Goal: Task Accomplishment & Management: Manage account settings

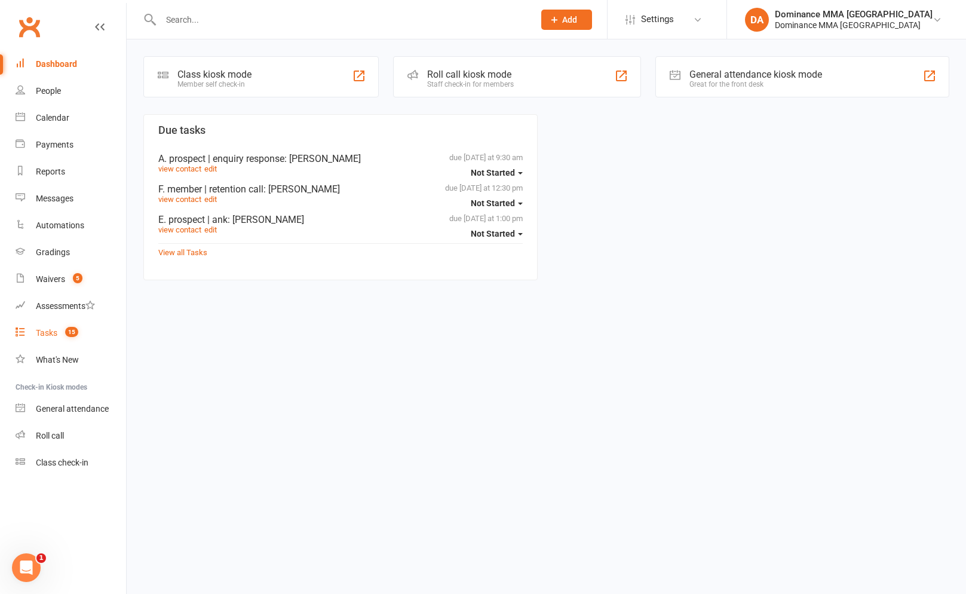
click at [59, 335] on link "Tasks 15" at bounding box center [71, 333] width 111 height 27
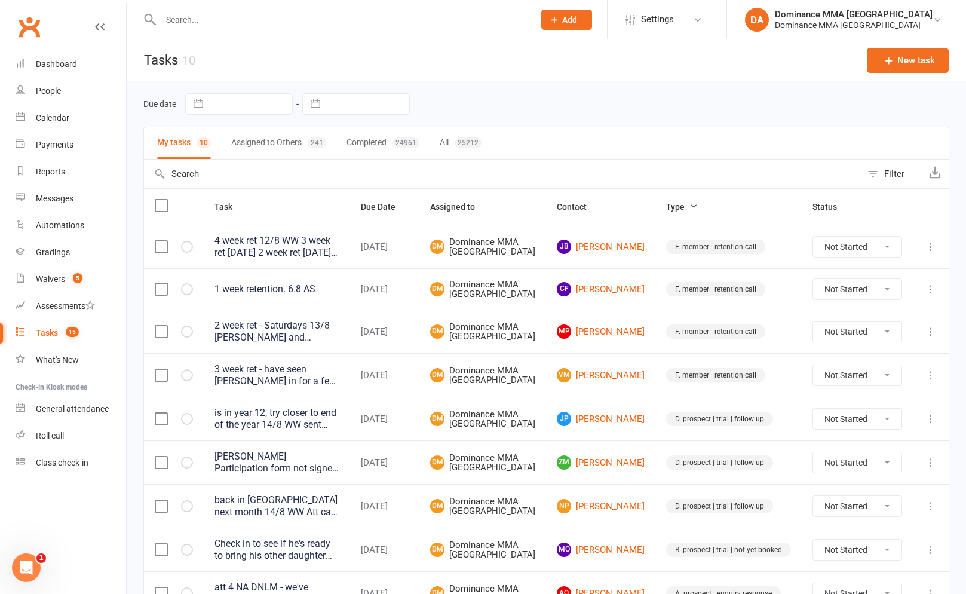
select select "6"
select select "2025"
select select "7"
select select "2025"
select select "8"
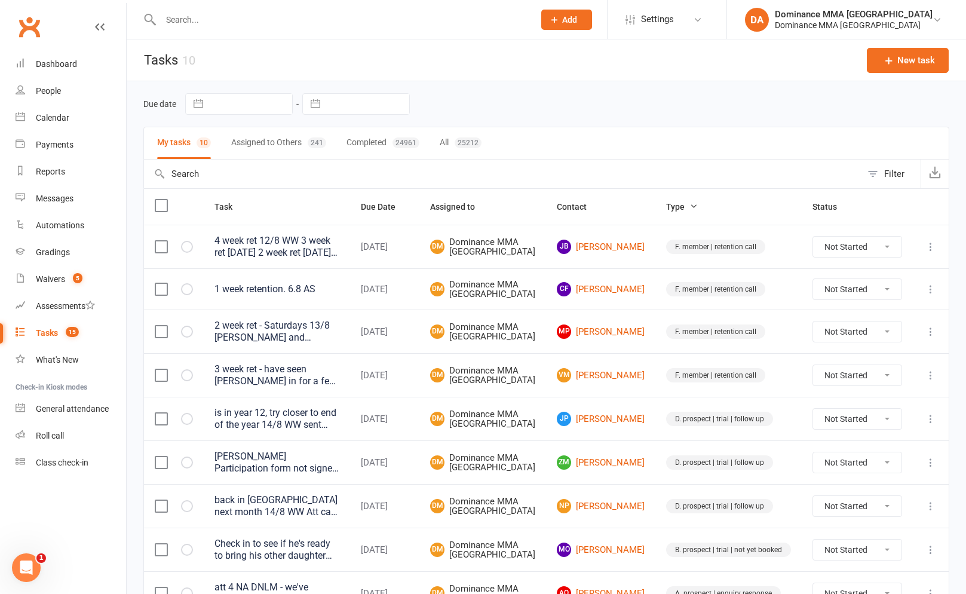
select select "2025"
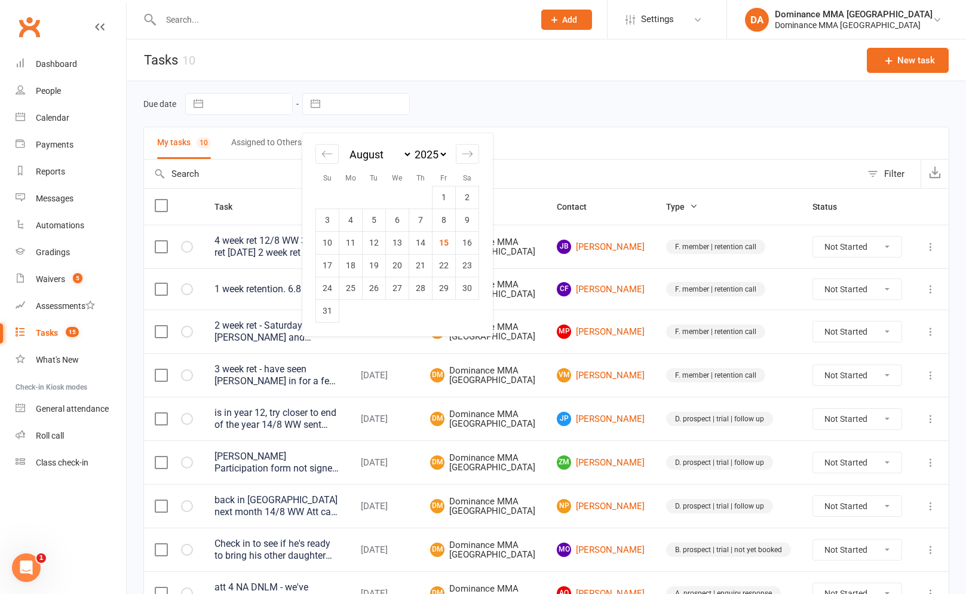
click at [363, 108] on input "text" at bounding box center [367, 104] width 83 height 20
click at [440, 248] on td "15" at bounding box center [444, 242] width 23 height 23
type input "[DATE]"
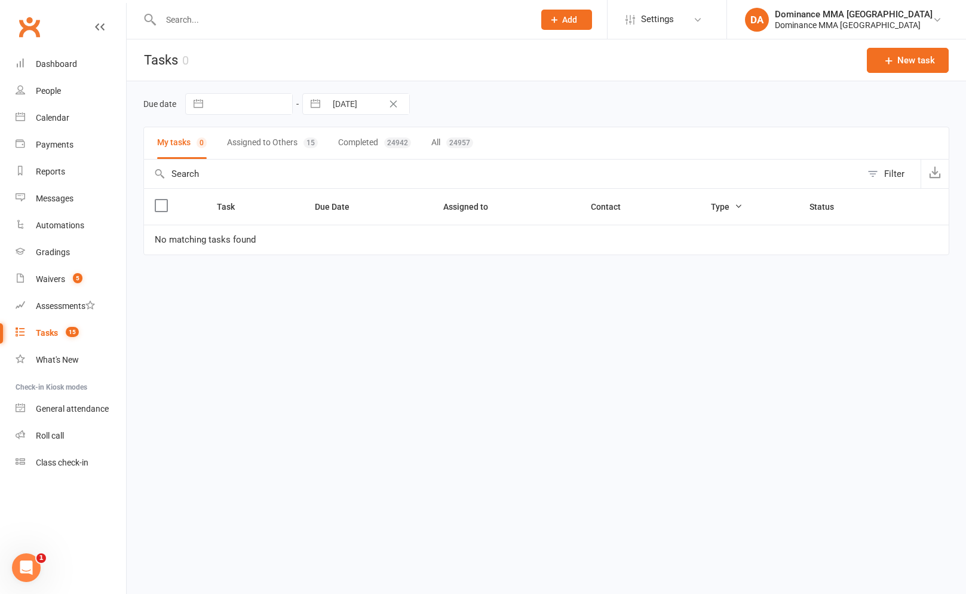
click at [293, 148] on button "Assigned to Others 15" at bounding box center [272, 143] width 91 height 32
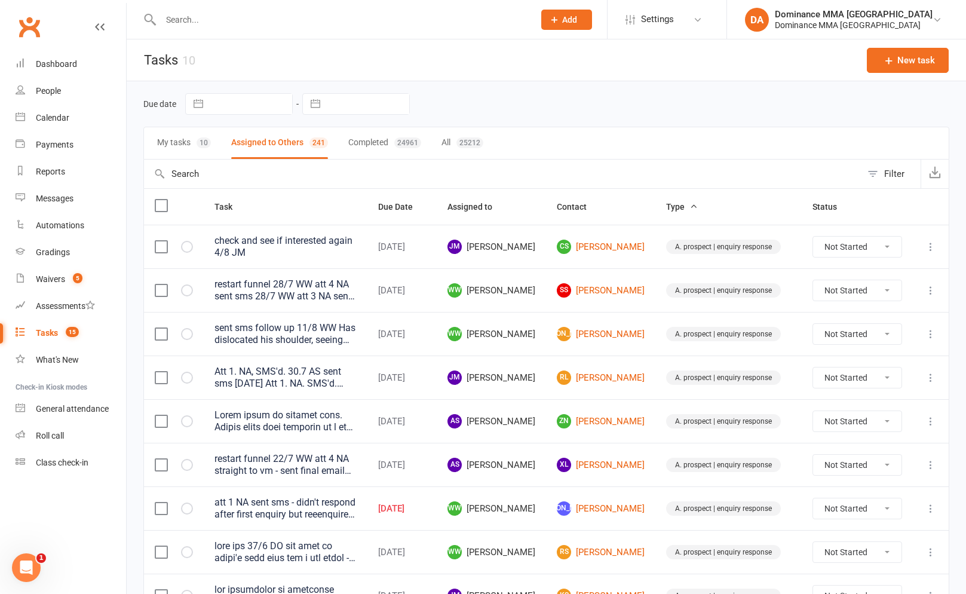
select select "6"
select select "2025"
select select "7"
select select "2025"
select select "8"
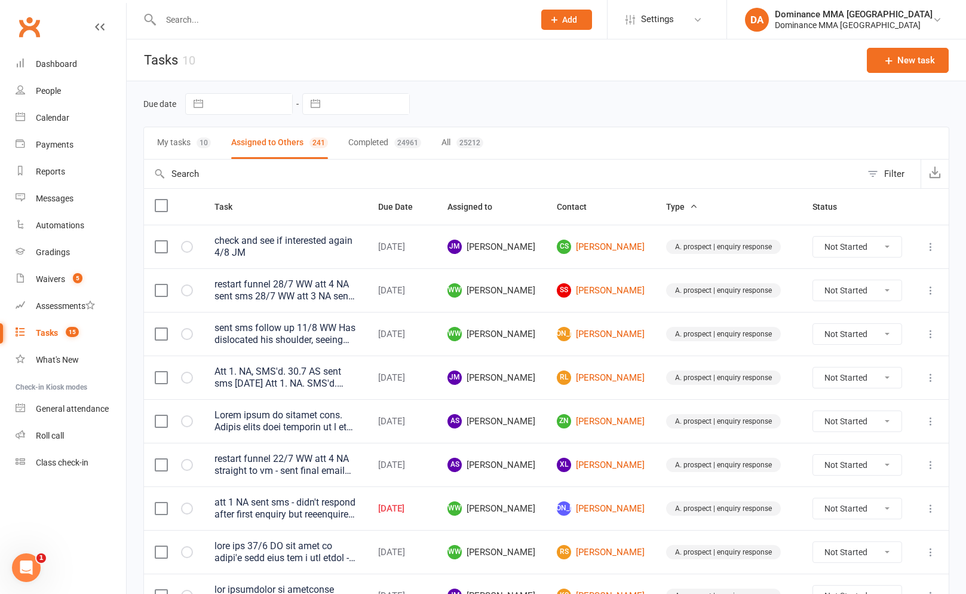
select select "2025"
drag, startPoint x: 354, startPoint y: 111, endPoint x: 382, endPoint y: 178, distance: 73.1
click at [354, 112] on input "text" at bounding box center [367, 104] width 83 height 20
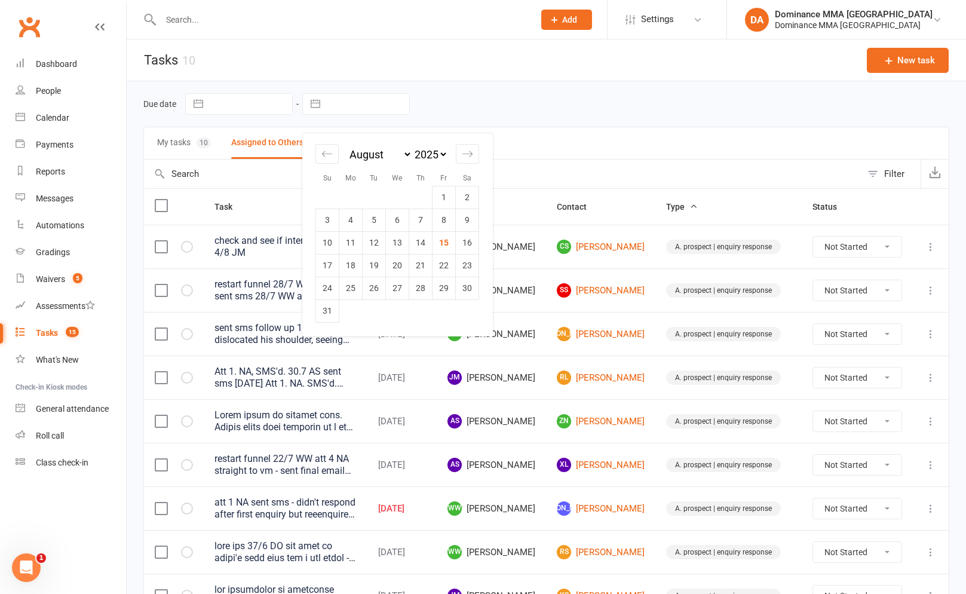
drag, startPoint x: 443, startPoint y: 243, endPoint x: 434, endPoint y: 232, distance: 14.5
click at [444, 243] on td "15" at bounding box center [444, 242] width 23 height 23
type input "[DATE]"
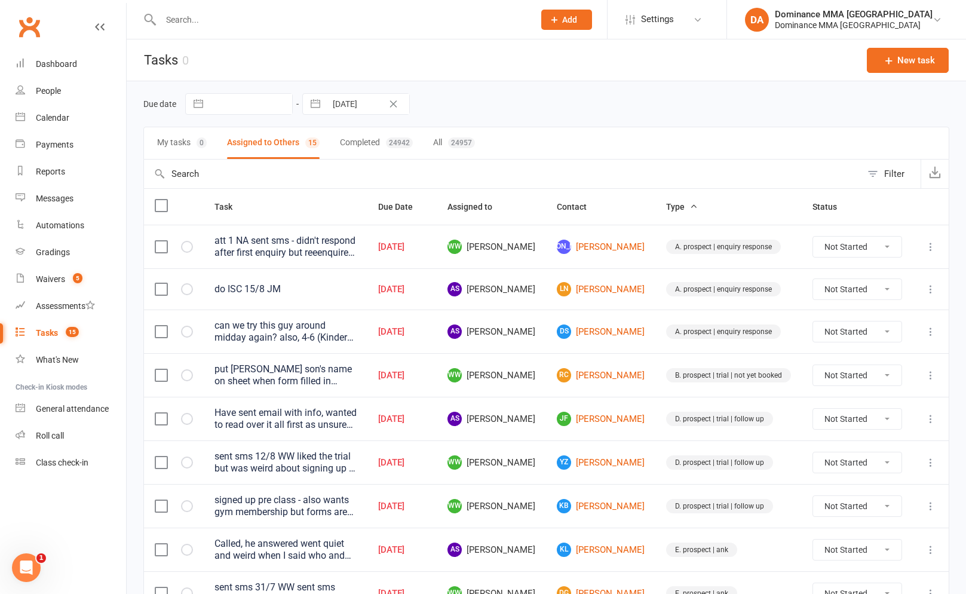
click at [484, 22] on input "text" at bounding box center [341, 19] width 369 height 17
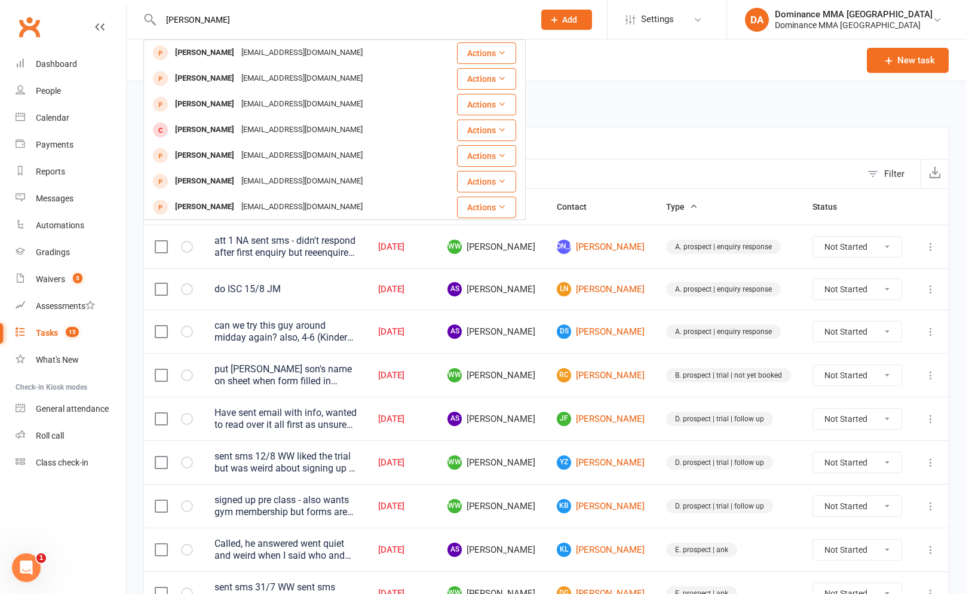
type input "[PERSON_NAME]"
click at [248, 96] on div "[EMAIL_ADDRESS][DOMAIN_NAME]" at bounding box center [302, 104] width 128 height 17
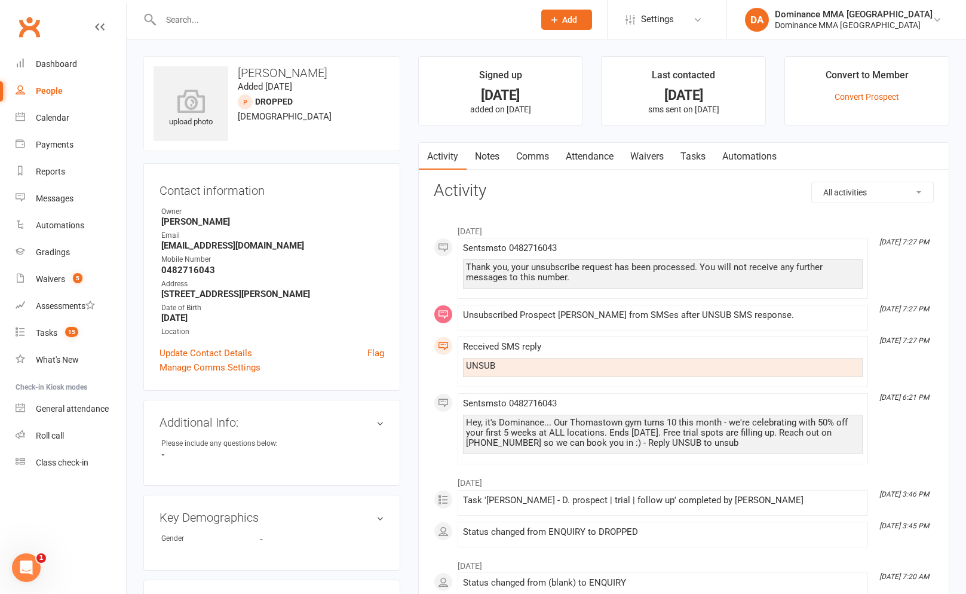
click at [491, 163] on link "Notes" at bounding box center [487, 156] width 41 height 27
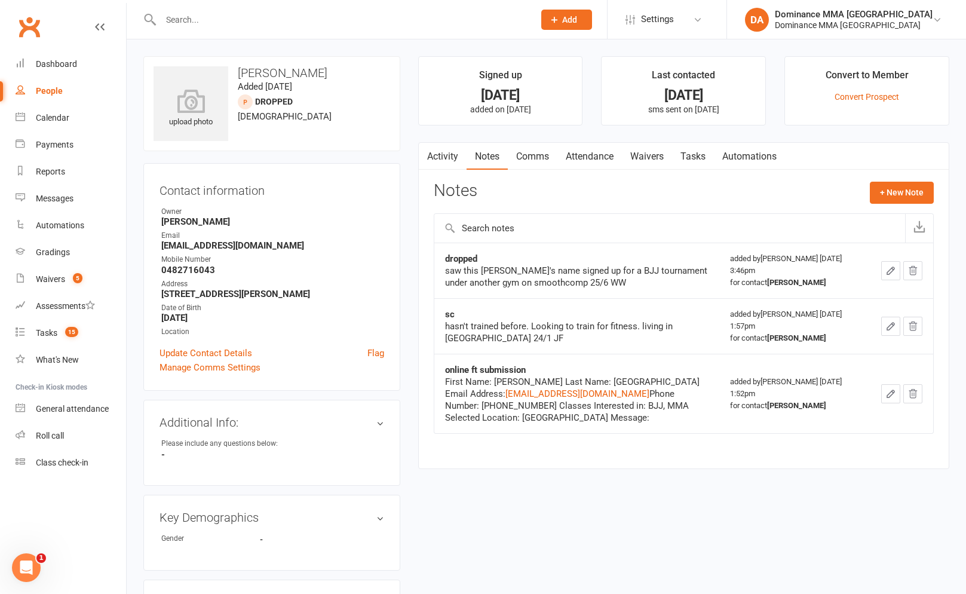
click at [541, 164] on link "Comms" at bounding box center [533, 156] width 50 height 27
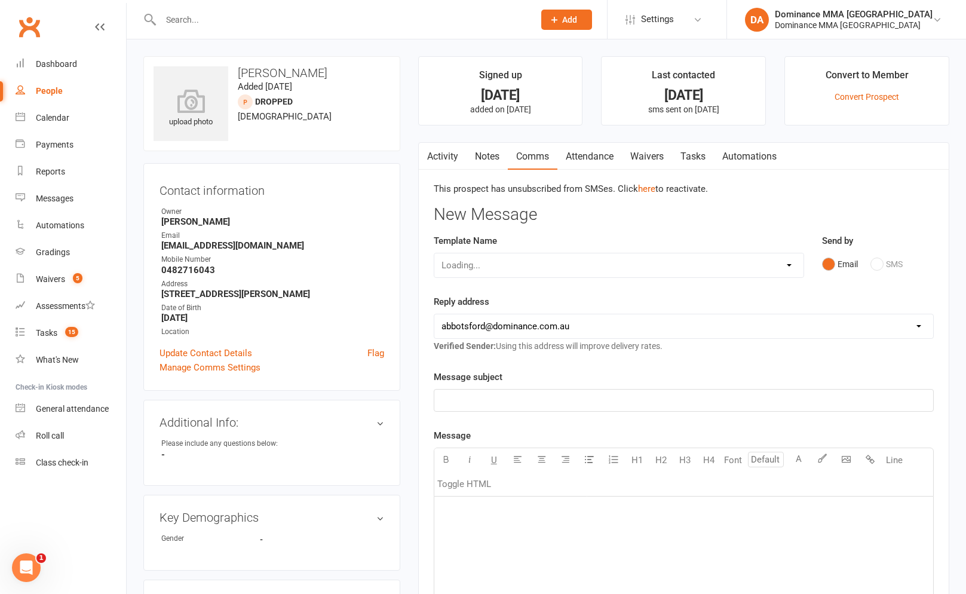
click at [458, 157] on link "Activity" at bounding box center [443, 156] width 48 height 27
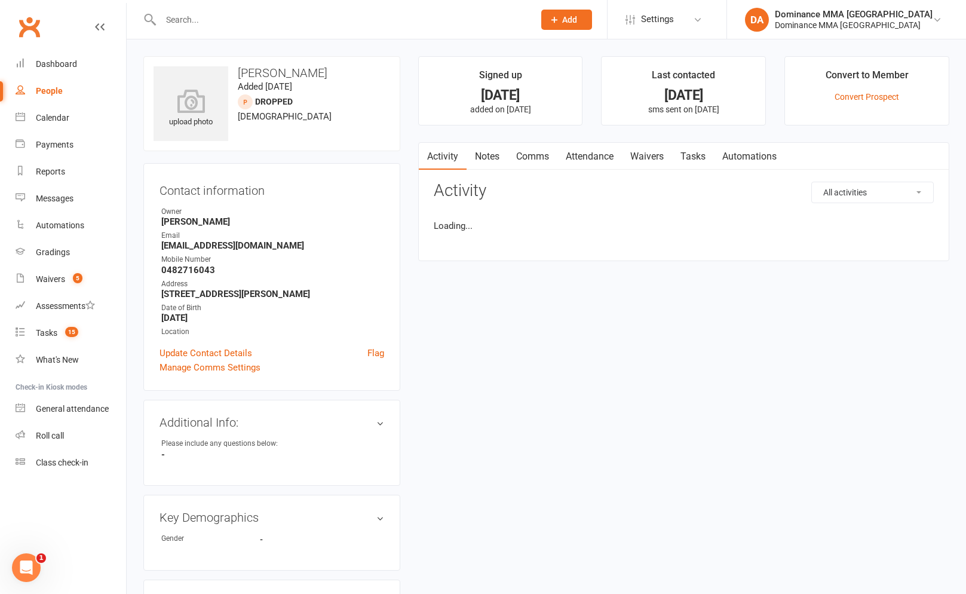
click at [479, 158] on link "Notes" at bounding box center [487, 156] width 41 height 27
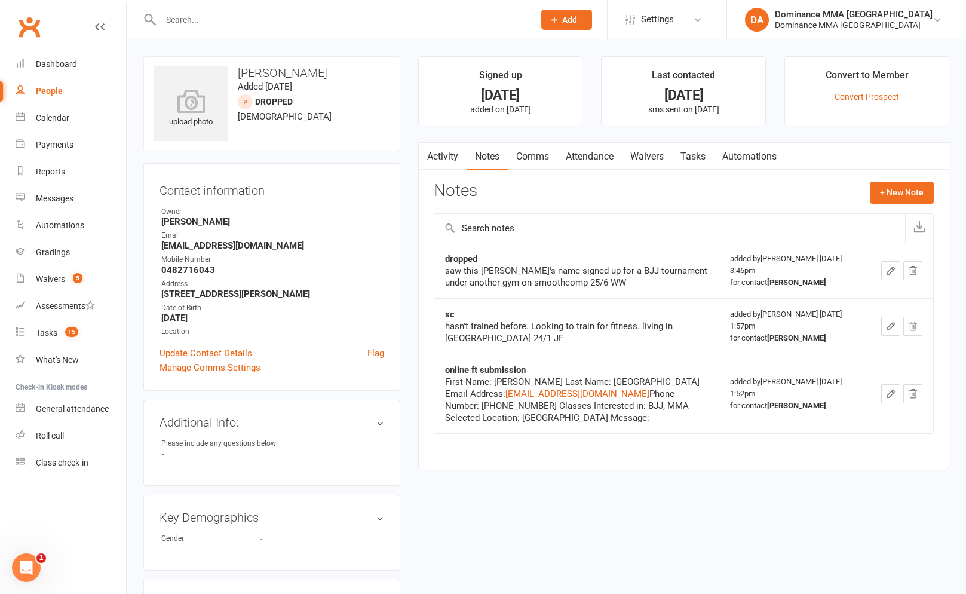
click at [619, 160] on link "Attendance" at bounding box center [590, 156] width 65 height 27
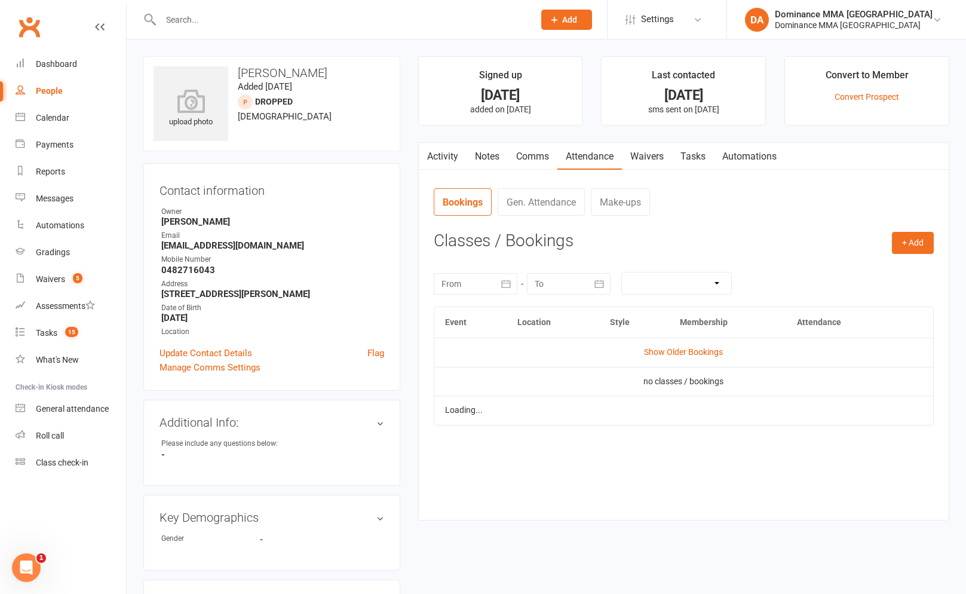
click at [638, 155] on link "Waivers" at bounding box center [647, 156] width 50 height 27
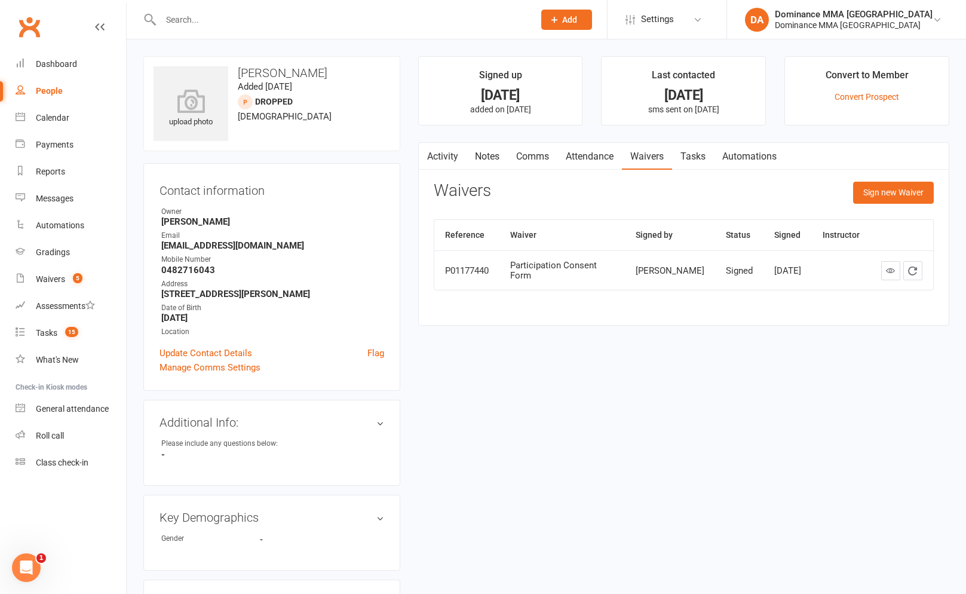
click at [238, 19] on input "text" at bounding box center [341, 19] width 369 height 17
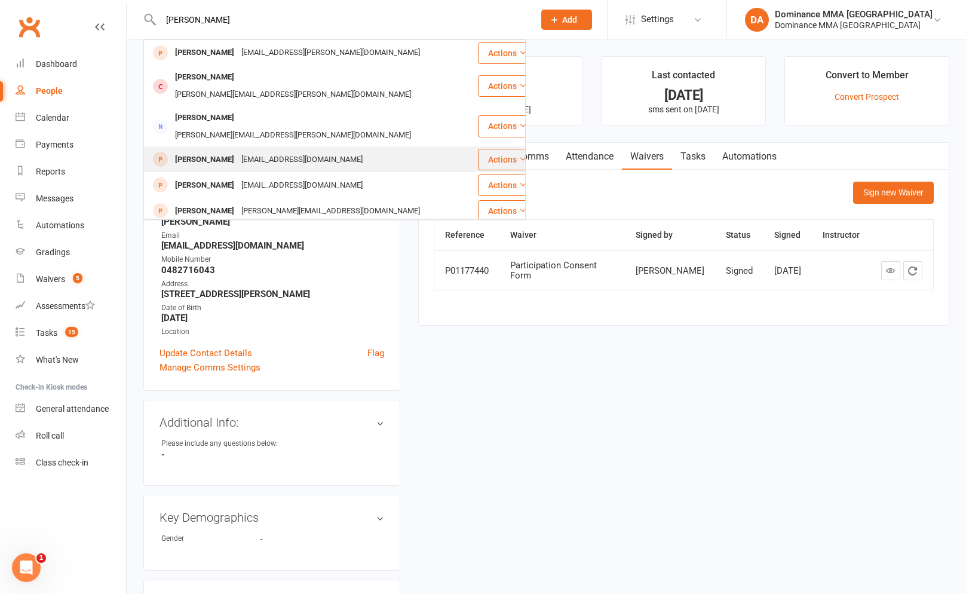
type input "[PERSON_NAME]"
click at [240, 151] on div "[EMAIL_ADDRESS][DOMAIN_NAME]" at bounding box center [302, 159] width 128 height 17
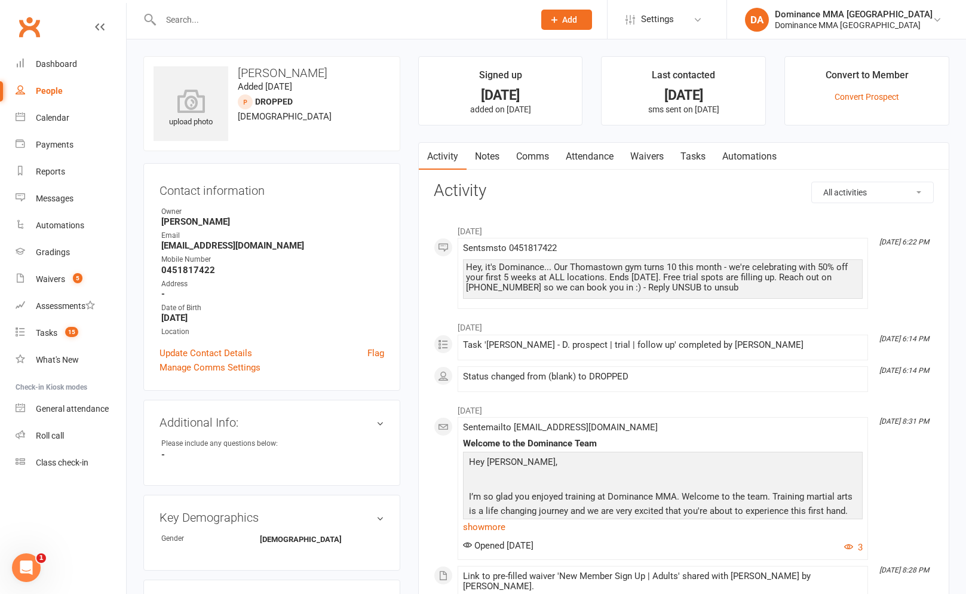
click at [662, 143] on link "Waivers" at bounding box center [647, 156] width 50 height 27
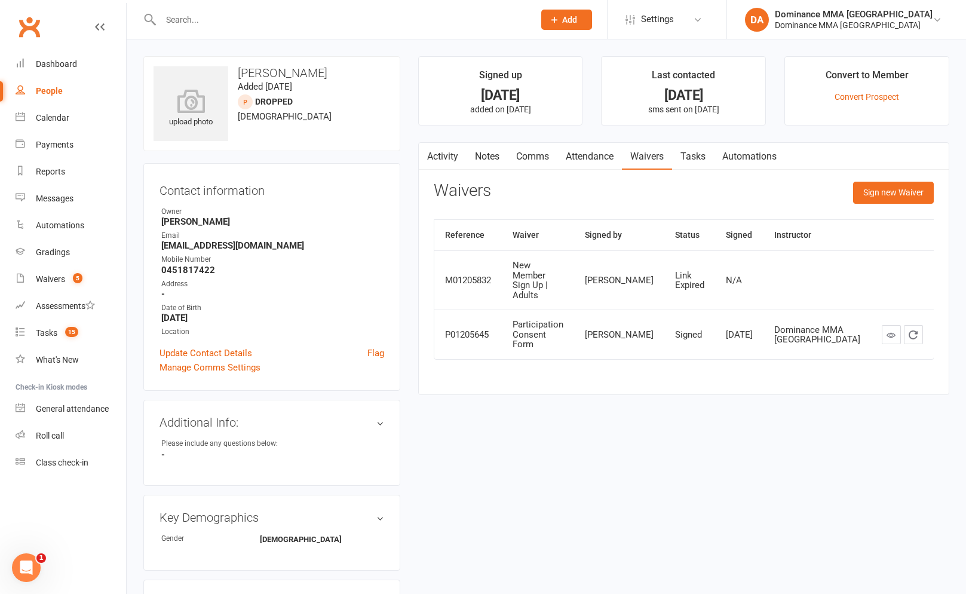
click at [480, 153] on link "Notes" at bounding box center [487, 156] width 41 height 27
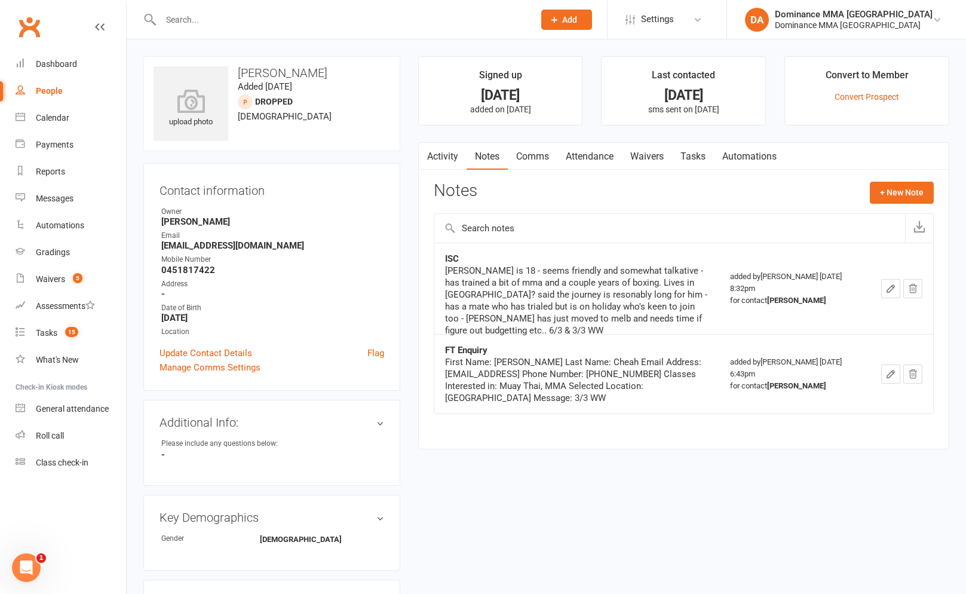
click at [459, 163] on link "Activity" at bounding box center [443, 156] width 48 height 27
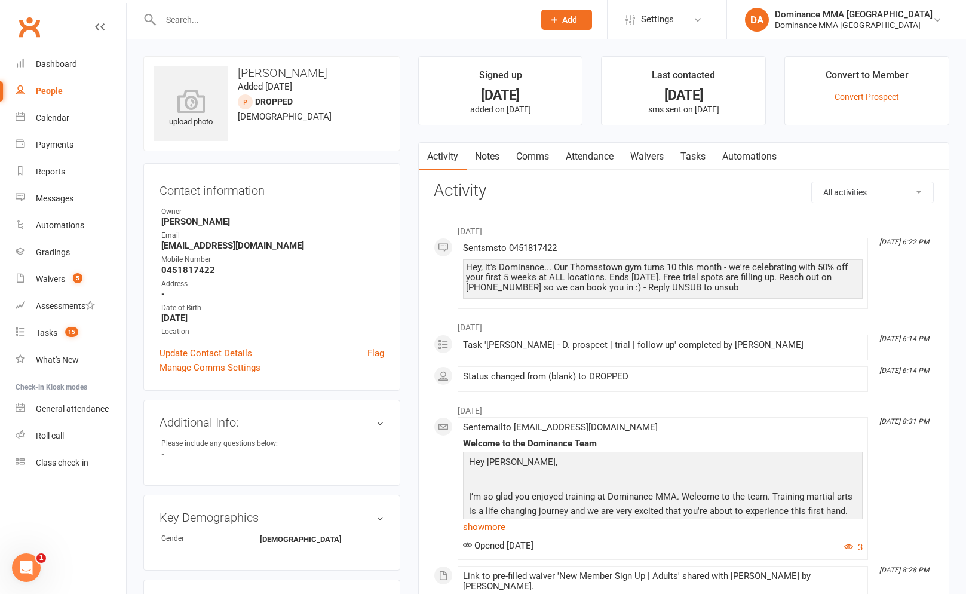
click at [475, 163] on link "Notes" at bounding box center [487, 156] width 41 height 27
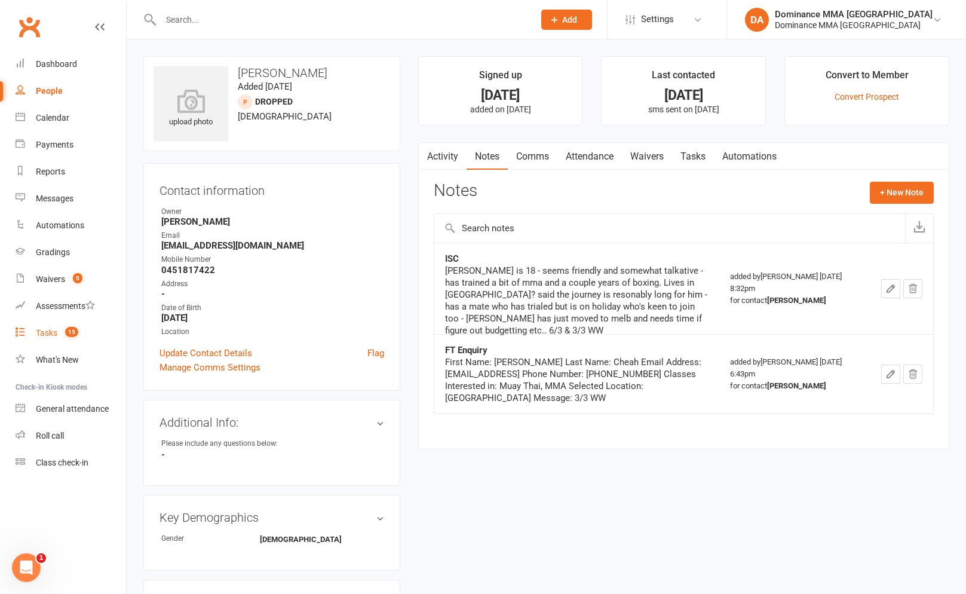
click at [46, 336] on div "Tasks" at bounding box center [47, 333] width 22 height 10
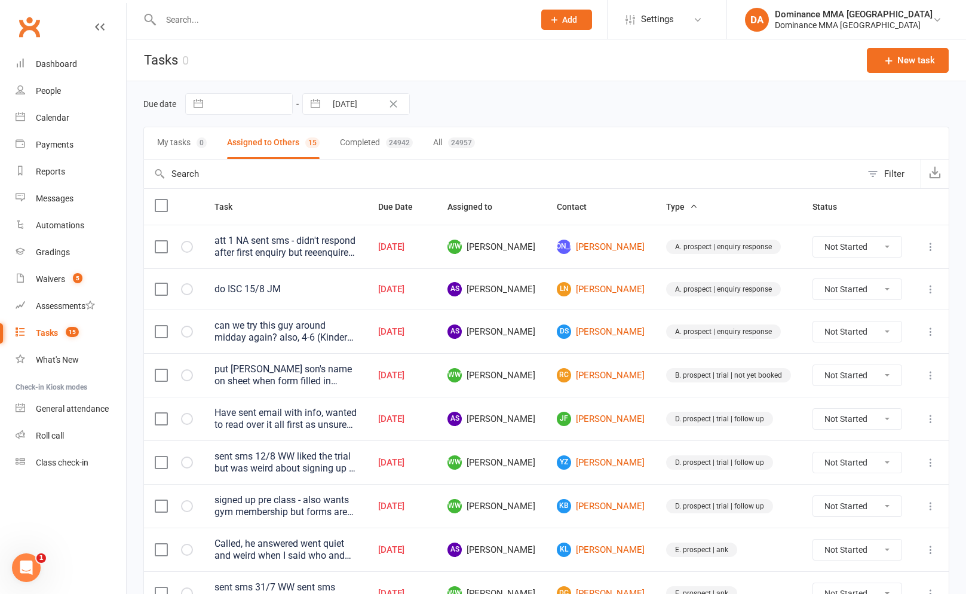
click at [506, 106] on div "Due date Navigate forward to interact with the calendar and select a date. Pres…" at bounding box center [546, 104] width 806 height 22
click at [453, 69] on header "Tasks 0 New task" at bounding box center [547, 60] width 840 height 42
drag, startPoint x: 353, startPoint y: 31, endPoint x: 354, endPoint y: 25, distance: 6.6
click at [353, 31] on div at bounding box center [334, 19] width 382 height 39
click at [354, 24] on input "text" at bounding box center [341, 19] width 369 height 17
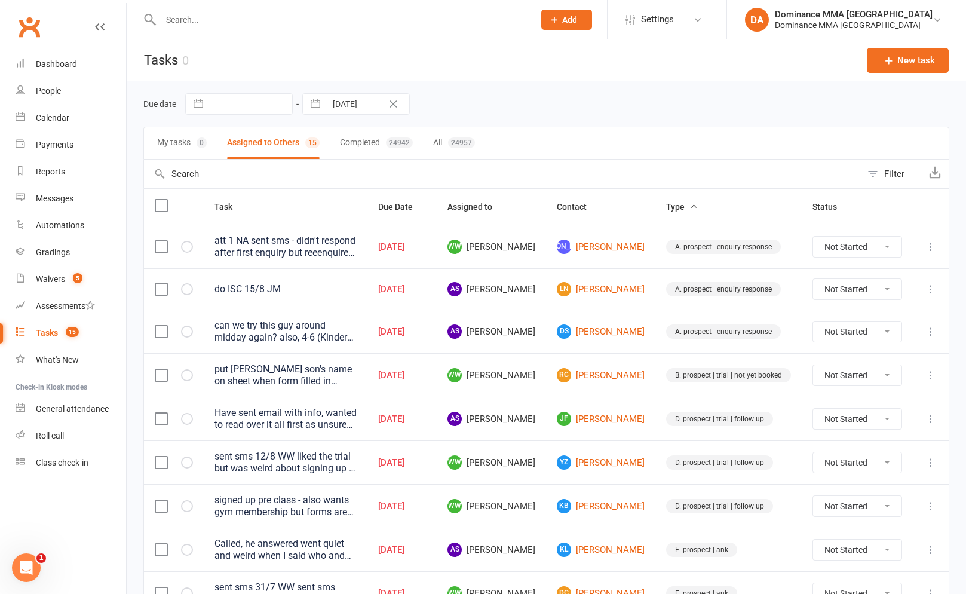
click at [333, 23] on input "text" at bounding box center [341, 19] width 369 height 17
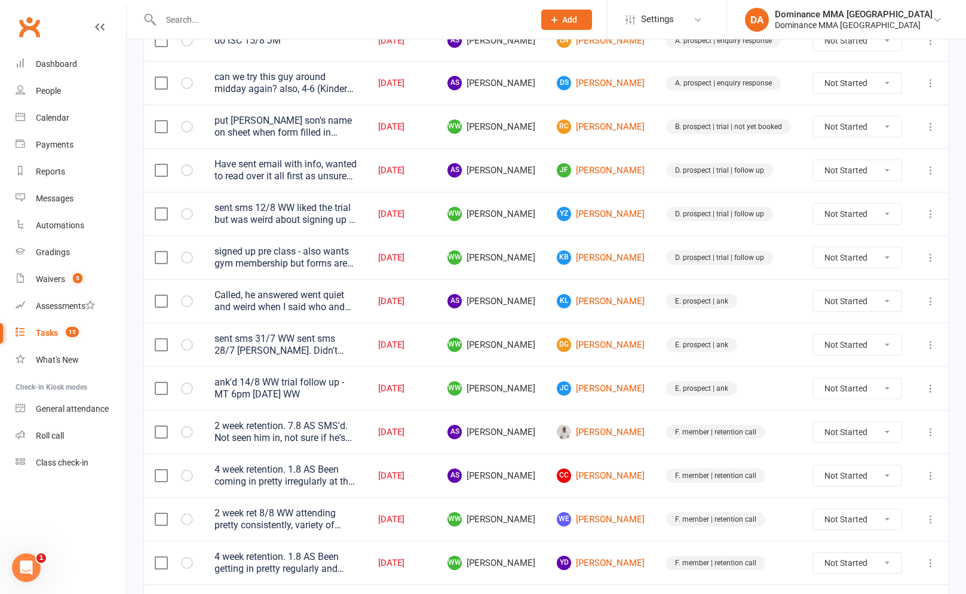
scroll to position [133, 0]
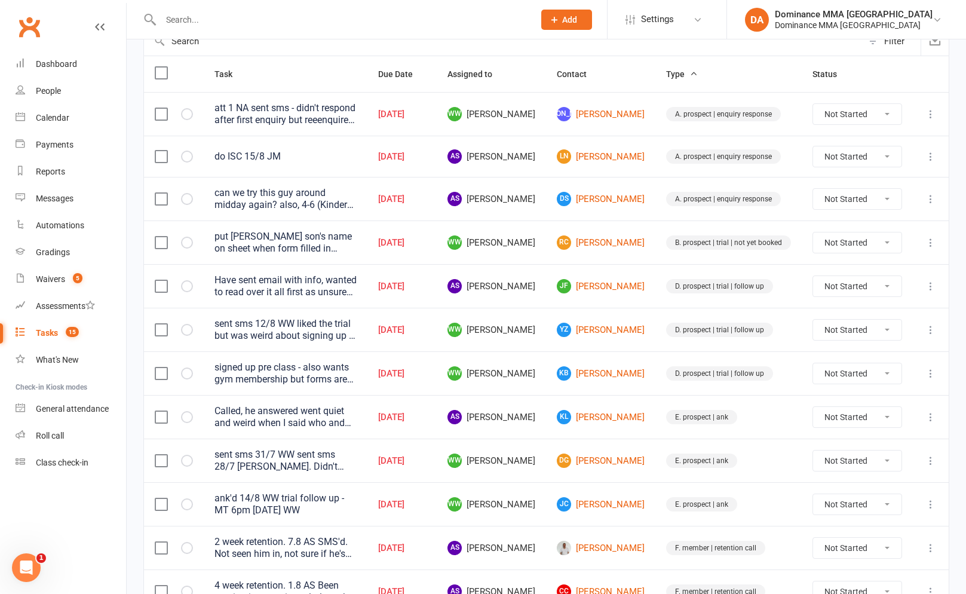
click at [196, 12] on input "text" at bounding box center [341, 19] width 369 height 17
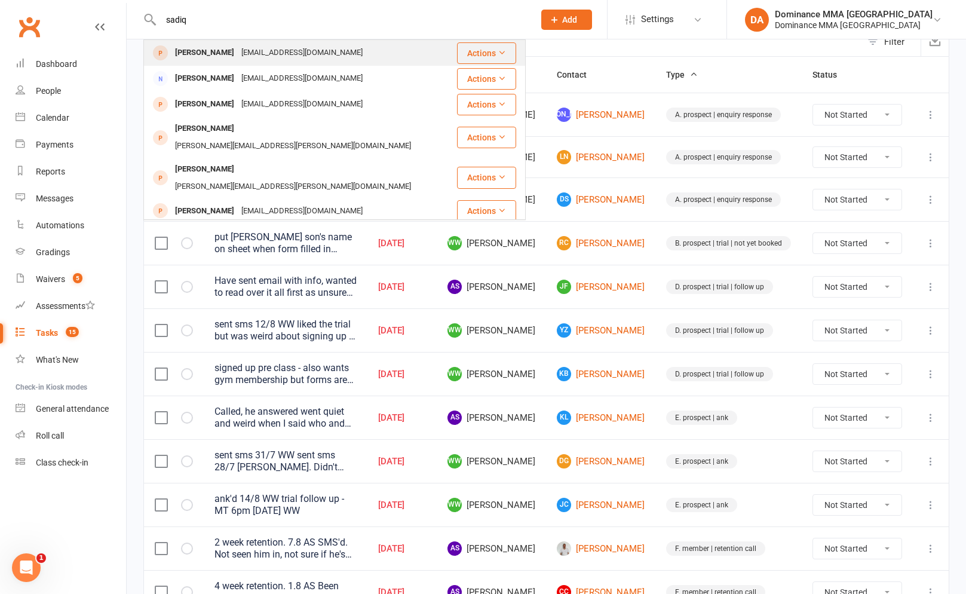
scroll to position [13, 0]
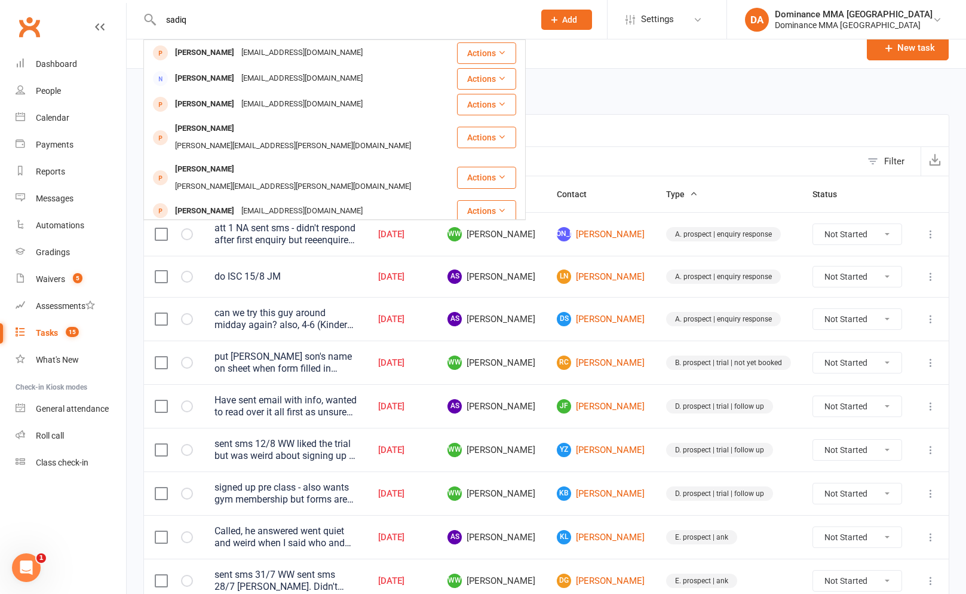
click at [203, 21] on input "sadiq" at bounding box center [341, 19] width 369 height 17
click at [202, 21] on input "sadiq" at bounding box center [341, 19] width 369 height 17
type input "m"
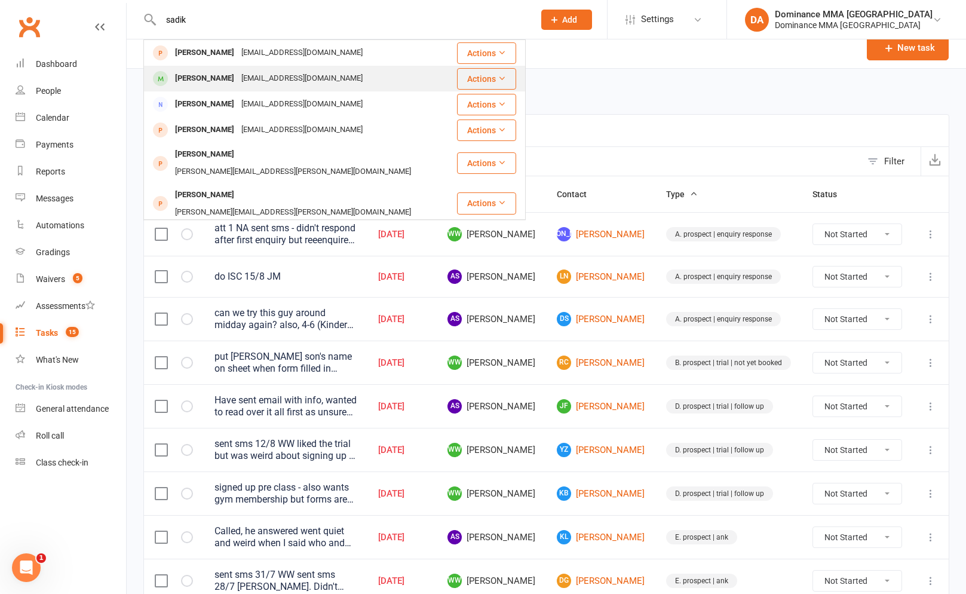
type input "sadik"
click at [235, 83] on div "[PERSON_NAME]" at bounding box center [205, 78] width 66 height 17
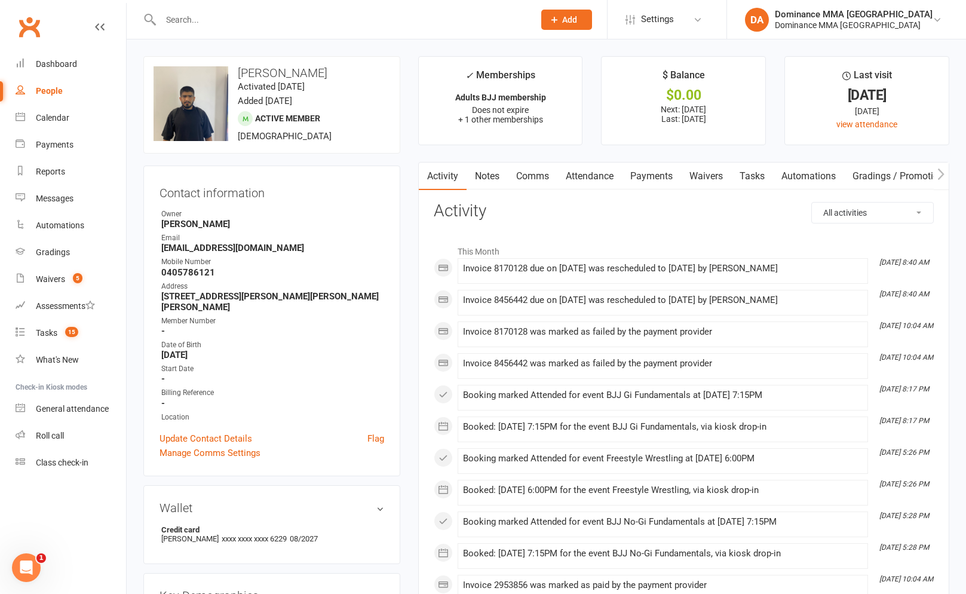
drag, startPoint x: 240, startPoint y: 72, endPoint x: 331, endPoint y: 118, distance: 102.6
click at [331, 118] on div "upload photo change photo [PERSON_NAME] Pathan Activated [DATE] Added [DATE] Ac…" at bounding box center [271, 104] width 257 height 97
click at [292, 106] on time "Added [DATE]" at bounding box center [265, 101] width 54 height 11
click at [490, 178] on link "Notes" at bounding box center [487, 176] width 41 height 27
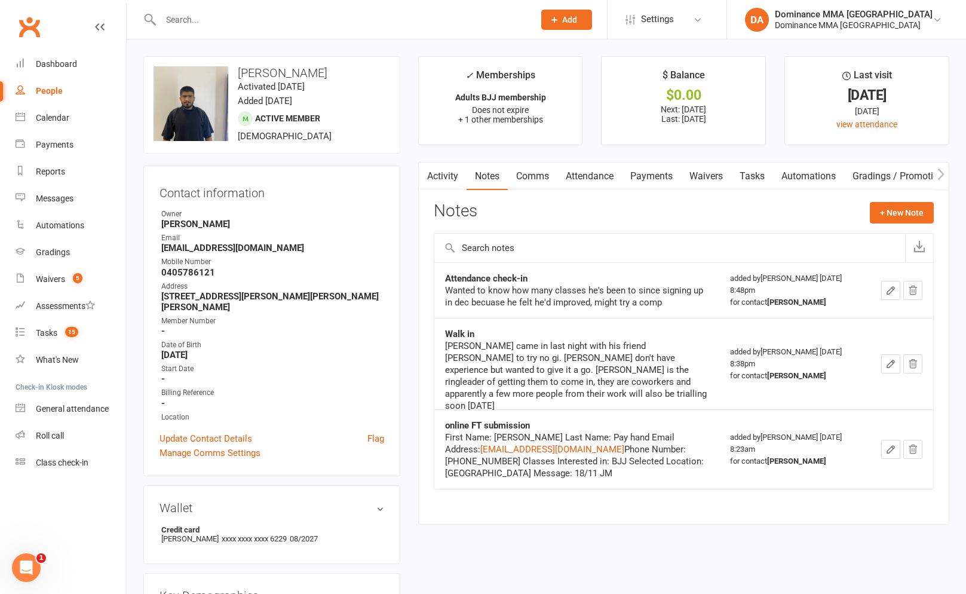
drag, startPoint x: 240, startPoint y: 73, endPoint x: 307, endPoint y: 84, distance: 67.2
click at [307, 79] on h3 "[PERSON_NAME]" at bounding box center [272, 72] width 237 height 13
drag, startPoint x: 240, startPoint y: 76, endPoint x: 319, endPoint y: 89, distance: 80.0
click at [319, 79] on h3 "[PERSON_NAME]" at bounding box center [272, 72] width 237 height 13
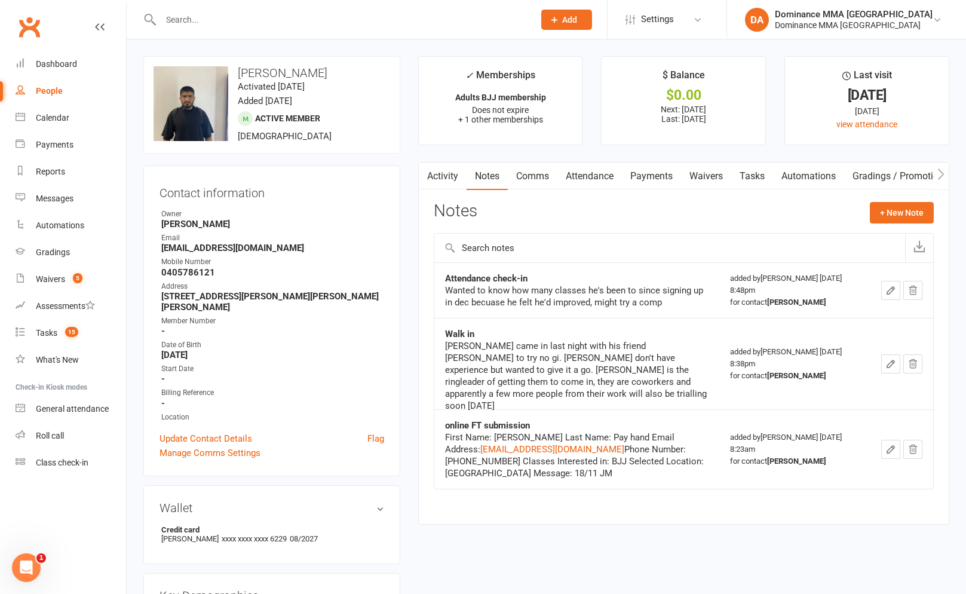
click at [319, 79] on h3 "[PERSON_NAME]" at bounding box center [272, 72] width 237 height 13
drag, startPoint x: 310, startPoint y: 88, endPoint x: 244, endPoint y: 75, distance: 67.0
click at [244, 75] on h3 "[PERSON_NAME]" at bounding box center [272, 72] width 237 height 13
click at [230, 69] on h3 "[PERSON_NAME]" at bounding box center [272, 72] width 237 height 13
drag, startPoint x: 235, startPoint y: 69, endPoint x: 267, endPoint y: 83, distance: 34.2
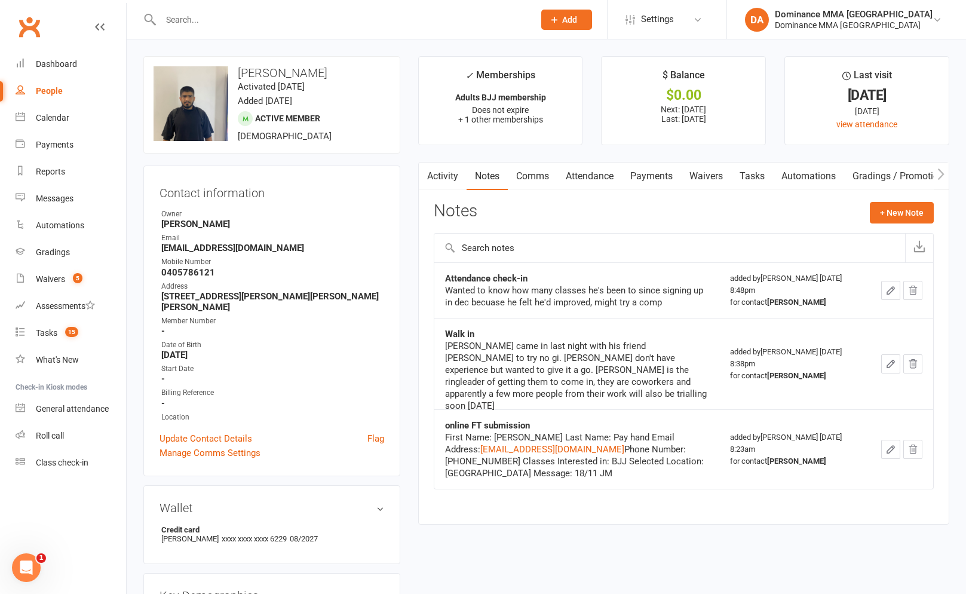
click at [267, 79] on h3 "[PERSON_NAME]" at bounding box center [272, 72] width 237 height 13
drag, startPoint x: 278, startPoint y: 85, endPoint x: 244, endPoint y: 70, distance: 38.0
click at [244, 70] on h3 "[PERSON_NAME]" at bounding box center [272, 72] width 237 height 13
click at [252, 63] on div "upload photo change photo [PERSON_NAME] Pathan Activated [DATE] Added [DATE] Ac…" at bounding box center [271, 104] width 257 height 97
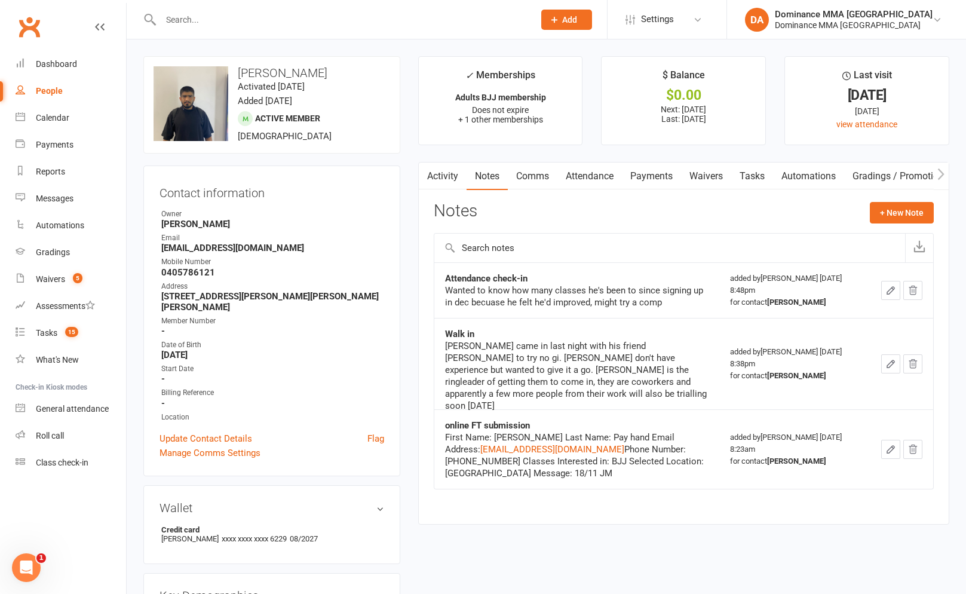
drag, startPoint x: 244, startPoint y: 72, endPoint x: 300, endPoint y: 86, distance: 57.4
click at [300, 79] on h3 "[PERSON_NAME]" at bounding box center [272, 72] width 237 height 13
drag, startPoint x: 289, startPoint y: 88, endPoint x: 232, endPoint y: 76, distance: 57.9
click at [232, 76] on h3 "[PERSON_NAME]" at bounding box center [272, 72] width 237 height 13
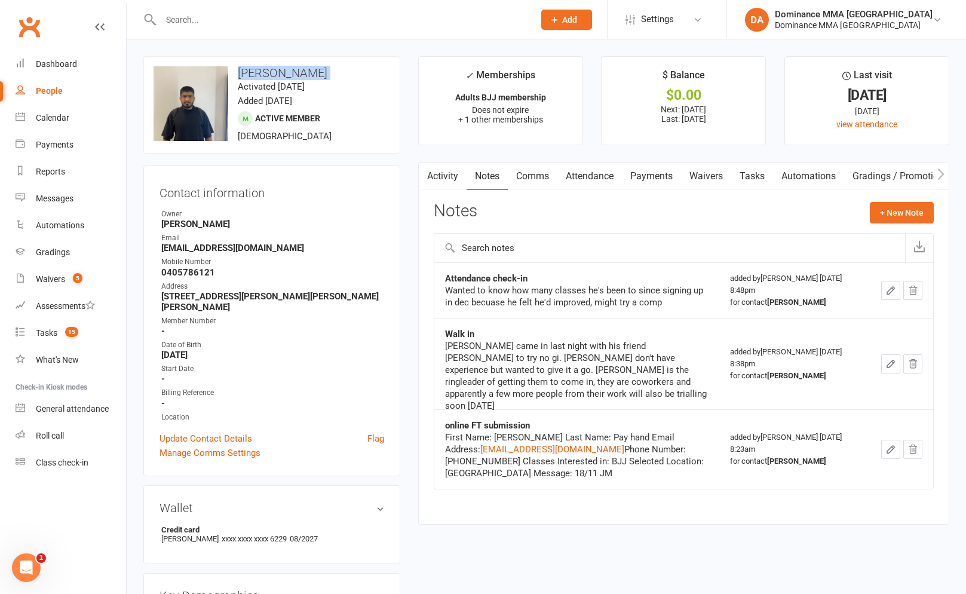
click at [232, 76] on h3 "[PERSON_NAME]" at bounding box center [272, 72] width 237 height 13
drag, startPoint x: 233, startPoint y: 72, endPoint x: 270, endPoint y: 85, distance: 38.6
click at [270, 79] on h3 "[PERSON_NAME]" at bounding box center [272, 72] width 237 height 13
click at [51, 332] on div "Tasks" at bounding box center [47, 333] width 22 height 10
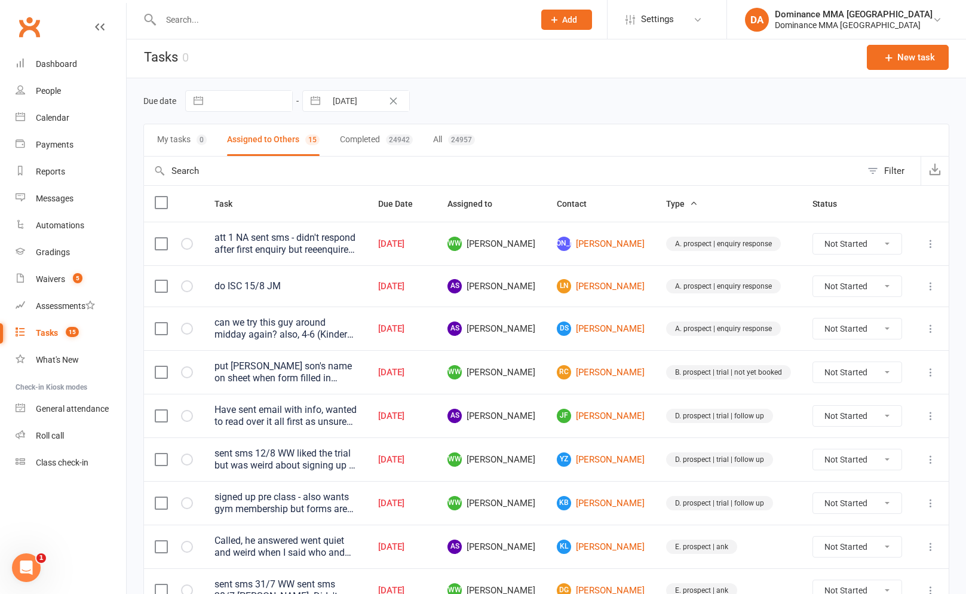
scroll to position [1, 0]
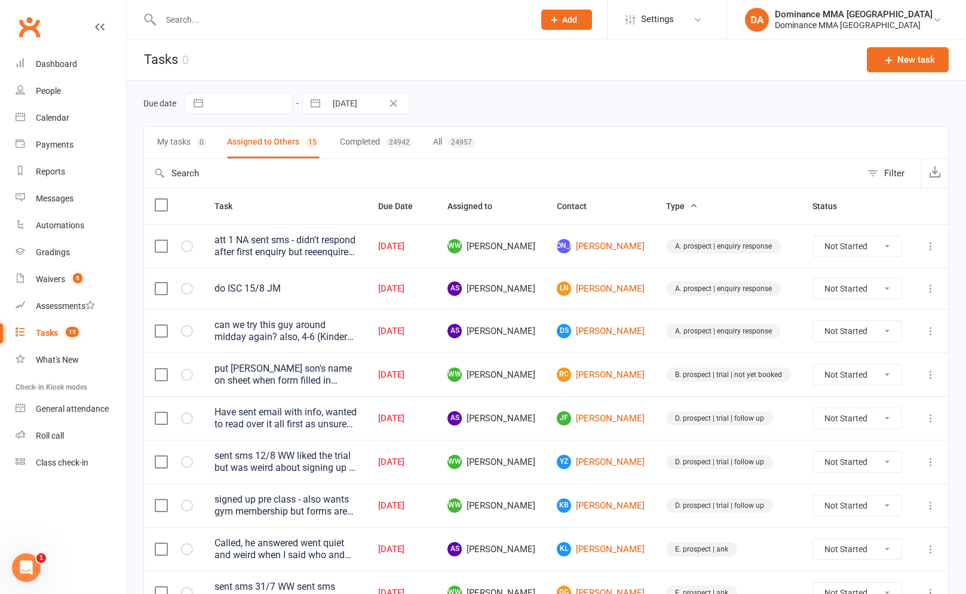
click at [596, 31] on div "Prospect Member Non-attending contact Class / event Appointment Task Bulk messa…" at bounding box center [566, 19] width 81 height 39
click at [592, 25] on button "Add" at bounding box center [566, 20] width 51 height 20
click at [592, 28] on button "Add" at bounding box center [566, 20] width 51 height 20
click at [590, 109] on link "Non-attending contact" at bounding box center [554, 109] width 106 height 27
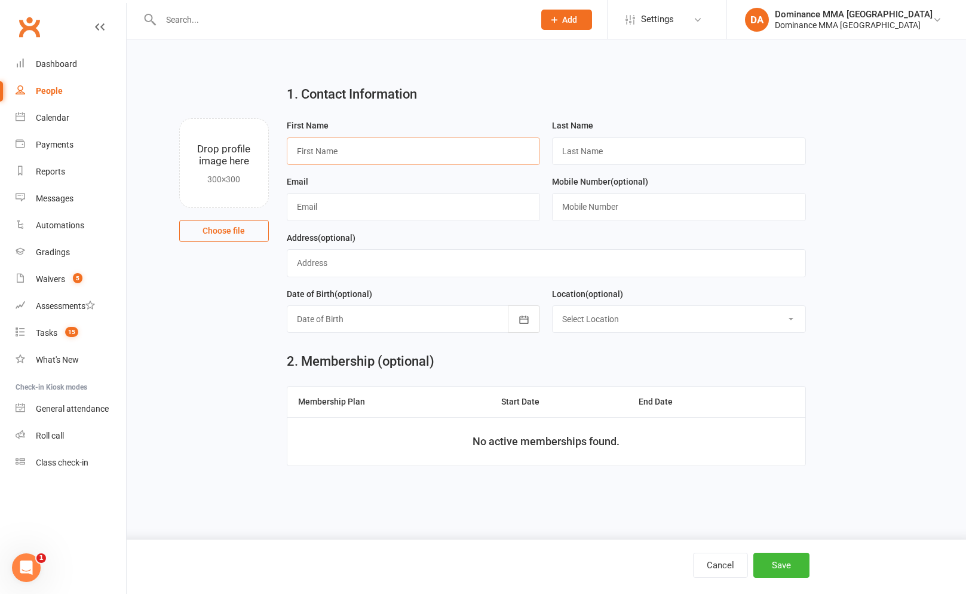
click at [344, 154] on input "text" at bounding box center [414, 150] width 254 height 27
type input "Shells"
type input "[PERSON_NAME]"
paste input "0404068682"
type input "0404068682"
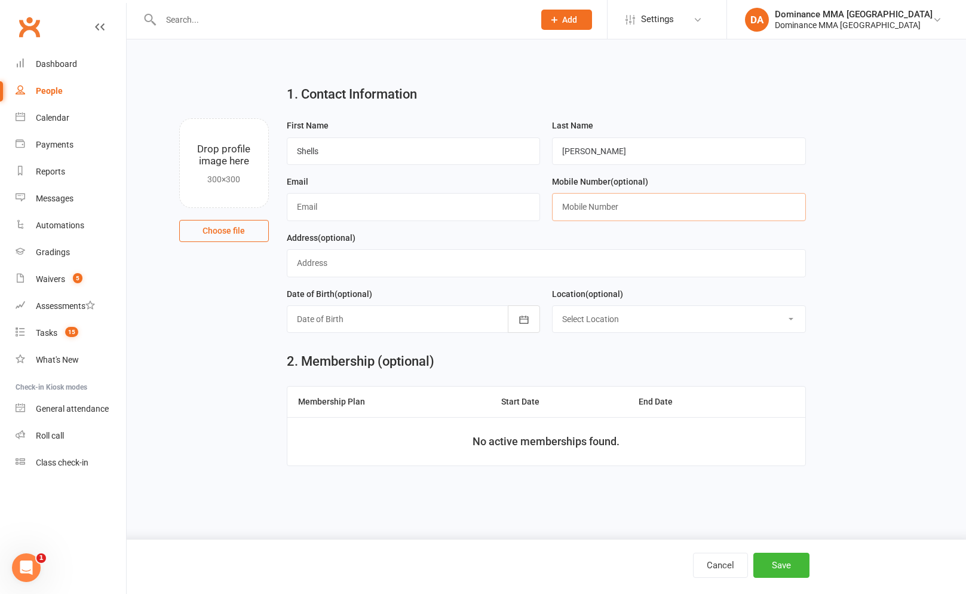
click at [592, 210] on input "text" at bounding box center [679, 206] width 254 height 27
paste input "0404068682"
type input "0404068682"
click at [357, 225] on div "Email" at bounding box center [414, 203] width 266 height 56
click at [356, 216] on input "text" at bounding box center [414, 206] width 254 height 27
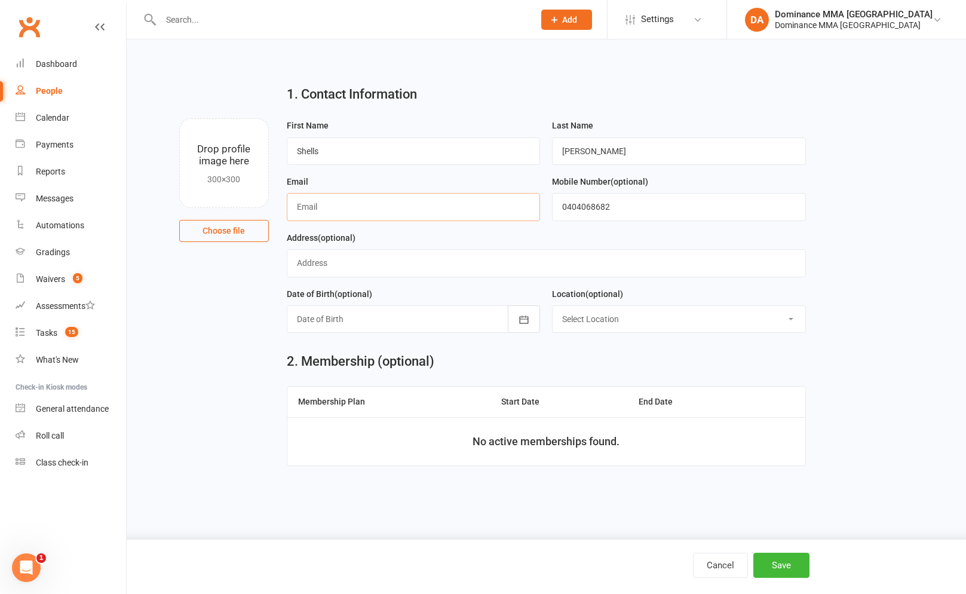
paste input "[EMAIL_ADDRESS][PERSON_NAME][DOMAIN_NAME]"
type input "[EMAIL_ADDRESS][PERSON_NAME][DOMAIN_NAME]"
click at [785, 555] on button "Save" at bounding box center [782, 565] width 56 height 25
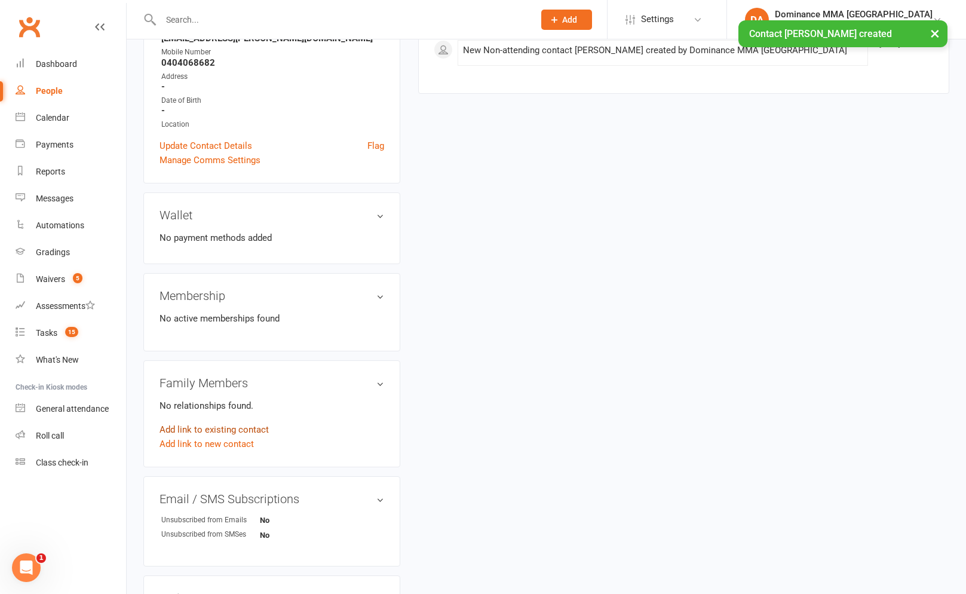
scroll to position [210, 0]
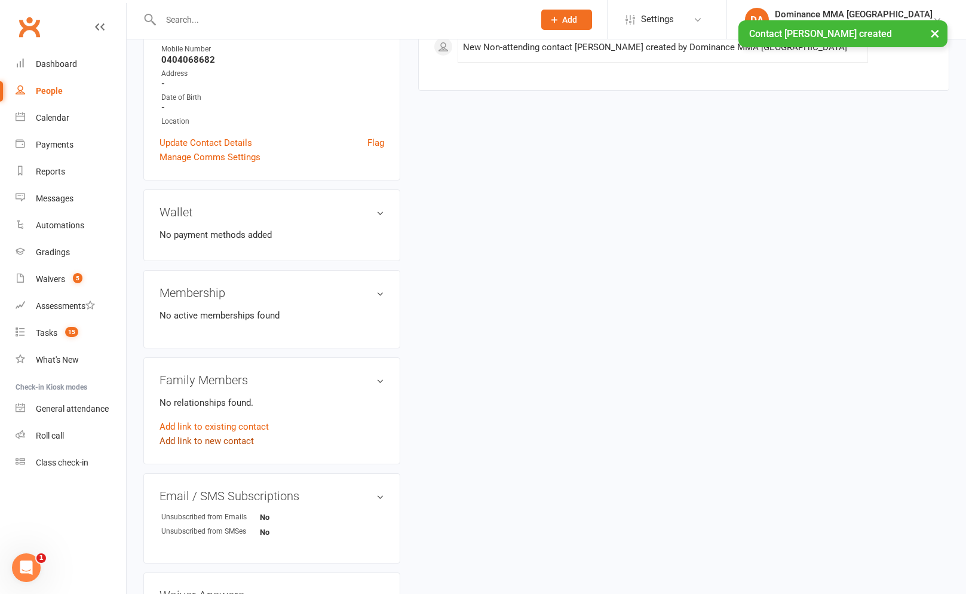
click at [217, 445] on link "Add link to new contact" at bounding box center [207, 441] width 94 height 14
click at [243, 424] on button "Member" at bounding box center [220, 429] width 76 height 18
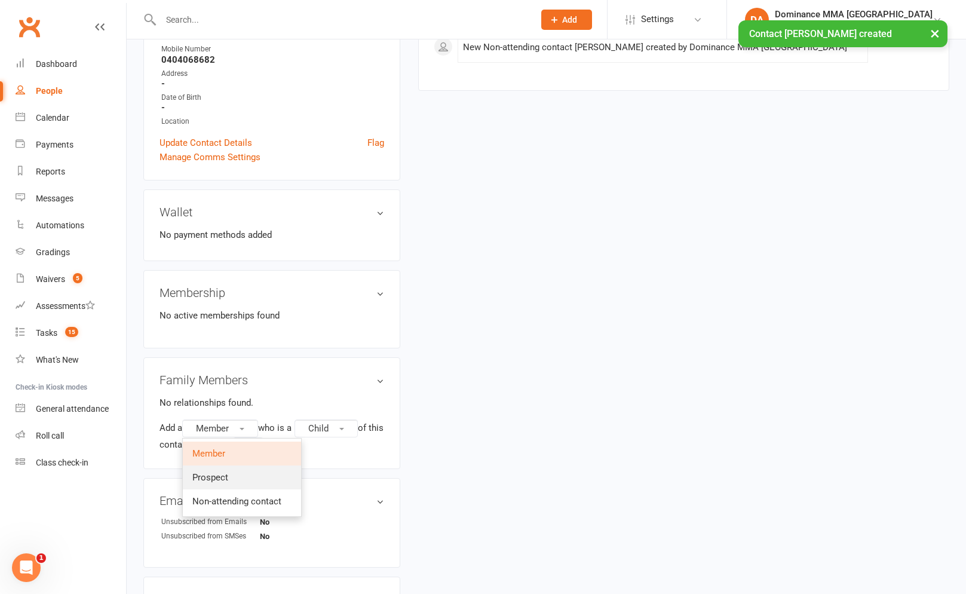
click at [232, 472] on link "Prospect" at bounding box center [242, 478] width 118 height 24
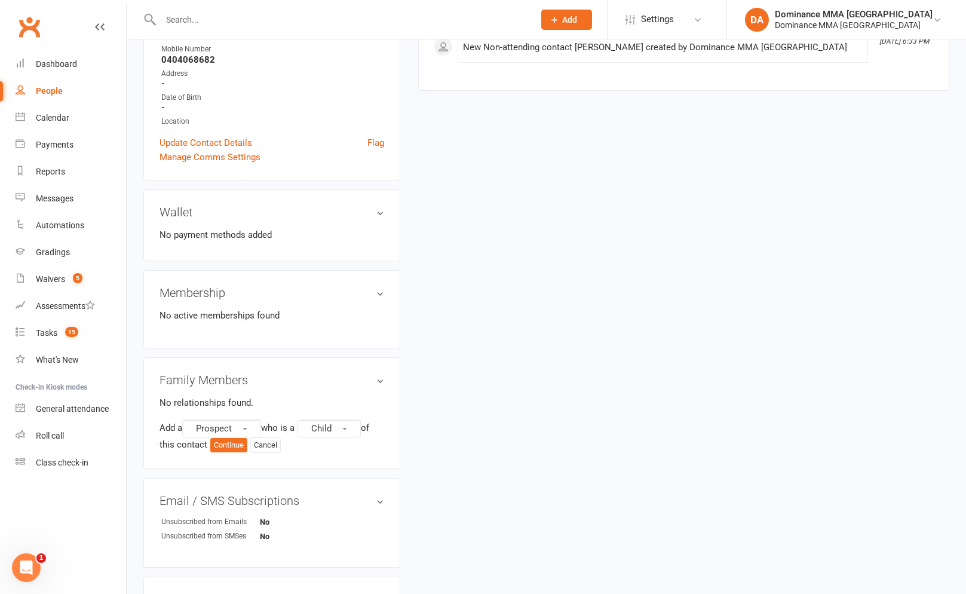
click at [232, 451] on div "Add a Prospect who is a Child of this contact Continue Cancel" at bounding box center [272, 436] width 225 height 33
drag, startPoint x: 234, startPoint y: 448, endPoint x: 240, endPoint y: 439, distance: 9.9
click at [234, 448] on button "Continue" at bounding box center [228, 445] width 37 height 14
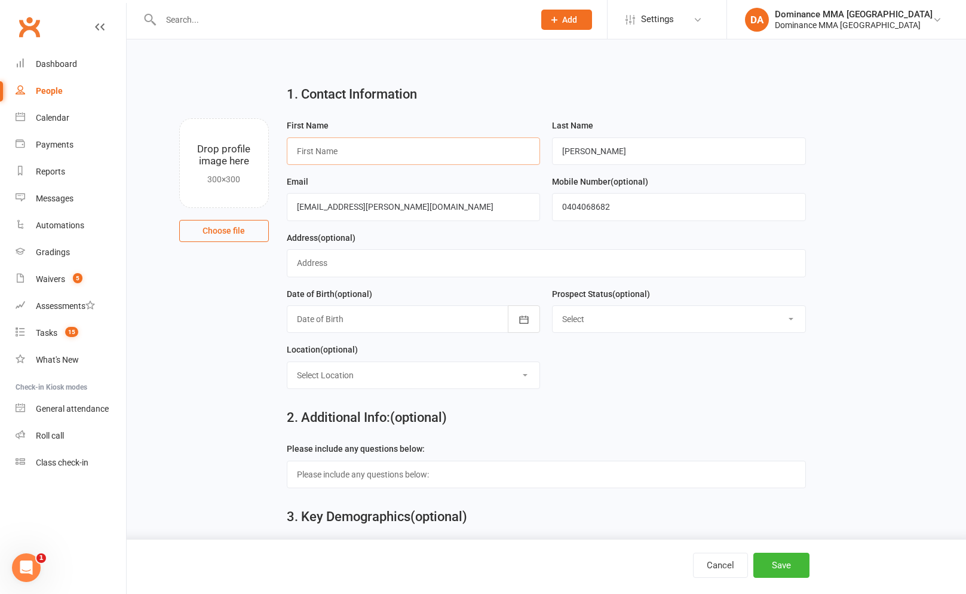
drag, startPoint x: 396, startPoint y: 148, endPoint x: 408, endPoint y: 152, distance: 12.3
click at [396, 148] on input "text" at bounding box center [414, 150] width 254 height 27
type input "Ziggy"
click at [780, 572] on button "Save" at bounding box center [782, 565] width 56 height 25
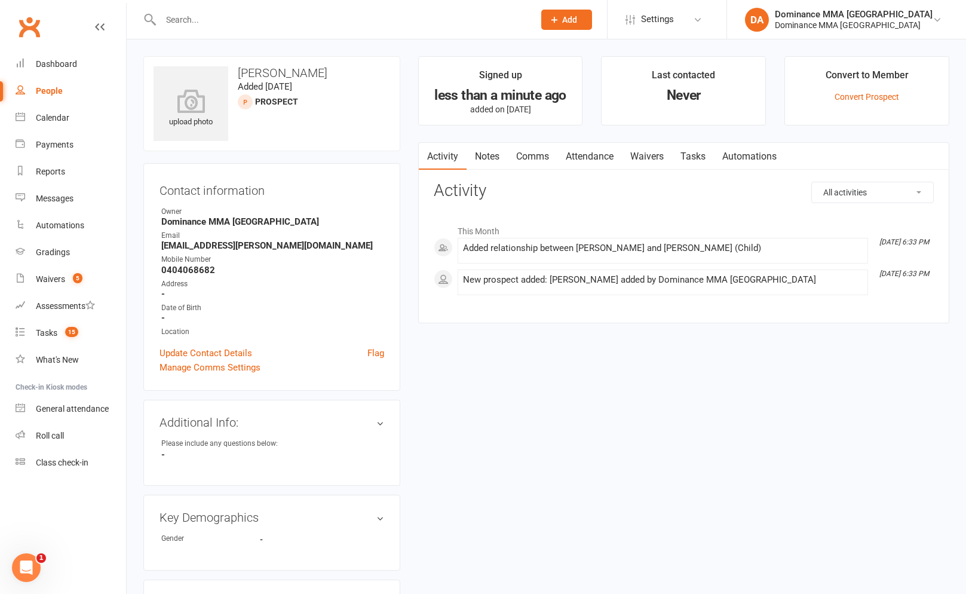
click at [521, 149] on link "Comms" at bounding box center [533, 156] width 50 height 27
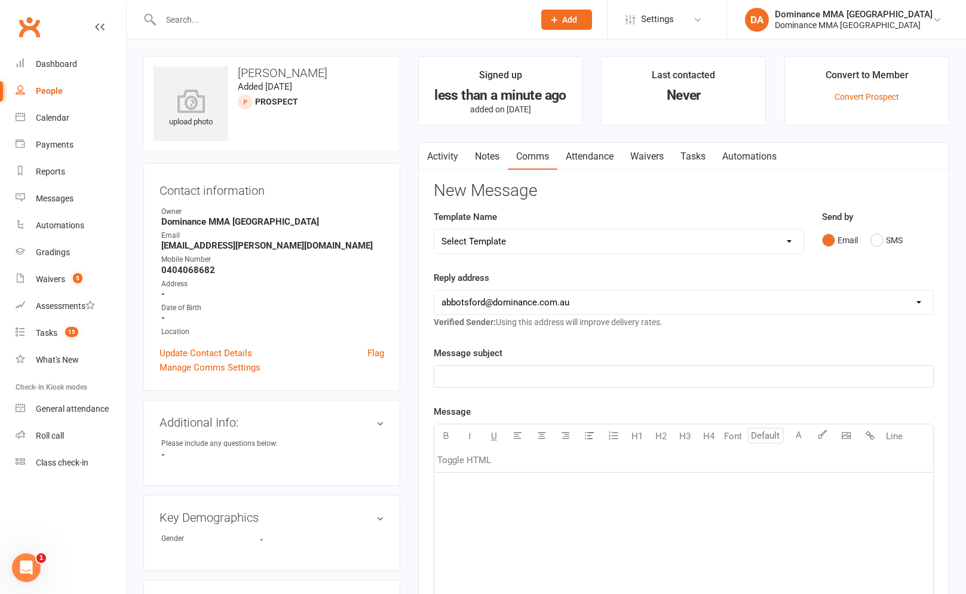
click at [532, 231] on select "Select Template [Email] MARKETING | 10TH BIRTHDAY SPECIAL | CANCELLED MEMBERS […" at bounding box center [618, 241] width 369 height 24
select select "17"
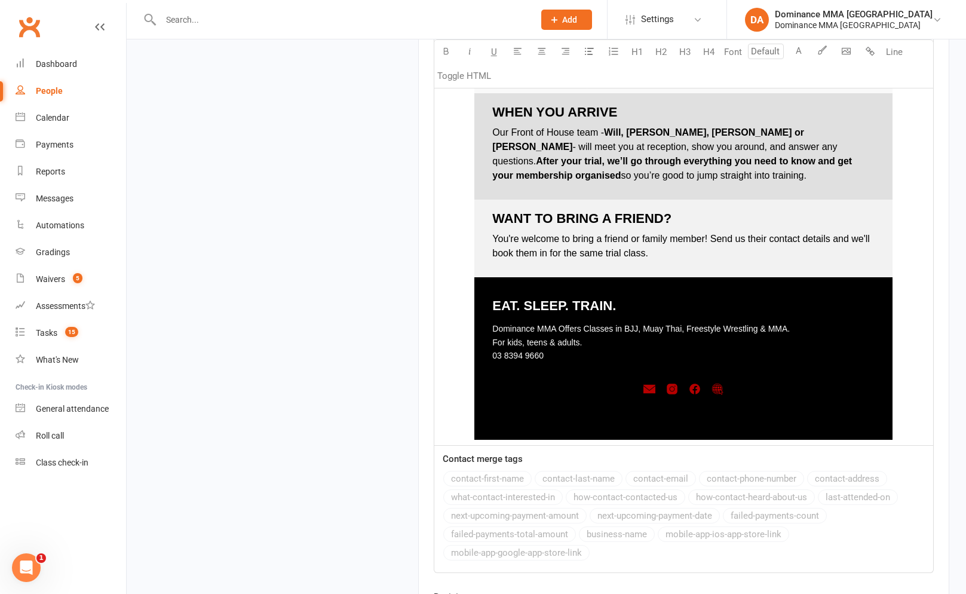
scroll to position [1725, 0]
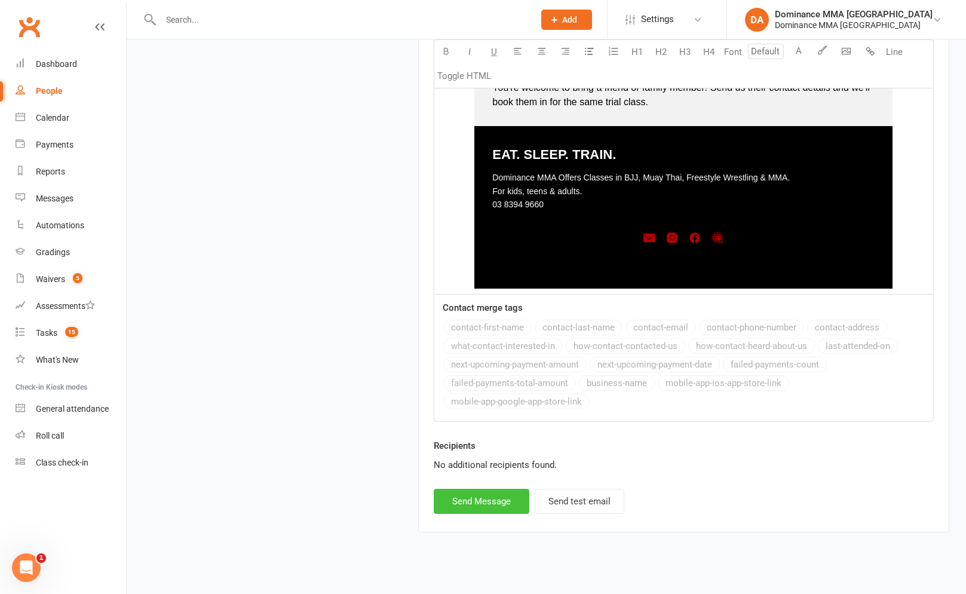
drag, startPoint x: 500, startPoint y: 489, endPoint x: 503, endPoint y: 482, distance: 7.8
click at [500, 489] on button "Send Message" at bounding box center [482, 501] width 96 height 25
select select
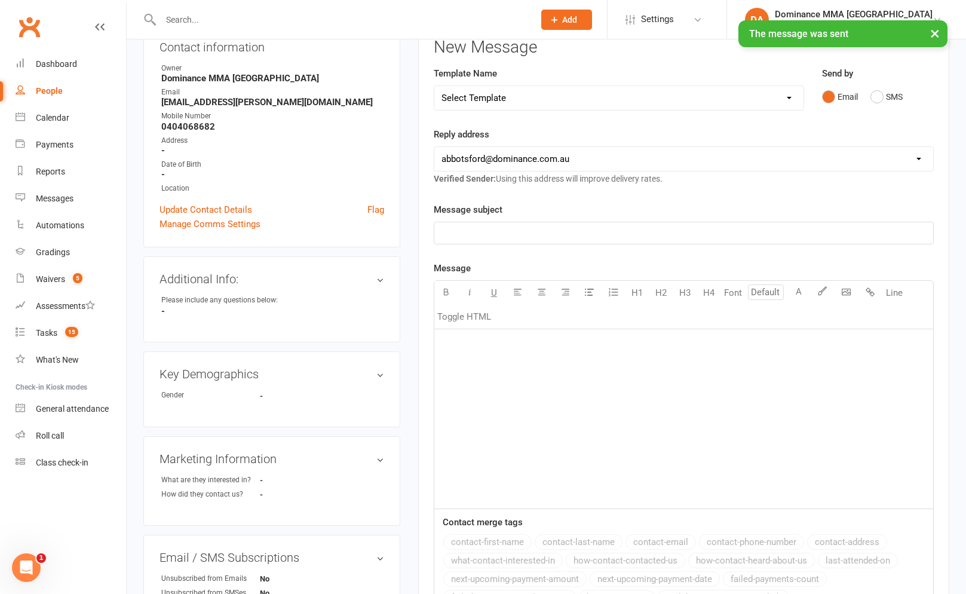
scroll to position [0, 0]
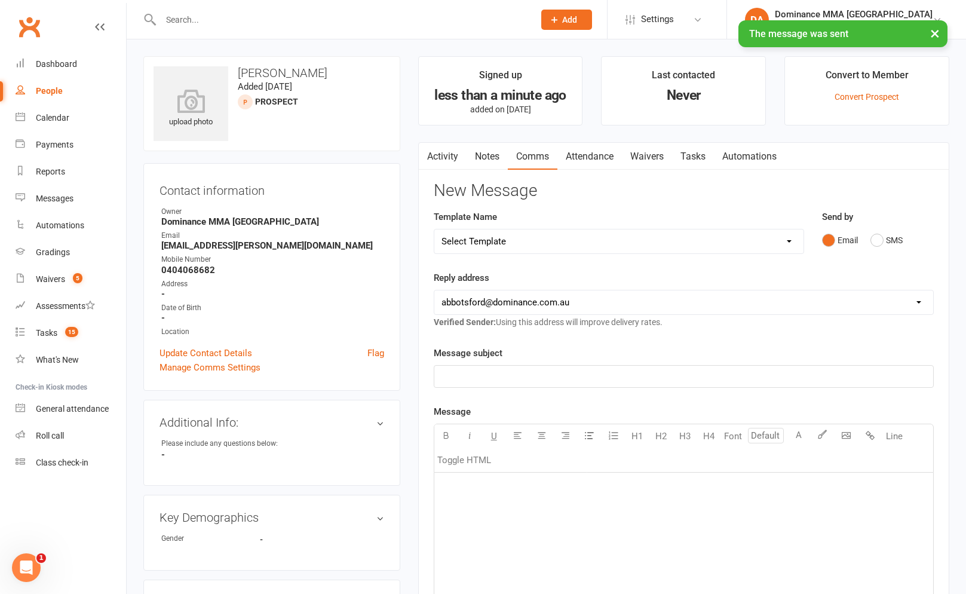
click at [697, 158] on link "Tasks" at bounding box center [693, 156] width 42 height 27
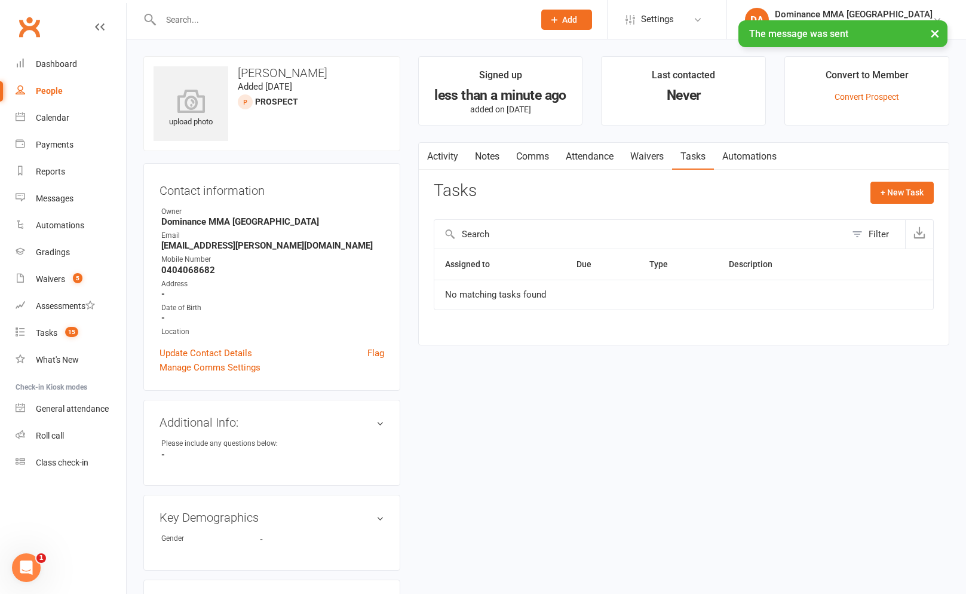
click at [665, 158] on link "Waivers" at bounding box center [647, 156] width 50 height 27
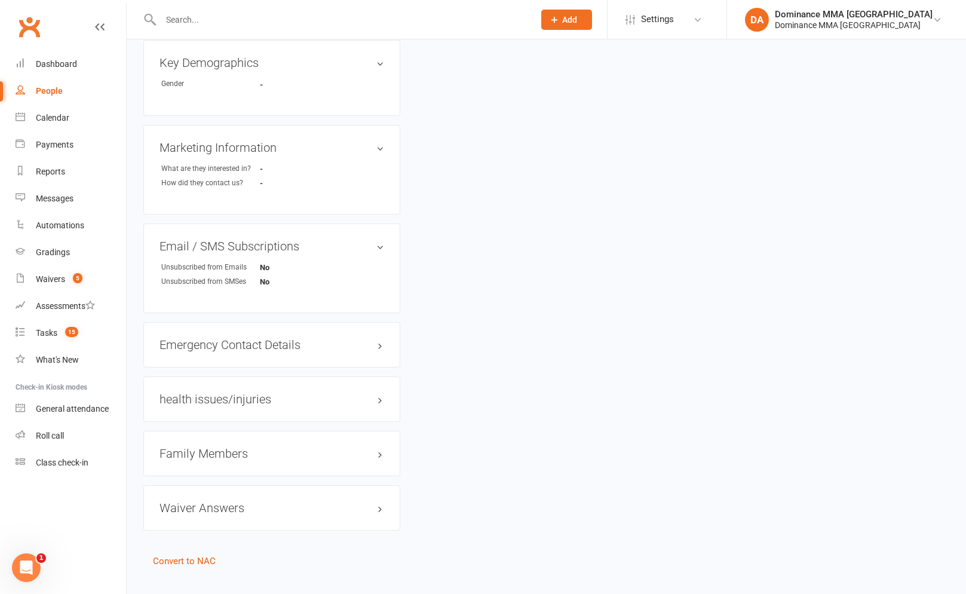
scroll to position [474, 0]
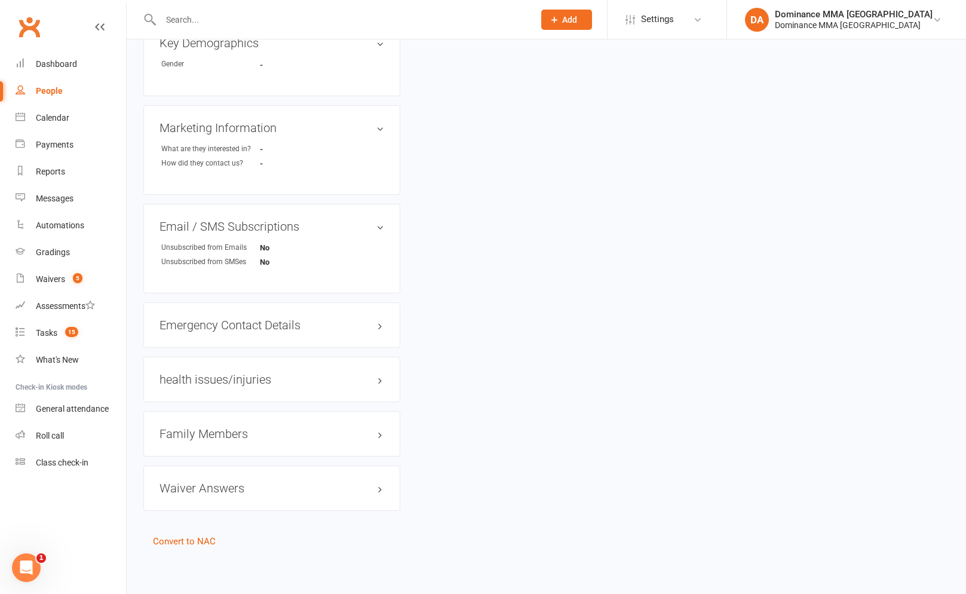
click at [224, 420] on div "Family Members" at bounding box center [271, 433] width 257 height 45
click at [222, 423] on div "Family Members" at bounding box center [271, 433] width 257 height 45
drag, startPoint x: 222, startPoint y: 426, endPoint x: 219, endPoint y: 445, distance: 19.3
click at [222, 427] on h3 "Family Members" at bounding box center [272, 433] width 225 height 13
click at [218, 460] on link "[PERSON_NAME] - Parent / Guardian" at bounding box center [229, 458] width 137 height 13
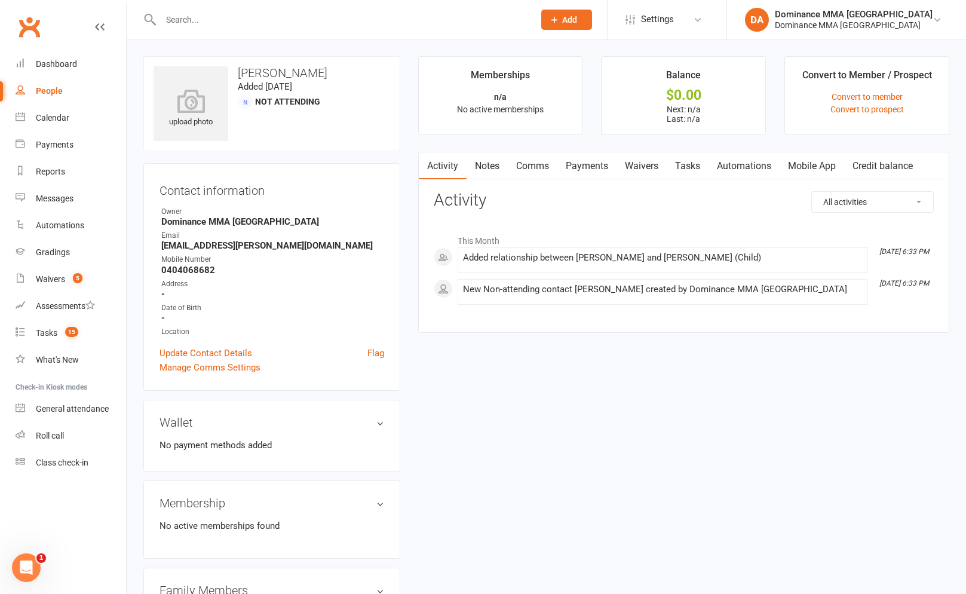
click at [629, 170] on link "Waivers" at bounding box center [642, 165] width 50 height 27
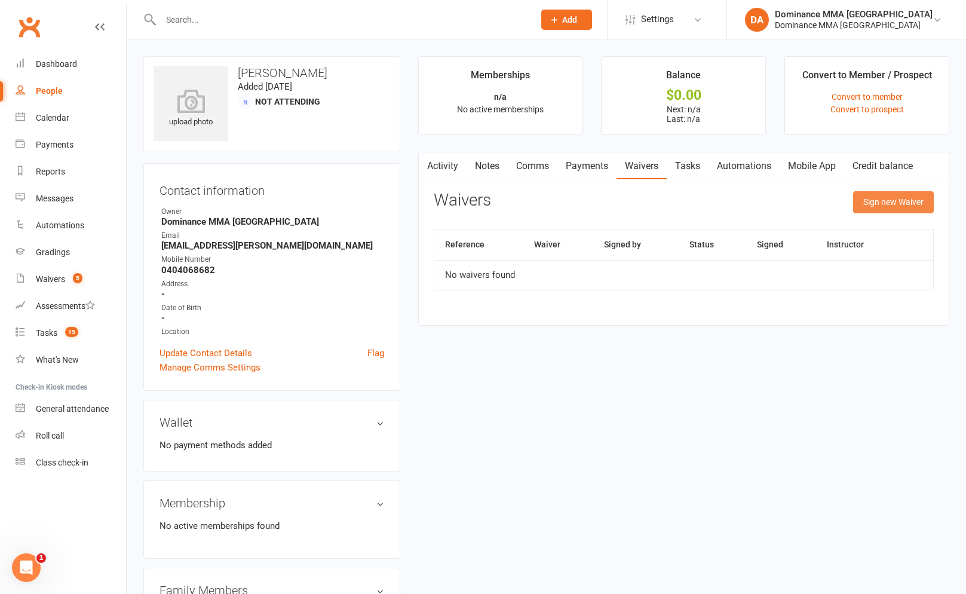
drag, startPoint x: 866, startPoint y: 204, endPoint x: 852, endPoint y: 207, distance: 14.8
click at [863, 205] on button "Sign new Waiver" at bounding box center [893, 202] width 81 height 22
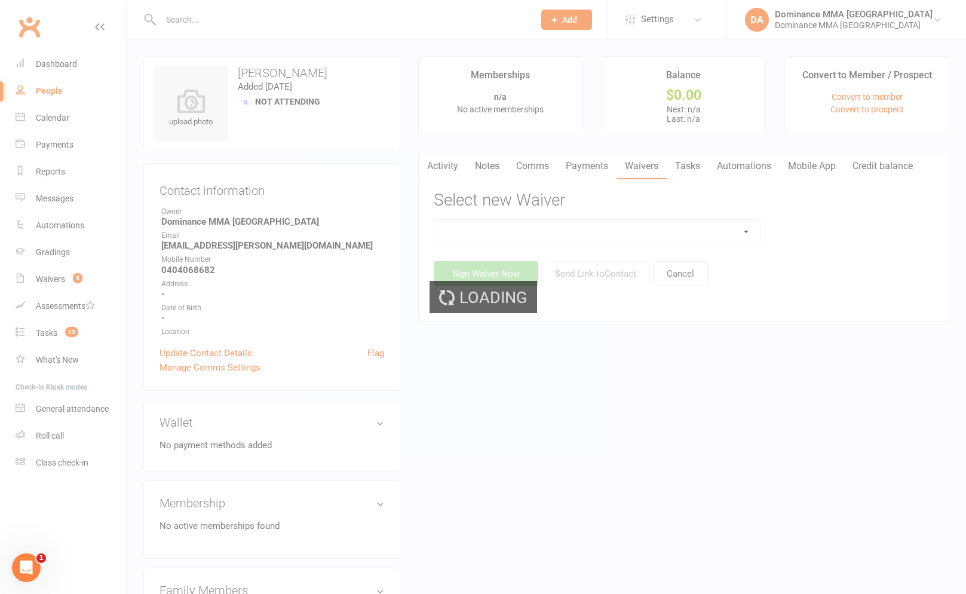
click at [678, 234] on div "Loading" at bounding box center [483, 297] width 966 height 594
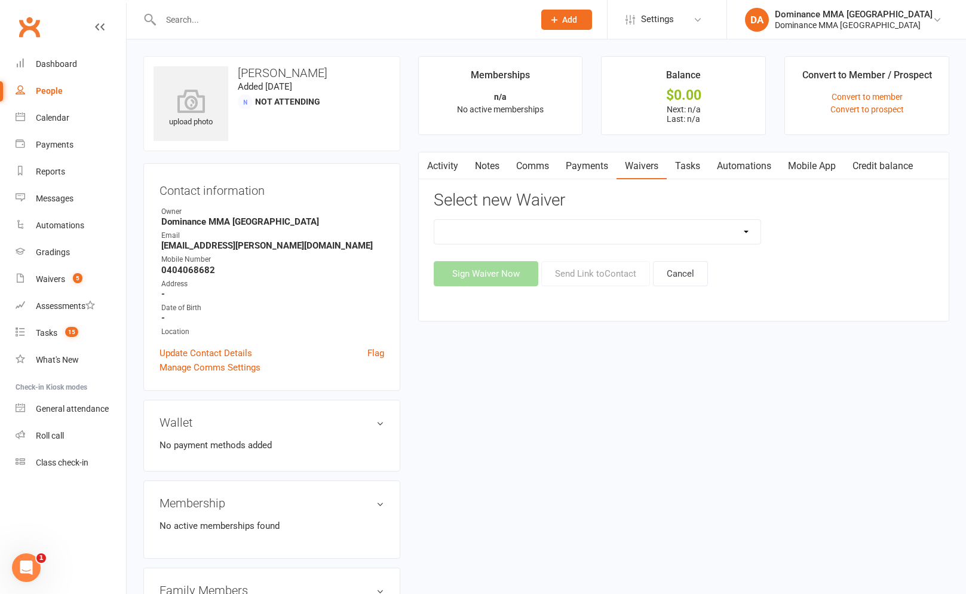
click at [678, 234] on select "Member | Cancellation | Adults Member | Cancellation | Kids/Teens Member | Inju…" at bounding box center [597, 232] width 326 height 24
select select "45"
click at [577, 282] on button "Send Link to Contact" at bounding box center [595, 273] width 109 height 25
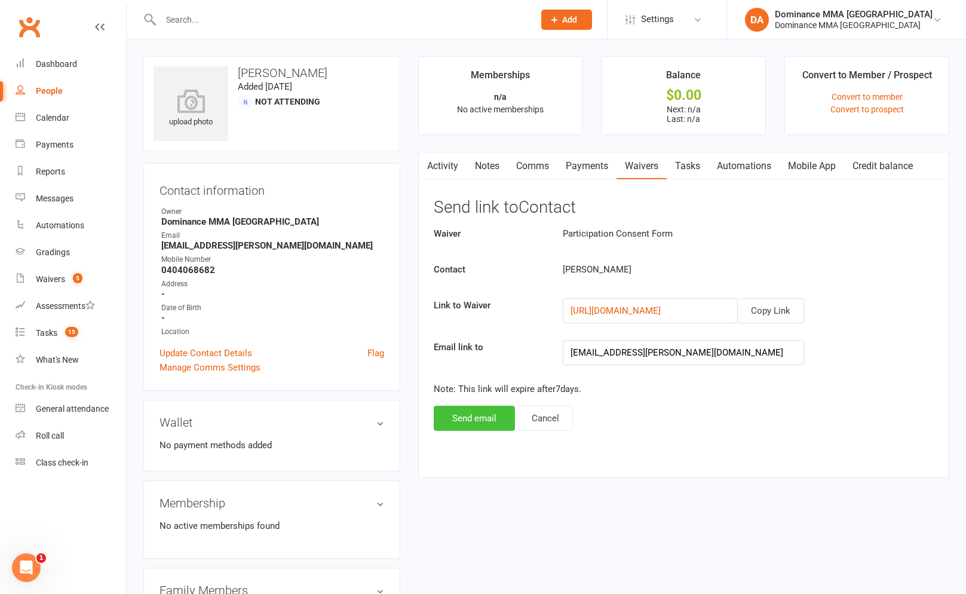
drag, startPoint x: 439, startPoint y: 409, endPoint x: 443, endPoint y: 418, distance: 9.9
click at [439, 412] on button "Send email" at bounding box center [474, 418] width 81 height 25
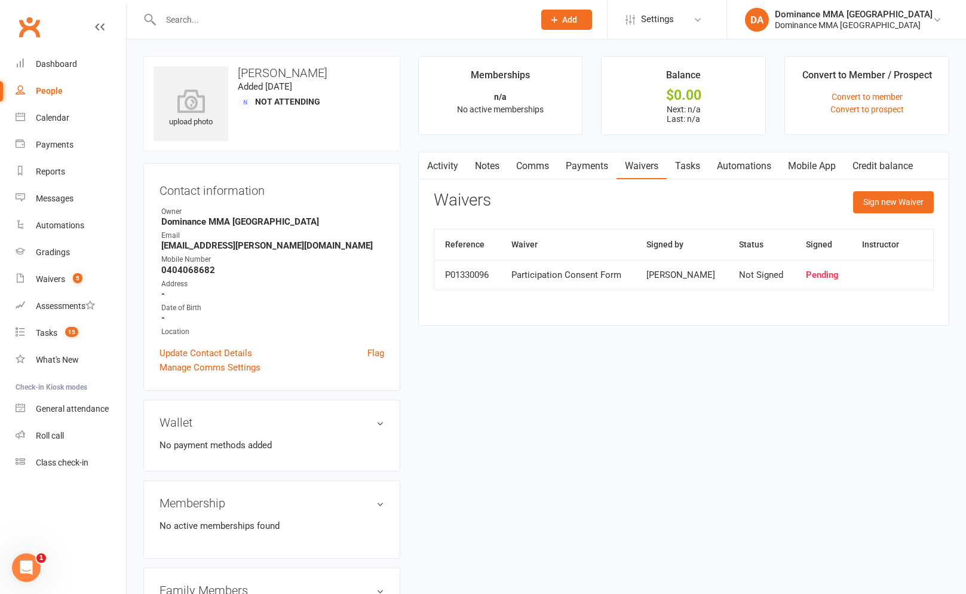
click at [577, 16] on span "Add" at bounding box center [569, 20] width 15 height 10
click at [583, 57] on link "Prospect" at bounding box center [554, 52] width 106 height 27
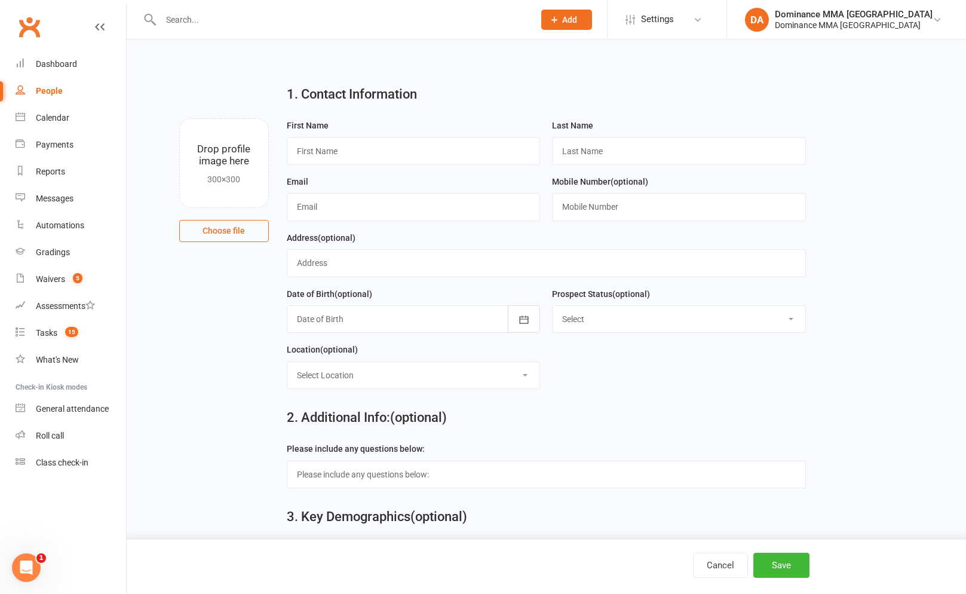
click at [482, 131] on div "First Name" at bounding box center [414, 141] width 254 height 47
click at [475, 141] on input "text" at bounding box center [414, 150] width 254 height 27
click at [592, 10] on button "Add" at bounding box center [566, 20] width 51 height 20
click at [570, 106] on link "Non-attending contact" at bounding box center [554, 109] width 106 height 27
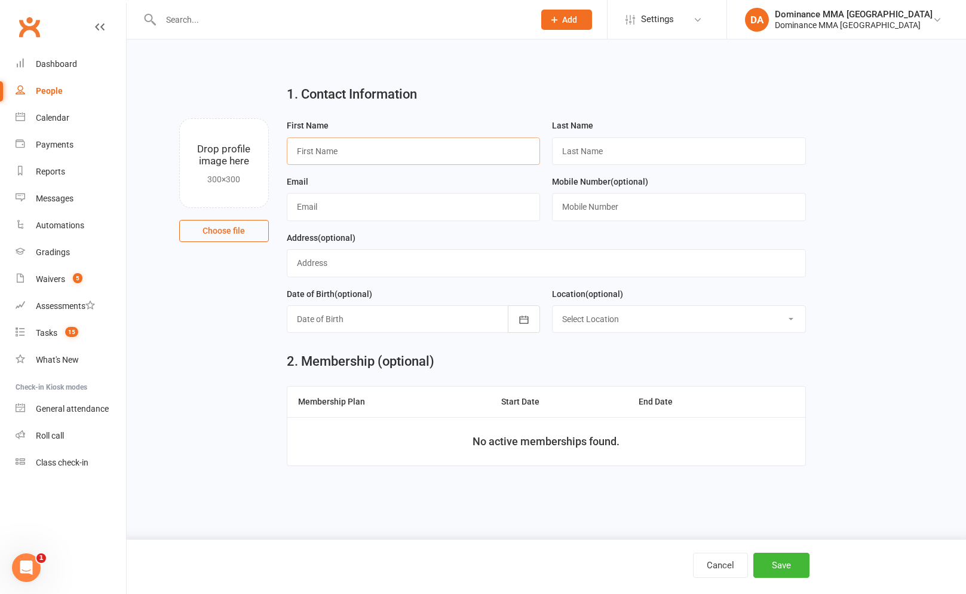
click at [380, 158] on input "text" at bounding box center [414, 150] width 254 height 27
type input "[PERSON_NAME]"
type input "Yaqoob"
drag, startPoint x: 622, startPoint y: 194, endPoint x: 544, endPoint y: 209, distance: 79.1
click at [621, 195] on input "text" at bounding box center [679, 206] width 254 height 27
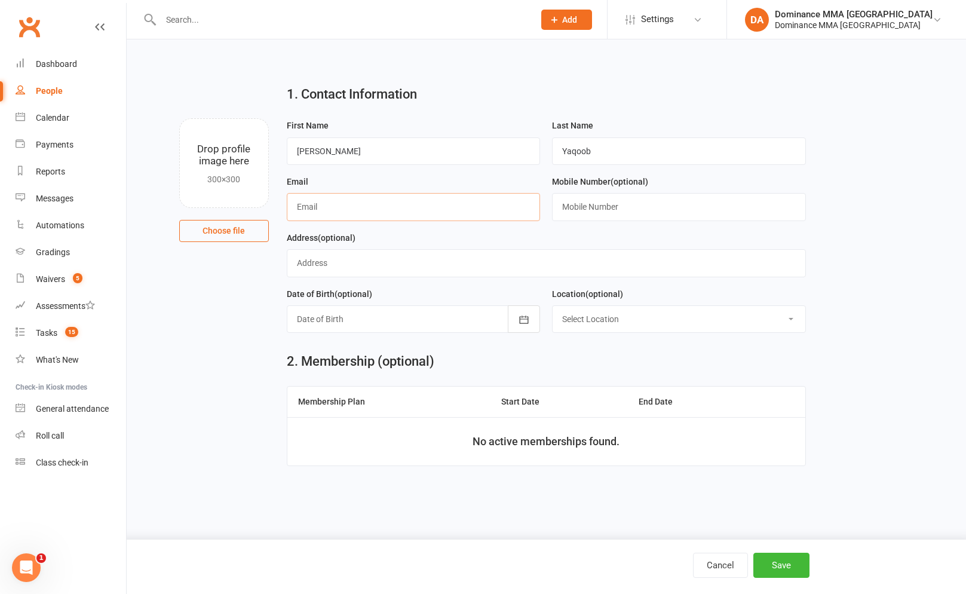
click at [378, 218] on input "text" at bounding box center [414, 206] width 254 height 27
paste input "[EMAIL_ADDRESS][DOMAIN_NAME]"
click at [301, 206] on input "[EMAIL_ADDRESS][DOMAIN_NAME]" at bounding box center [414, 206] width 254 height 27
type input "[EMAIL_ADDRESS][DOMAIN_NAME]"
paste input "0422017411"
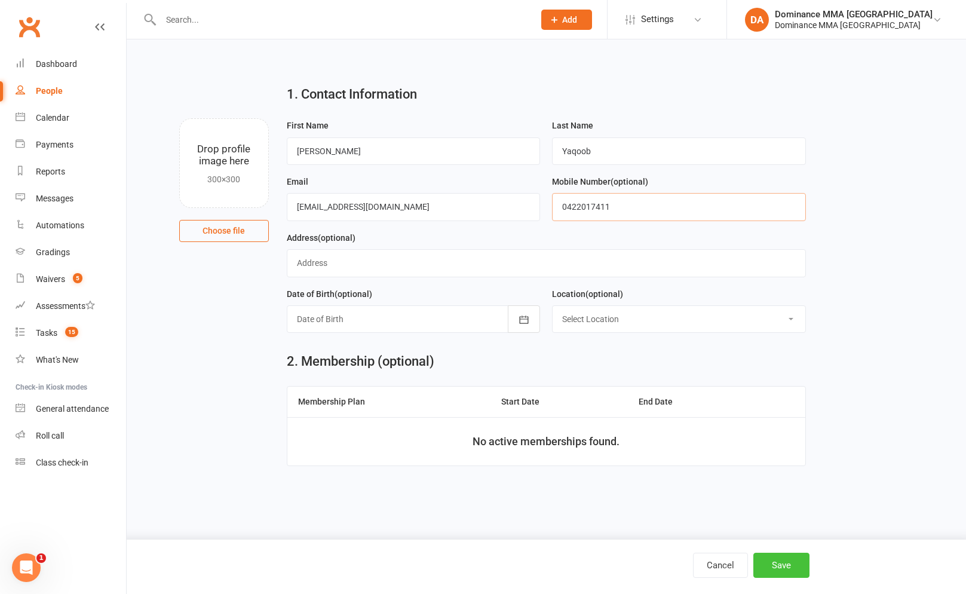
type input "0422017411"
click at [754, 557] on button "Save" at bounding box center [782, 565] width 56 height 25
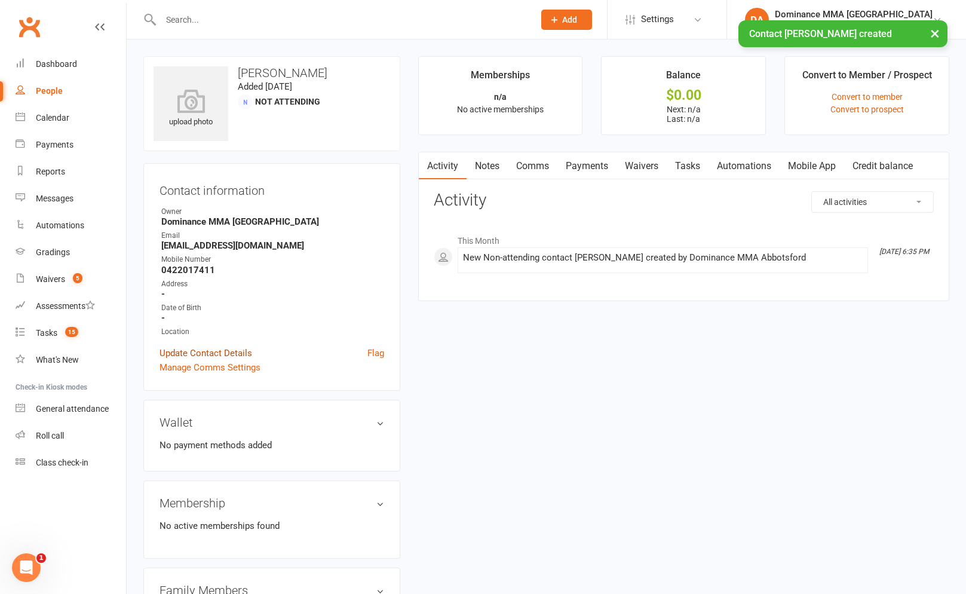
click at [209, 351] on link "Update Contact Details" at bounding box center [206, 353] width 93 height 14
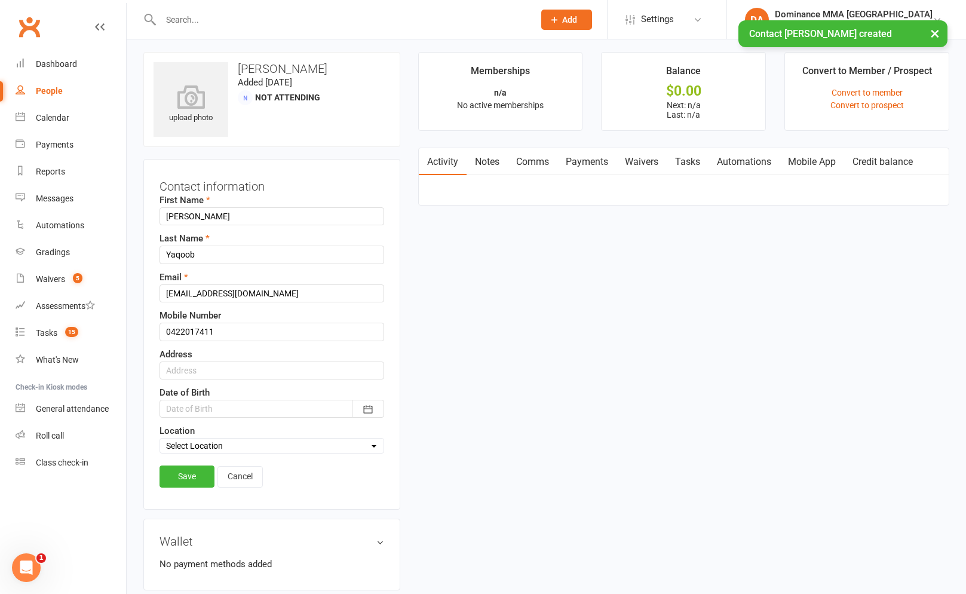
scroll to position [56, 0]
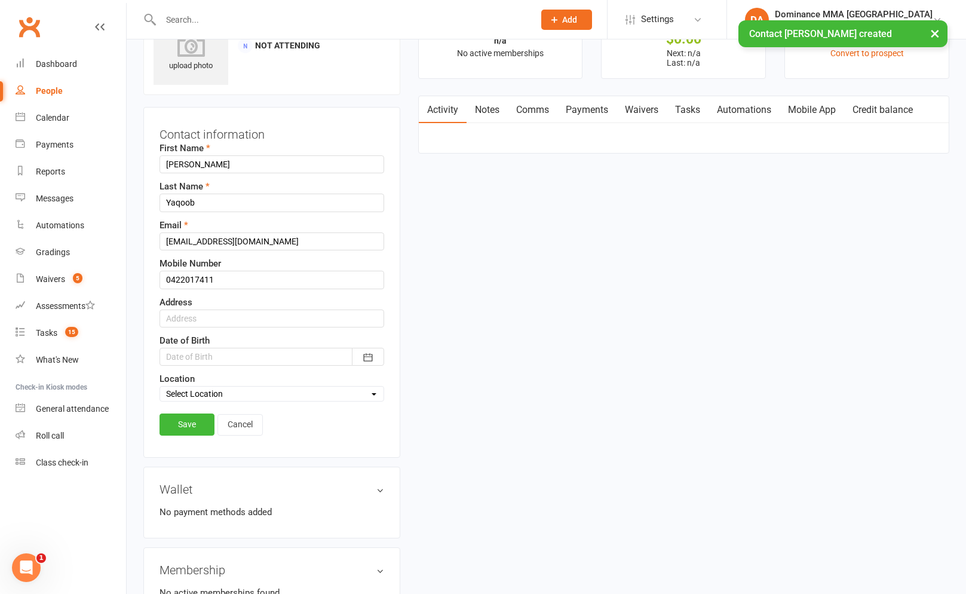
click at [213, 397] on select "Select Location BJJ FREESTYLE WRESTLING KIDS MMA MUAY THAI S&C GYM" at bounding box center [272, 393] width 224 height 13
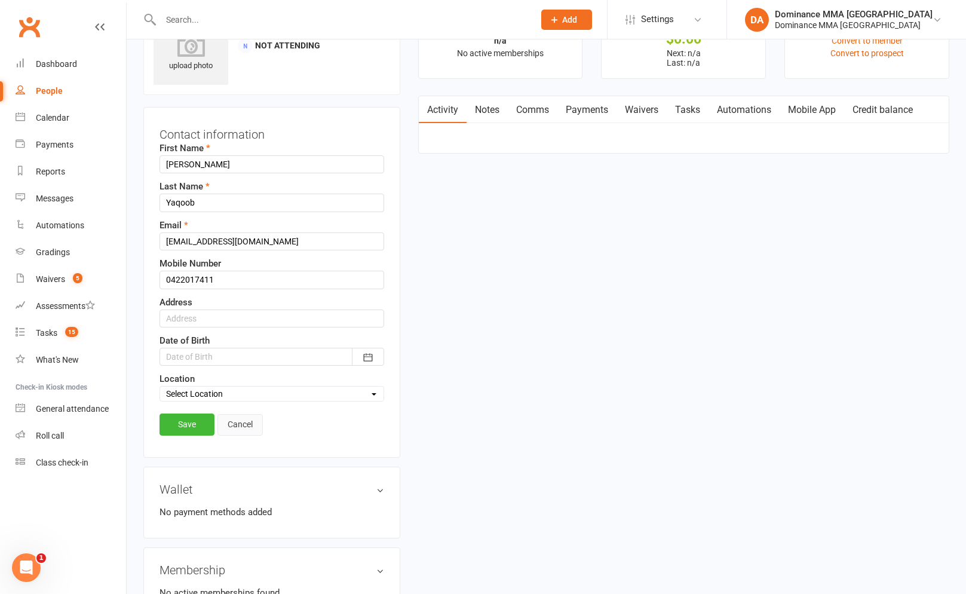
click at [222, 424] on link "Cancel" at bounding box center [240, 425] width 45 height 22
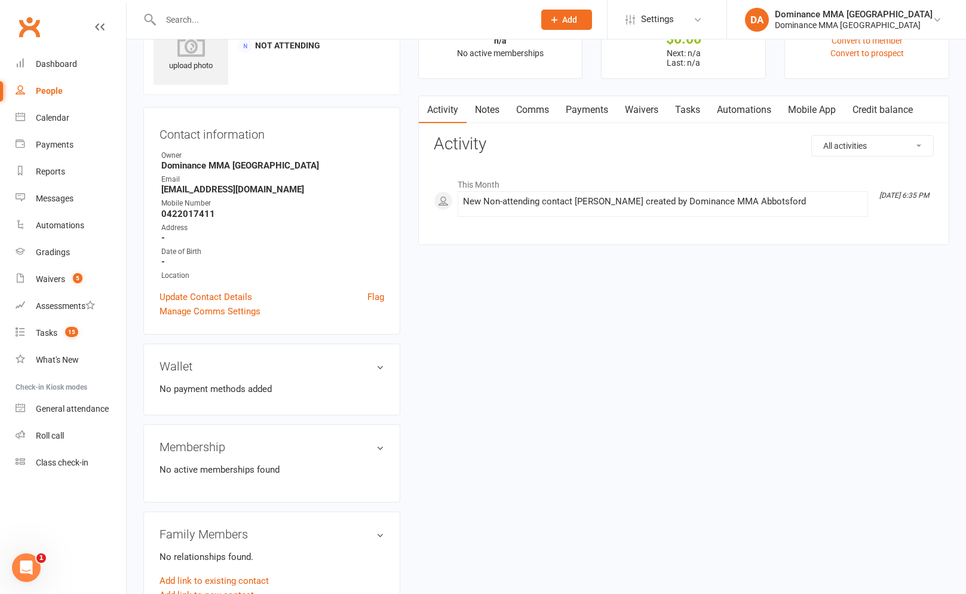
drag, startPoint x: 493, startPoint y: 105, endPoint x: 547, endPoint y: 121, distance: 56.0
click at [495, 106] on link "Notes" at bounding box center [487, 109] width 41 height 27
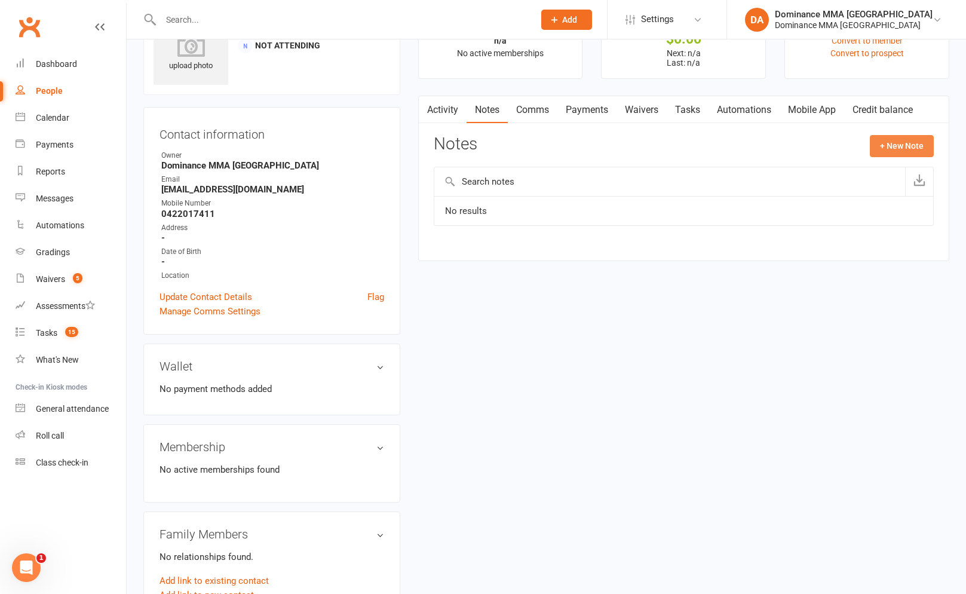
click at [884, 151] on button "+ New Note" at bounding box center [902, 146] width 64 height 22
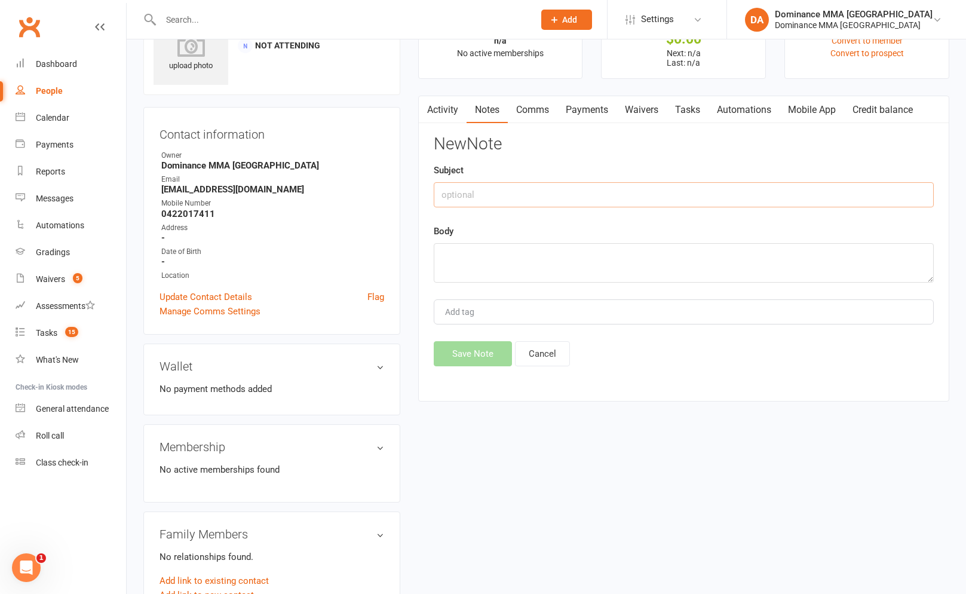
click at [685, 203] on input "text" at bounding box center [684, 194] width 500 height 25
type input "Online ft submission"
paste textarea "First Name: [PERSON_NAME] Last Name: [PERSON_NAME] Email Address: [EMAIL_ADDRES…"
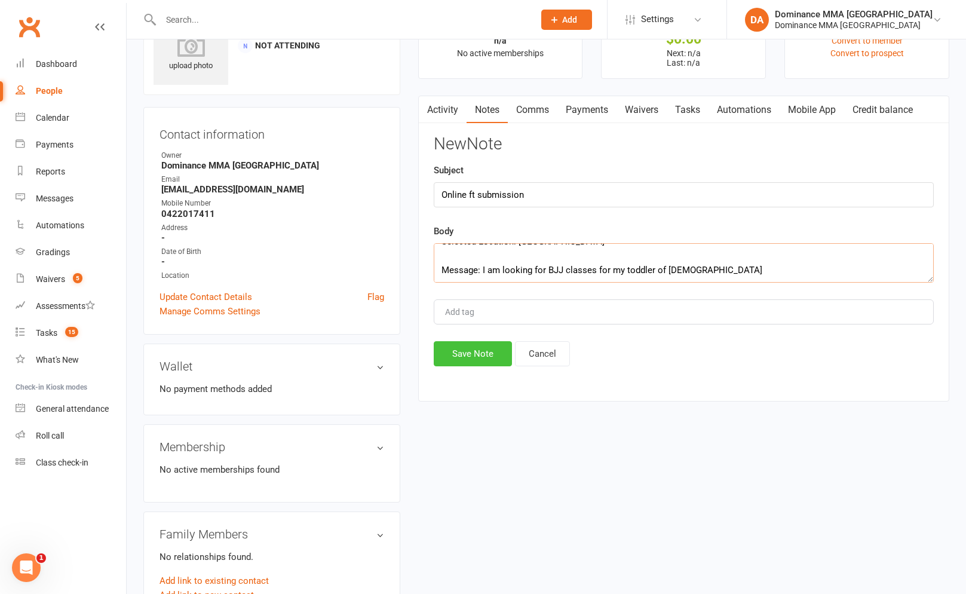
type textarea "First Name: [PERSON_NAME] Last Name: [PERSON_NAME] Email Address: [EMAIL_ADDRES…"
click at [497, 362] on button "Save Note" at bounding box center [473, 353] width 78 height 25
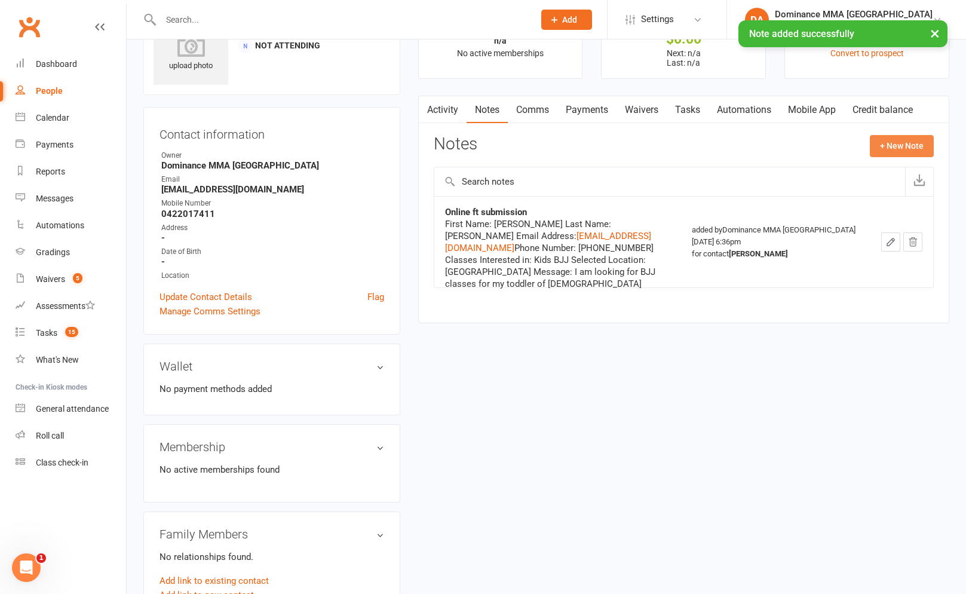
click at [871, 151] on button "+ New Note" at bounding box center [902, 146] width 64 height 22
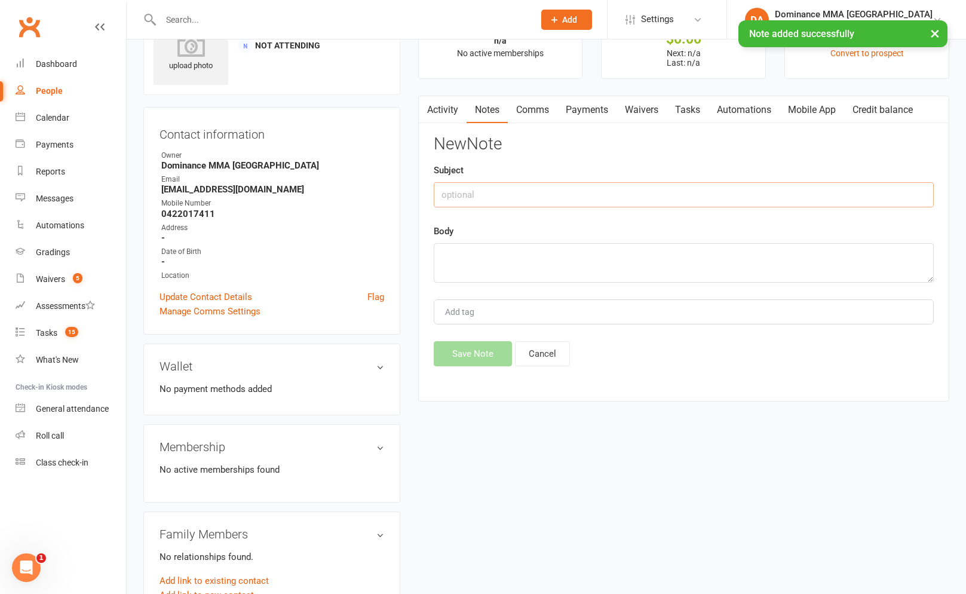
click at [531, 203] on input "text" at bounding box center [684, 194] width 500 height 25
type input "Initial SC"
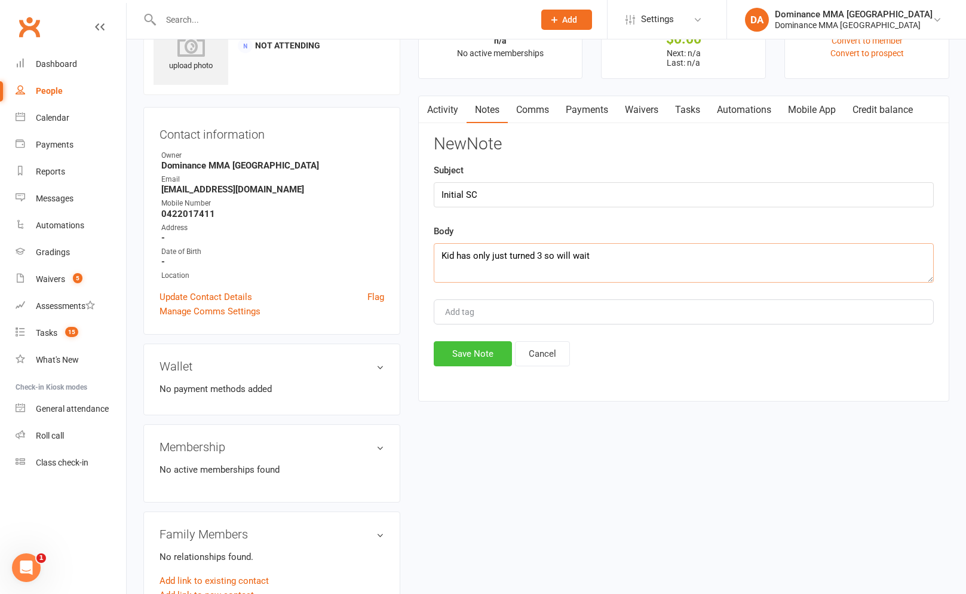
type textarea "Kid has only just turned 3 so will wait"
drag, startPoint x: 463, startPoint y: 351, endPoint x: 469, endPoint y: 344, distance: 9.0
click at [463, 351] on button "Save Note" at bounding box center [473, 353] width 78 height 25
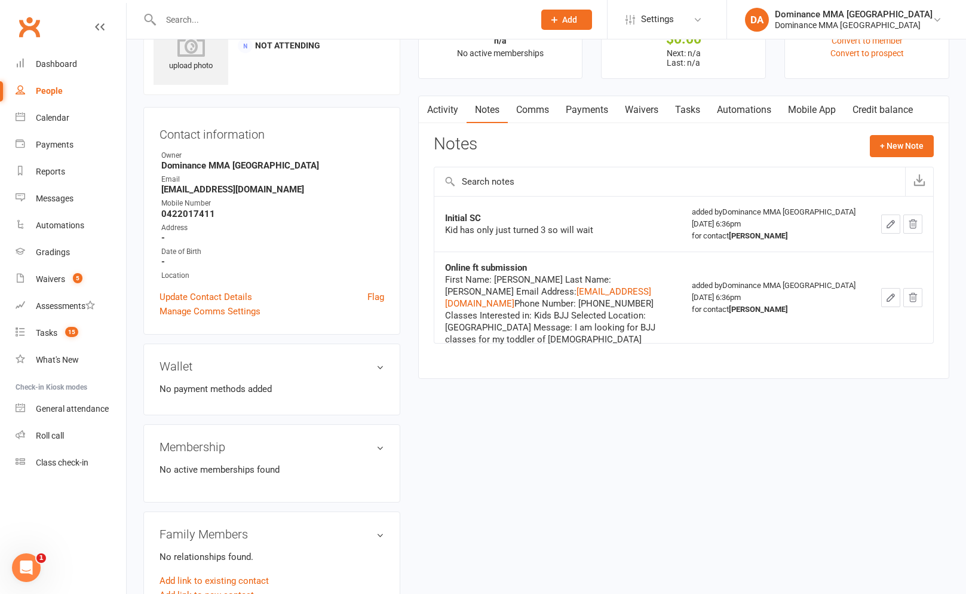
click at [893, 216] on button "button" at bounding box center [890, 224] width 19 height 19
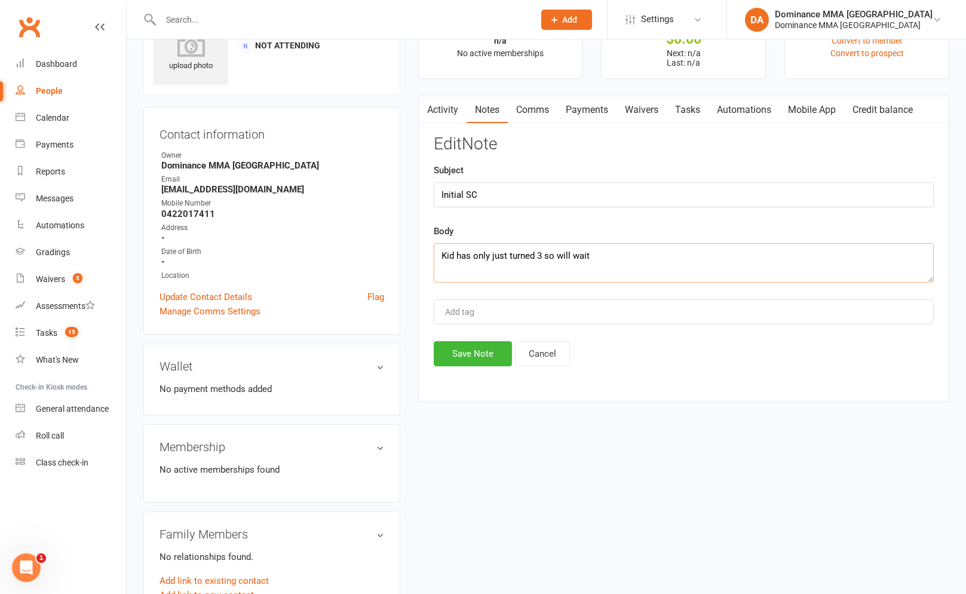
click at [599, 249] on textarea "Kid has only just turned 3 so will wait" at bounding box center [684, 262] width 500 height 39
type textarea "Kid has only just turned 3 so will wait until 4 to start looking [DATE]"
drag, startPoint x: 496, startPoint y: 345, endPoint x: 449, endPoint y: 372, distance: 53.5
click at [494, 348] on button "Save Note" at bounding box center [473, 353] width 78 height 25
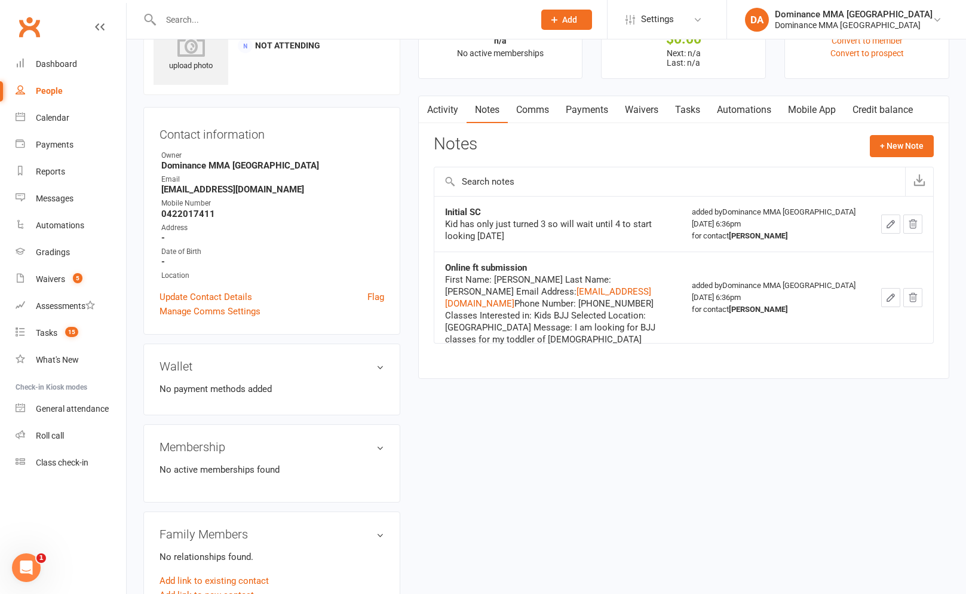
click at [430, 23] on input "text" at bounding box center [341, 19] width 369 height 17
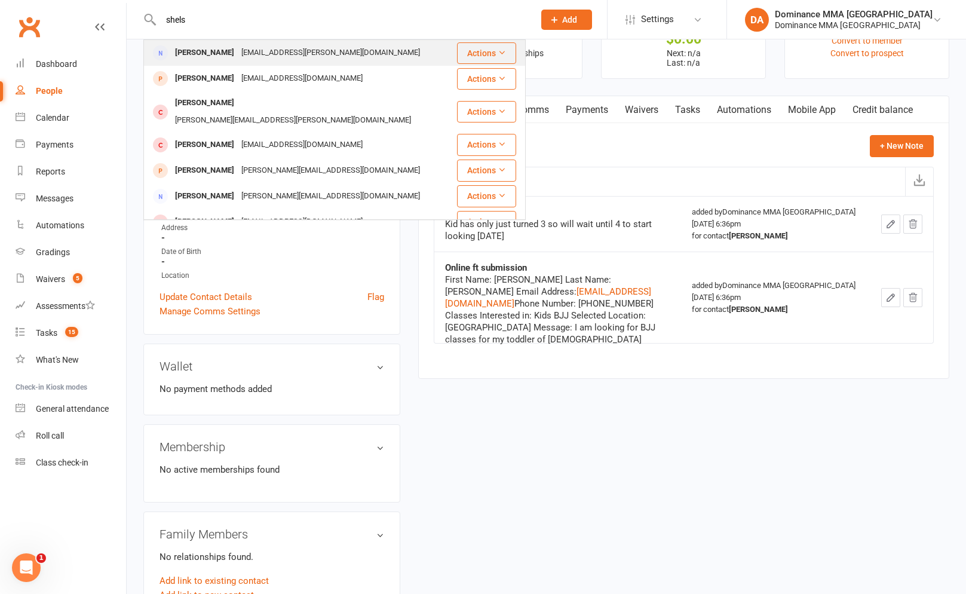
type input "shels"
click at [421, 53] on div "[PERSON_NAME] [EMAIL_ADDRESS][PERSON_NAME][DOMAIN_NAME]" at bounding box center [300, 53] width 311 height 25
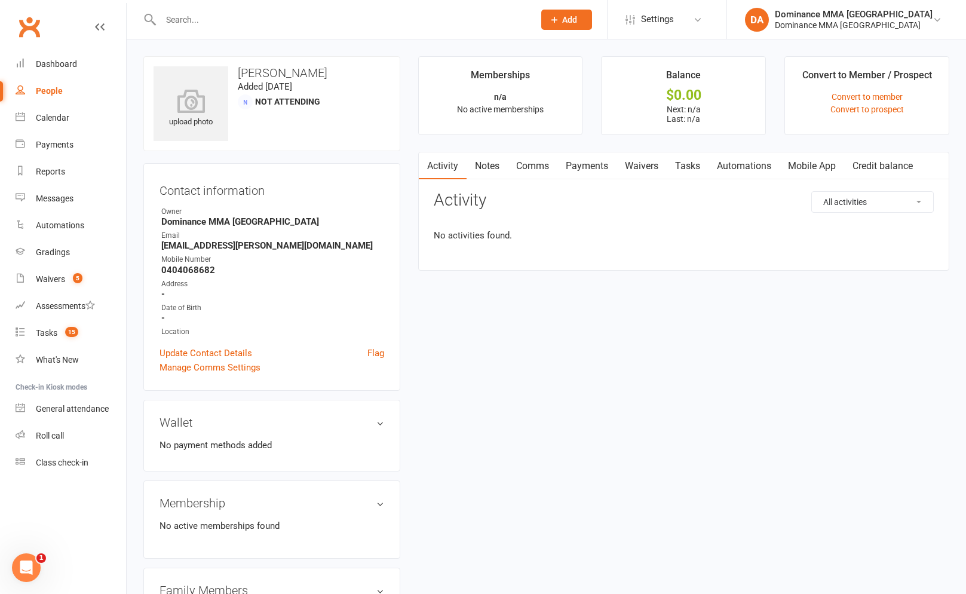
click at [495, 170] on link "Notes" at bounding box center [487, 165] width 41 height 27
click at [898, 209] on button "+ New Note" at bounding box center [902, 202] width 64 height 22
click at [522, 240] on input "text" at bounding box center [684, 250] width 500 height 25
type input "I"
type input "O"
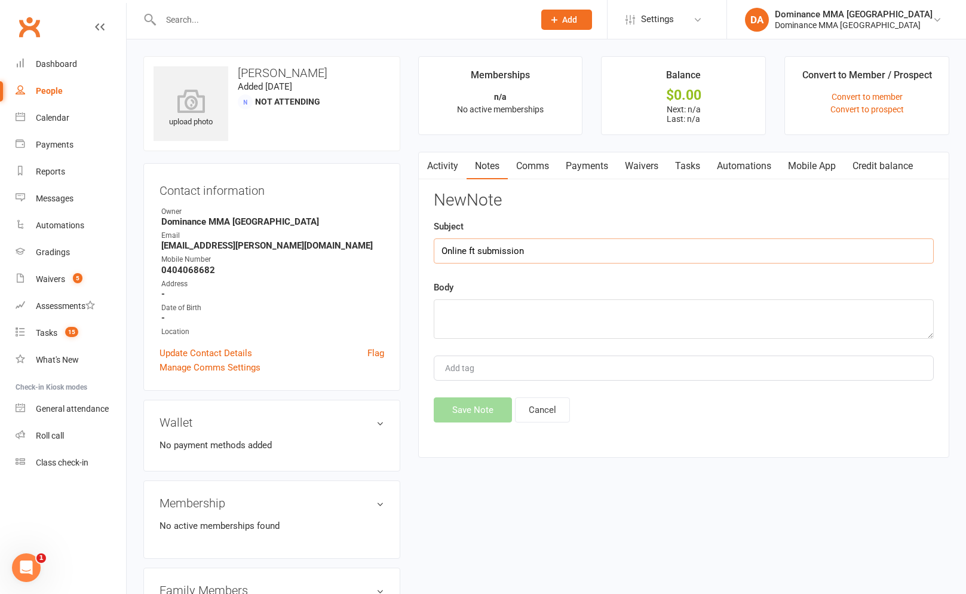
type input "Online ft submission"
paste textarea "First Name: [PERSON_NAME] Last Name: [PERSON_NAME] Email Address: [EMAIL_ADDRES…"
type textarea "First Name: [PERSON_NAME] Last Name: [PERSON_NAME] Email Address: [EMAIL_ADDRES…"
click at [494, 417] on button "Save Note" at bounding box center [473, 409] width 78 height 25
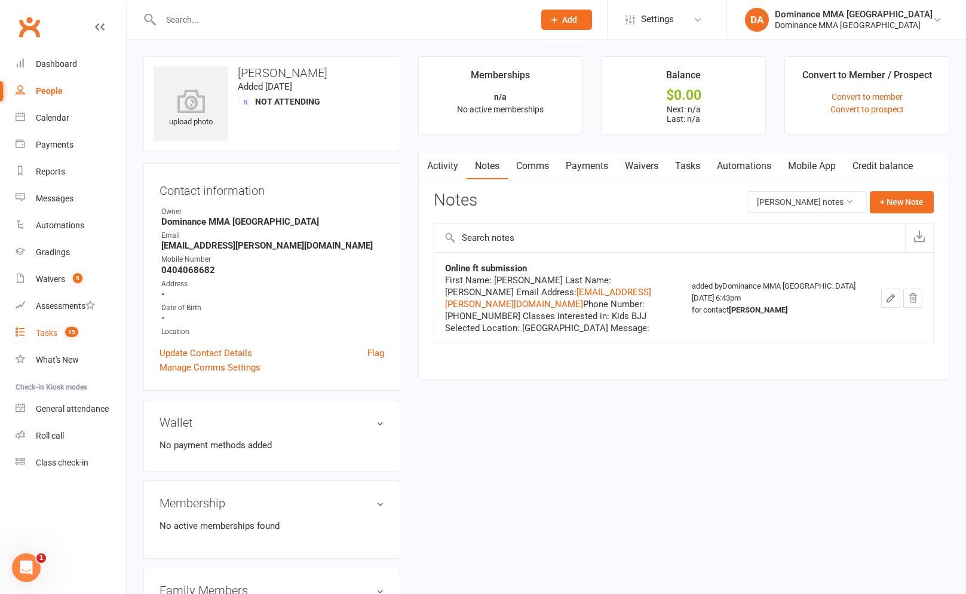
click at [62, 325] on link "Tasks 15" at bounding box center [71, 333] width 111 height 27
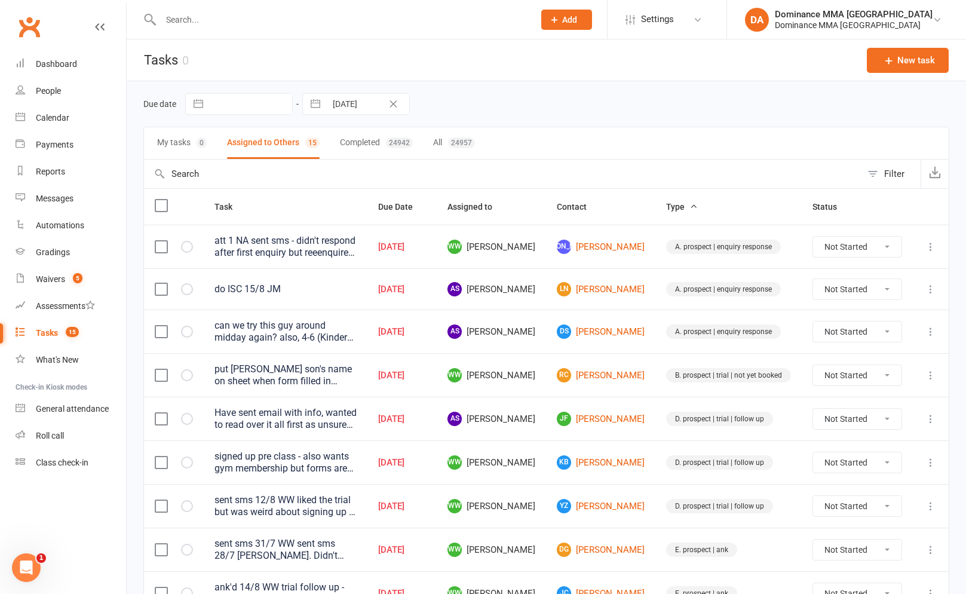
click at [931, 241] on icon at bounding box center [931, 247] width 12 height 12
click at [860, 297] on link "Edit" at bounding box center [878, 294] width 118 height 24
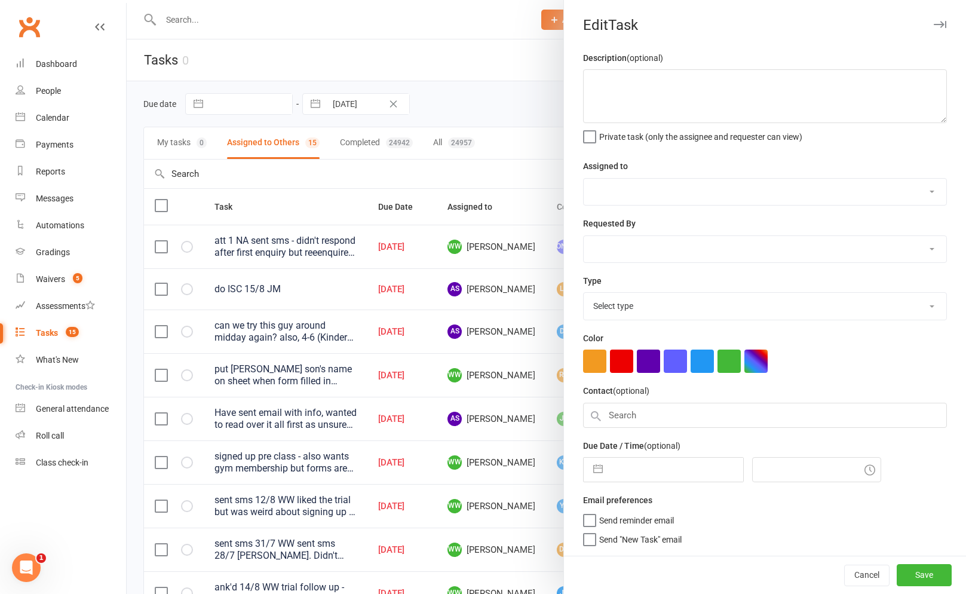
type textarea "att 1 NA sent sms - didn't respond after first enquiry but reeenquired 13/8 WW …"
select select "49757"
type input "[DATE]"
type input "7:45pm"
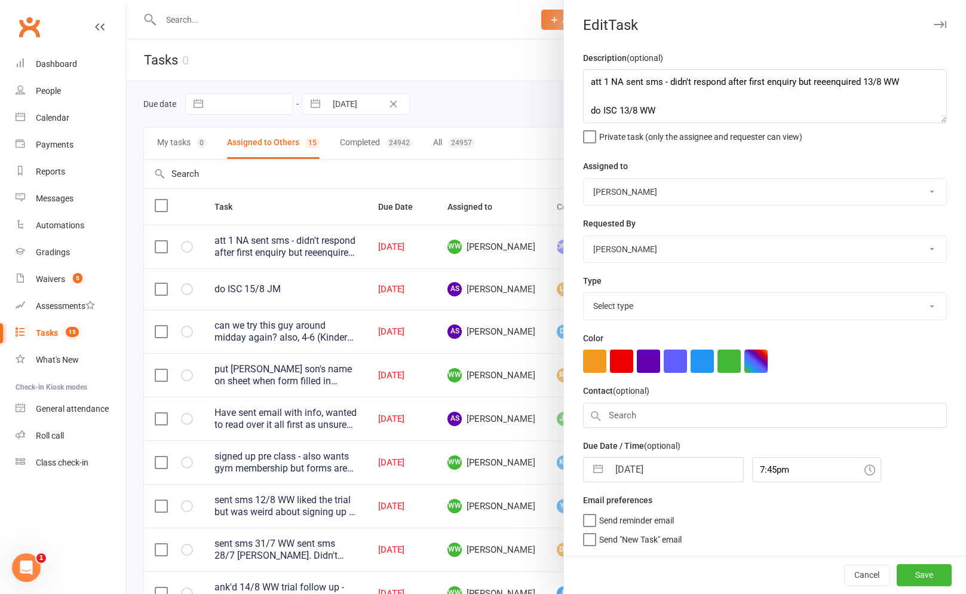
select select "3860"
click at [581, 84] on div "Description (optional) att 1 NA sent sms - didn't respond after first enquiry b…" at bounding box center [765, 302] width 402 height 503
click at [584, 82] on textarea "att 1 NA sent sms - didn't respond after first enquiry but reeenquired 13/8 WW …" at bounding box center [765, 96] width 364 height 54
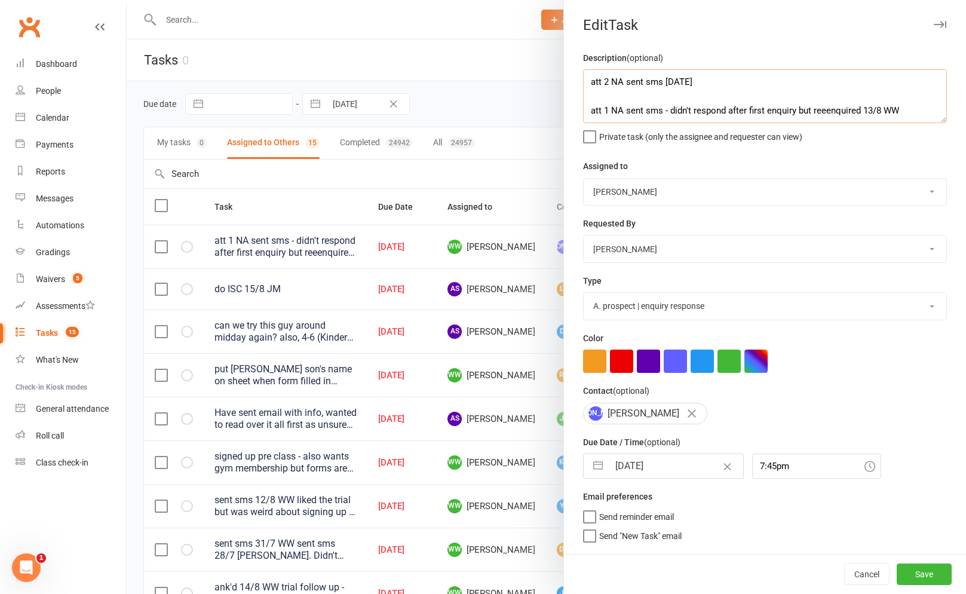
type textarea "att 2 NA sent sms [DATE] att 1 NA sent sms - didn't respond after first enquiry…"
click at [624, 246] on select "[PERSON_NAME] [PERSON_NAME] [PERSON_NAME] [PERSON_NAME] Will [PERSON_NAME] [PER…" at bounding box center [765, 249] width 363 height 26
select select "12631"
click at [647, 454] on div "Due Date / Time (optional) [DATE] Navigate forward to interact with the calenda…" at bounding box center [765, 457] width 364 height 44
click at [650, 464] on input "[DATE]" at bounding box center [676, 466] width 134 height 24
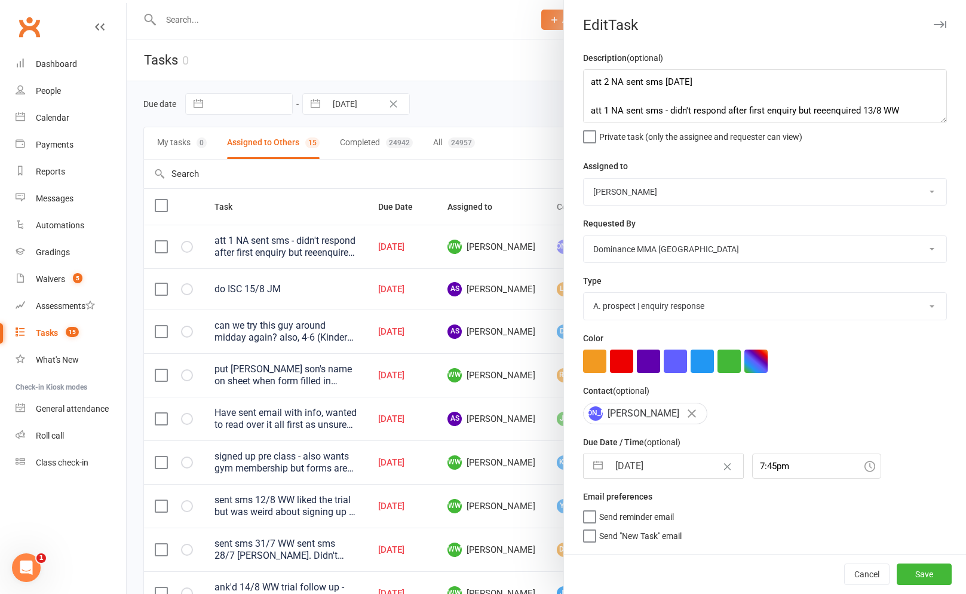
select select "6"
select select "2025"
select select "7"
select select "2025"
select select "8"
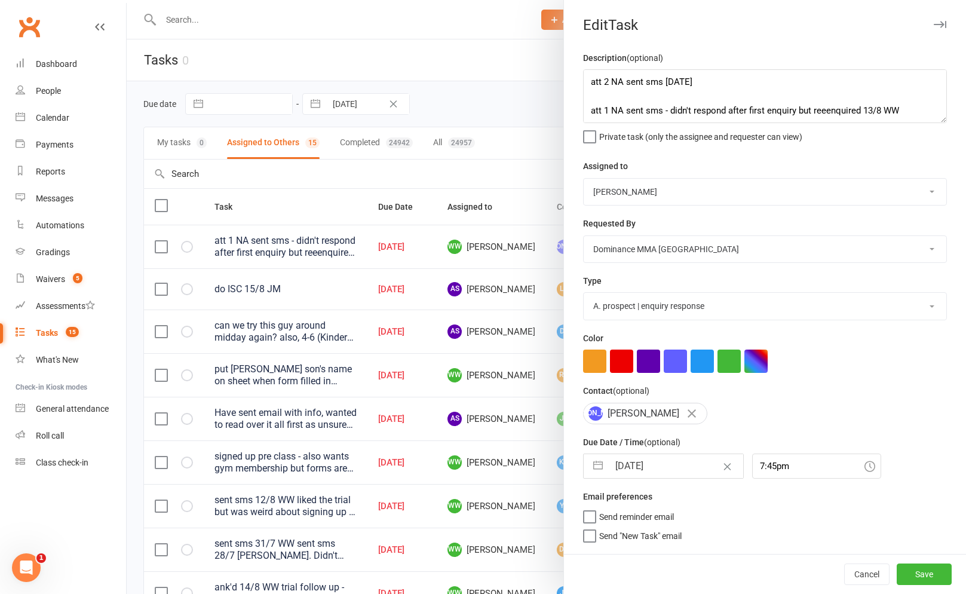
select select "2025"
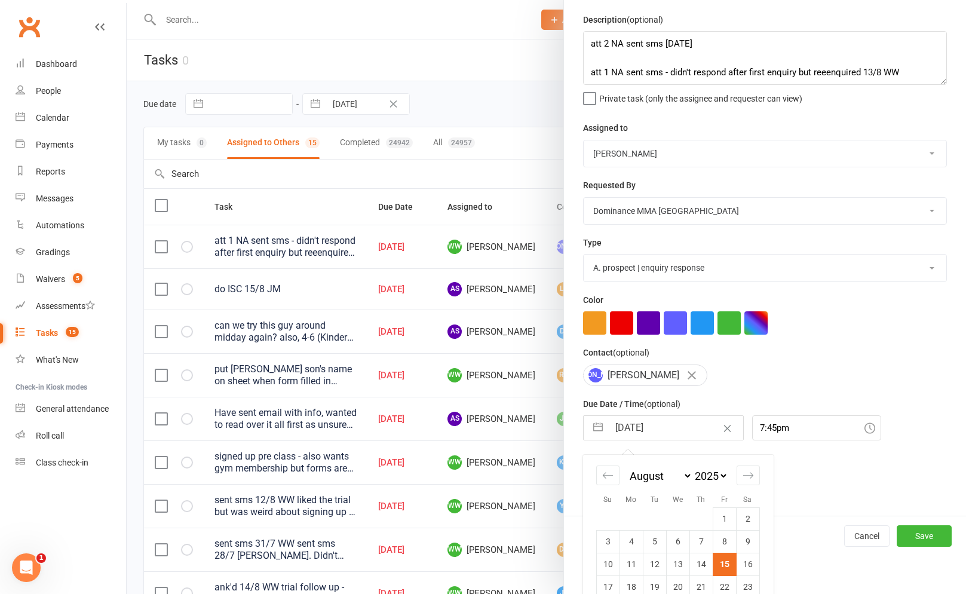
scroll to position [47, 0]
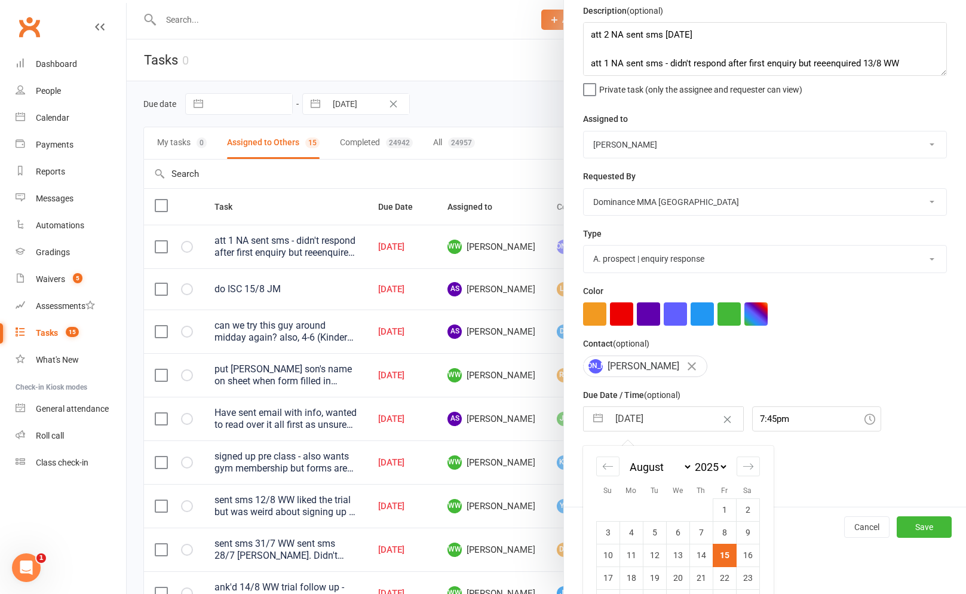
drag, startPoint x: 630, startPoint y: 574, endPoint x: 671, endPoint y: 576, distance: 40.7
click at [640, 575] on td "18" at bounding box center [631, 578] width 23 height 23
type input "[DATE]"
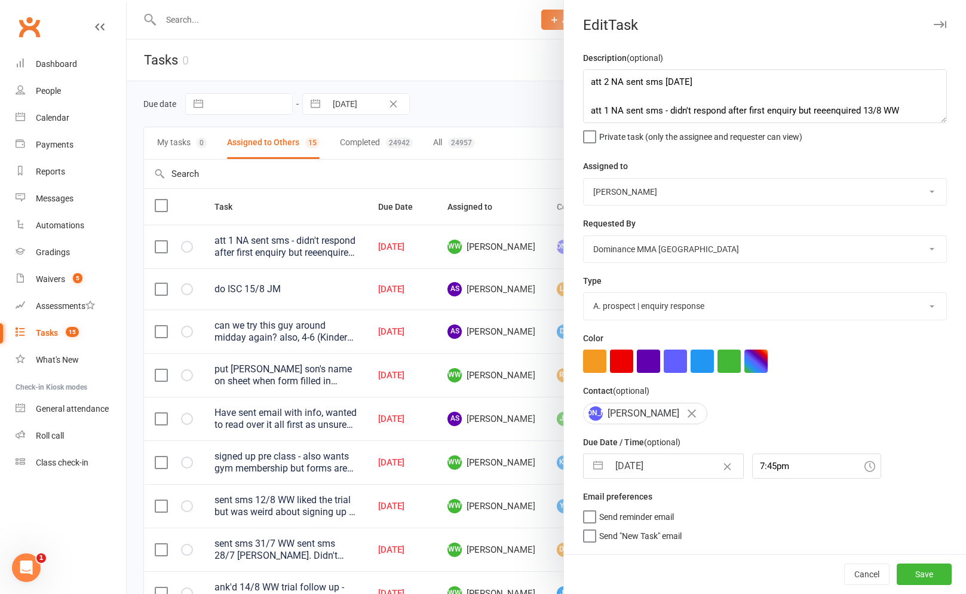
scroll to position [0, 0]
drag, startPoint x: 947, startPoint y: 567, endPoint x: 955, endPoint y: 565, distance: 8.6
click at [950, 567] on button "Save" at bounding box center [924, 575] width 55 height 22
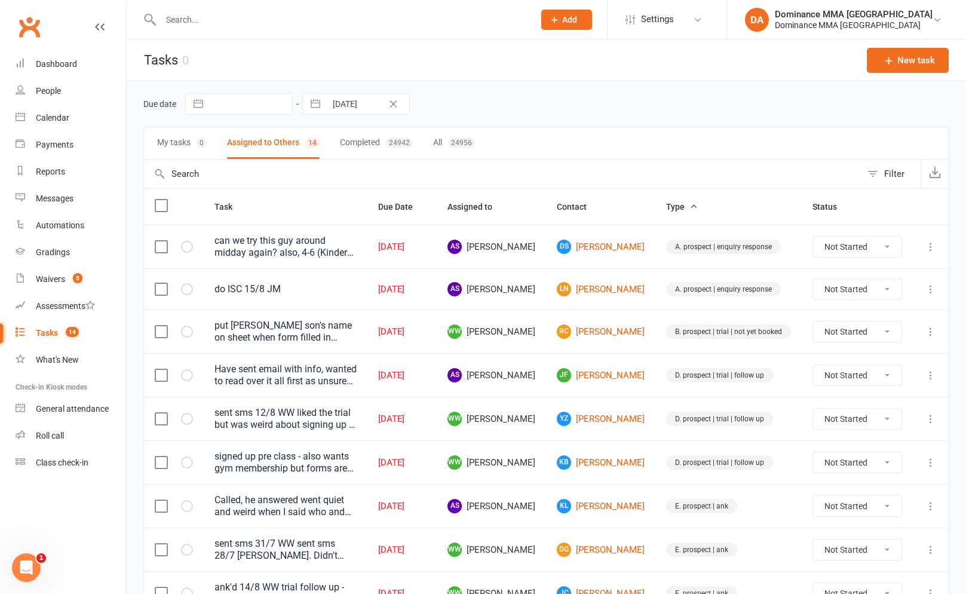
click at [357, 254] on div "can we try this guy around midday again? also, 4-6 (Kinder Class) is full [DATE…" at bounding box center [286, 247] width 142 height 24
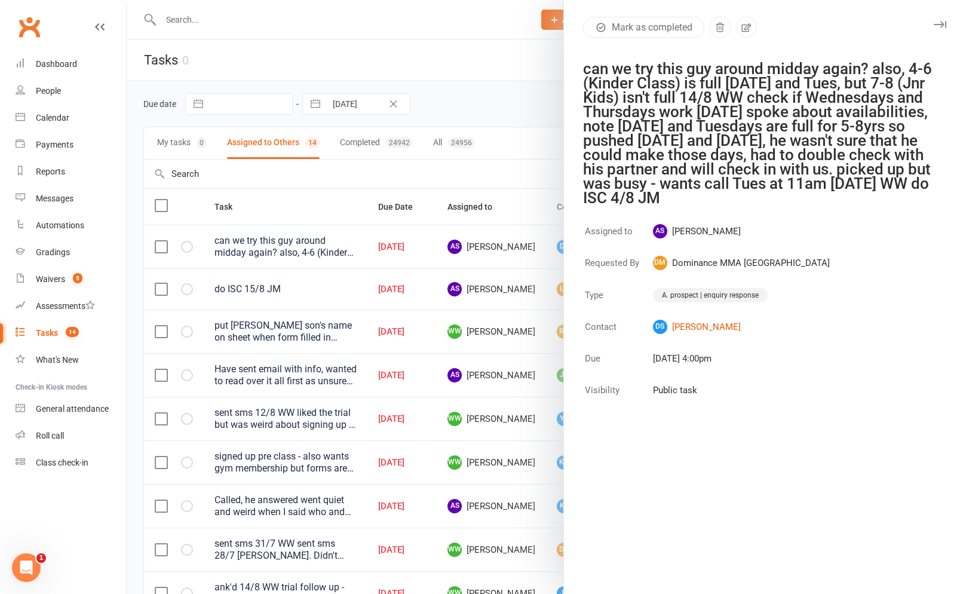
click at [543, 81] on div at bounding box center [547, 297] width 840 height 594
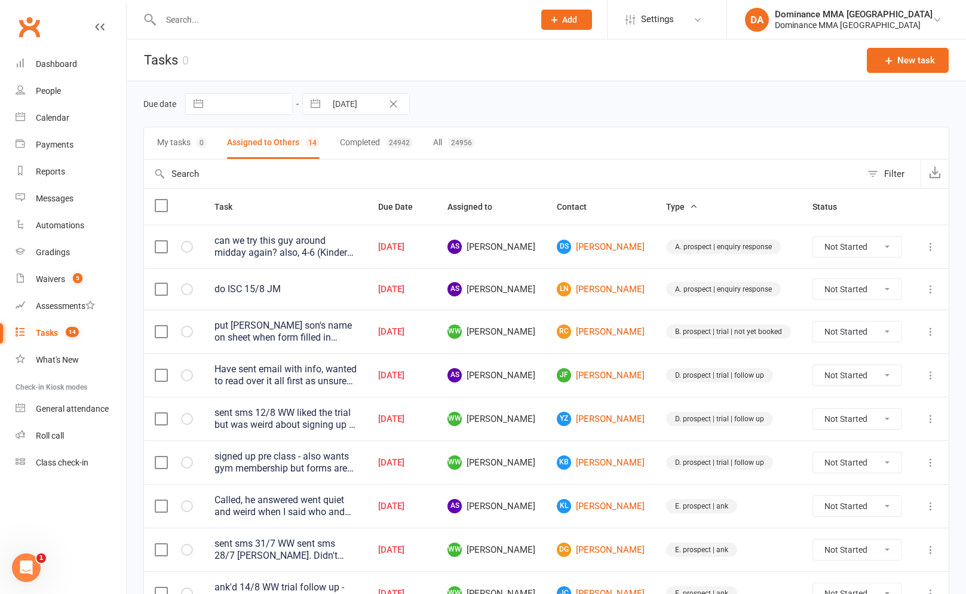
drag, startPoint x: 931, startPoint y: 242, endPoint x: 915, endPoint y: 252, distance: 18.8
click at [931, 242] on icon at bounding box center [931, 247] width 12 height 12
click at [852, 245] on select "Not Started In Progress Waiting Complete" at bounding box center [857, 247] width 88 height 20
select select "unstarted"
click at [600, 245] on link "DS [PERSON_NAME]" at bounding box center [601, 247] width 88 height 14
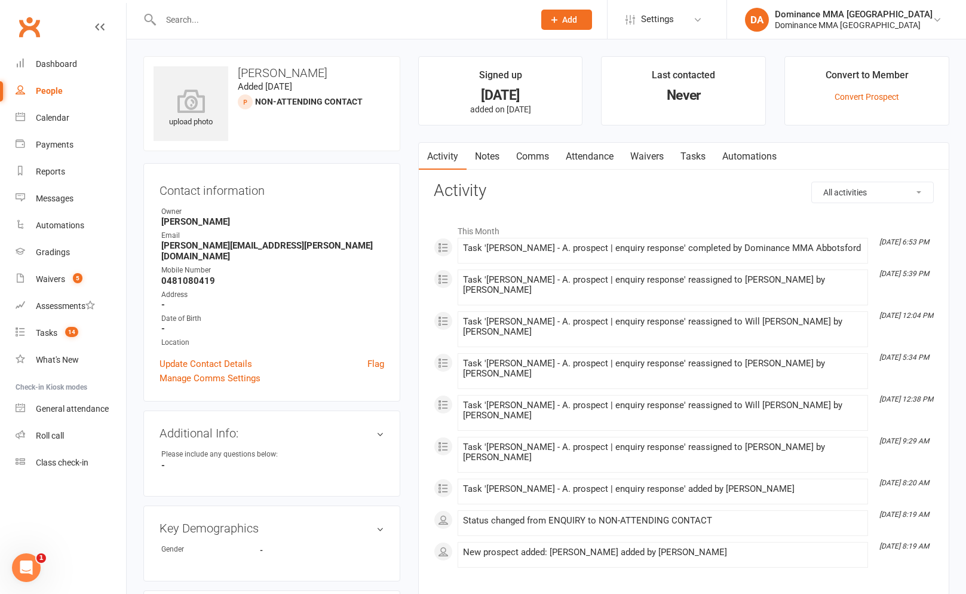
drag, startPoint x: 458, startPoint y: 155, endPoint x: 465, endPoint y: 156, distance: 7.3
click at [458, 155] on link "Activity" at bounding box center [443, 156] width 48 height 27
drag, startPoint x: 477, startPoint y: 157, endPoint x: 483, endPoint y: 158, distance: 6.6
click at [477, 157] on link "Notes" at bounding box center [487, 156] width 41 height 27
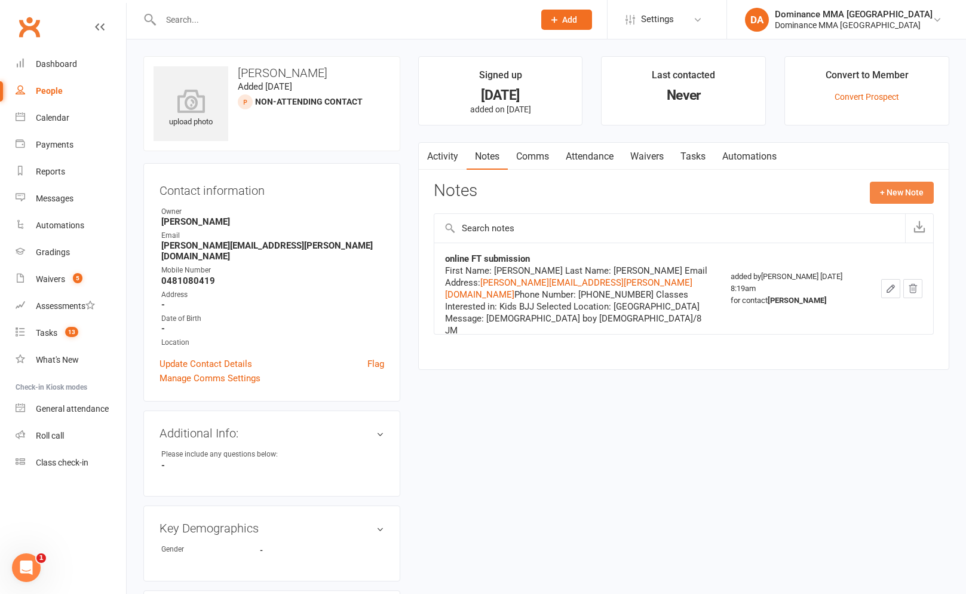
click at [885, 197] on button "+ New Note" at bounding box center [902, 193] width 64 height 22
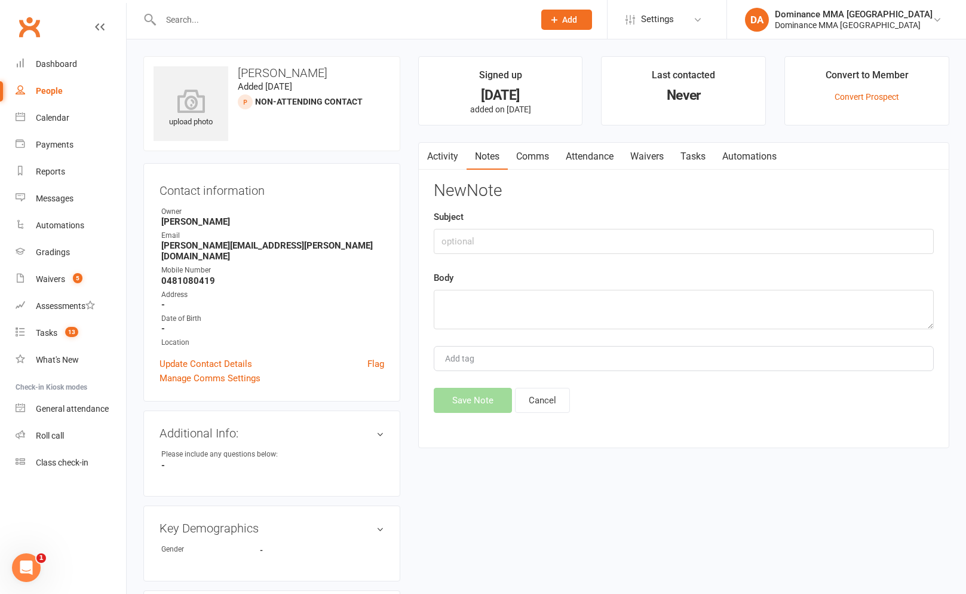
click at [552, 274] on div "Body" at bounding box center [684, 300] width 500 height 59
click at [552, 255] on div "New Note Subject Body Add tag Save Note Cancel" at bounding box center [684, 297] width 500 height 231
click at [556, 246] on input "text" at bounding box center [684, 241] width 500 height 25
type input "D"
type input "I"
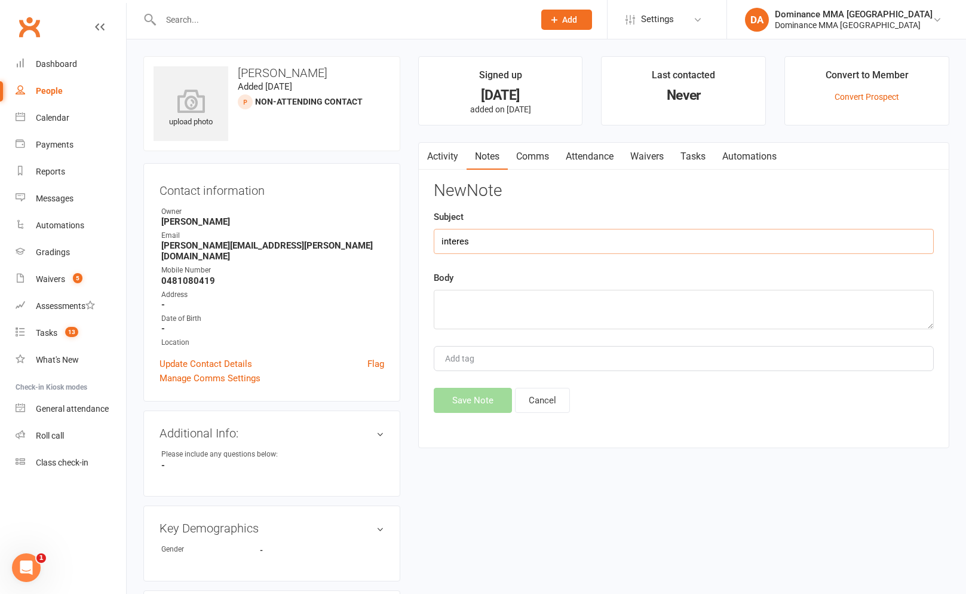
type input "interest"
type input "Not interested anymore"
type textarea "T"
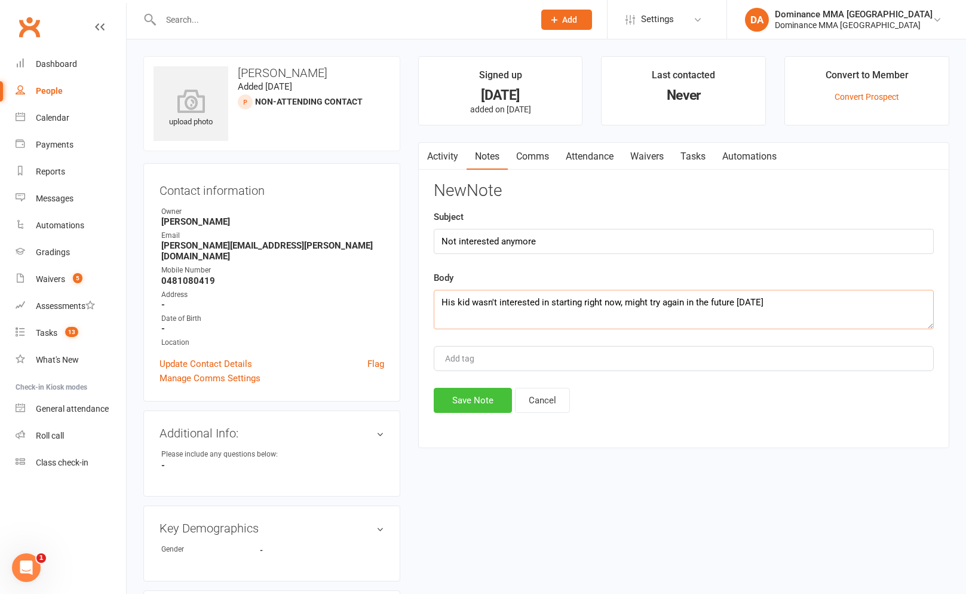
type textarea "His kid wasn't interested in starting right now, might try again in the future …"
click at [492, 405] on button "Save Note" at bounding box center [473, 400] width 78 height 25
click at [60, 336] on count-badge "13" at bounding box center [68, 333] width 19 height 10
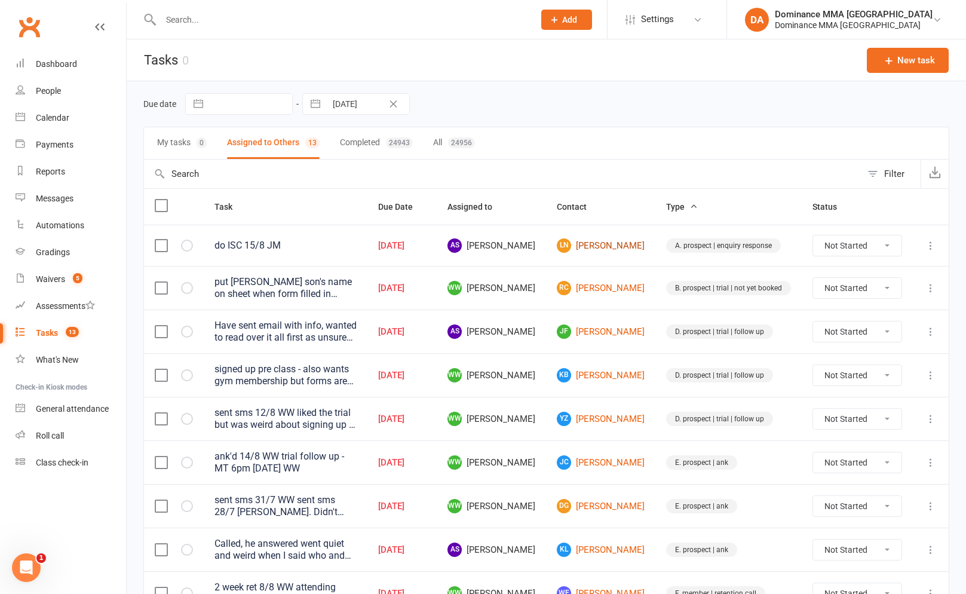
click at [608, 249] on link "LN [PERSON_NAME]" at bounding box center [601, 245] width 88 height 14
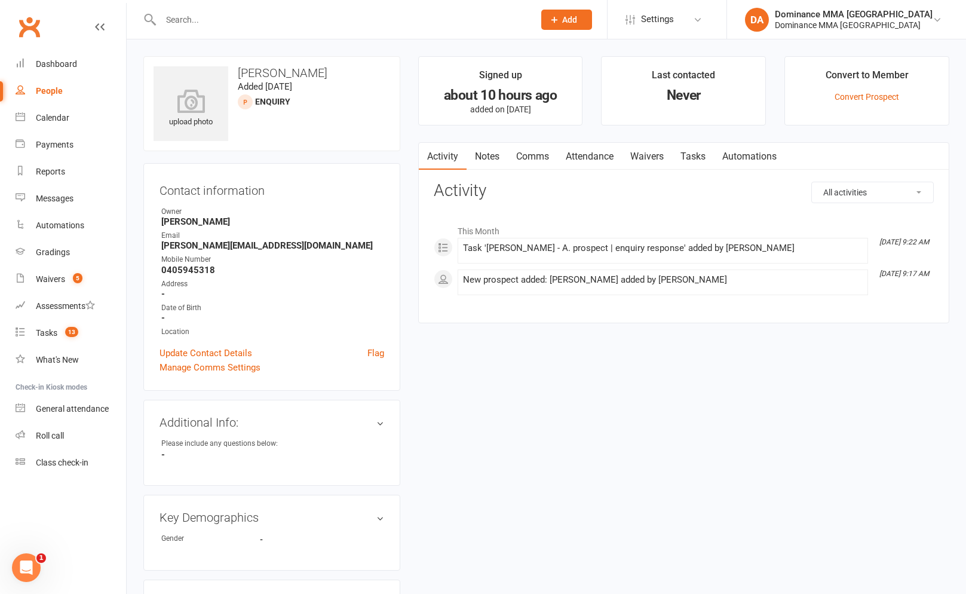
click at [472, 157] on link "Notes" at bounding box center [487, 156] width 41 height 27
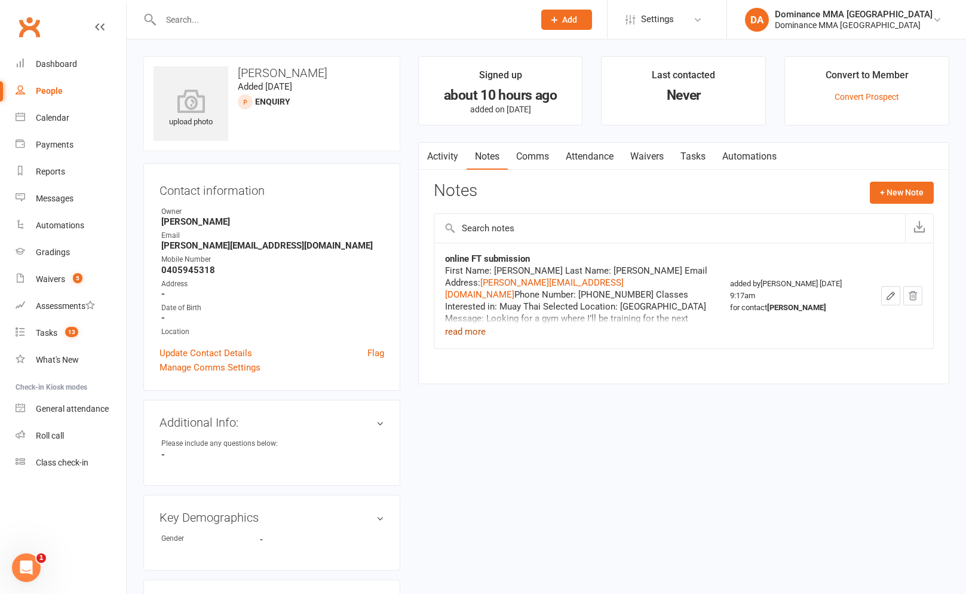
click at [467, 332] on button "read more" at bounding box center [465, 331] width 41 height 14
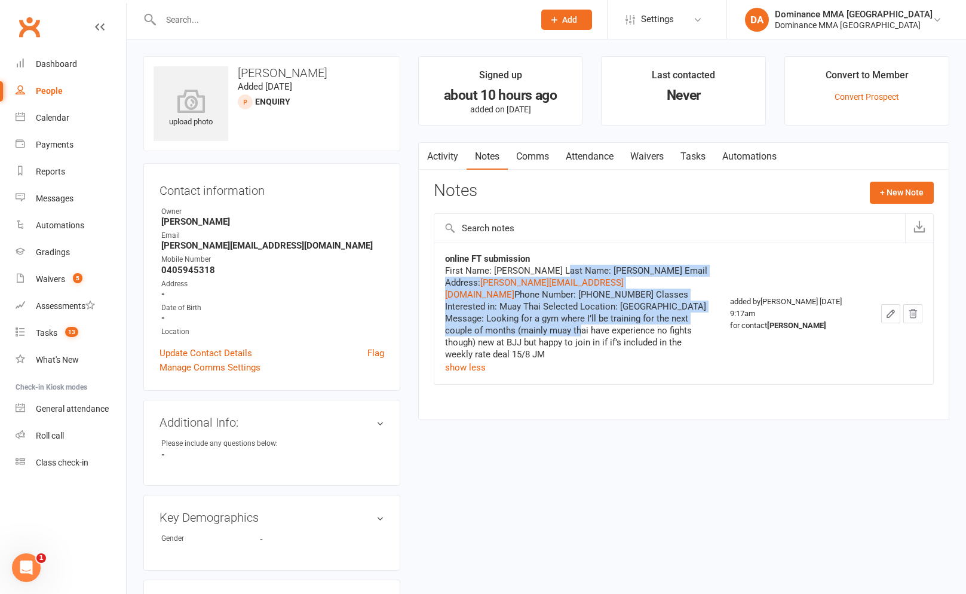
drag, startPoint x: 562, startPoint y: 274, endPoint x: 617, endPoint y: 320, distance: 72.5
click at [617, 320] on div "First Name: [PERSON_NAME] Last Name: [PERSON_NAME] Email Address: [PERSON_NAME]…" at bounding box center [577, 313] width 264 height 96
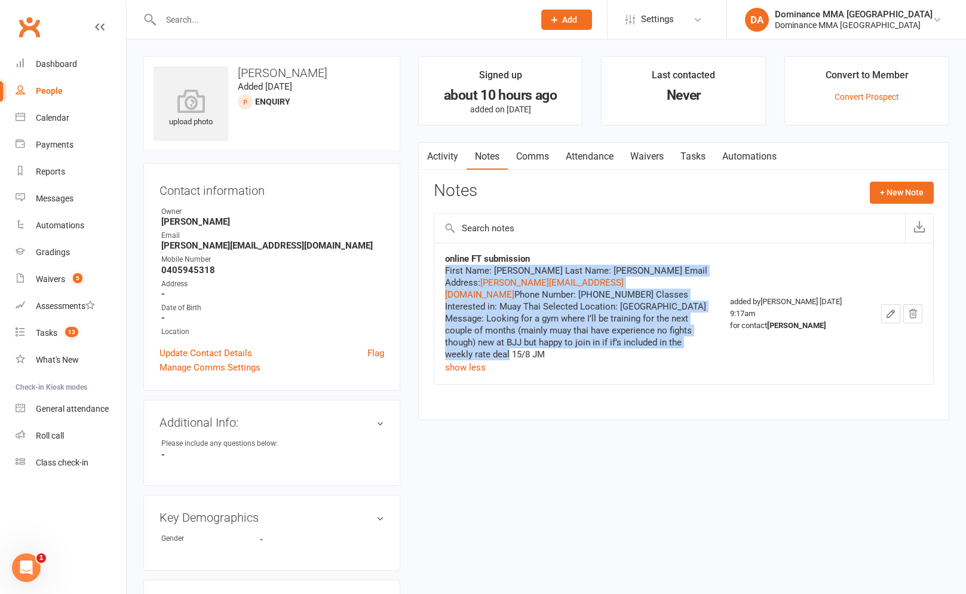
drag, startPoint x: 555, startPoint y: 341, endPoint x: 443, endPoint y: 273, distance: 131.2
click at [443, 273] on td "online FT submission First Name: [PERSON_NAME] Last Name: [PERSON_NAME] Email A…" at bounding box center [577, 314] width 286 height 142
drag, startPoint x: 443, startPoint y: 273, endPoint x: 452, endPoint y: 272, distance: 9.0
click at [443, 273] on td "online FT submission First Name: [PERSON_NAME] Last Name: [PERSON_NAME] Email A…" at bounding box center [577, 314] width 286 height 142
drag, startPoint x: 442, startPoint y: 271, endPoint x: 561, endPoint y: 344, distance: 139.3
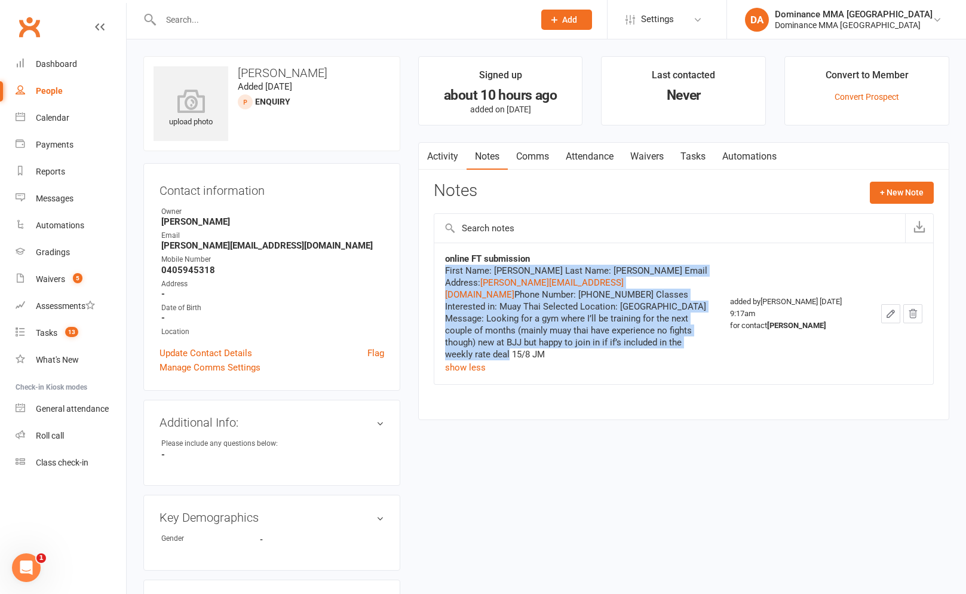
click at [561, 344] on td "online FT submission First Name: [PERSON_NAME] Last Name: [PERSON_NAME] Email A…" at bounding box center [577, 314] width 286 height 142
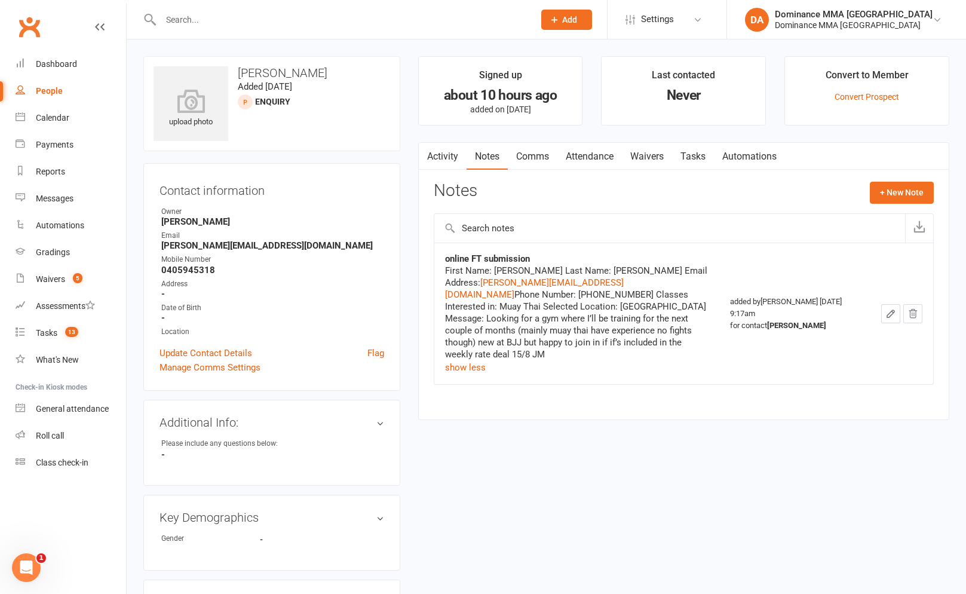
click at [561, 344] on div "First Name: [PERSON_NAME] Last Name: [PERSON_NAME] Email Address: [PERSON_NAME]…" at bounding box center [577, 313] width 264 height 96
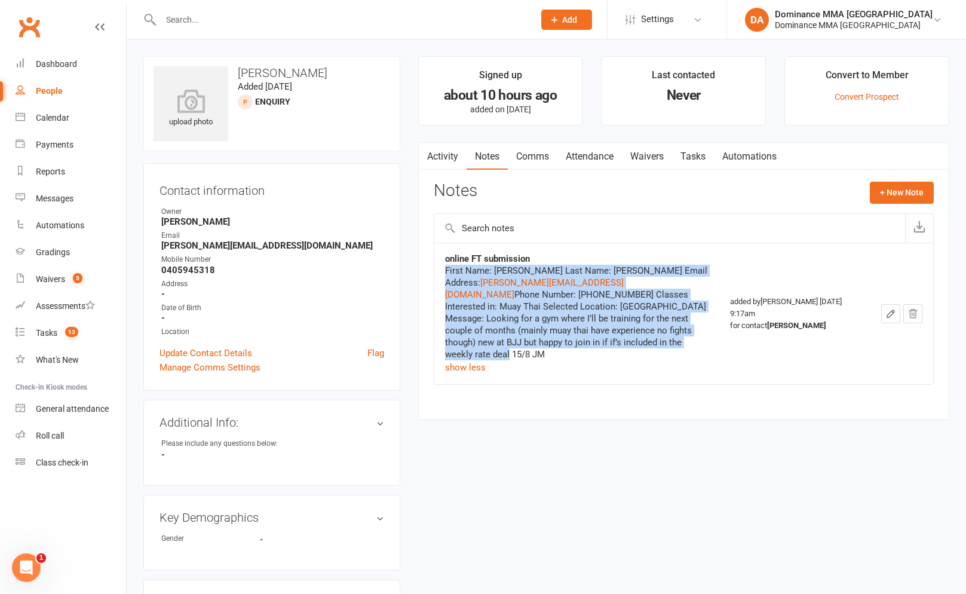
drag, startPoint x: 560, startPoint y: 344, endPoint x: 443, endPoint y: 267, distance: 140.2
click at [443, 267] on td "online FT submission First Name: [PERSON_NAME] Last Name: [PERSON_NAME] Email A…" at bounding box center [577, 314] width 286 height 142
click at [555, 322] on div "First Name: [PERSON_NAME] Last Name: [PERSON_NAME] Email Address: [PERSON_NAME]…" at bounding box center [577, 313] width 264 height 96
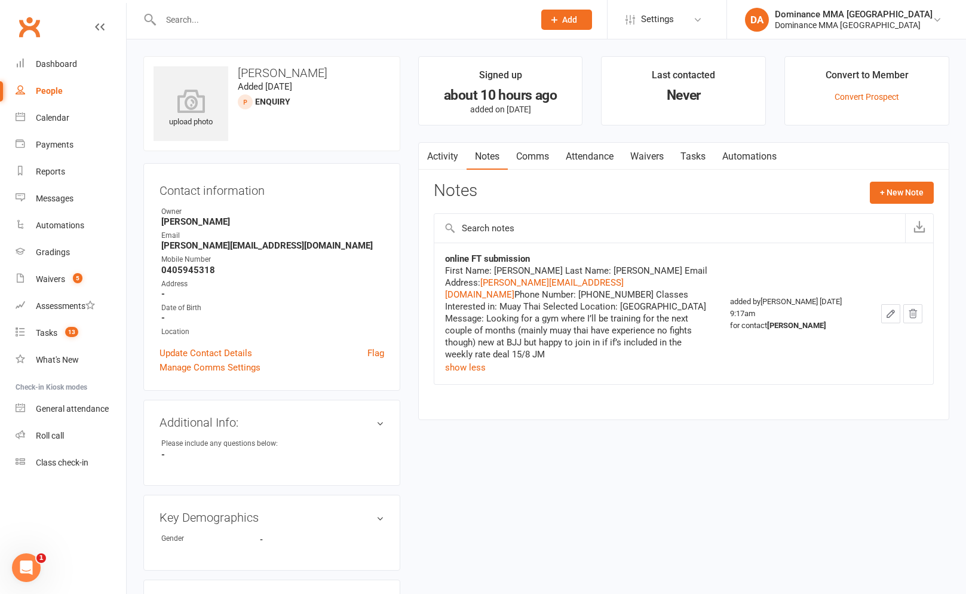
click at [548, 173] on div "Activity Notes Comms Attendance Waivers Tasks Automations Notes + New Note onli…" at bounding box center [683, 281] width 531 height 278
click at [549, 164] on link "Comms" at bounding box center [533, 156] width 50 height 27
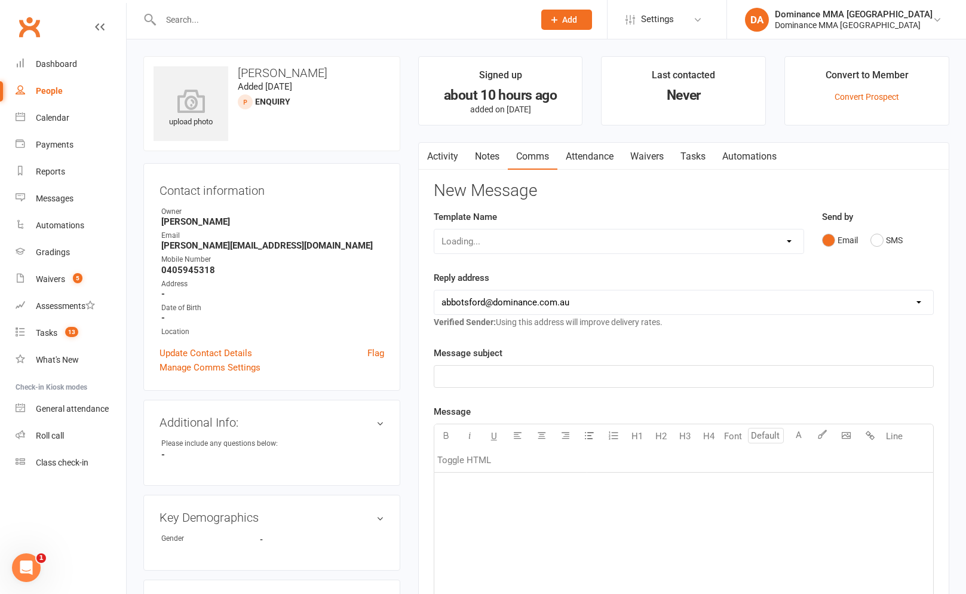
click at [638, 169] on link "Waivers" at bounding box center [647, 156] width 50 height 27
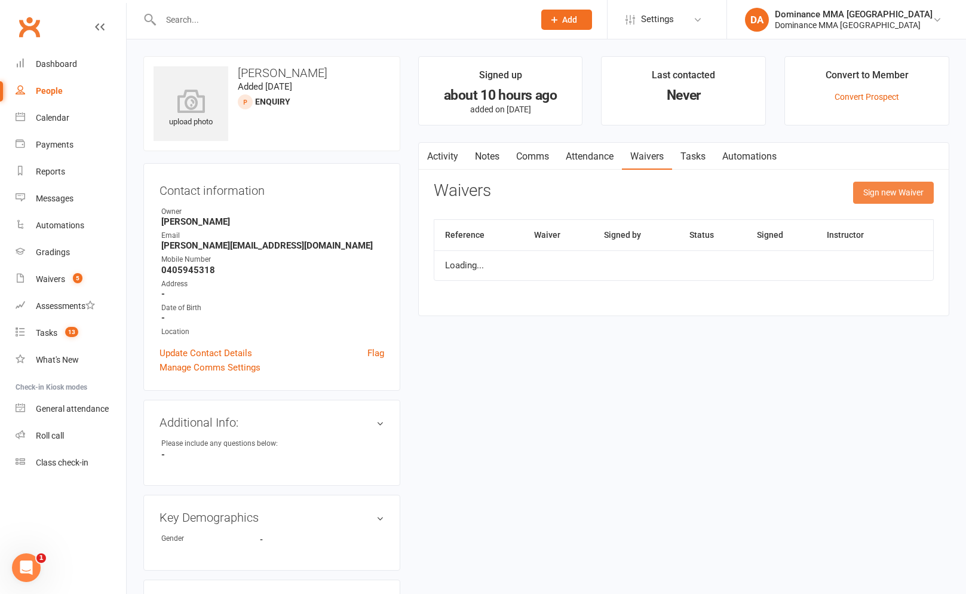
click at [881, 200] on button "Sign new Waiver" at bounding box center [893, 193] width 81 height 22
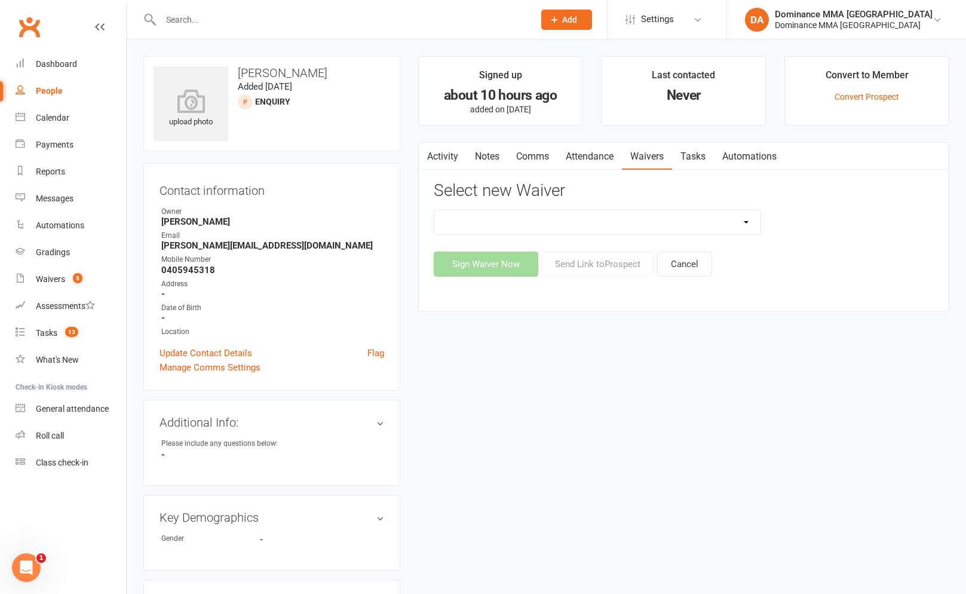
click at [563, 238] on div "Member | Cancellation | Adults Member | Injury Report Form (FOH staff use only)…" at bounding box center [684, 243] width 500 height 67
click at [562, 229] on select "Member | Cancellation | Adults Member | Injury Report Form (FOH staff use only)…" at bounding box center [597, 222] width 326 height 24
select select "45"
click at [564, 273] on button "Send Link to [GEOGRAPHIC_DATA]" at bounding box center [597, 264] width 113 height 25
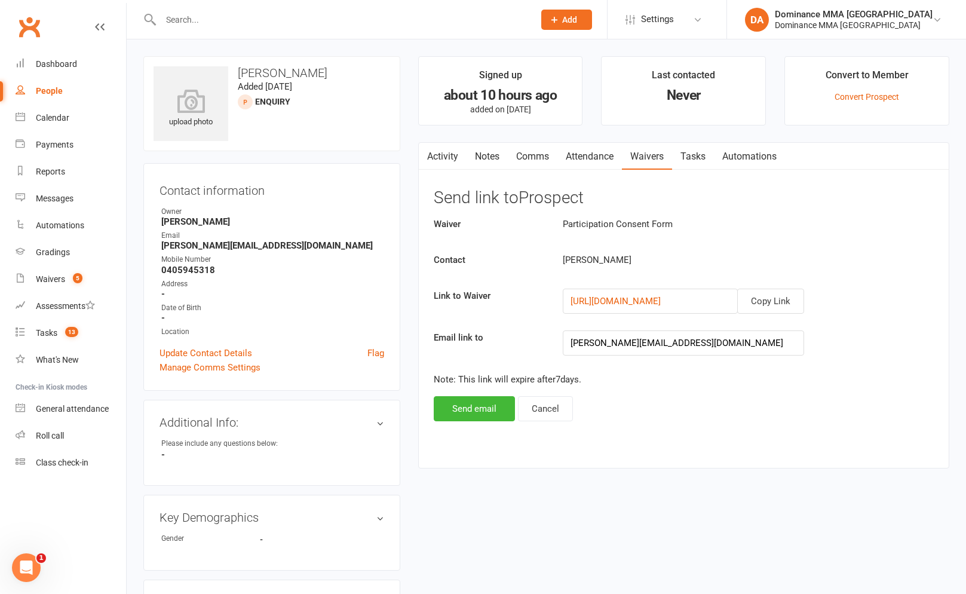
click at [442, 393] on div "Waiver Participation Consent Form Contact [PERSON_NAME] Link to Waiver Copy Lin…" at bounding box center [684, 319] width 500 height 204
click at [448, 403] on button "Send email" at bounding box center [474, 408] width 81 height 25
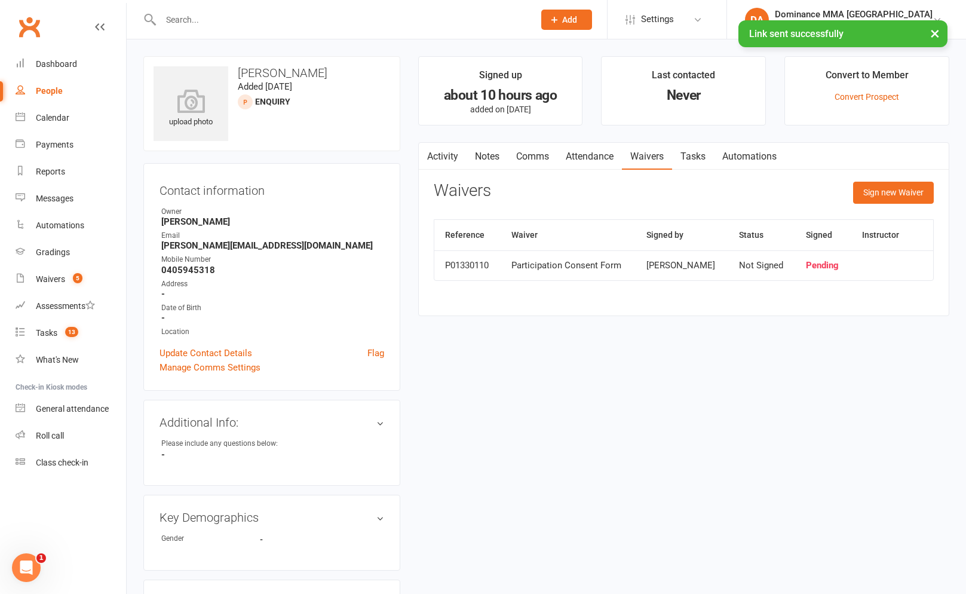
click at [534, 164] on link "Comms" at bounding box center [533, 156] width 50 height 27
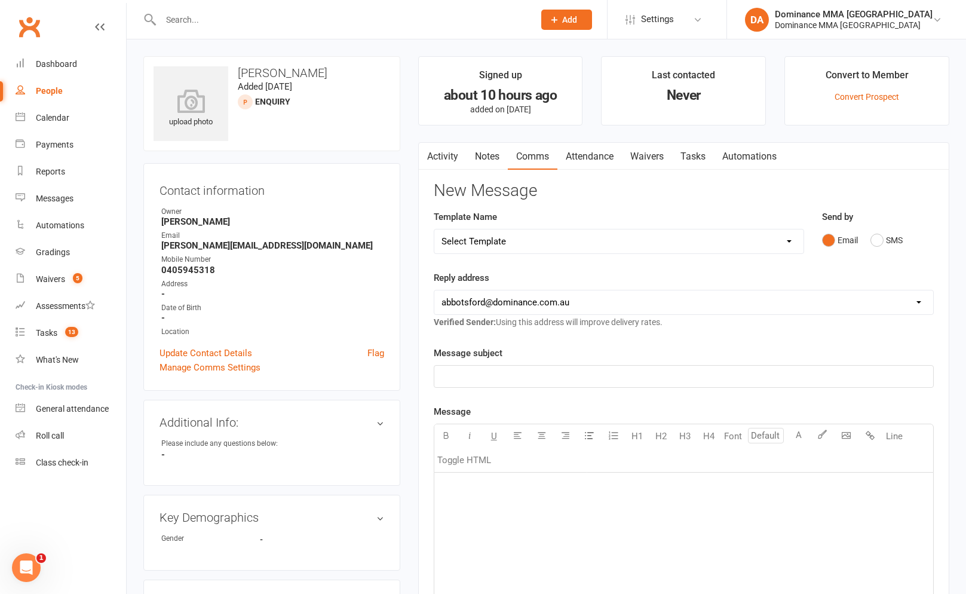
click at [494, 166] on link "Notes" at bounding box center [487, 156] width 41 height 27
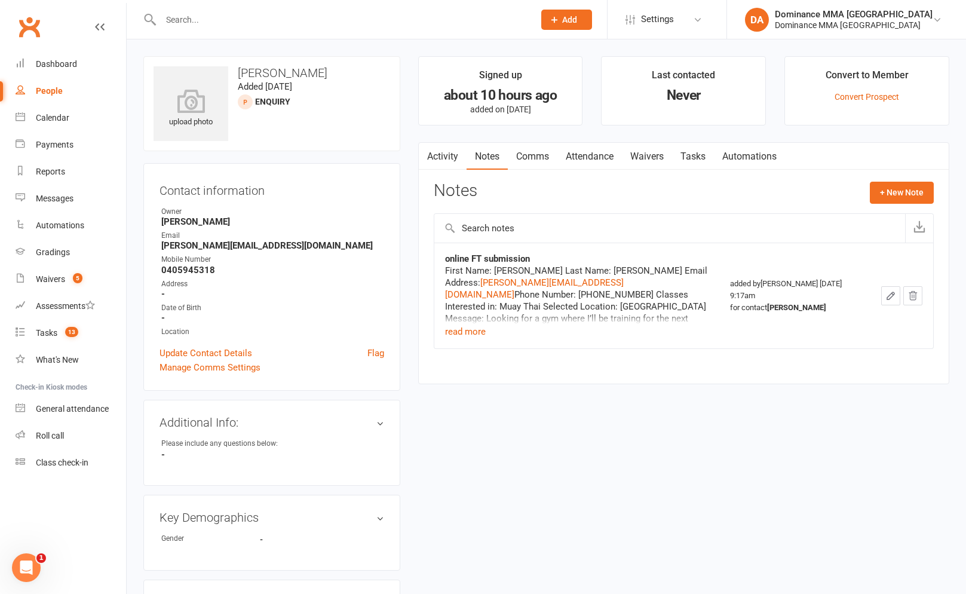
click at [488, 329] on div "First Name: [PERSON_NAME] Last Name: [PERSON_NAME] Email Address: [PERSON_NAME]…" at bounding box center [577, 302] width 264 height 74
click at [484, 329] on button "read more" at bounding box center [465, 331] width 41 height 14
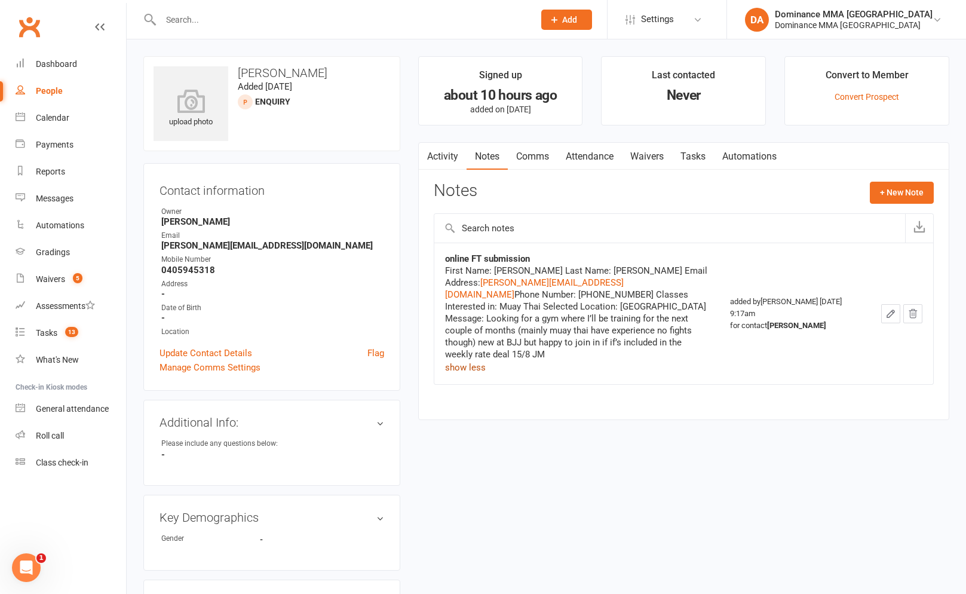
click at [537, 158] on link "Comms" at bounding box center [533, 156] width 50 height 27
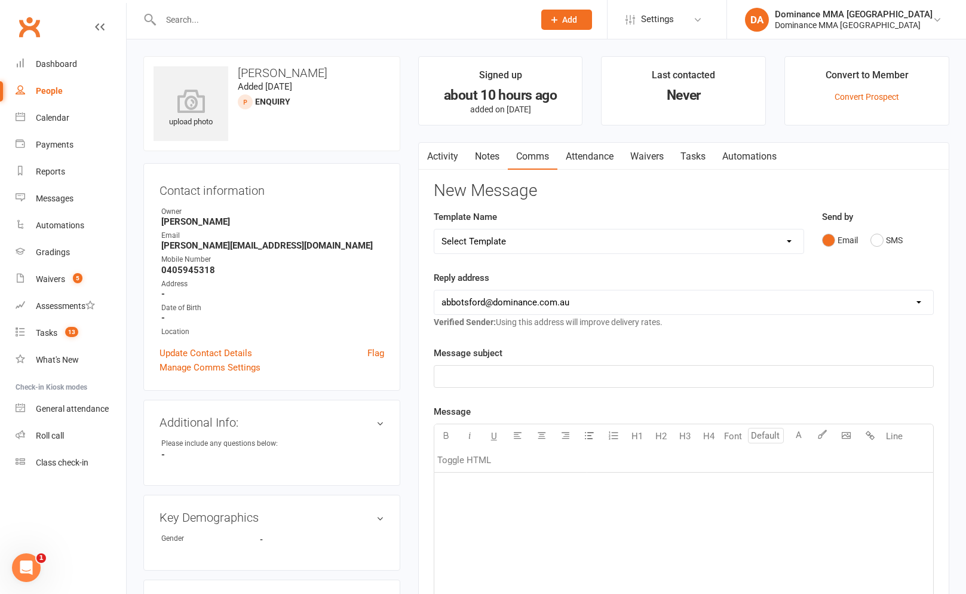
click at [439, 155] on link "Activity" at bounding box center [443, 156] width 48 height 27
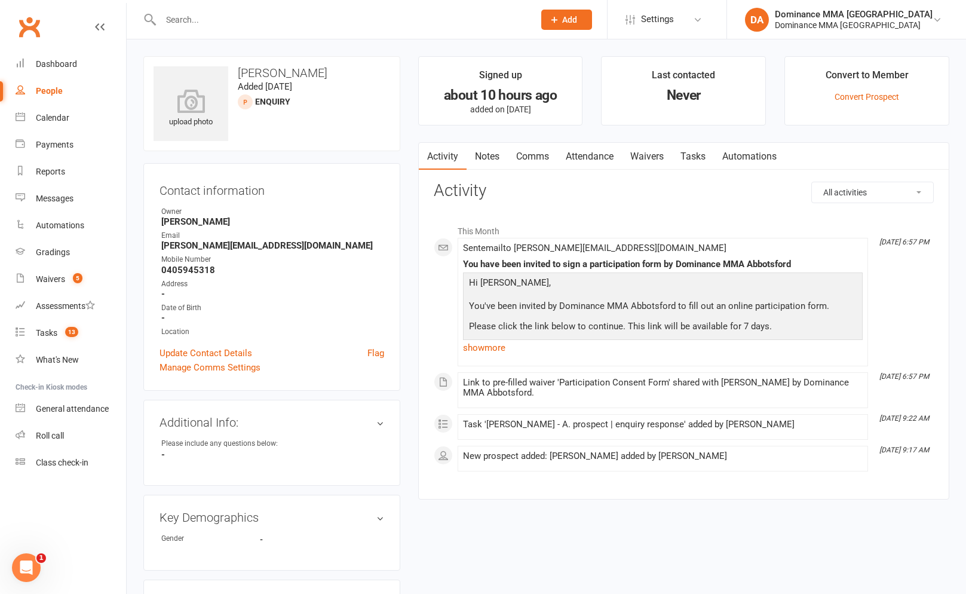
drag, startPoint x: 481, startPoint y: 154, endPoint x: 543, endPoint y: 178, distance: 66.3
click at [485, 157] on link "Notes" at bounding box center [487, 156] width 41 height 27
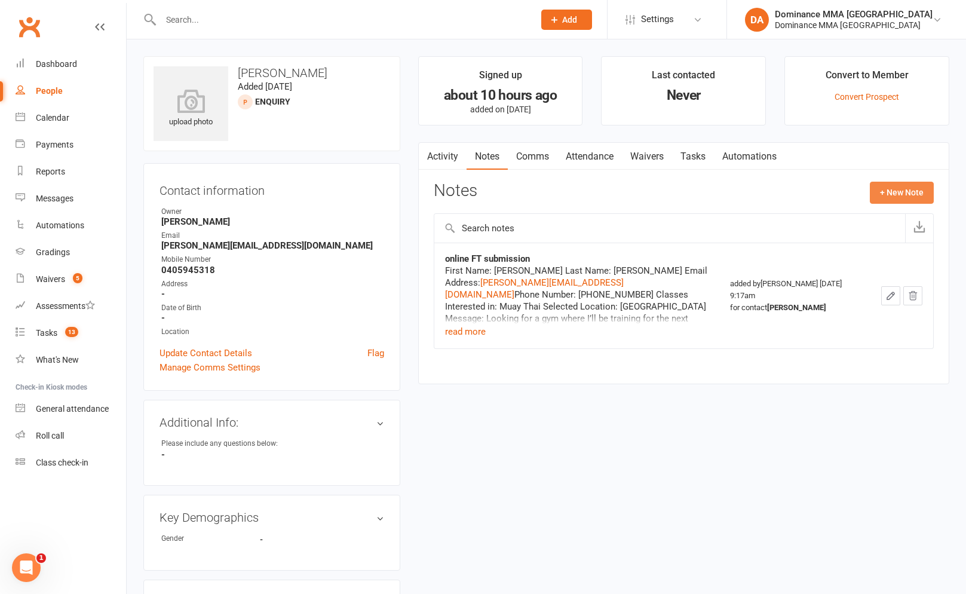
click at [887, 190] on button "+ New Note" at bounding box center [902, 193] width 64 height 22
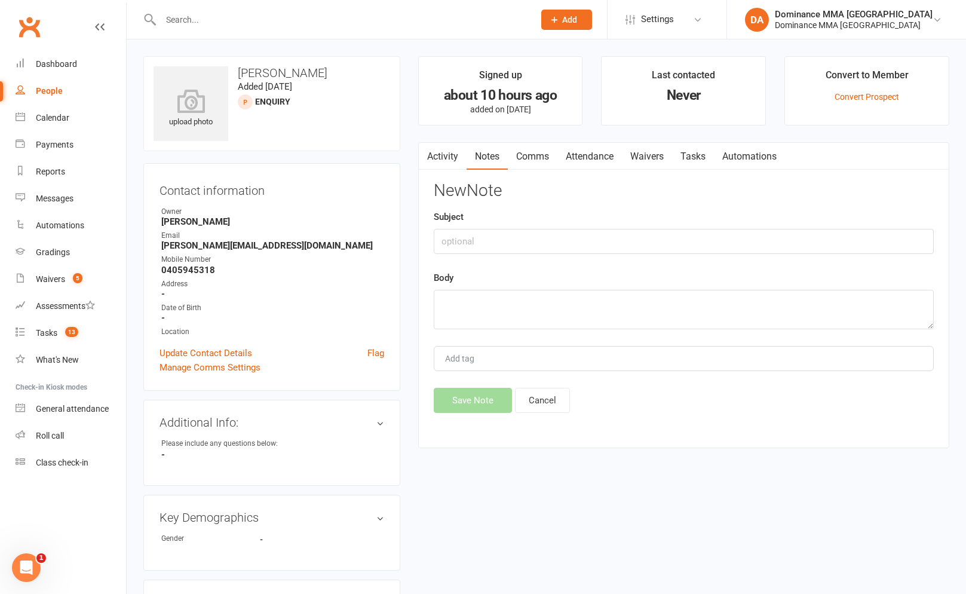
click at [525, 225] on div "Subject" at bounding box center [684, 232] width 500 height 44
click at [509, 235] on input "text" at bounding box center [684, 241] width 500 height 25
type input "Initial SC"
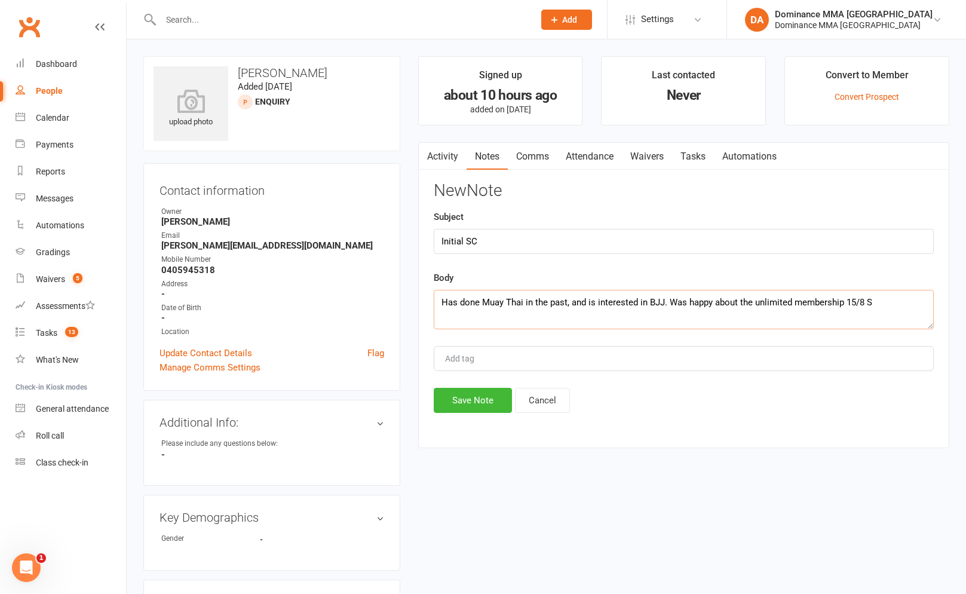
type textarea "Has done Muay Thai in the past, and is interested in BJJ. Was happy about the u…"
click at [642, 164] on link "Waivers" at bounding box center [647, 156] width 50 height 27
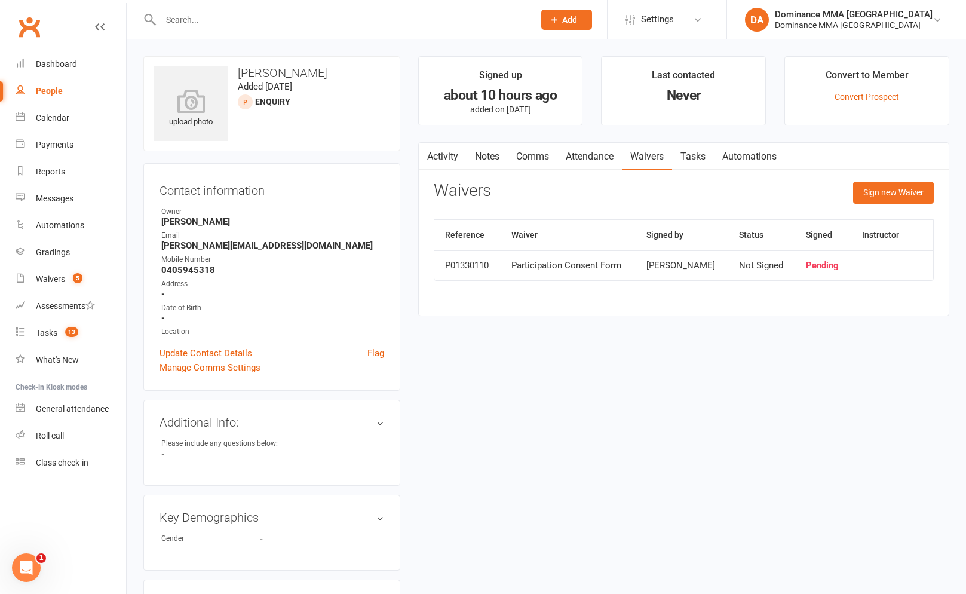
click at [503, 151] on link "Notes" at bounding box center [487, 156] width 41 height 27
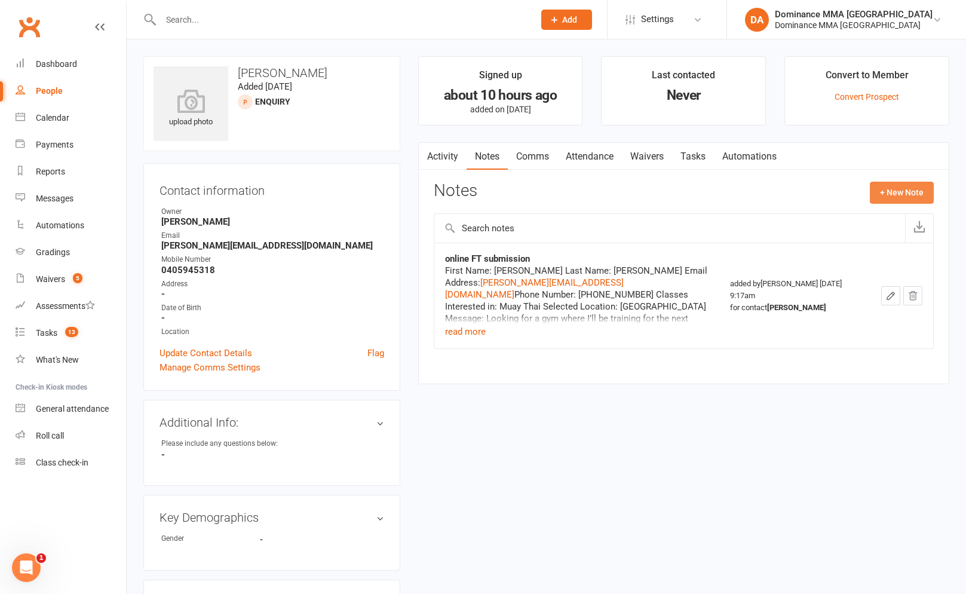
click at [914, 189] on button "+ New Note" at bounding box center [902, 193] width 64 height 22
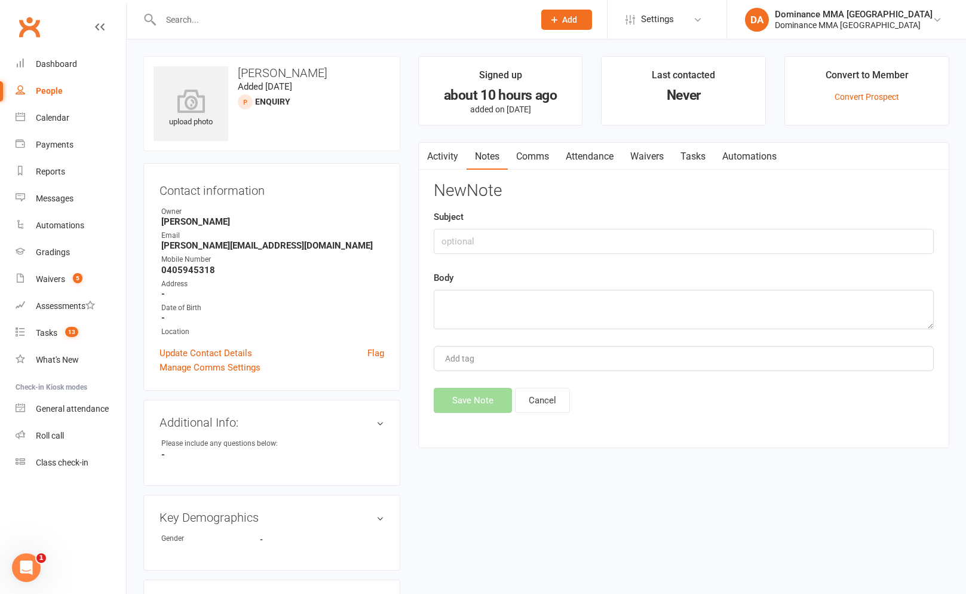
drag, startPoint x: 720, startPoint y: 216, endPoint x: 709, endPoint y: 233, distance: 20.2
click at [720, 217] on div "Subject" at bounding box center [684, 232] width 500 height 44
click at [709, 234] on input "text" at bounding box center [684, 241] width 500 height 25
type input "ISC"
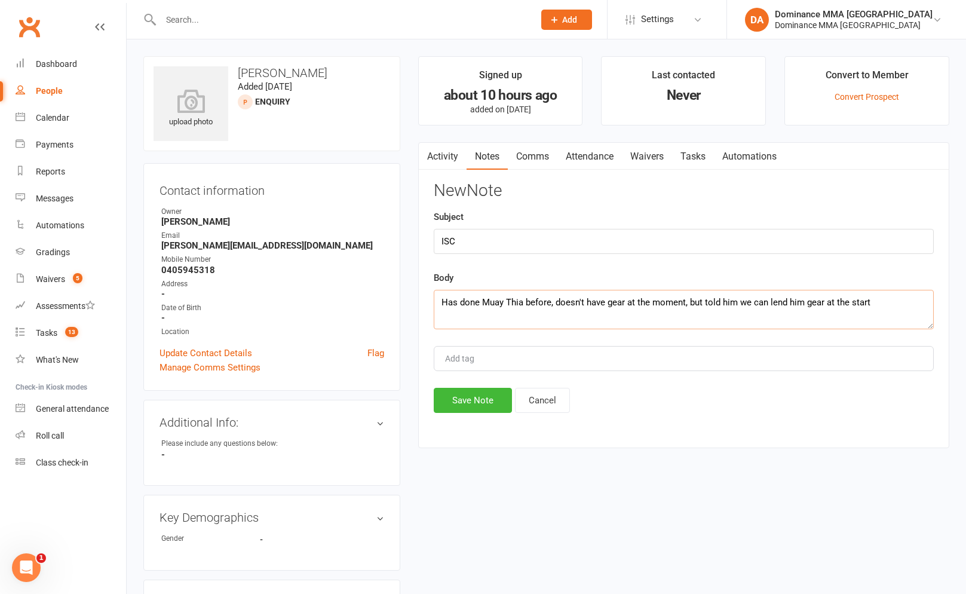
drag, startPoint x: 523, startPoint y: 301, endPoint x: 549, endPoint y: 304, distance: 26.5
click at [524, 301] on textarea "Has done Muay Thia before, doesn't have gear at the moment, but told him we can…" at bounding box center [684, 309] width 500 height 39
click at [846, 298] on textarea "Has done Muay Thai before, doesn't have gear at the moment, but told him we can…" at bounding box center [684, 309] width 500 height 39
click at [905, 302] on textarea "Has done Muay Thai before, doesn't have gear at the moment, but told him we can…" at bounding box center [684, 309] width 500 height 39
type textarea "Has done Muay Thai before, doesn't have gear at the moment, but told him we can…"
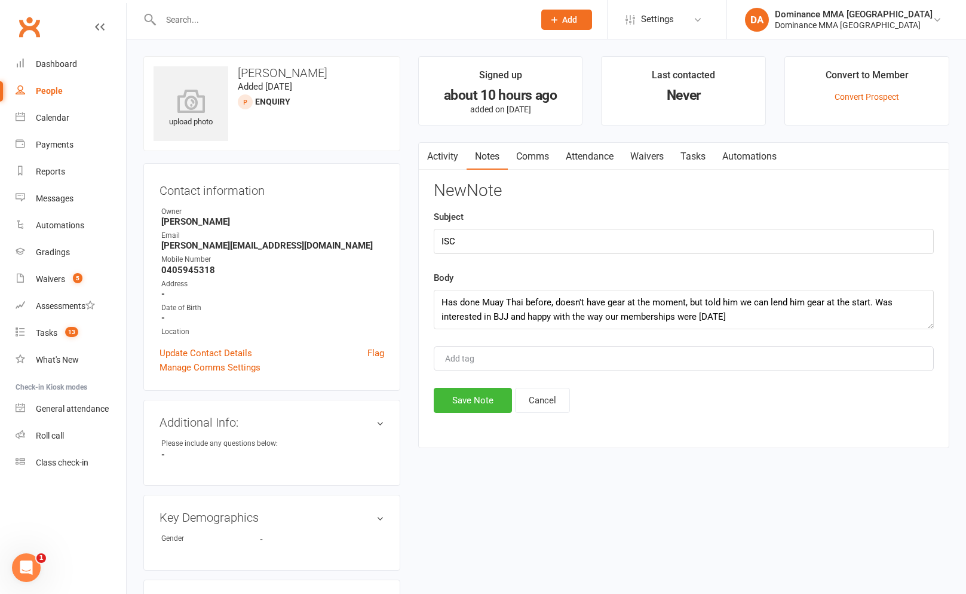
click at [484, 414] on div "Activity Notes Comms Attendance Waivers Tasks Automations Notes + New Note onli…" at bounding box center [683, 295] width 531 height 307
click at [486, 405] on button "Save Note" at bounding box center [473, 400] width 78 height 25
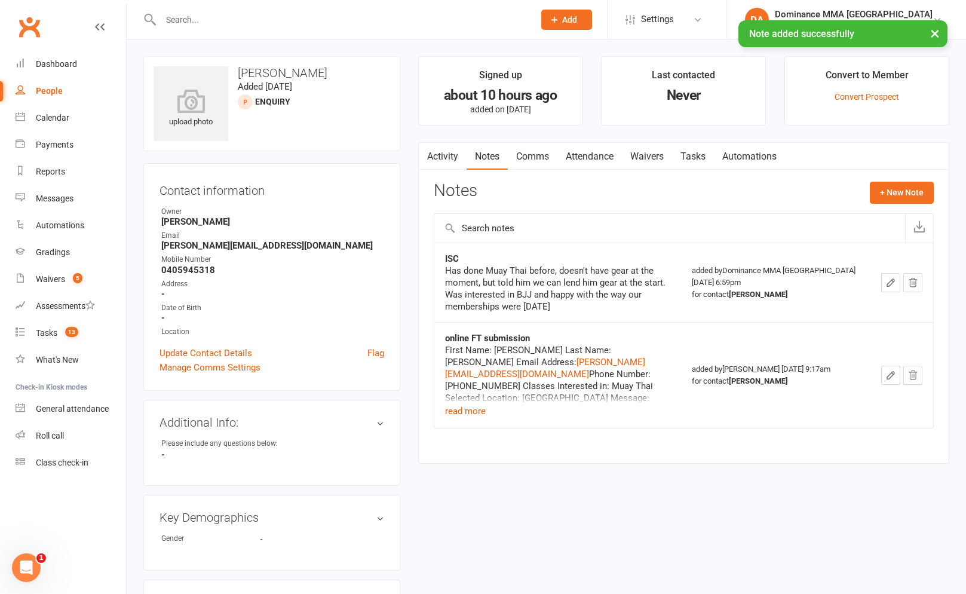
click at [693, 158] on link "Tasks" at bounding box center [693, 156] width 42 height 27
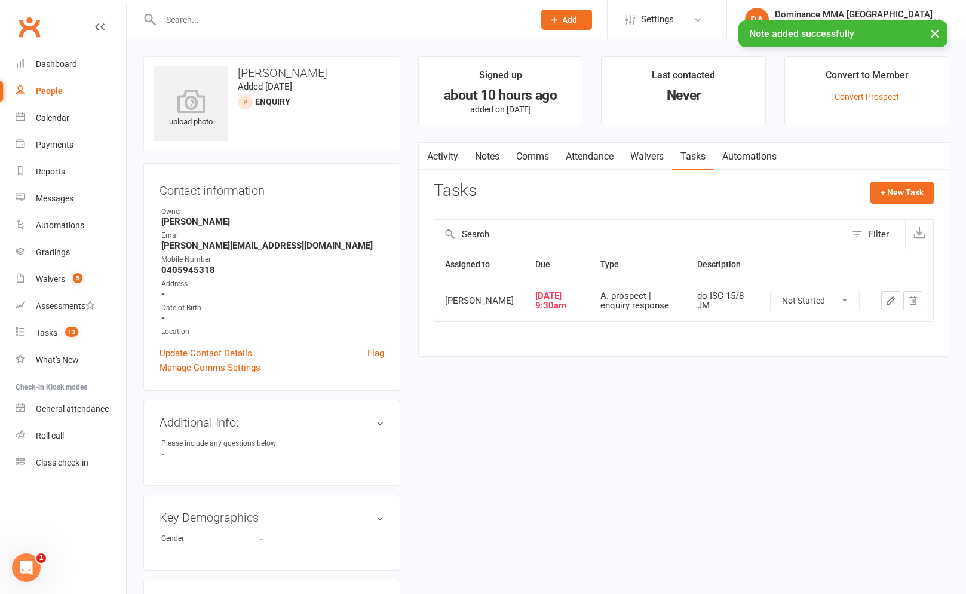
click at [823, 310] on select "Not Started In Progress Waiting Complete" at bounding box center [815, 300] width 88 height 20
select select "unstarted"
click at [902, 200] on button "+ New Task" at bounding box center [902, 193] width 63 height 22
select select "12631"
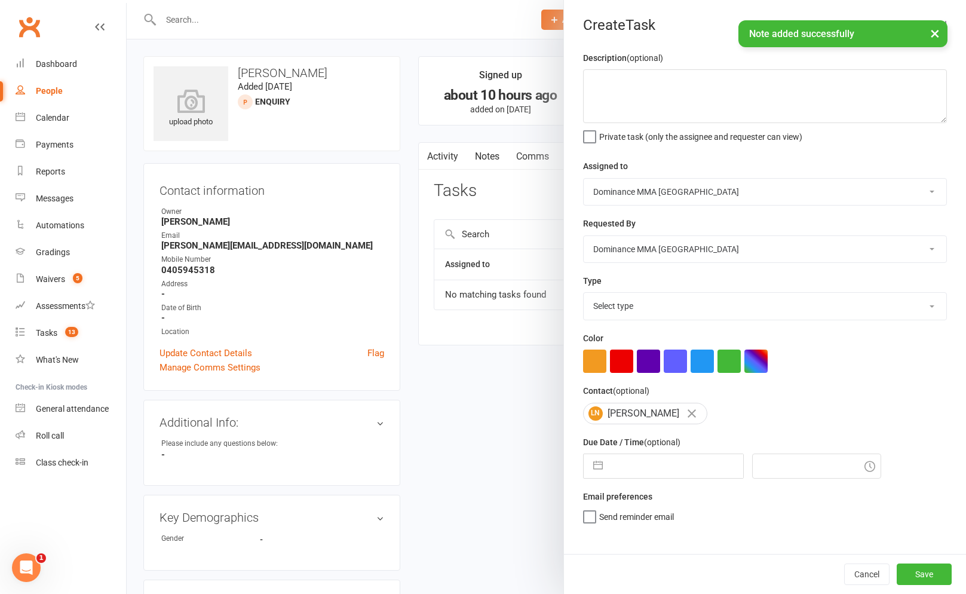
click at [714, 316] on select "Select type A. prospect | enquiry response B. prospect | trial | not yet booked…" at bounding box center [765, 306] width 363 height 26
select select "3862"
click at [678, 99] on textarea at bounding box center [765, 96] width 364 height 54
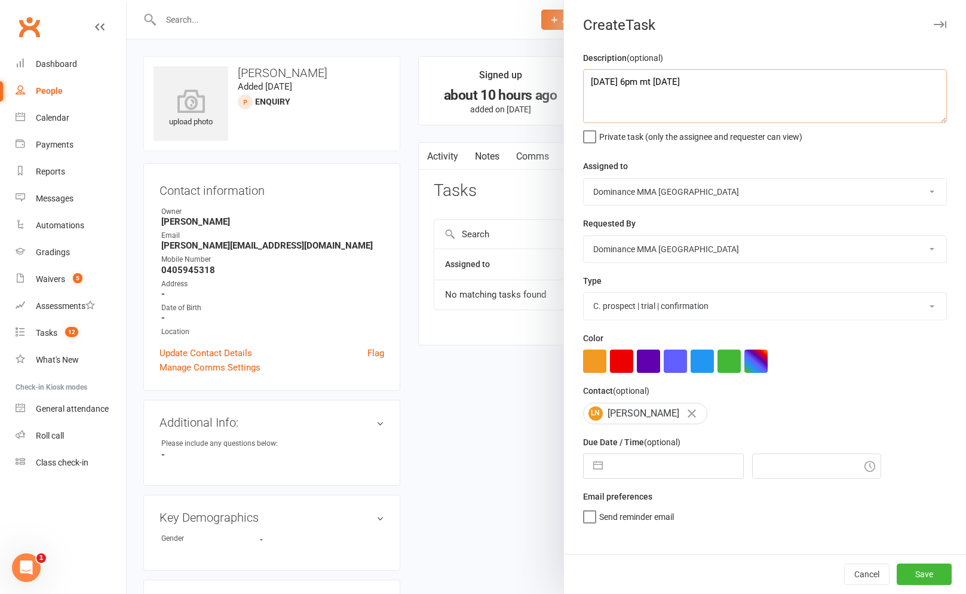
type textarea "[DATE] 6pm mt [DATE]"
drag, startPoint x: 662, startPoint y: 178, endPoint x: 657, endPoint y: 189, distance: 12.3
click at [662, 180] on div "Assigned to [PERSON_NAME] [PERSON_NAME] [PERSON_NAME] [PERSON_NAME] Will [PERSO…" at bounding box center [765, 182] width 364 height 47
click at [656, 194] on select "[PERSON_NAME] [PERSON_NAME] [PERSON_NAME] [PERSON_NAME] Will [PERSON_NAME] [PER…" at bounding box center [765, 192] width 363 height 26
select select "49757"
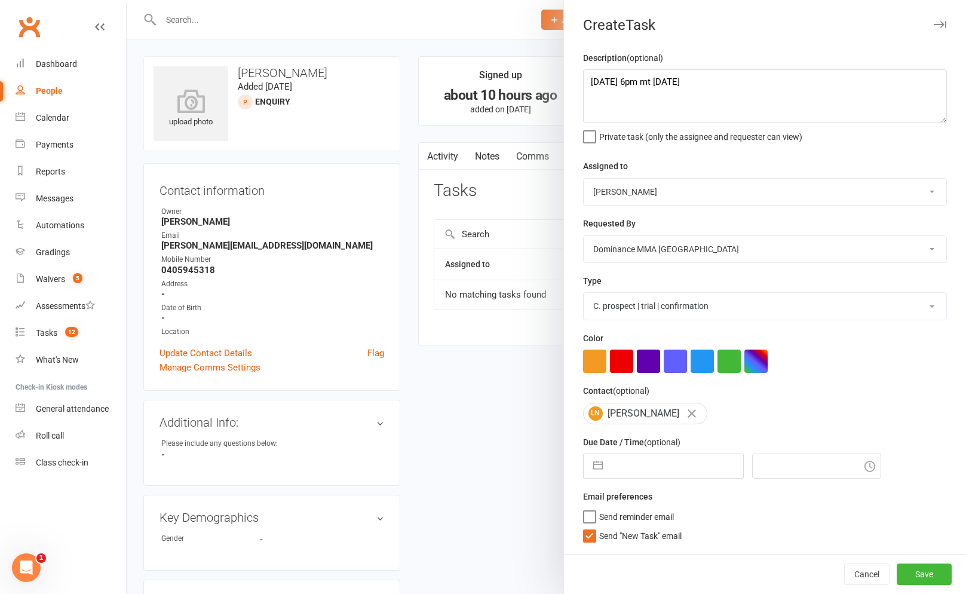
select select "6"
select select "2025"
select select "7"
select select "2025"
select select "8"
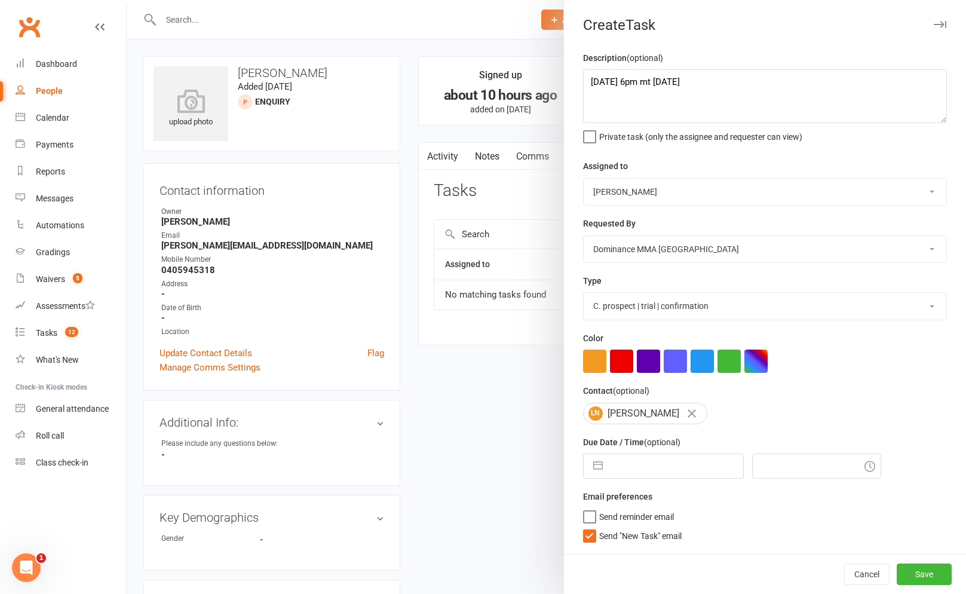
select select "2025"
drag, startPoint x: 616, startPoint y: 472, endPoint x: 601, endPoint y: 450, distance: 25.9
click at [616, 472] on input "text" at bounding box center [676, 466] width 134 height 24
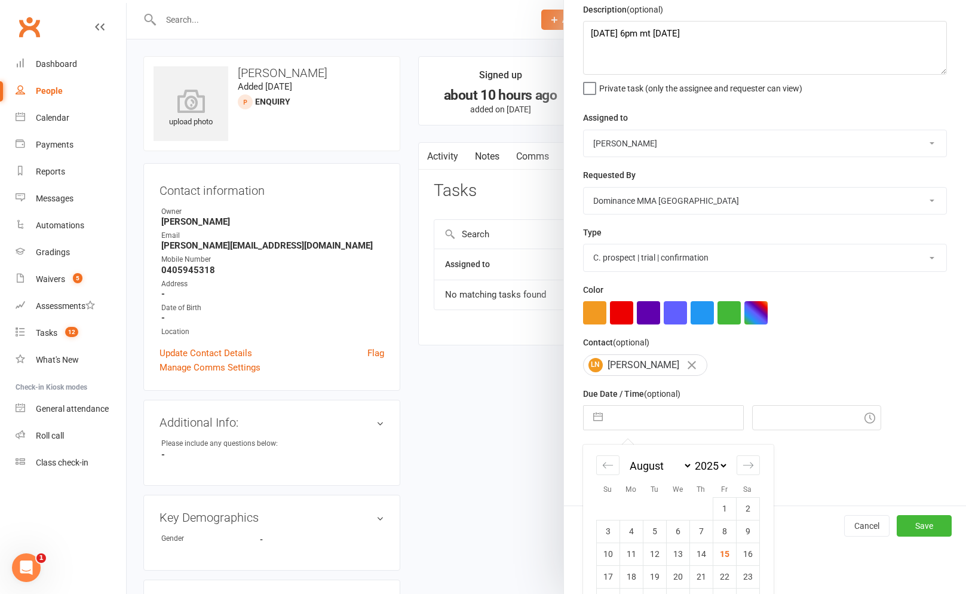
scroll to position [67, 0]
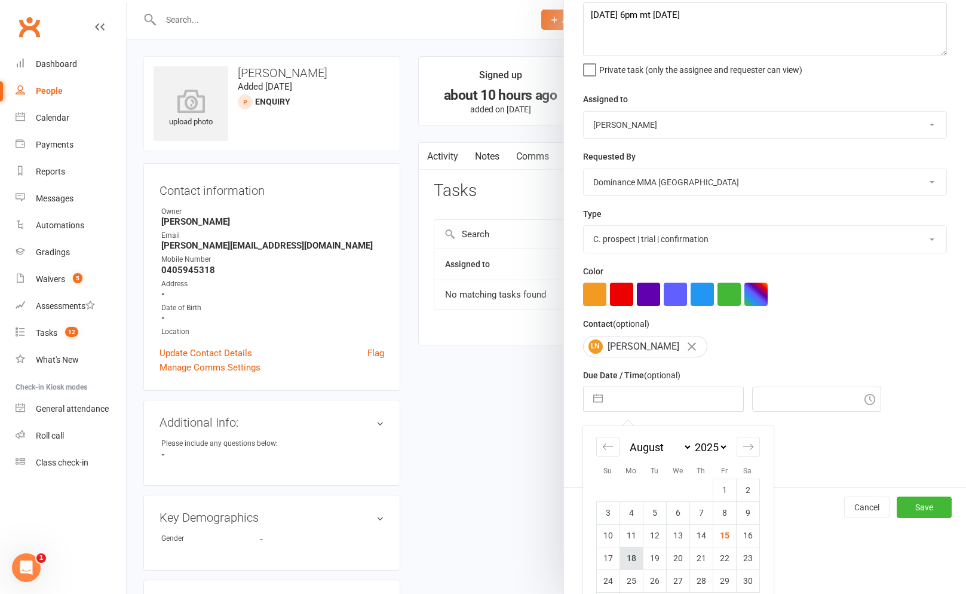
click at [630, 557] on td "18" at bounding box center [631, 558] width 23 height 23
type input "[DATE]"
type input "7:00pm"
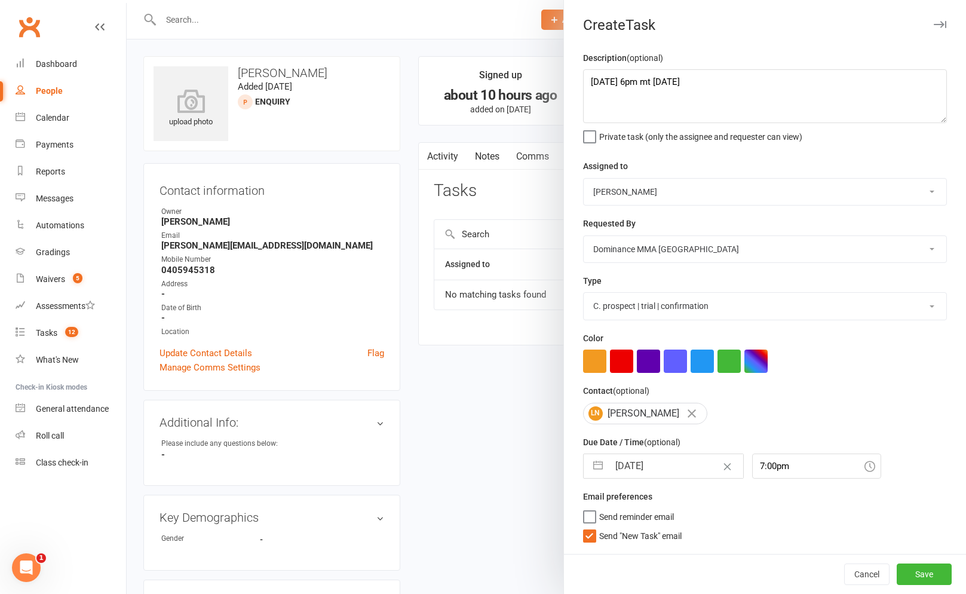
drag, startPoint x: 622, startPoint y: 534, endPoint x: 676, endPoint y: 532, distance: 53.8
click at [622, 534] on span "Send "New Task" email" at bounding box center [640, 534] width 82 height 14
click at [622, 527] on input "Send "New Task" email" at bounding box center [632, 527] width 99 height 0
click at [927, 566] on button "Save" at bounding box center [924, 575] width 55 height 22
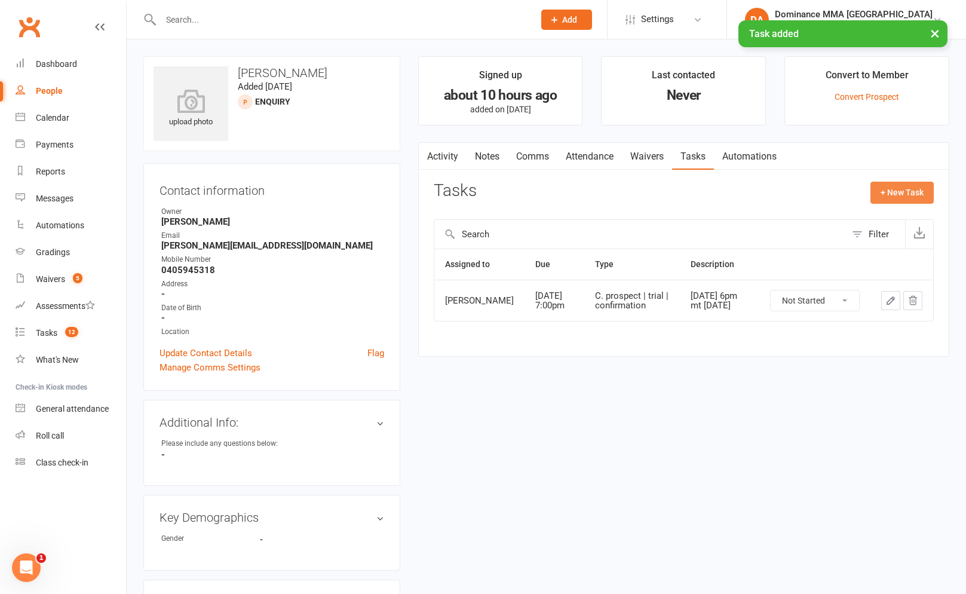
click at [927, 192] on button "+ New Task" at bounding box center [902, 193] width 63 height 22
select select "12631"
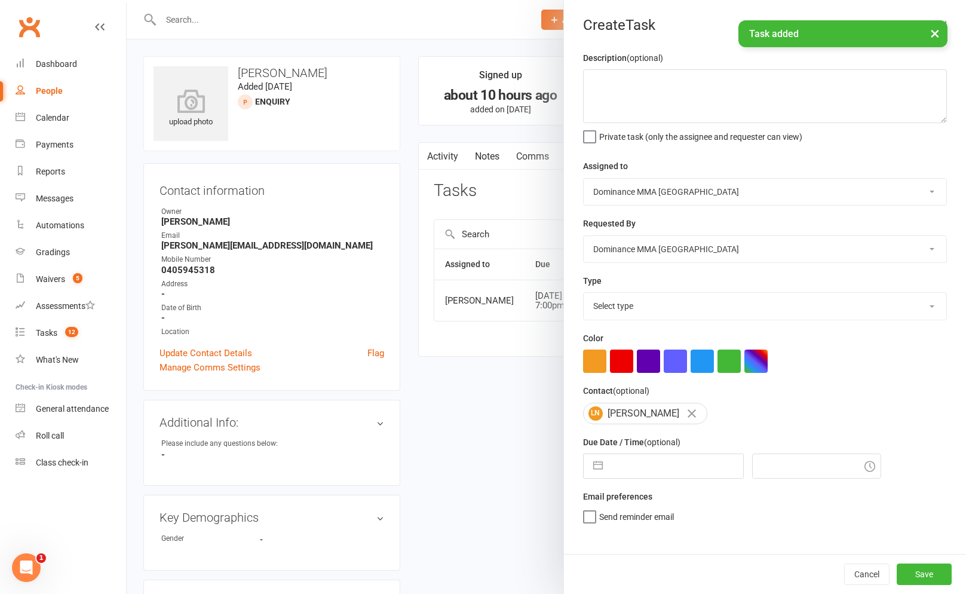
click at [640, 319] on select "Select type A. prospect | enquiry response B. prospect | trial | not yet booked…" at bounding box center [765, 306] width 363 height 26
select select "3863"
click at [663, 124] on div "Description (optional) Private task (only the assignee and requester can view)" at bounding box center [765, 96] width 364 height 91
click at [632, 101] on textarea at bounding box center [765, 96] width 364 height 54
paste textarea "[DATE] 6pm mt [DATE]"
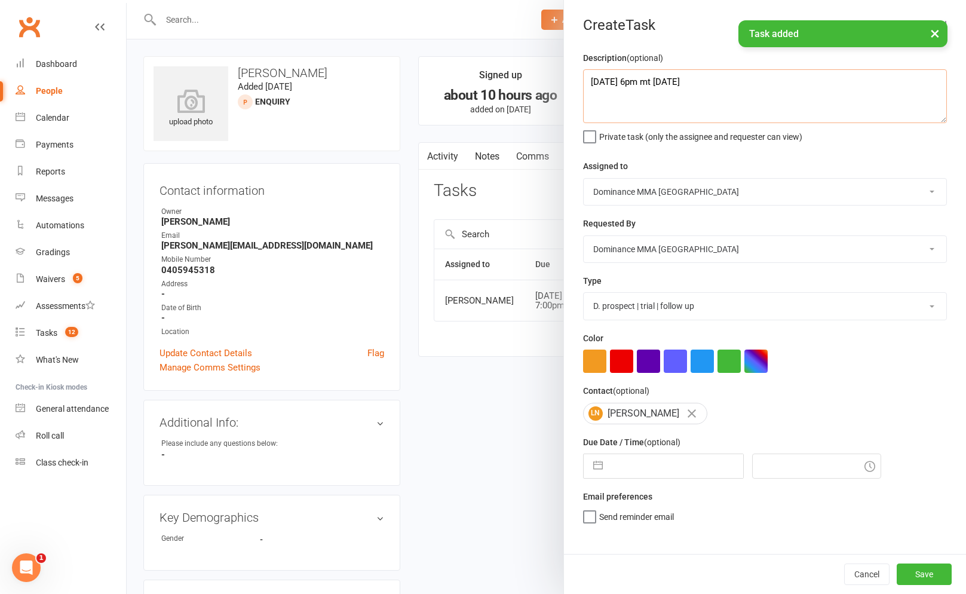
type textarea "[DATE] 6pm mt [DATE]"
click at [624, 197] on select "[PERSON_NAME] [PERSON_NAME] [PERSON_NAME] [PERSON_NAME] Will [PERSON_NAME] [PER…" at bounding box center [765, 192] width 363 height 26
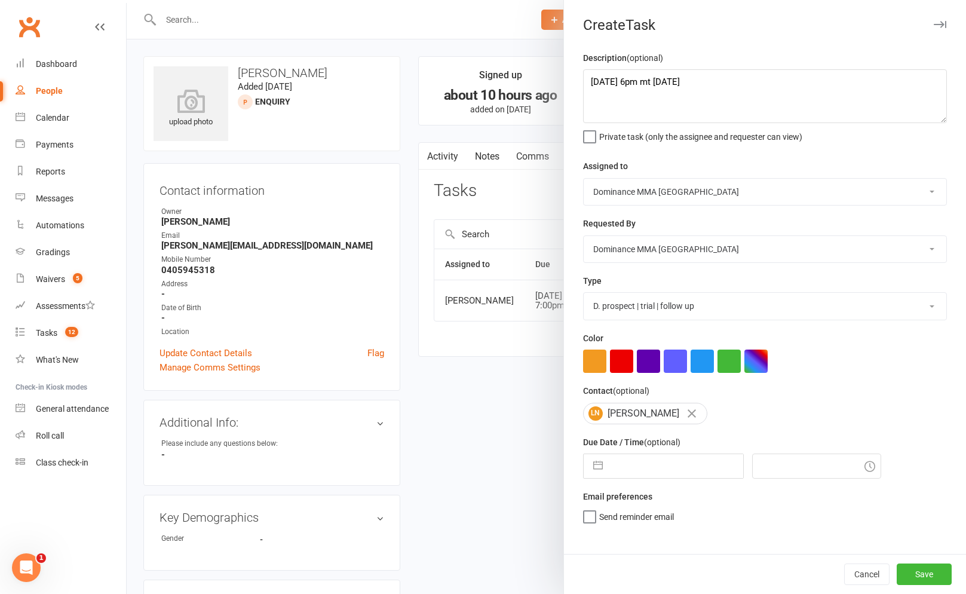
select select "49757"
click at [615, 529] on span "Send "New Task" email" at bounding box center [640, 534] width 82 height 14
click at [615, 527] on input "Send "New Task" email" at bounding box center [632, 527] width 99 height 0
select select "6"
select select "2025"
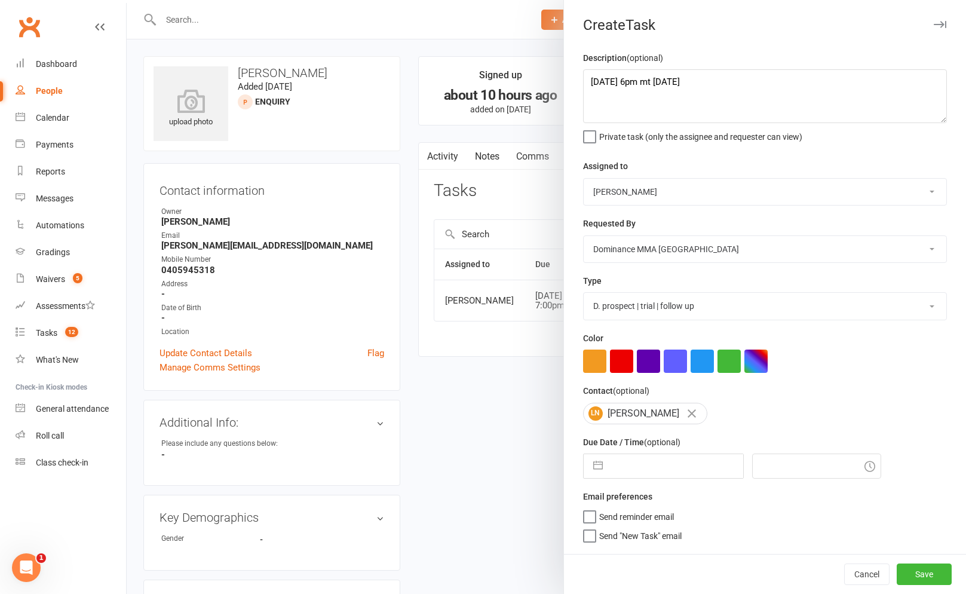
select select "7"
select select "2025"
select select "8"
select select "2025"
click at [638, 469] on input "text" at bounding box center [676, 466] width 134 height 24
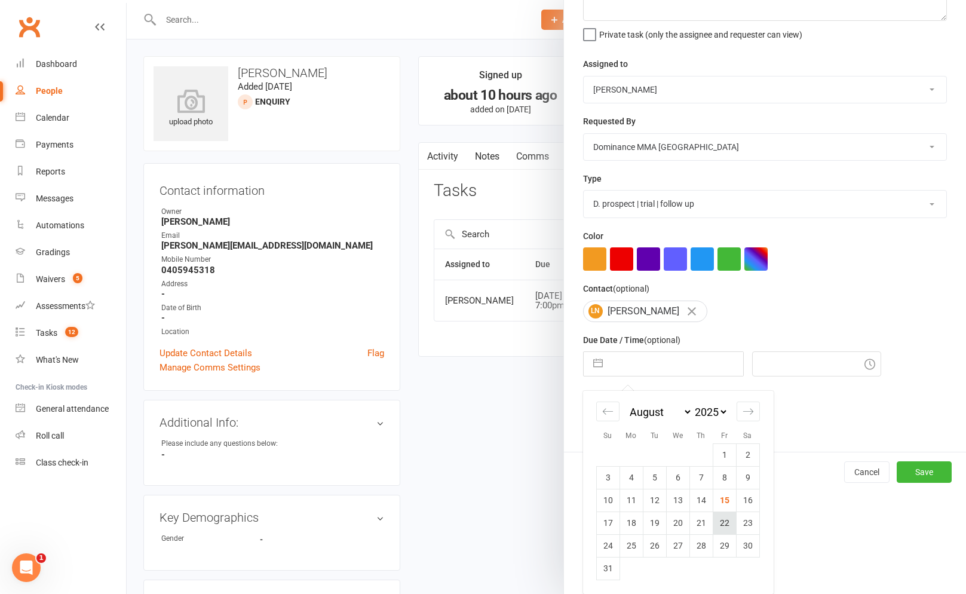
scroll to position [104, 0]
click at [669, 523] on td "20" at bounding box center [677, 523] width 23 height 23
type input "[DATE]"
type input "7:00pm"
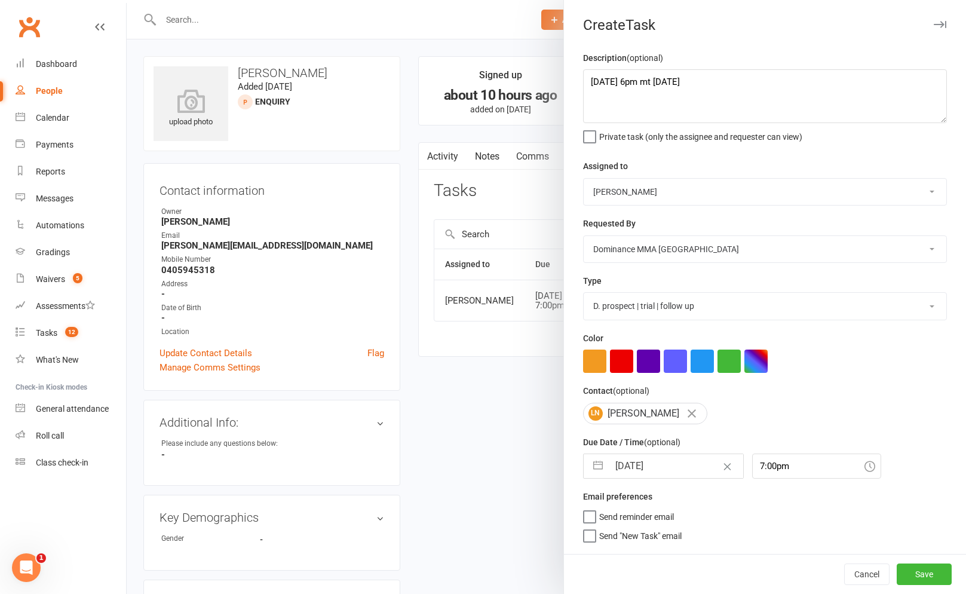
scroll to position [0, 0]
click at [922, 576] on button "Save" at bounding box center [924, 575] width 55 height 22
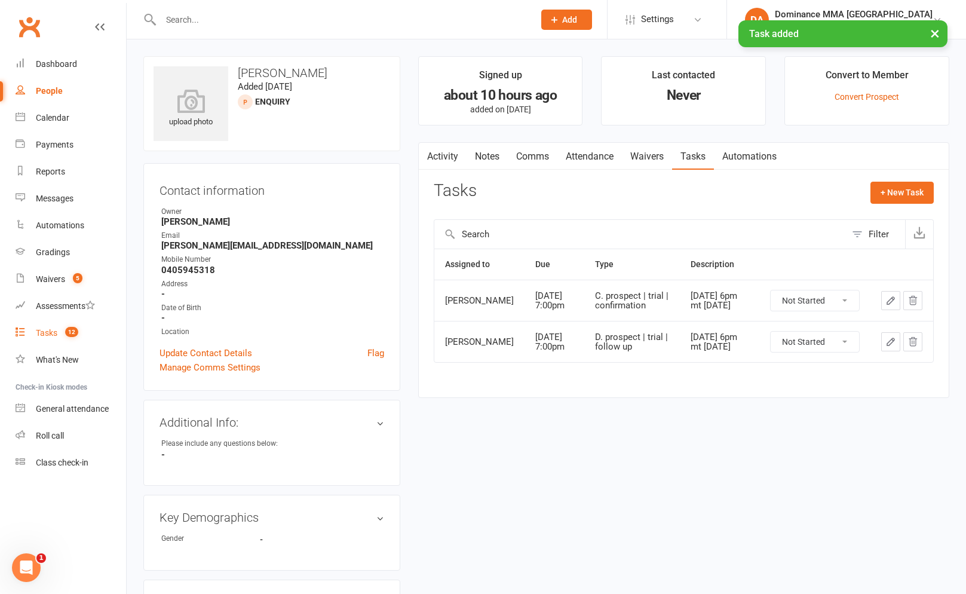
click at [34, 345] on link "Tasks 12" at bounding box center [71, 333] width 111 height 27
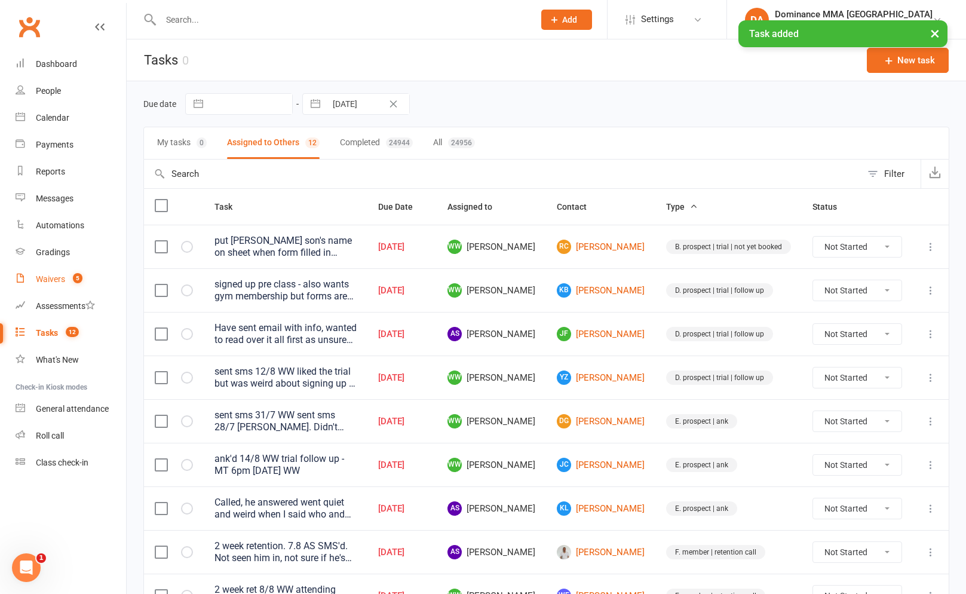
click at [47, 283] on div "Waivers" at bounding box center [50, 279] width 29 height 10
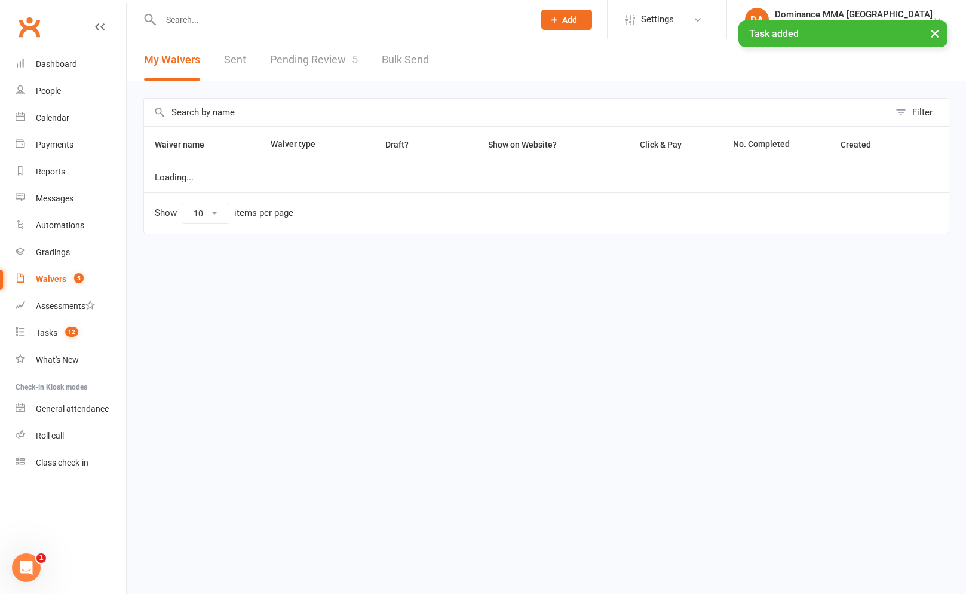
click at [308, 61] on link "Pending Review 5" at bounding box center [314, 59] width 88 height 41
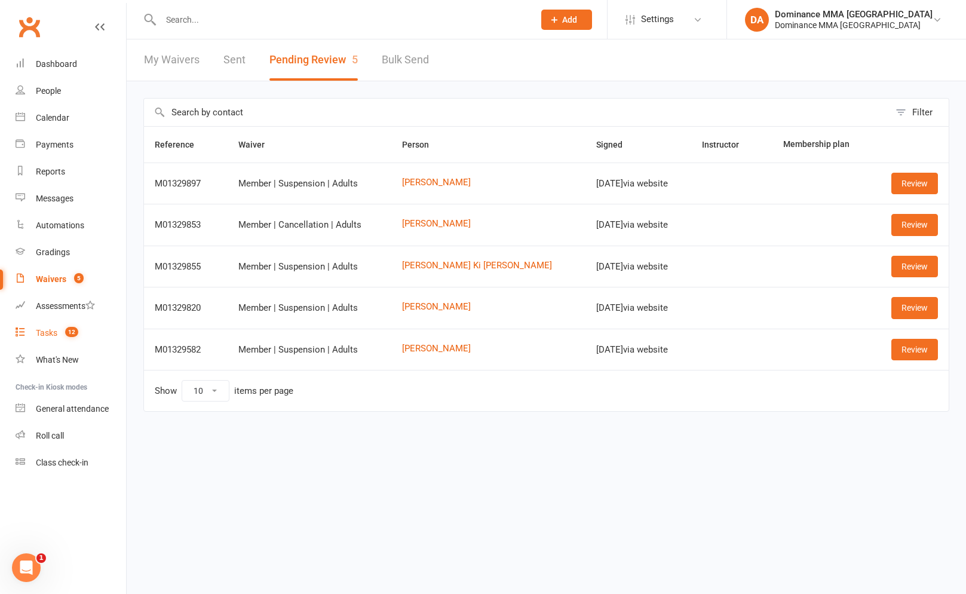
drag, startPoint x: 74, startPoint y: 336, endPoint x: 79, endPoint y: 332, distance: 6.5
click at [74, 336] on span "12" at bounding box center [71, 332] width 13 height 10
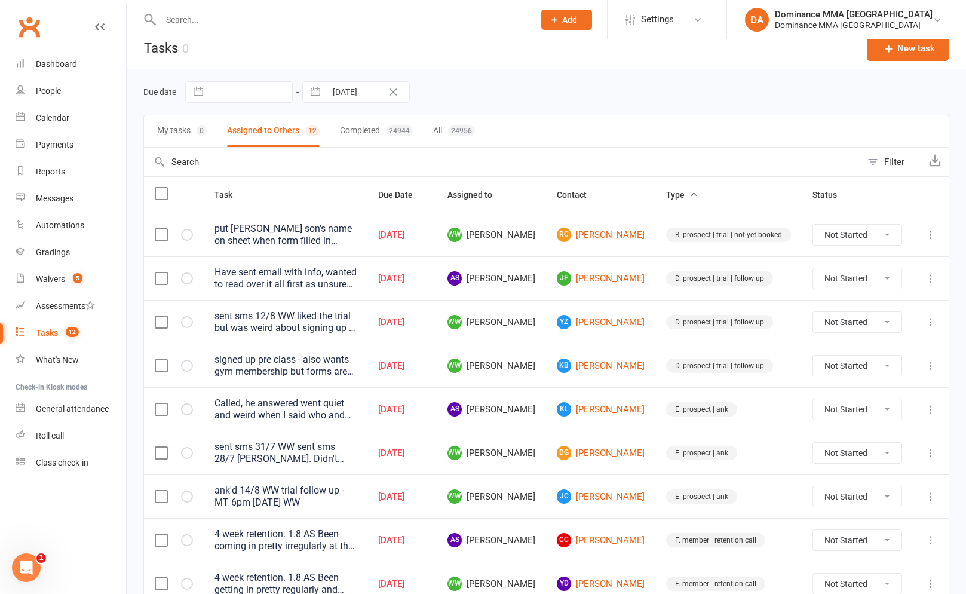
scroll to position [13, 0]
click at [357, 231] on div "put [PERSON_NAME] son's name on sheet when form filled in (kinder kids [DATE]) …" at bounding box center [286, 234] width 142 height 24
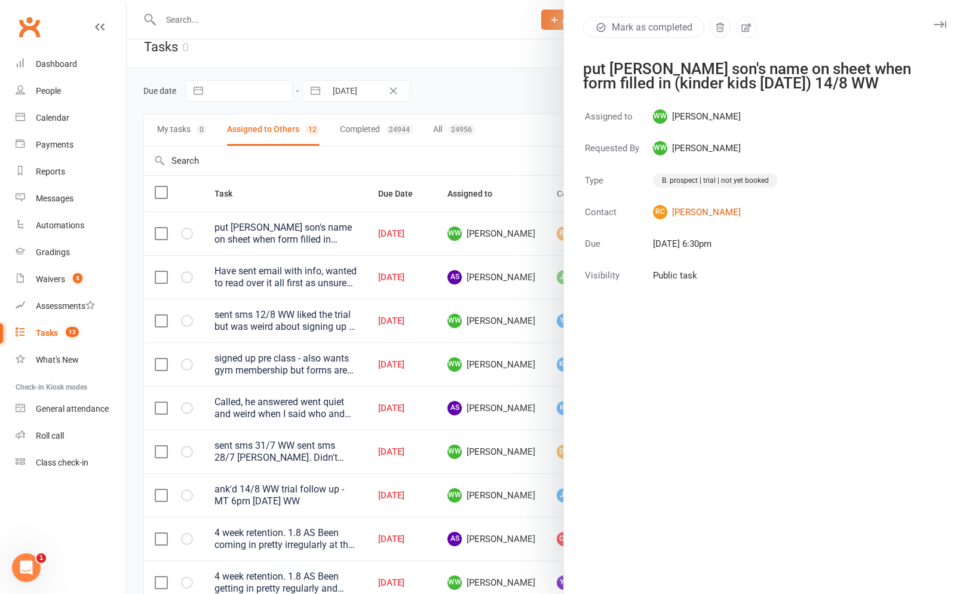
click at [479, 244] on div at bounding box center [547, 297] width 840 height 594
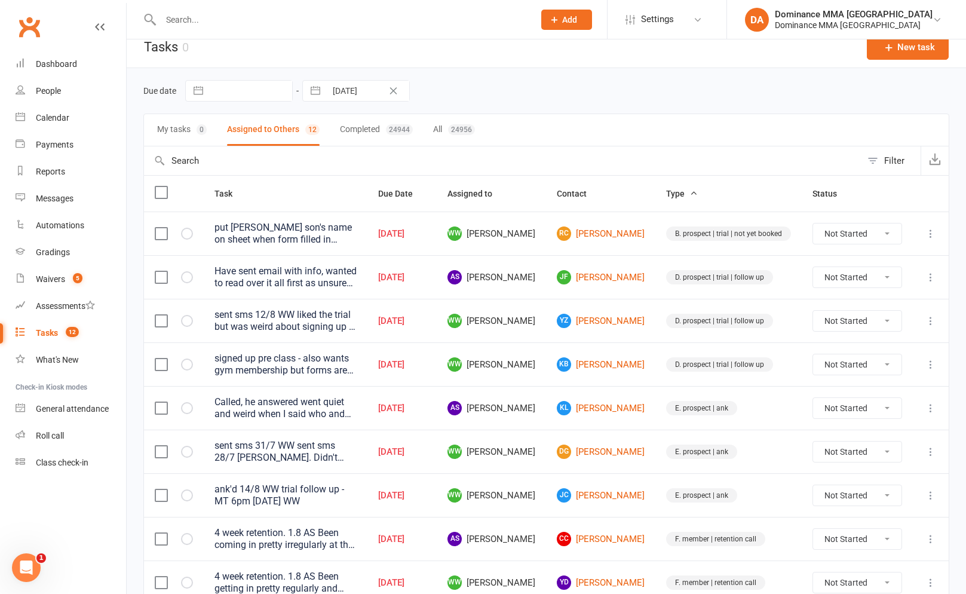
drag, startPoint x: 955, startPoint y: 232, endPoint x: 938, endPoint y: 240, distance: 19.0
click at [950, 235] on div "Due date Navigate forward to interact with the calendar and select a date. Pres…" at bounding box center [547, 418] width 840 height 701
click at [937, 240] on button at bounding box center [931, 233] width 14 height 14
click at [850, 289] on link "Edit" at bounding box center [878, 281] width 118 height 24
select select "49757"
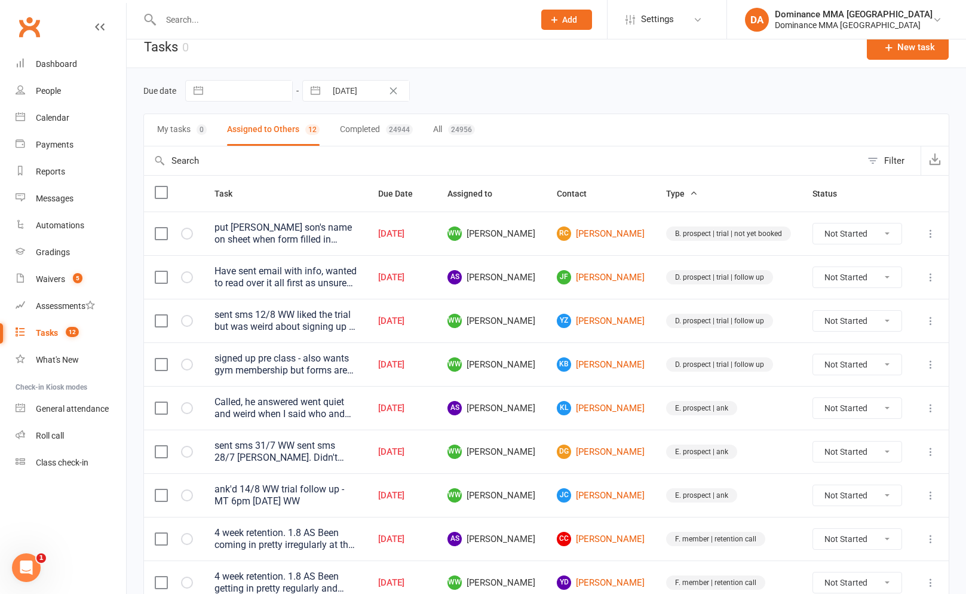
select select "49757"
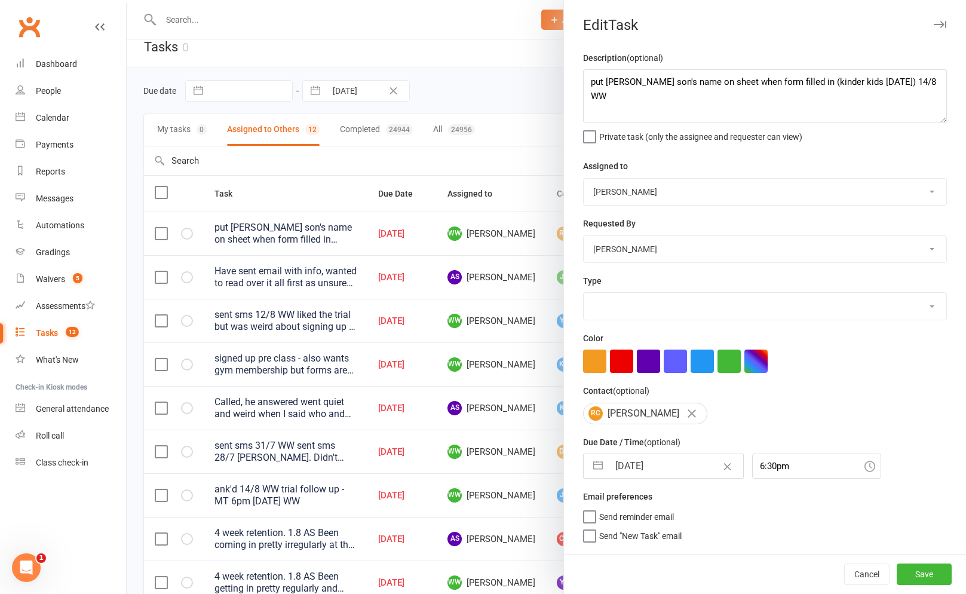
select select "3861"
click at [655, 457] on input "[DATE]" at bounding box center [676, 466] width 134 height 24
select select "6"
select select "2025"
select select "7"
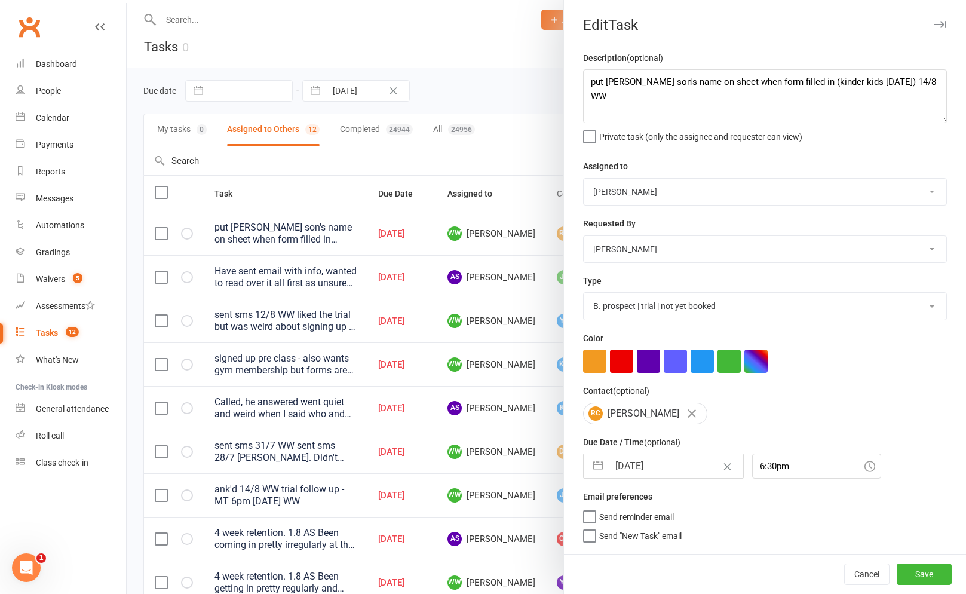
select select "2025"
select select "8"
select select "2025"
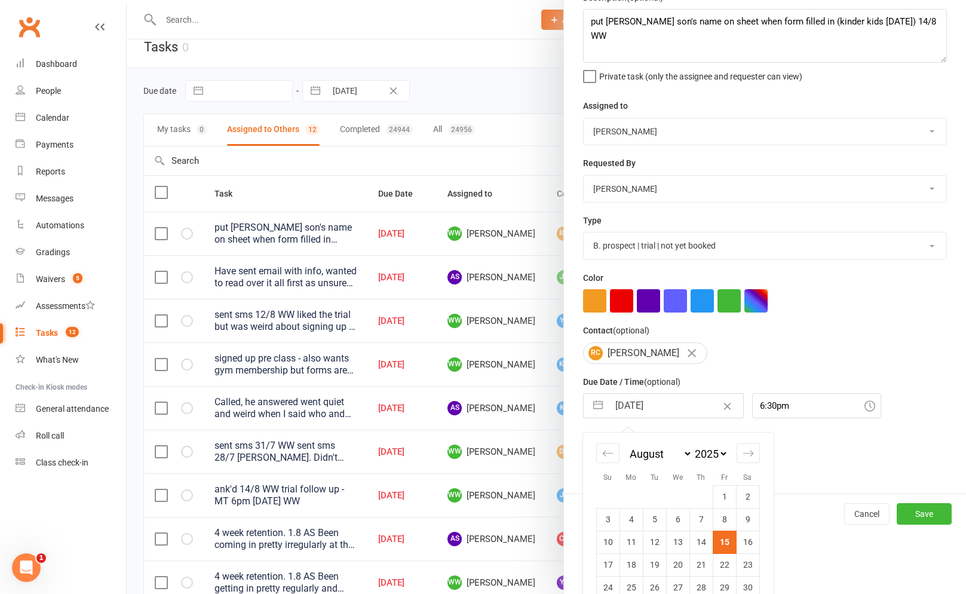
scroll to position [72, 0]
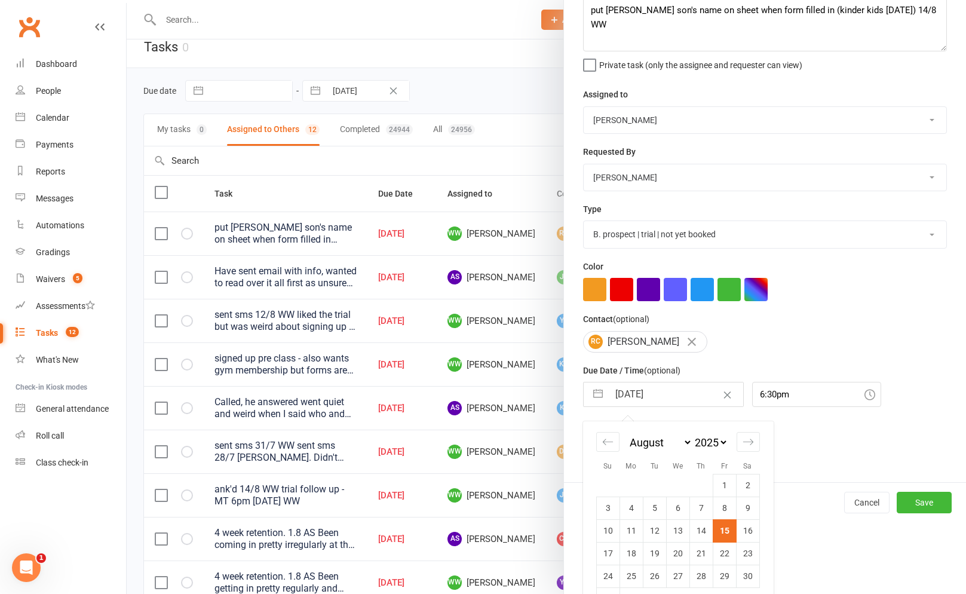
drag, startPoint x: 322, startPoint y: 309, endPoint x: 368, endPoint y: 292, distance: 49.0
click at [322, 309] on div at bounding box center [547, 297] width 840 height 594
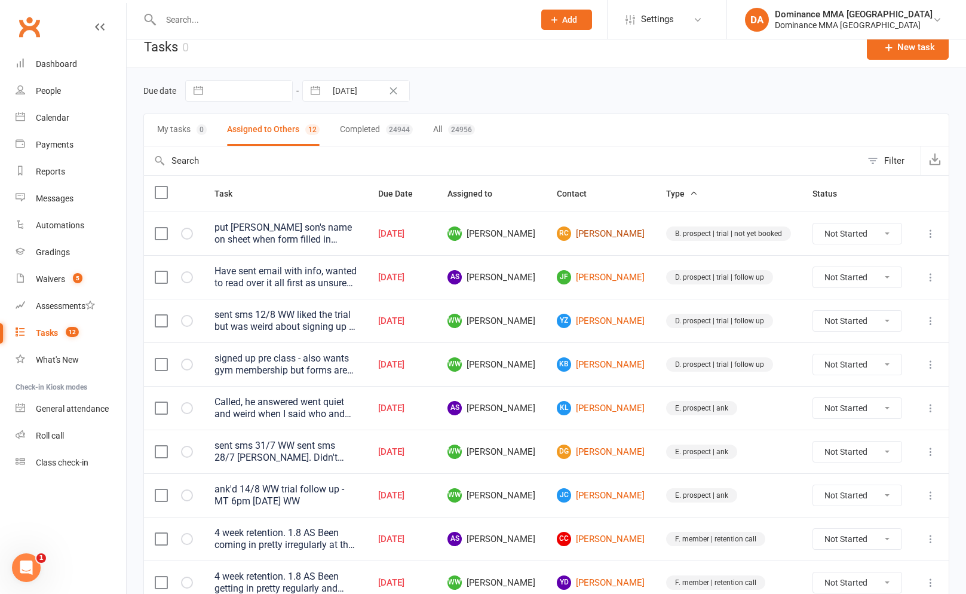
click at [629, 237] on link "RC [PERSON_NAME]" at bounding box center [601, 233] width 88 height 14
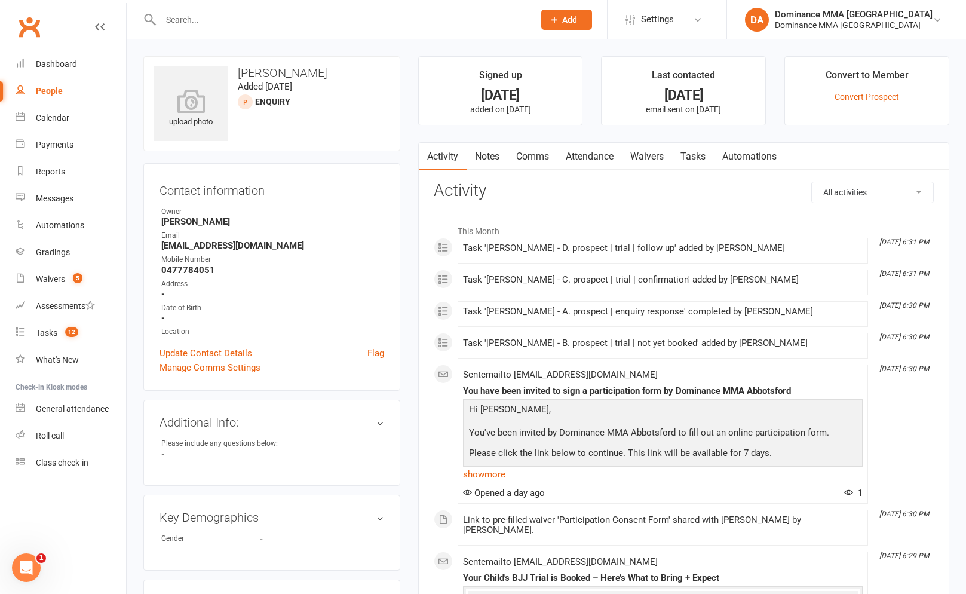
click at [653, 163] on link "Waivers" at bounding box center [647, 156] width 50 height 27
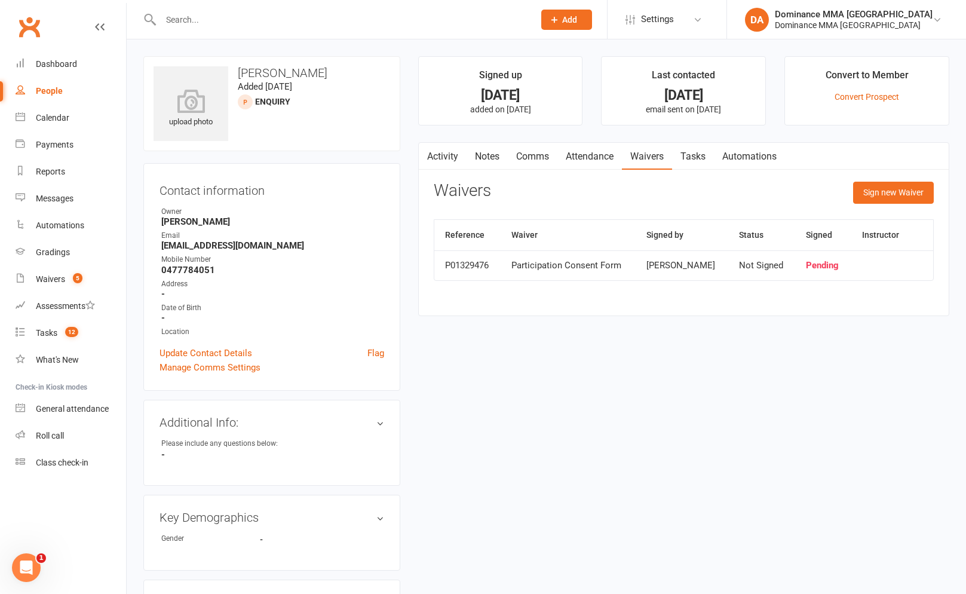
click at [485, 162] on link "Notes" at bounding box center [487, 156] width 41 height 27
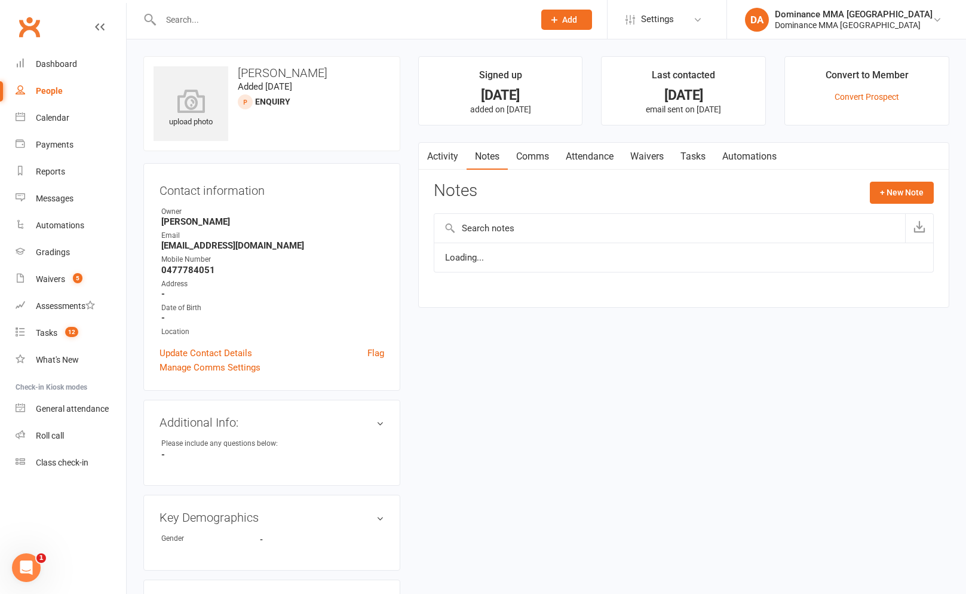
click at [440, 161] on link "Activity" at bounding box center [443, 156] width 48 height 27
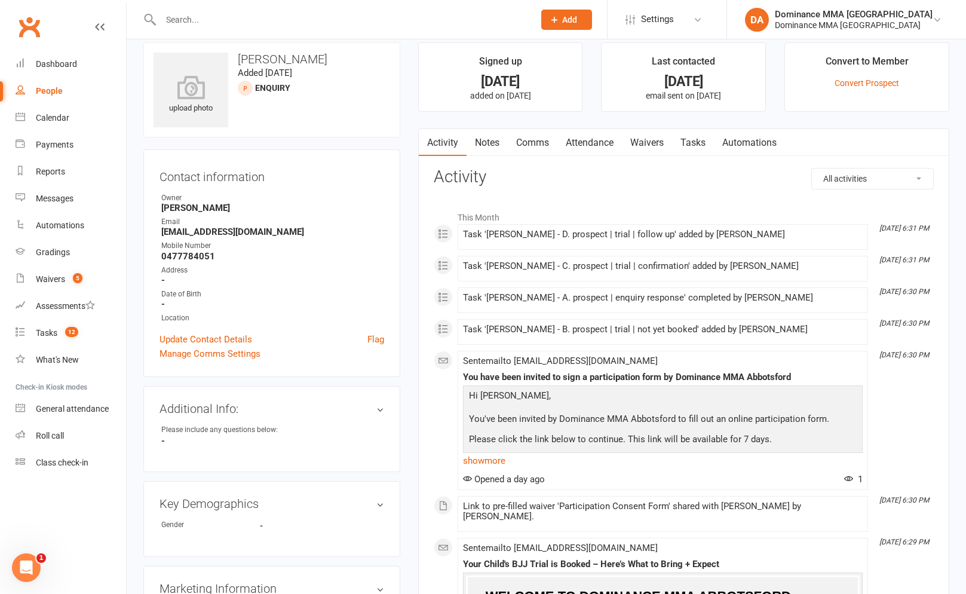
scroll to position [16, 0]
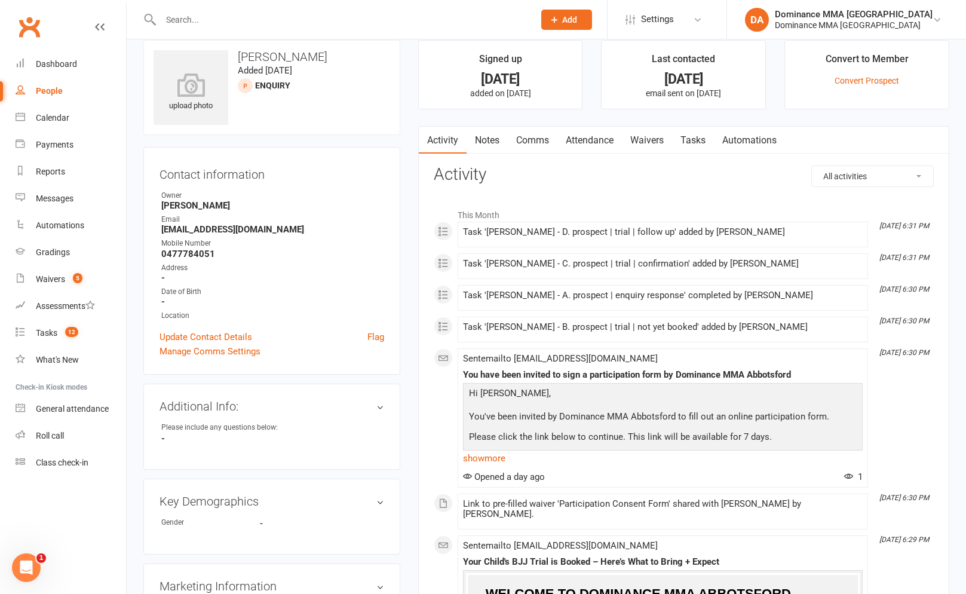
click at [697, 130] on link "Tasks" at bounding box center [693, 140] width 42 height 27
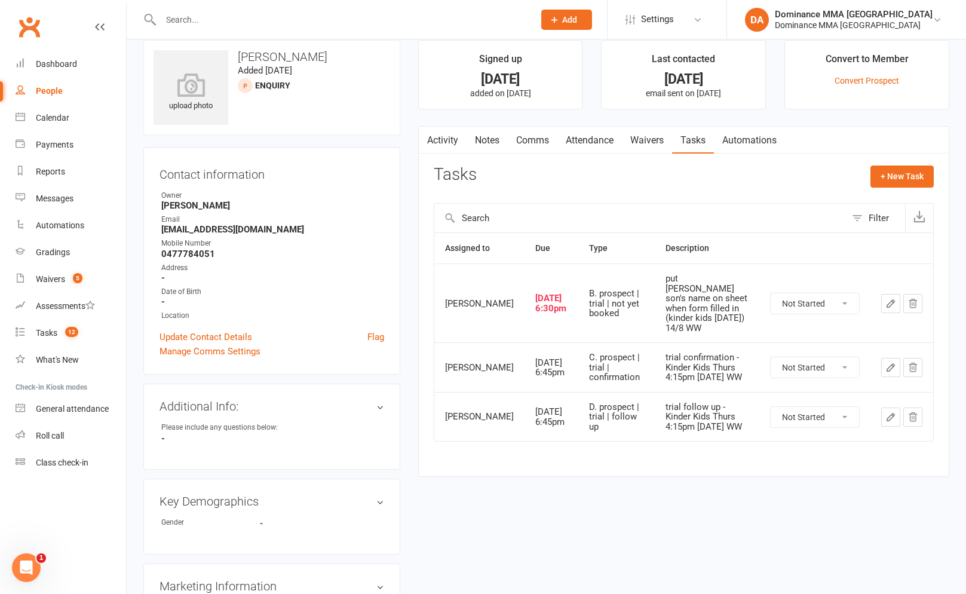
click at [886, 304] on icon "button" at bounding box center [891, 303] width 11 height 11
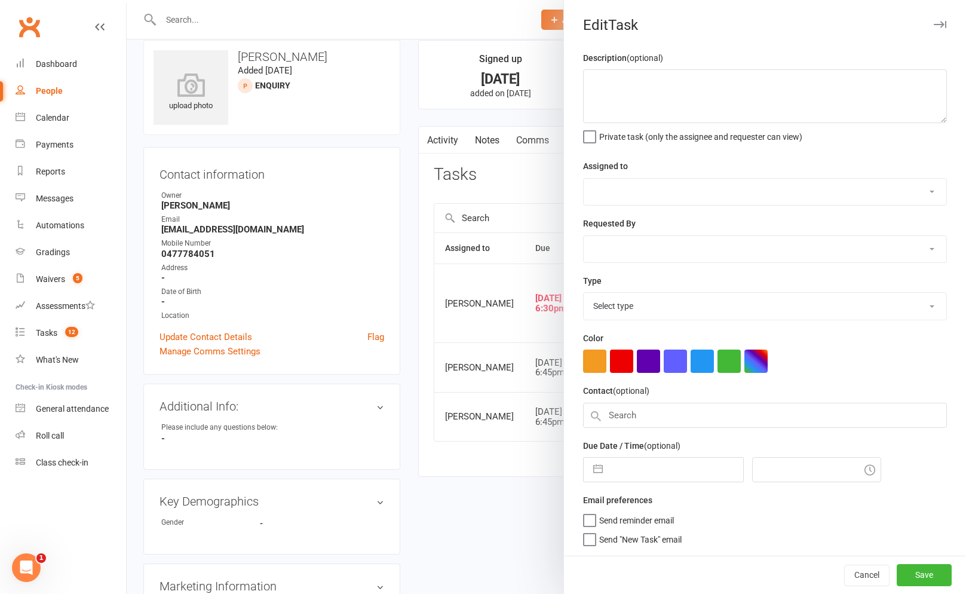
type textarea "put [PERSON_NAME] son's name on sheet when form filled in (kinder kids [DATE]) …"
select select "49757"
type input "[DATE]"
type input "6:30pm"
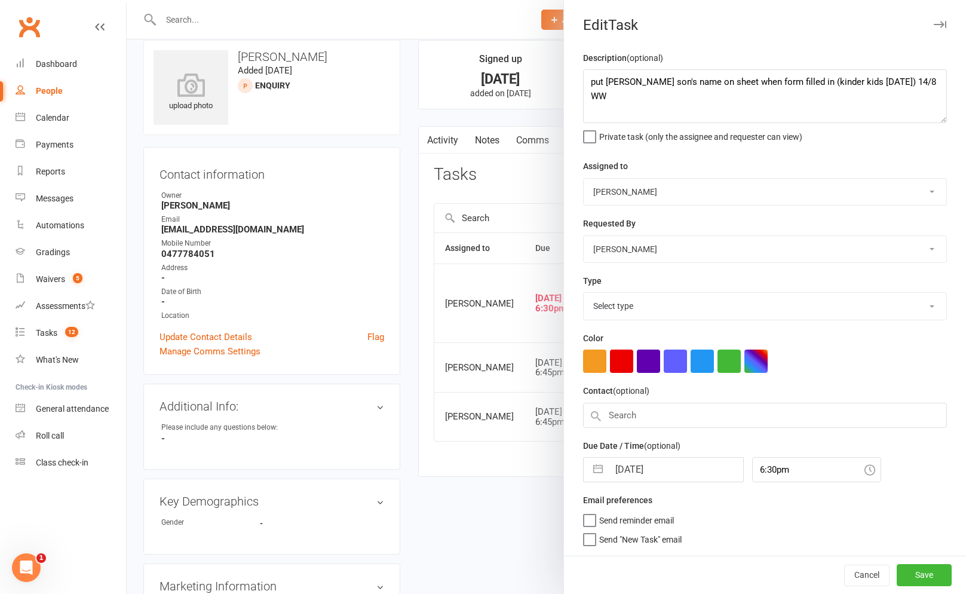
select select "3861"
click at [638, 477] on input "[DATE]" at bounding box center [676, 466] width 134 height 24
select select "6"
select select "2025"
select select "7"
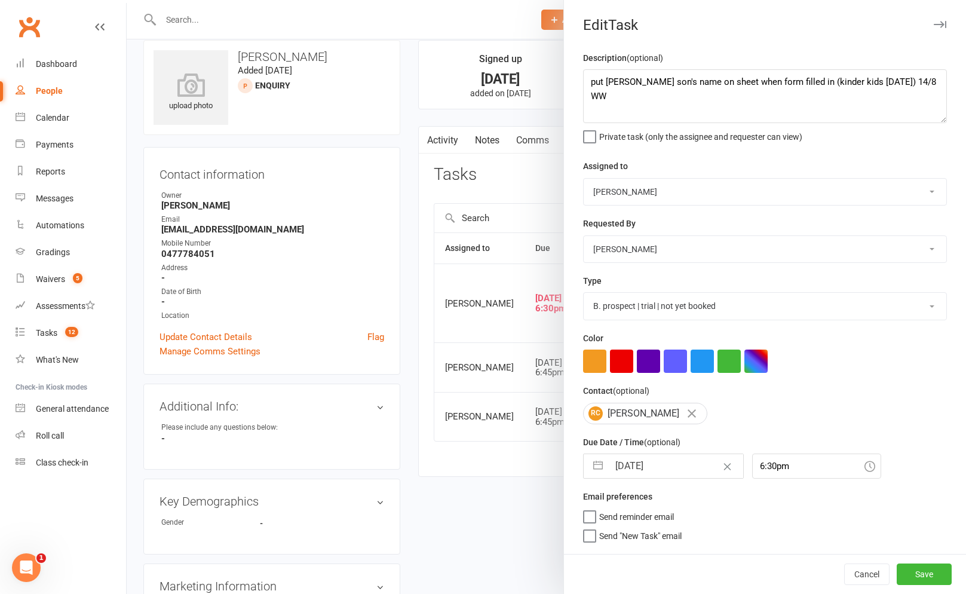
select select "2025"
select select "8"
select select "2025"
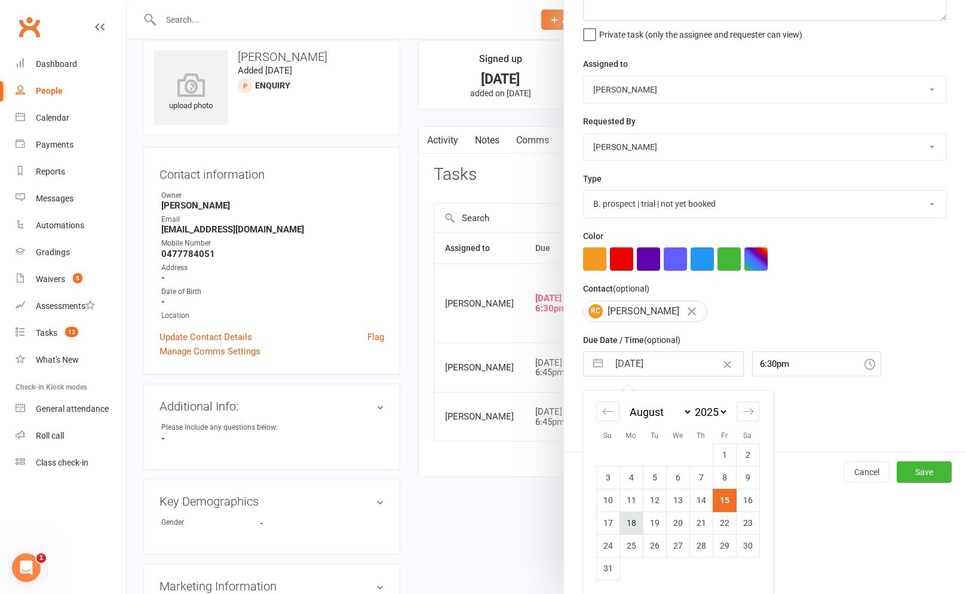
drag, startPoint x: 635, startPoint y: 523, endPoint x: 644, endPoint y: 524, distance: 9.6
click at [636, 524] on td "18" at bounding box center [631, 523] width 23 height 23
type input "[DATE]"
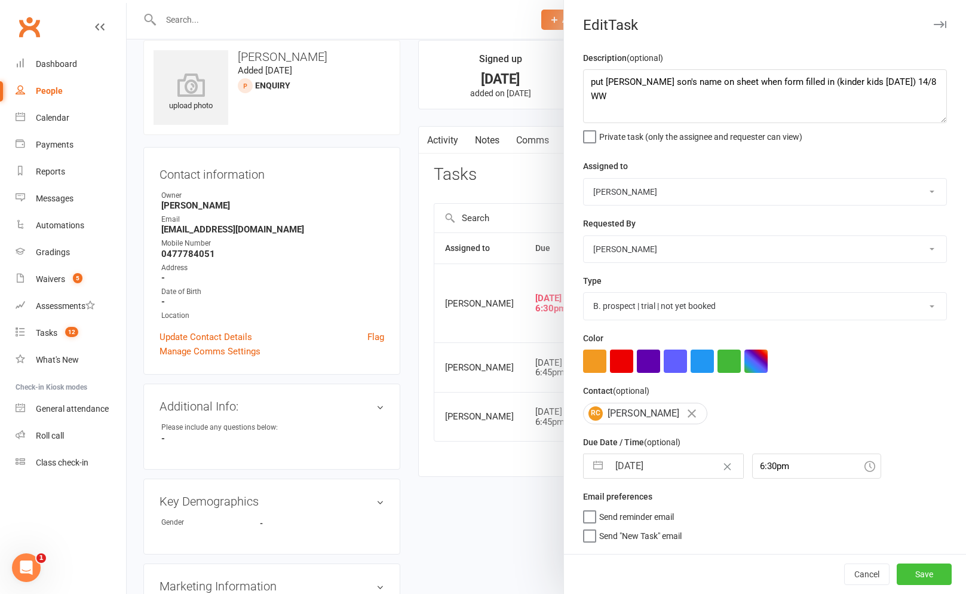
click at [921, 574] on button "Save" at bounding box center [924, 575] width 55 height 22
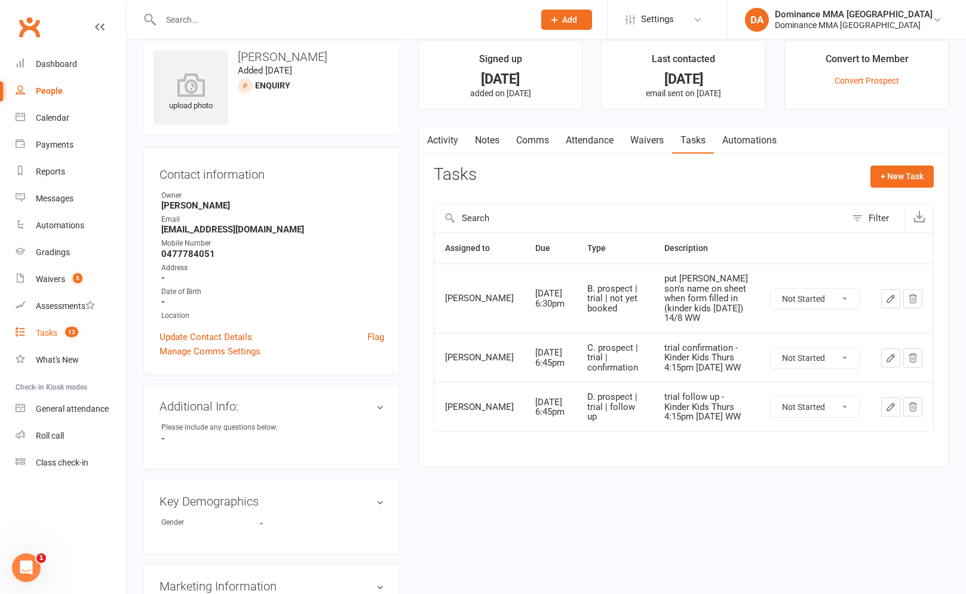
click at [62, 327] on link "Tasks 12" at bounding box center [71, 333] width 111 height 27
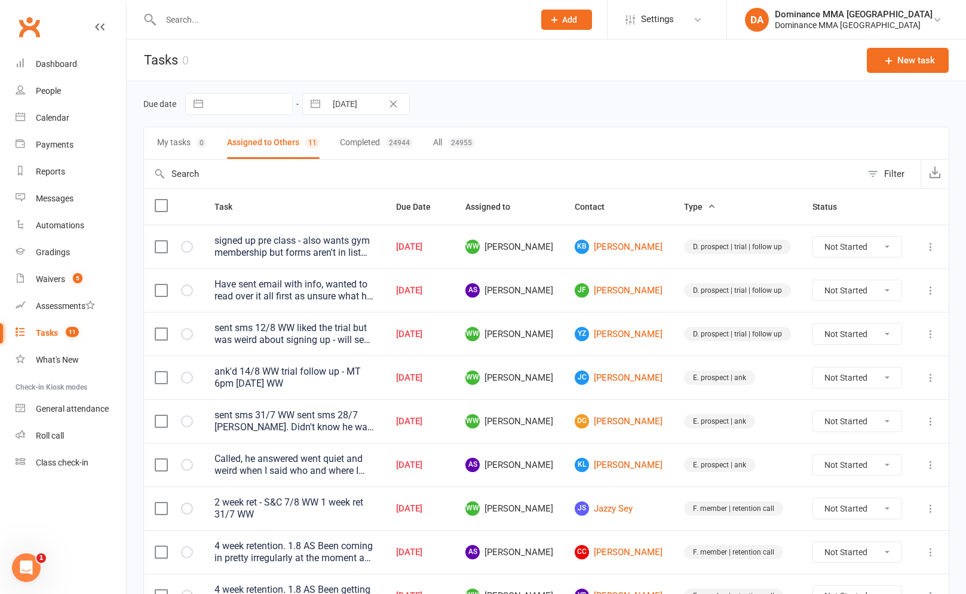
click at [348, 262] on td "signed up pre class - also wants gym membership but forms aren't in list 14/8 W…" at bounding box center [295, 247] width 182 height 44
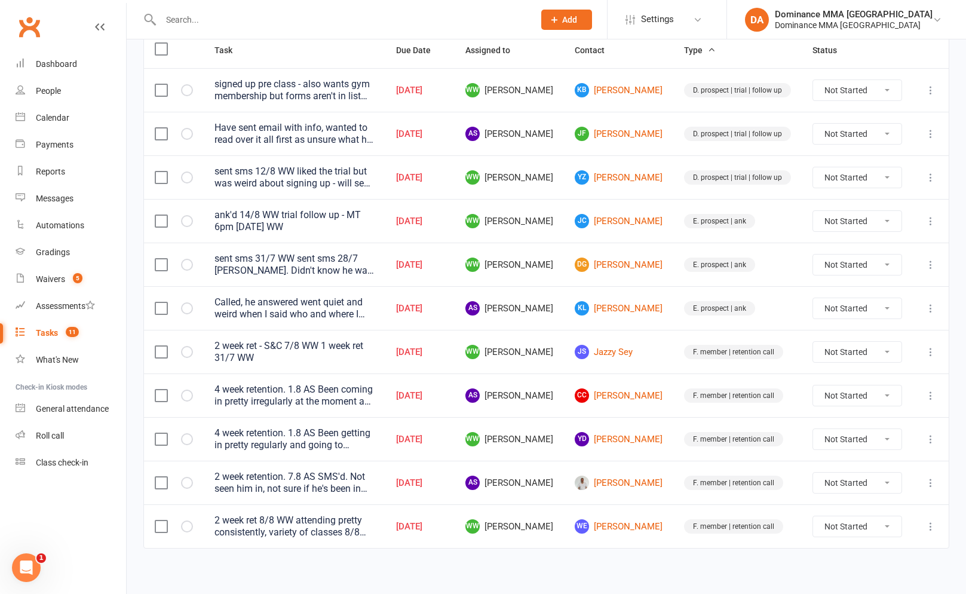
scroll to position [160, 0]
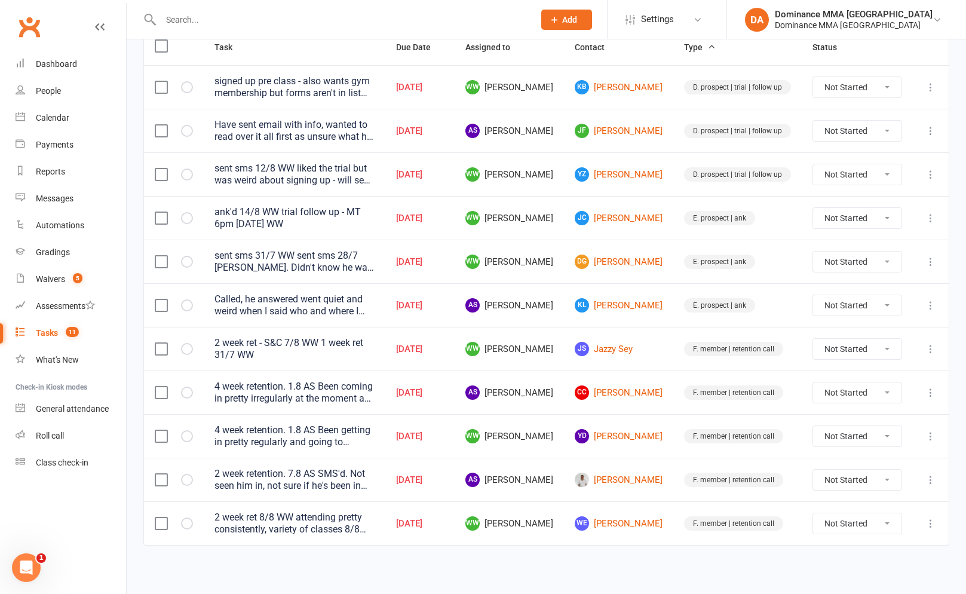
click at [266, 21] on input "text" at bounding box center [341, 19] width 369 height 17
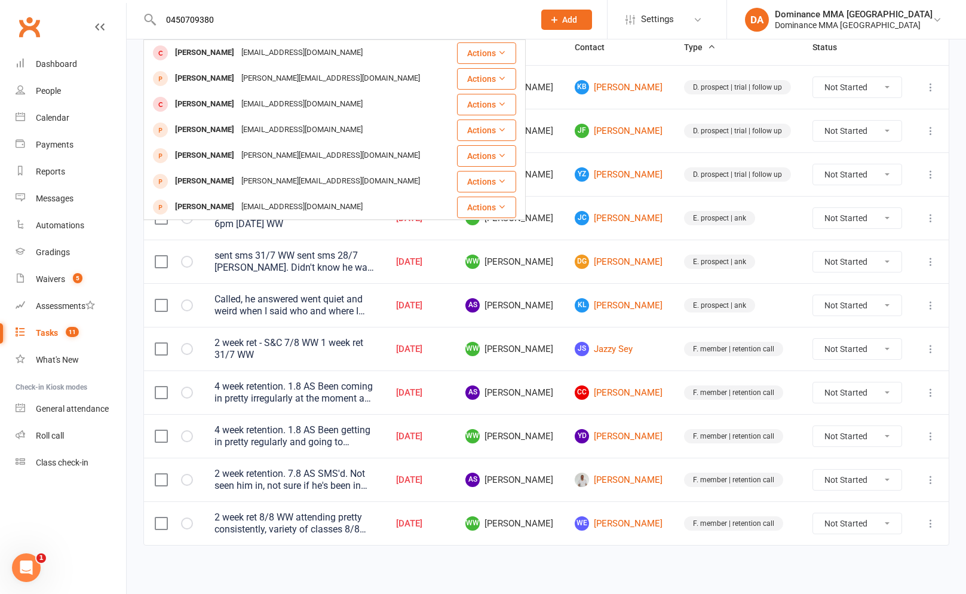
click at [235, 18] on input "0450709380" at bounding box center [341, 19] width 369 height 17
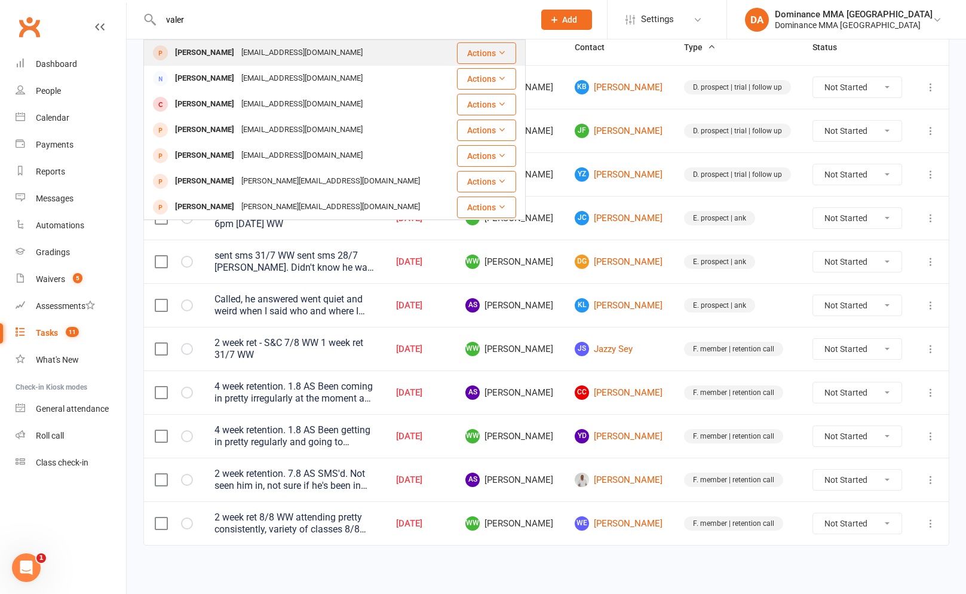
type input "valer"
click at [221, 53] on div "[PERSON_NAME]" at bounding box center [205, 52] width 66 height 17
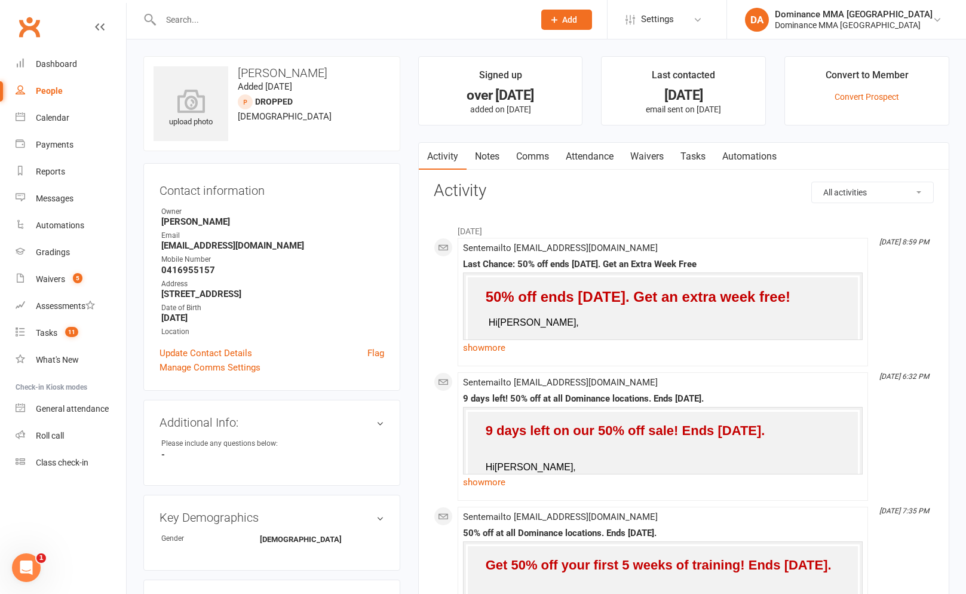
click at [259, 23] on input "text" at bounding box center [341, 19] width 369 height 17
click at [88, 338] on link "Tasks 11" at bounding box center [71, 333] width 111 height 27
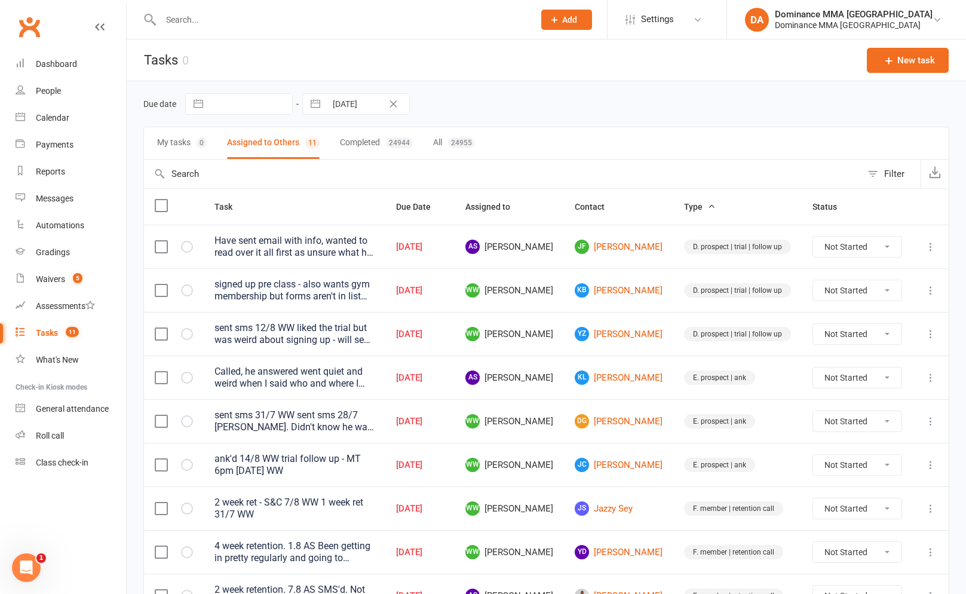
click at [374, 237] on div "Have sent email with info, wanted to read over it all first as unsure what he w…" at bounding box center [295, 247] width 160 height 24
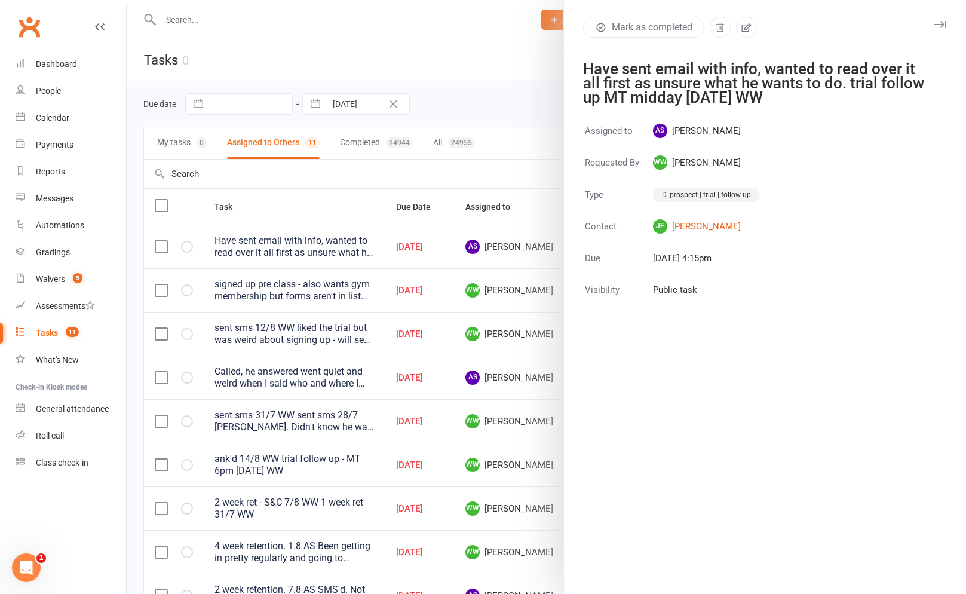
click at [559, 149] on div at bounding box center [547, 297] width 840 height 594
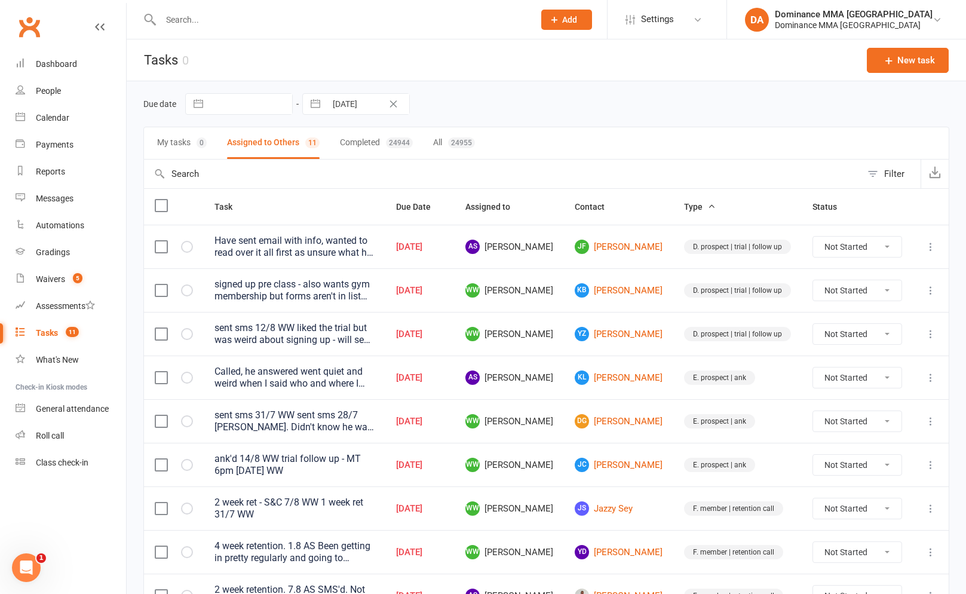
click at [311, 255] on div "Have sent email with info, wanted to read over it all first as unsure what he w…" at bounding box center [295, 247] width 160 height 24
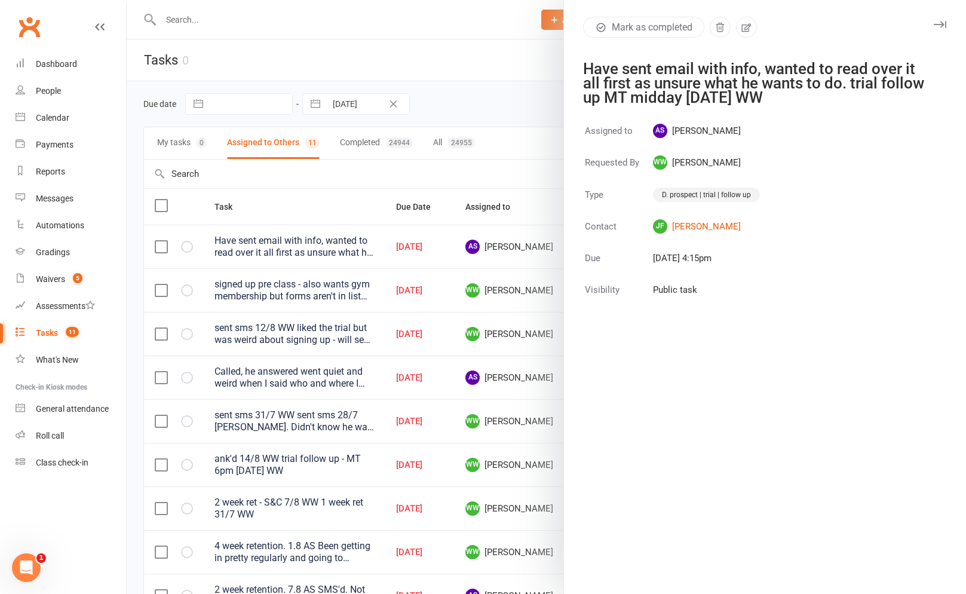
click at [516, 192] on div at bounding box center [547, 297] width 840 height 594
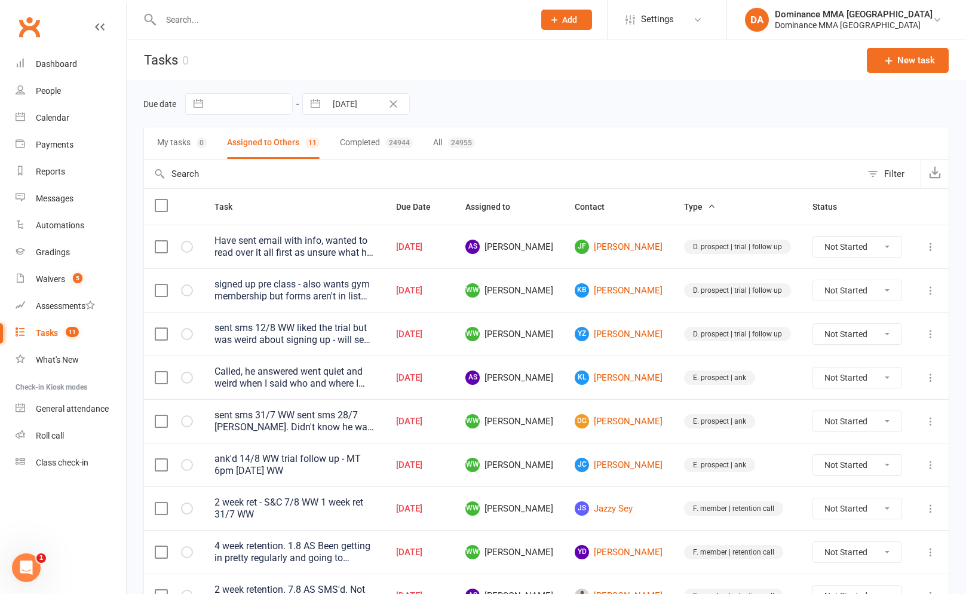
drag, startPoint x: 933, startPoint y: 248, endPoint x: 926, endPoint y: 250, distance: 6.8
click at [933, 248] on icon at bounding box center [931, 247] width 12 height 12
click at [871, 297] on link "Edit" at bounding box center [878, 294] width 118 height 24
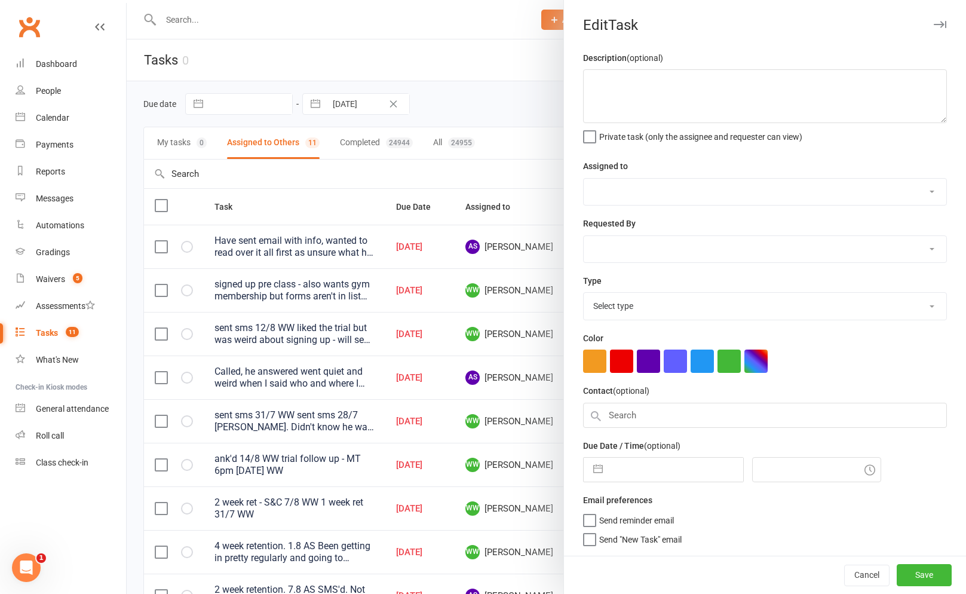
type textarea "Have sent email with info, wanted to read over it all first as unsure what he w…"
select select "50862"
select select "49757"
type input "[DATE]"
type input "4:15pm"
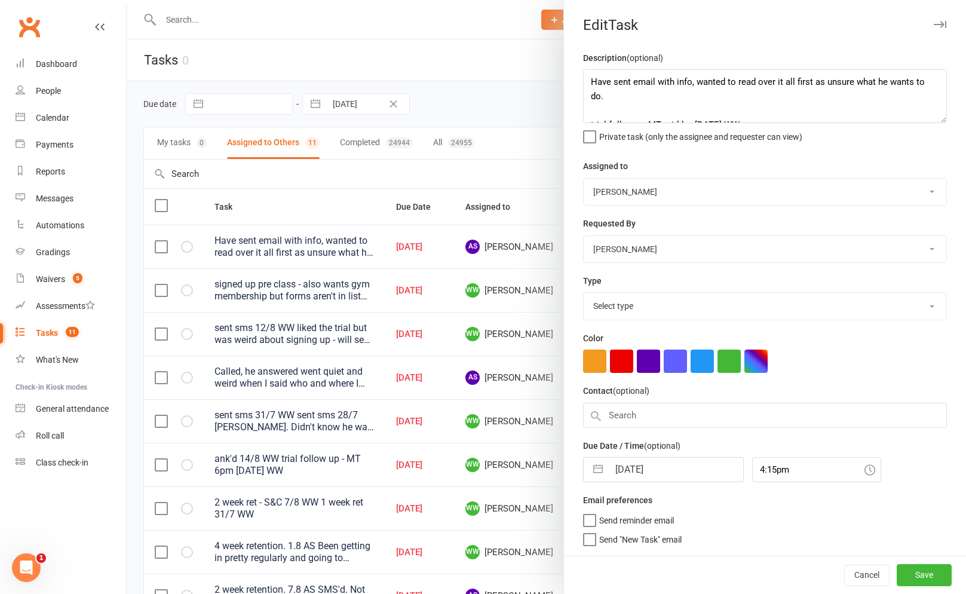
select select "3863"
drag, startPoint x: 654, startPoint y: 463, endPoint x: 646, endPoint y: 453, distance: 12.7
click at [654, 463] on input "[DATE]" at bounding box center [676, 466] width 134 height 24
select select "6"
select select "2025"
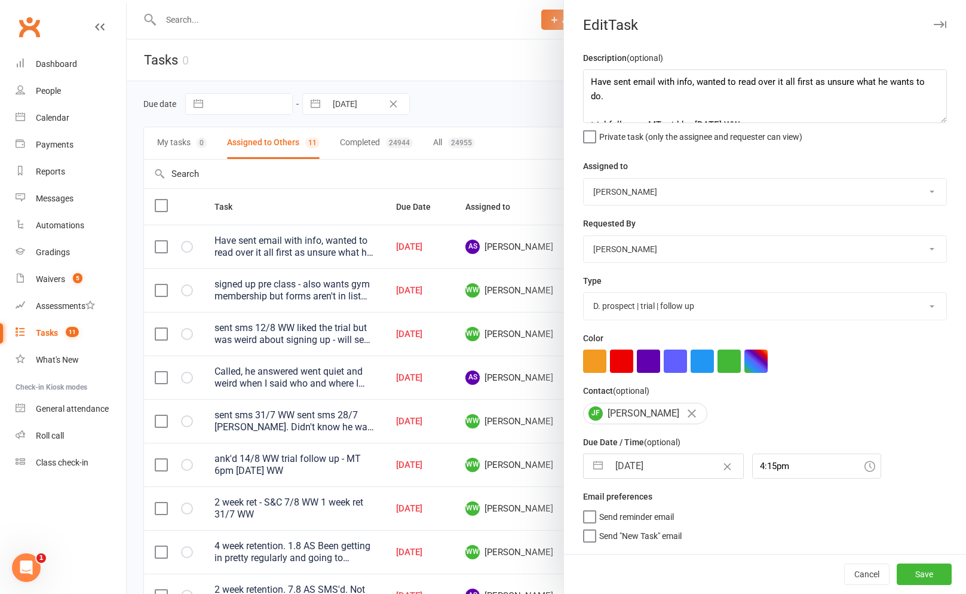
select select "7"
select select "2025"
select select "8"
select select "2025"
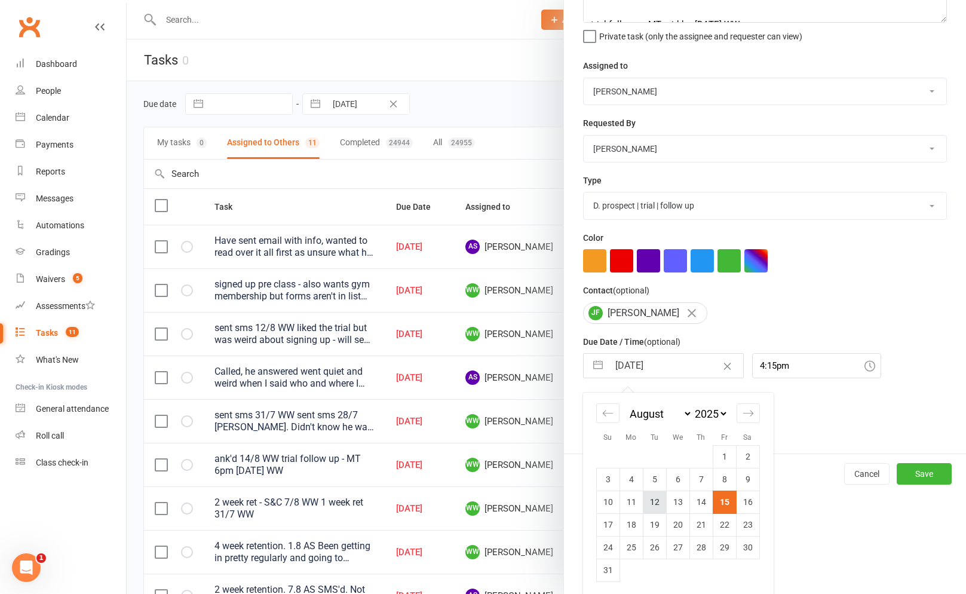
scroll to position [104, 0]
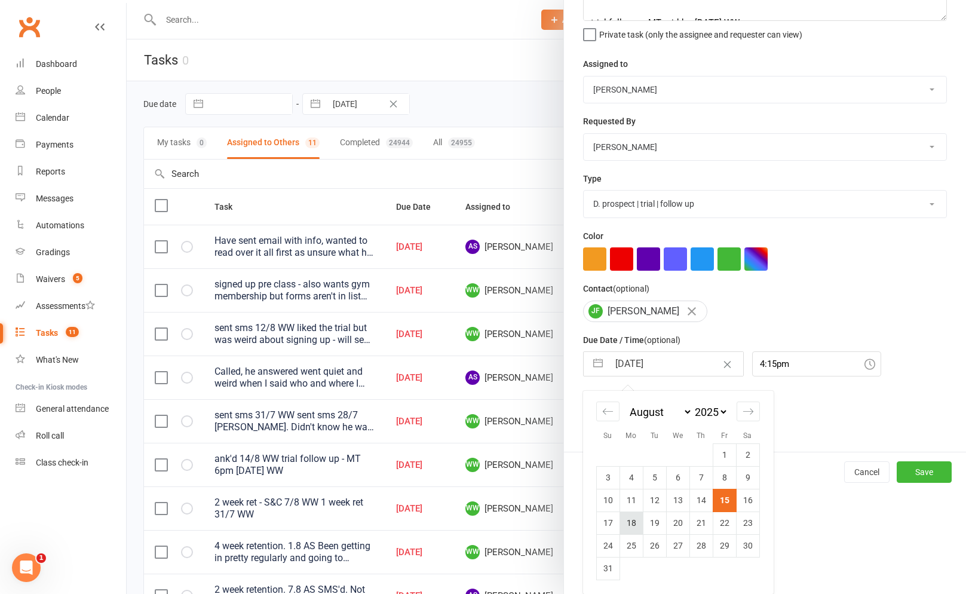
click at [636, 517] on td "18" at bounding box center [631, 523] width 23 height 23
type input "[DATE]"
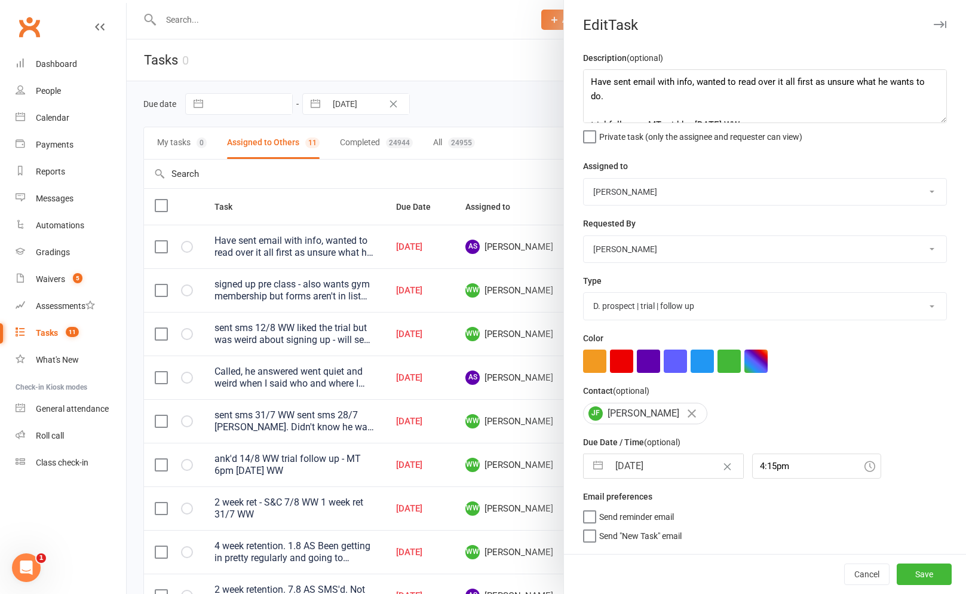
scroll to position [0, 0]
click at [648, 194] on select "[PERSON_NAME] [PERSON_NAME] [PERSON_NAME] [PERSON_NAME] Will [PERSON_NAME] [PER…" at bounding box center [765, 192] width 363 height 26
select select "12631"
click at [634, 263] on div "[PERSON_NAME] [PERSON_NAME] [PERSON_NAME] [PERSON_NAME] Will [PERSON_NAME] [PER…" at bounding box center [765, 248] width 364 height 27
click at [638, 252] on select "[PERSON_NAME] [PERSON_NAME] [PERSON_NAME] [PERSON_NAME] Will [PERSON_NAME] [PER…" at bounding box center [765, 249] width 363 height 26
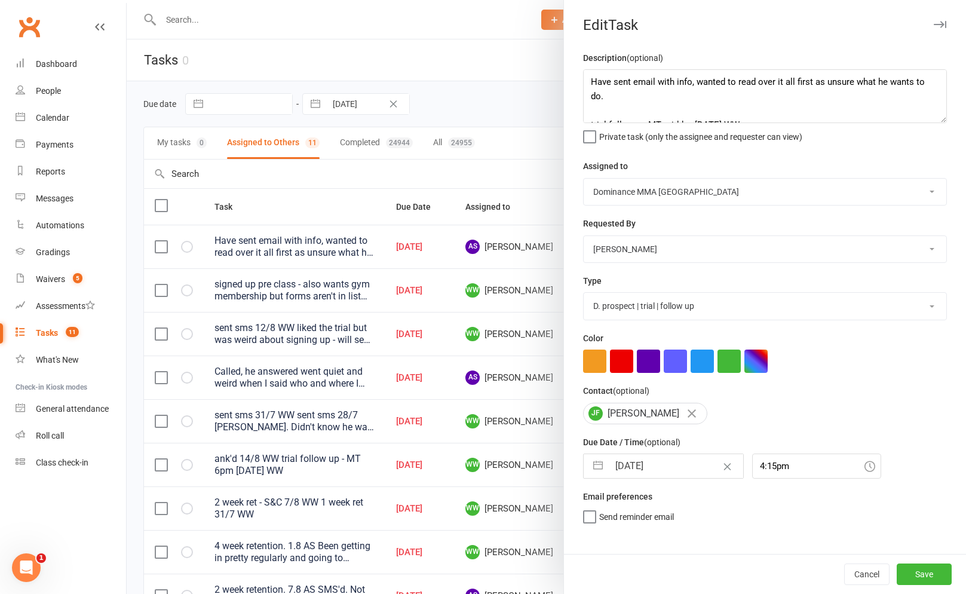
select select "12631"
click at [933, 588] on div "Cancel Save" at bounding box center [765, 574] width 402 height 40
click at [931, 574] on button "Save" at bounding box center [924, 575] width 55 height 22
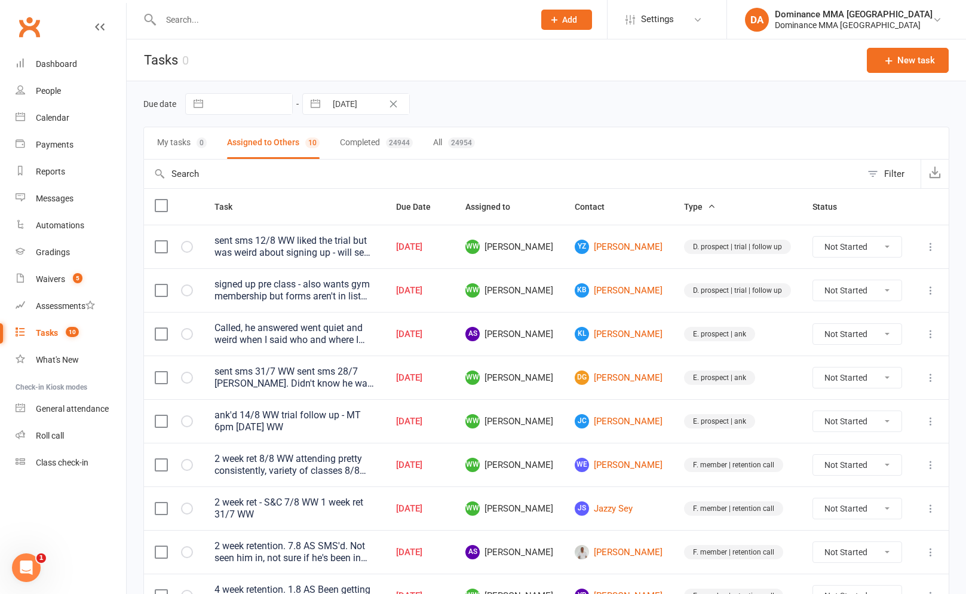
click at [666, 250] on td "YZ [PERSON_NAME]" at bounding box center [618, 247] width 109 height 44
click at [615, 248] on link "YZ [PERSON_NAME]" at bounding box center [619, 247] width 88 height 14
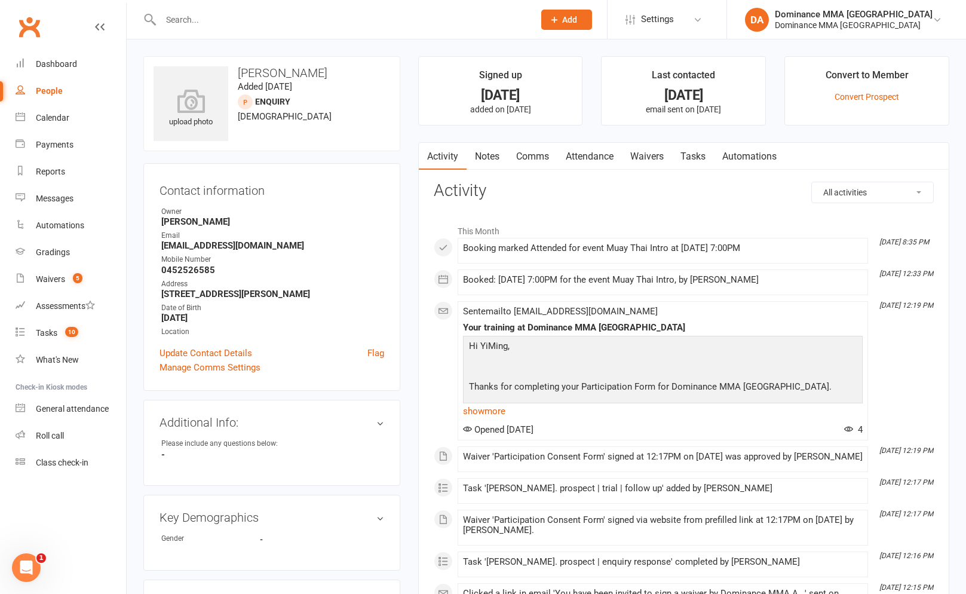
click at [647, 150] on link "Waivers" at bounding box center [647, 156] width 50 height 27
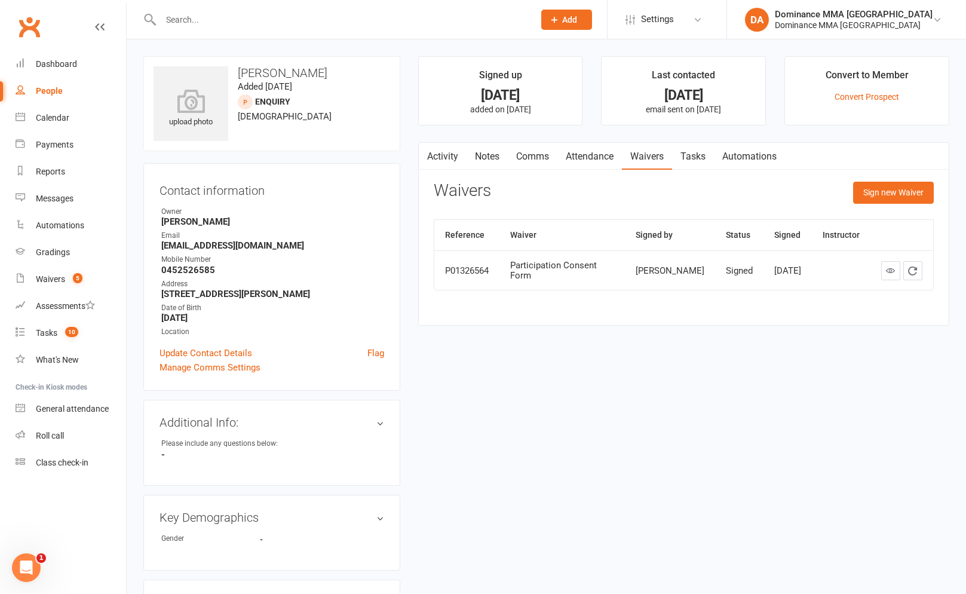
click at [687, 155] on link "Tasks" at bounding box center [693, 156] width 42 height 27
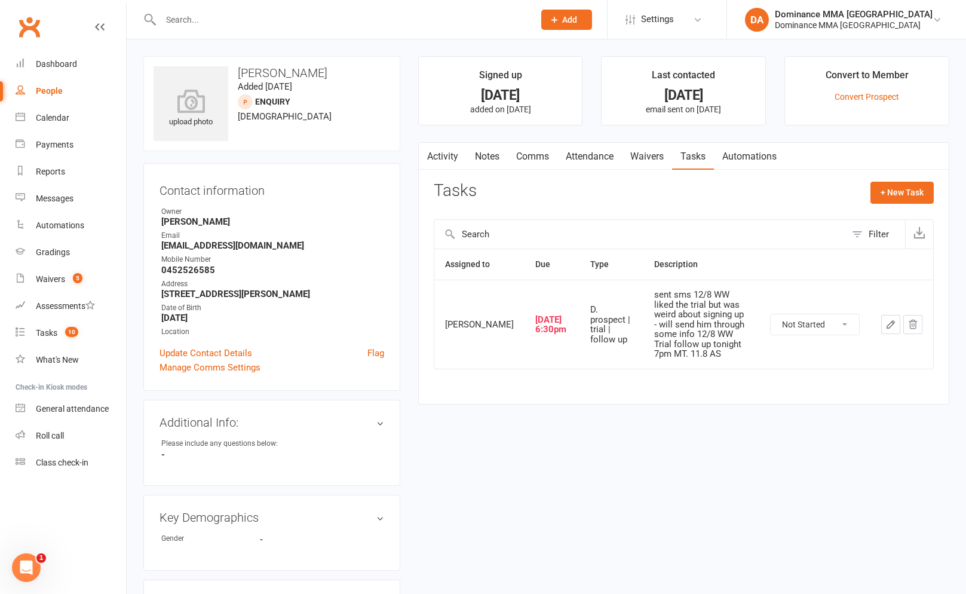
click at [644, 163] on link "Waivers" at bounding box center [647, 156] width 50 height 27
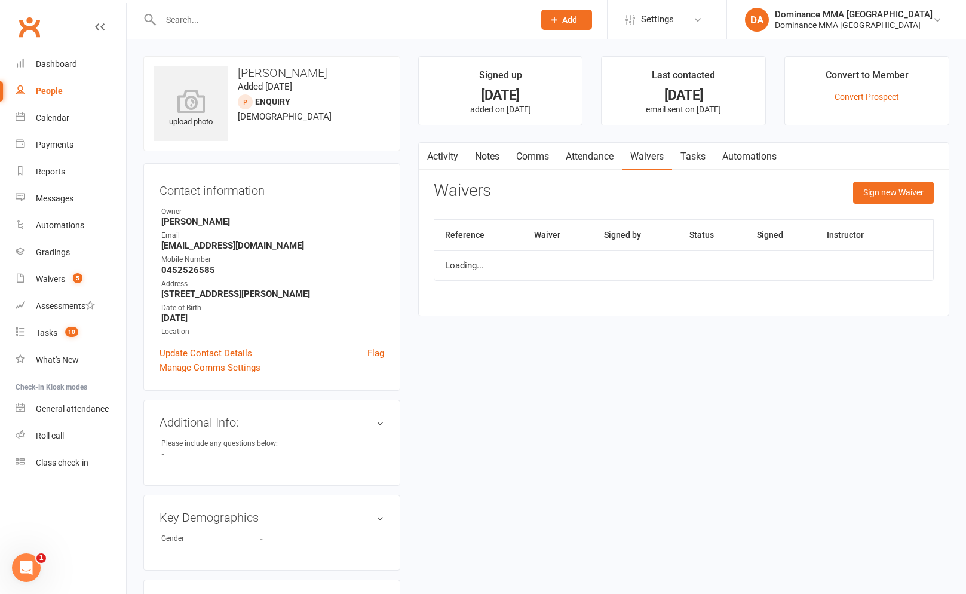
click at [615, 164] on link "Attendance" at bounding box center [590, 156] width 65 height 27
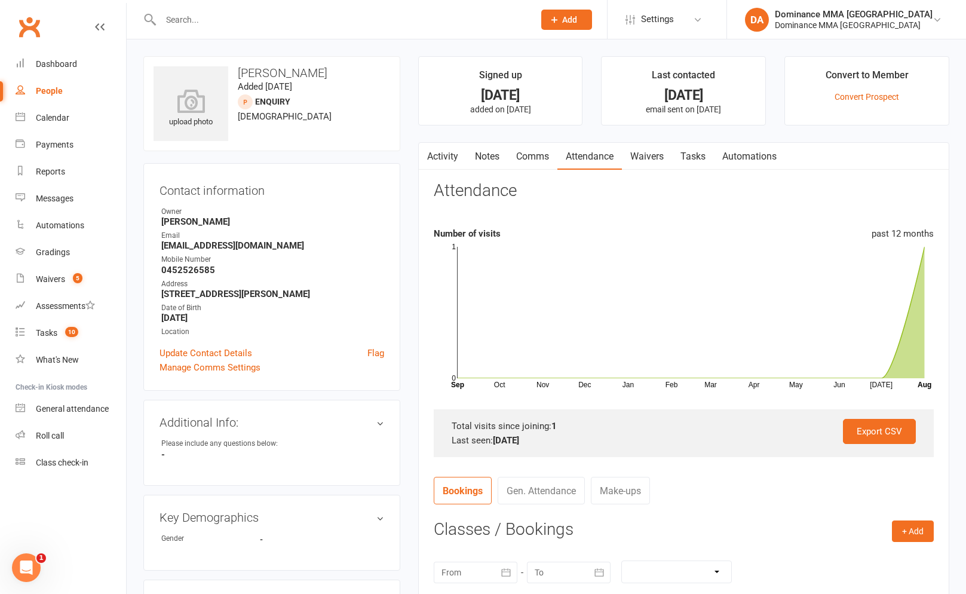
click at [677, 149] on link "Tasks" at bounding box center [693, 156] width 42 height 27
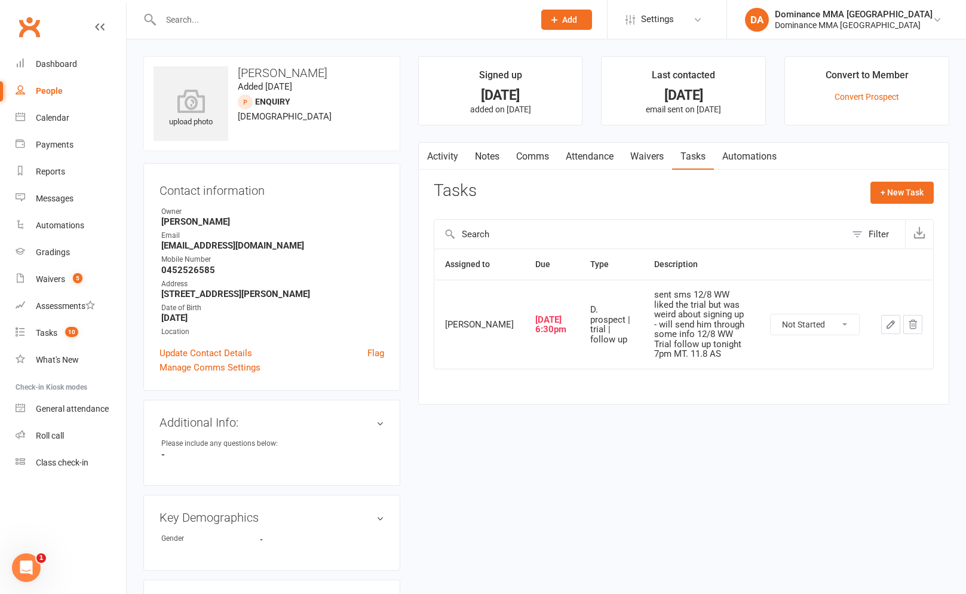
click at [500, 166] on link "Notes" at bounding box center [487, 156] width 41 height 27
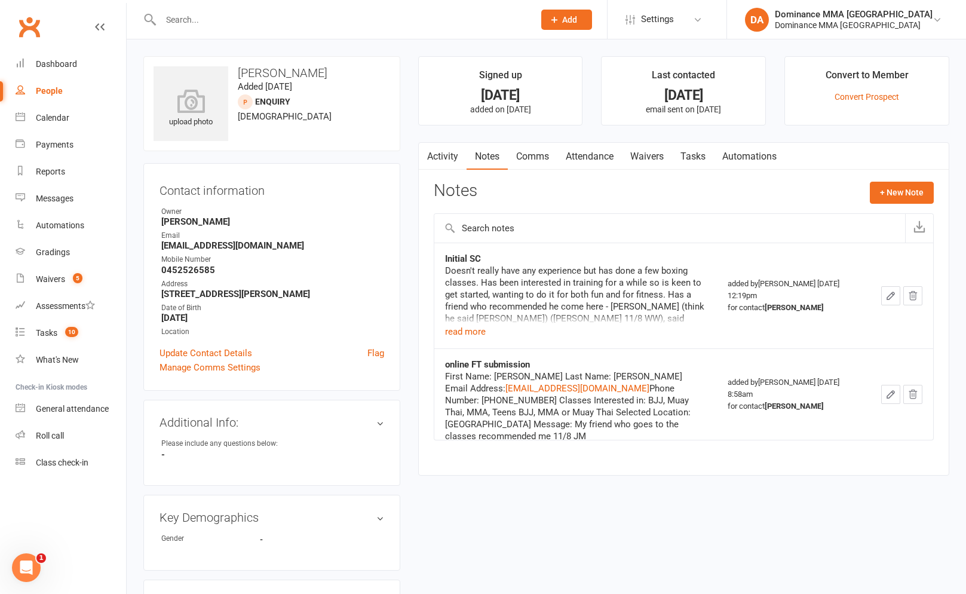
click at [546, 151] on link "Comms" at bounding box center [533, 156] width 50 height 27
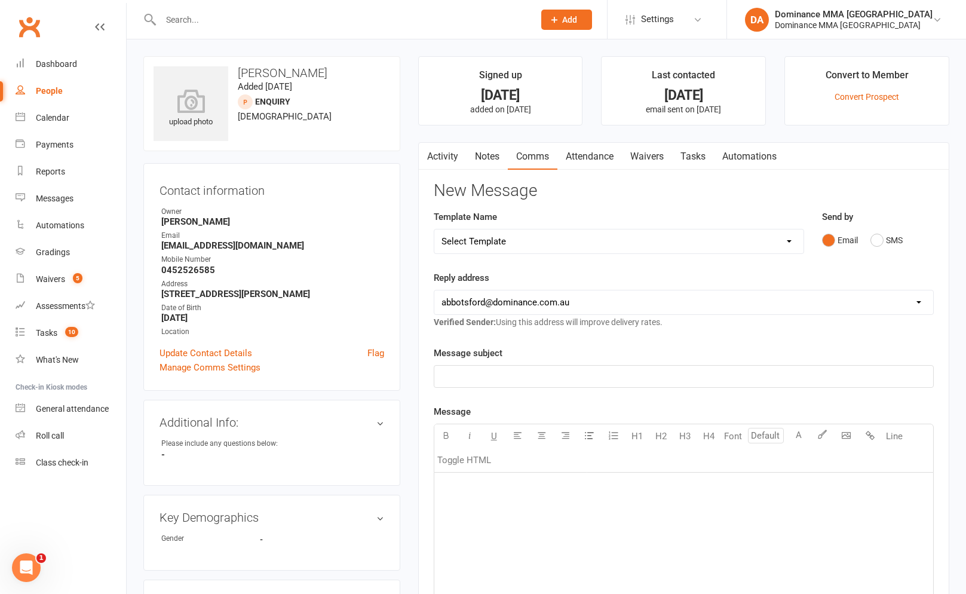
click at [590, 167] on link "Attendance" at bounding box center [590, 156] width 65 height 27
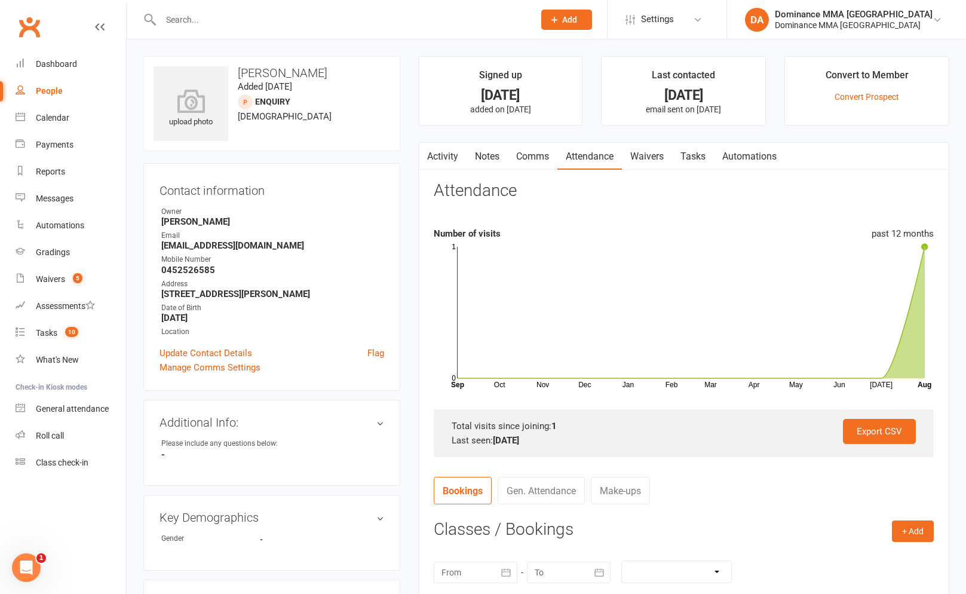
scroll to position [6, 0]
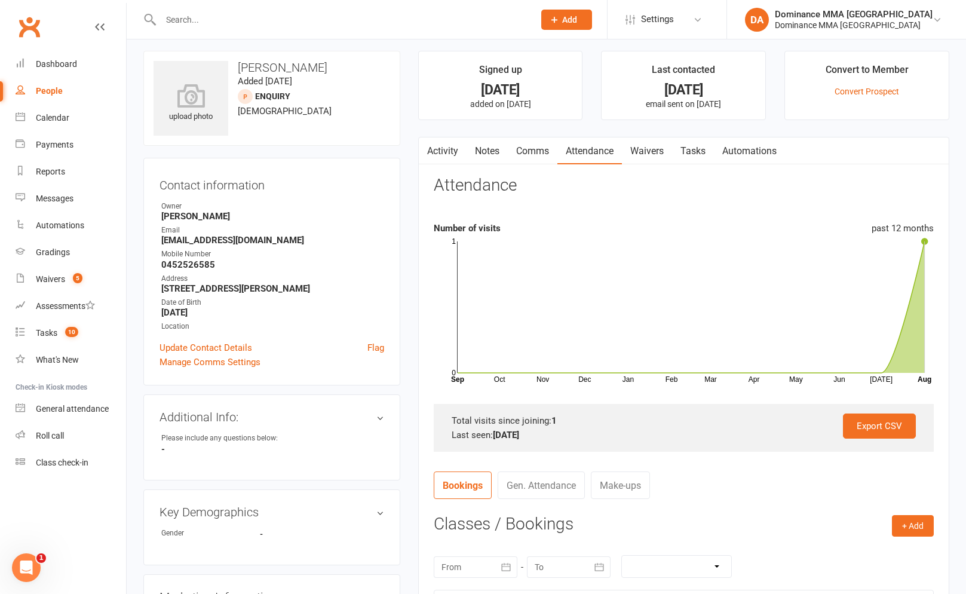
click at [922, 286] on icon at bounding box center [691, 306] width 467 height 131
click at [41, 342] on link "Tasks 10" at bounding box center [71, 333] width 111 height 27
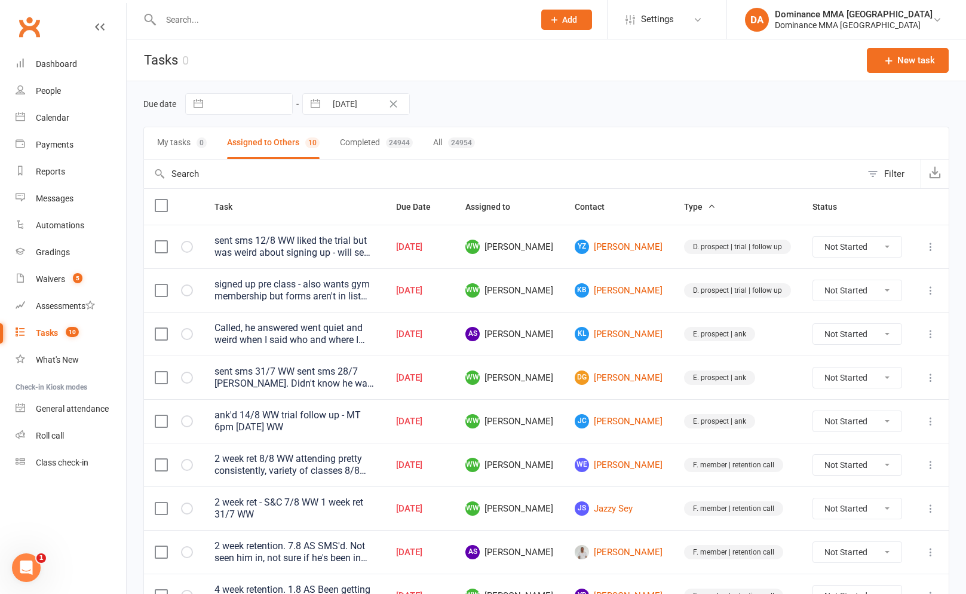
click at [242, 21] on input "text" at bounding box center [341, 19] width 369 height 17
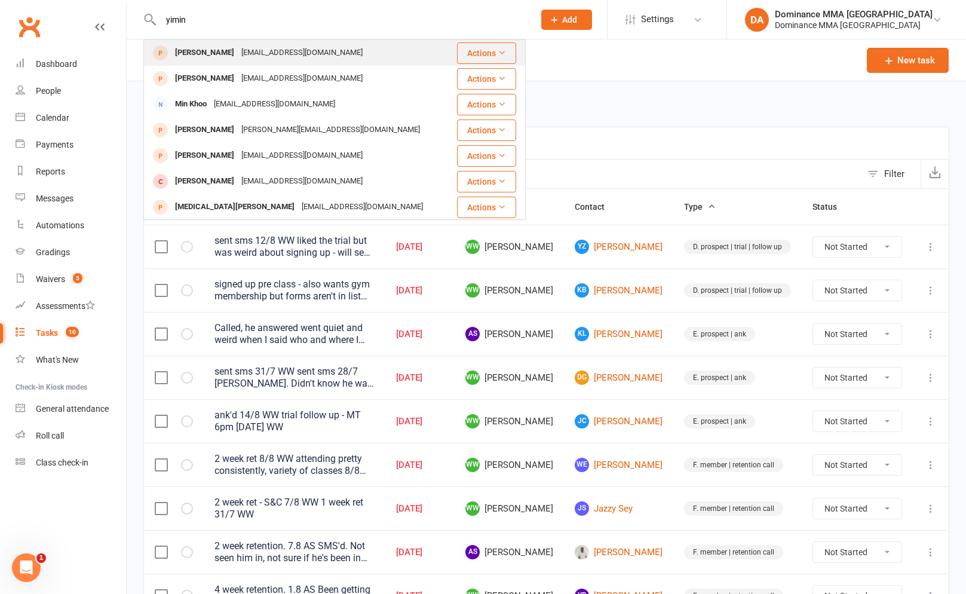
type input "yimin"
click at [216, 57] on div "[PERSON_NAME]" at bounding box center [205, 52] width 66 height 17
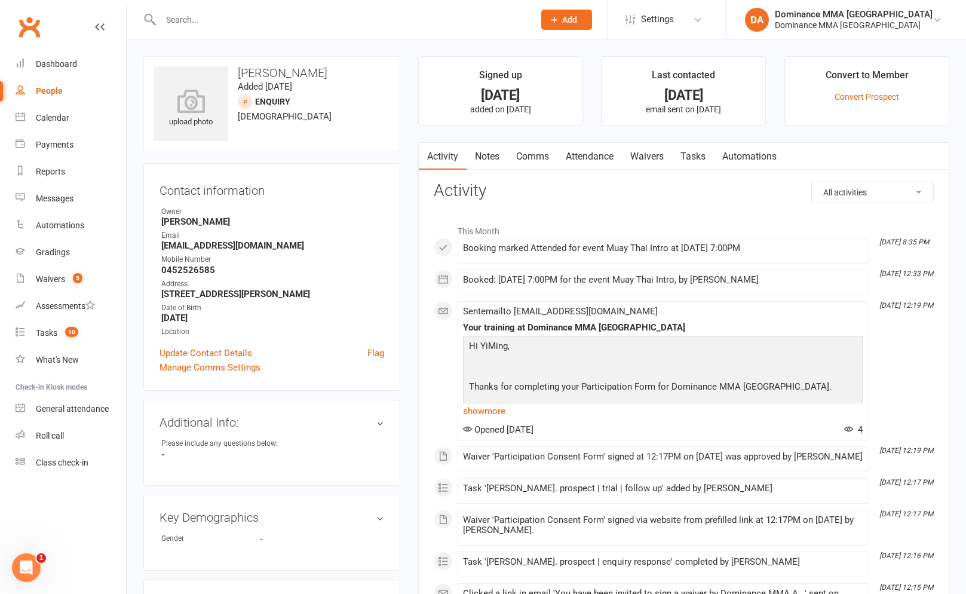
click at [708, 161] on link "Tasks" at bounding box center [693, 156] width 42 height 27
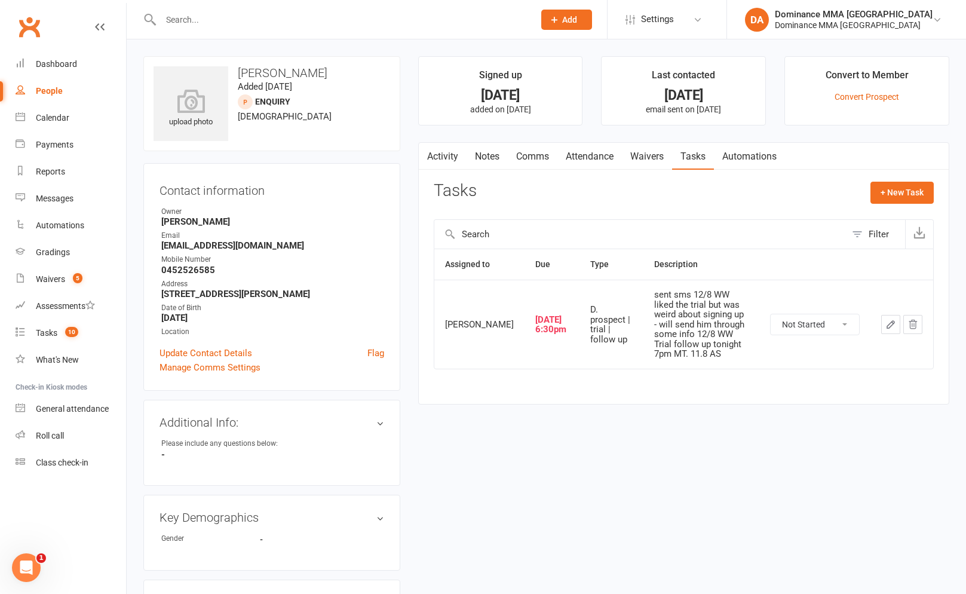
drag, startPoint x: 886, startPoint y: 340, endPoint x: 889, endPoint y: 333, distance: 7.0
click at [886, 340] on td at bounding box center [902, 324] width 63 height 89
click at [889, 328] on icon "button" at bounding box center [890, 324] width 7 height 7
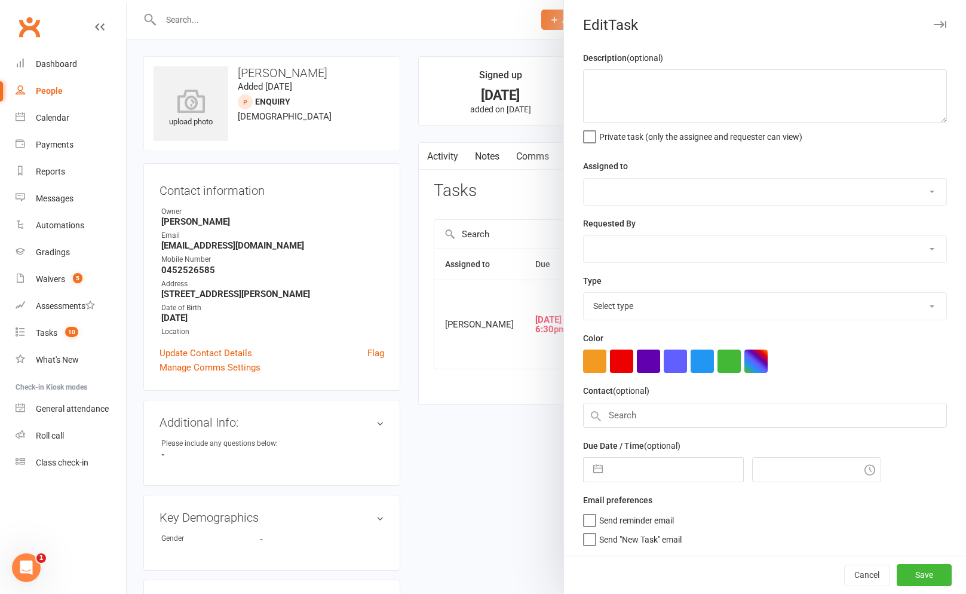
type textarea "sent sms 12/8 WW liked the trial but was weird about signing up - will send him…"
select select "49757"
select select "50862"
type input "[DATE]"
type input "6:30pm"
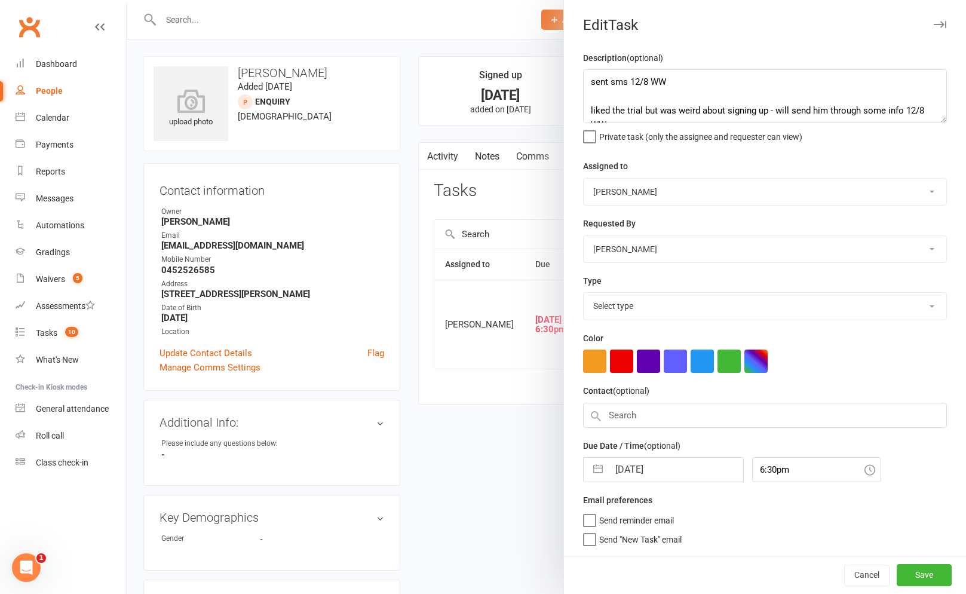
select select "3863"
click at [593, 77] on textarea "sent sms 12/8 WW liked the trial but was weird about signing up - will send him…" at bounding box center [765, 96] width 364 height 54
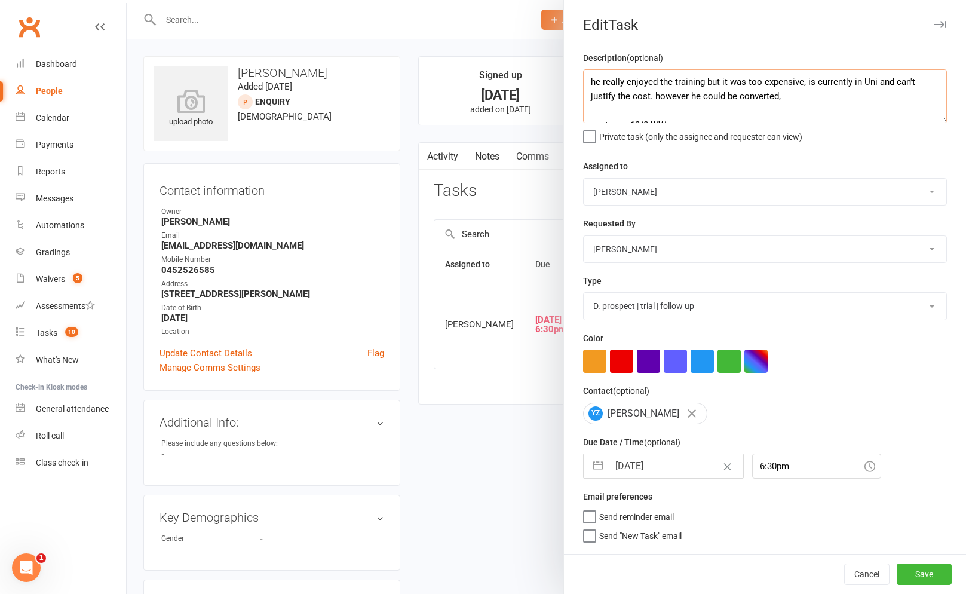
click at [604, 78] on textarea "he really enjoyed the training but it was too expensive, is currently in Uni an…" at bounding box center [765, 96] width 364 height 54
click at [770, 112] on textarea "check to see if he is in position to try and join up [DATE] he really enjoyed t…" at bounding box center [765, 96] width 364 height 54
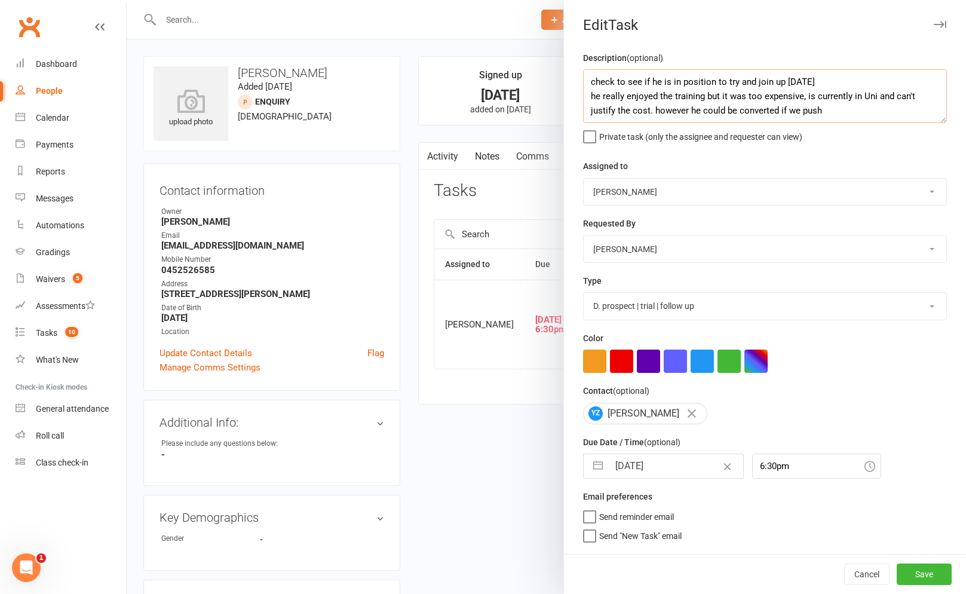
type textarea "check to see if he is in position to try and join up [DATE] he really enjoyed t…"
click at [650, 235] on div "Requested By [PERSON_NAME] [PERSON_NAME] [PERSON_NAME] [PERSON_NAME] Will [PERS…" at bounding box center [765, 239] width 364 height 47
click at [651, 240] on select "[PERSON_NAME] [PERSON_NAME] [PERSON_NAME] [PERSON_NAME] Will [PERSON_NAME] [PER…" at bounding box center [765, 249] width 363 height 26
select select "12631"
click at [650, 485] on div "Description (optional) check to see if he is in position to try and join up [DA…" at bounding box center [765, 302] width 402 height 503
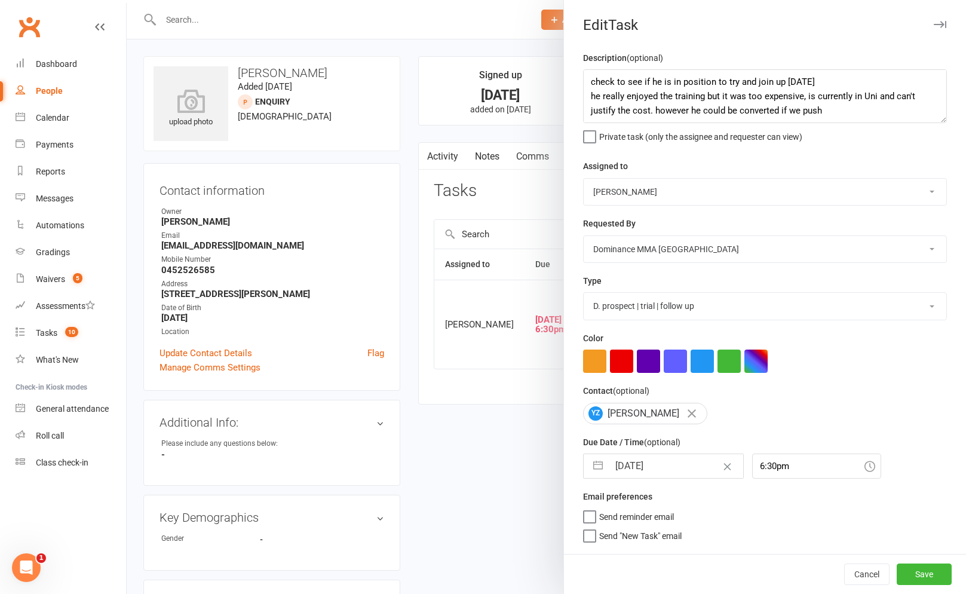
click at [654, 469] on input "[DATE]" at bounding box center [676, 466] width 134 height 24
select select "6"
select select "2025"
select select "7"
select select "2025"
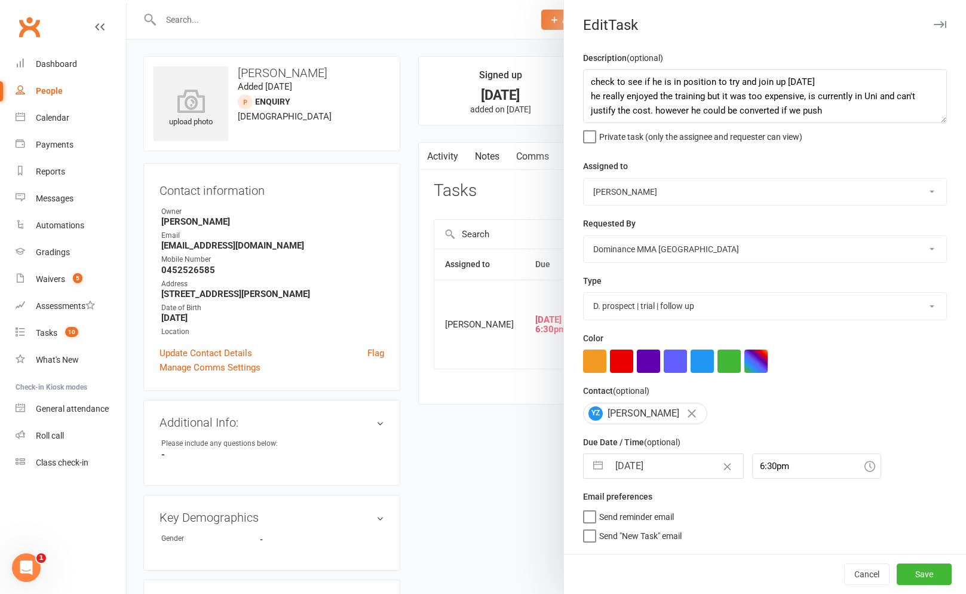
select select "8"
select select "2025"
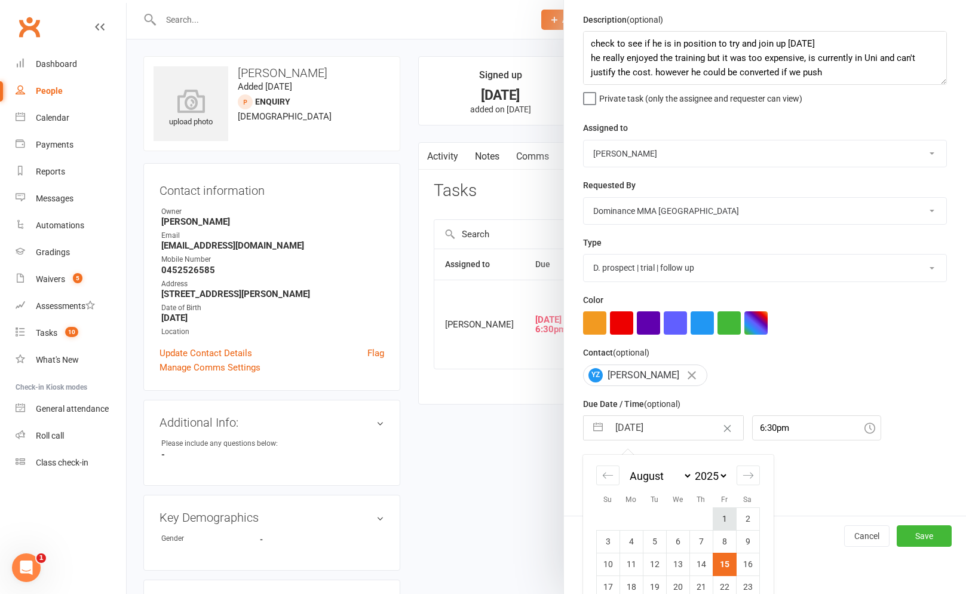
scroll to position [79, 0]
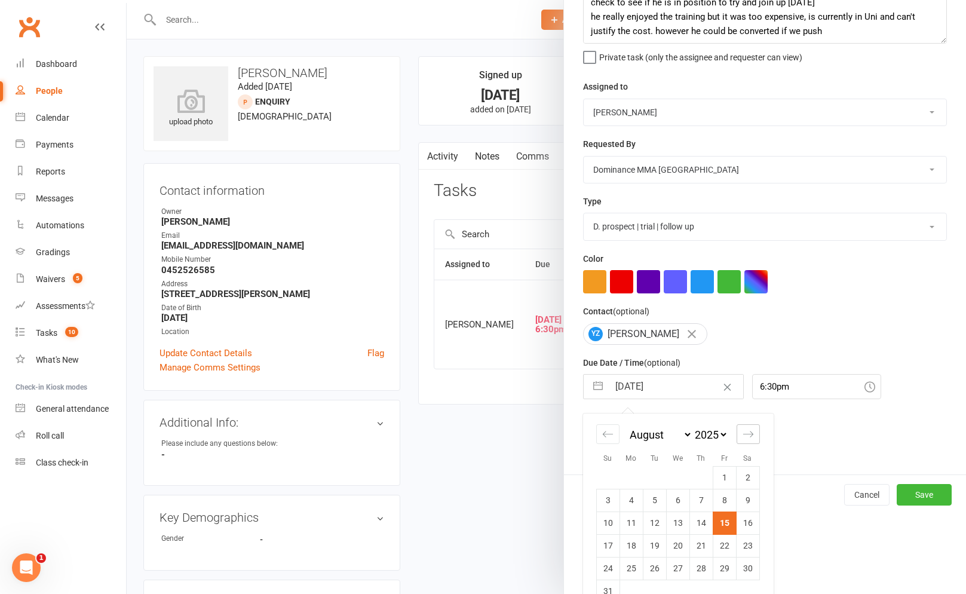
click at [743, 439] on icon "Move forward to switch to the next month." at bounding box center [748, 433] width 11 height 11
select select "9"
select select "2025"
click at [743, 439] on icon "Move forward to switch to the next month." at bounding box center [748, 433] width 11 height 11
select select "10"
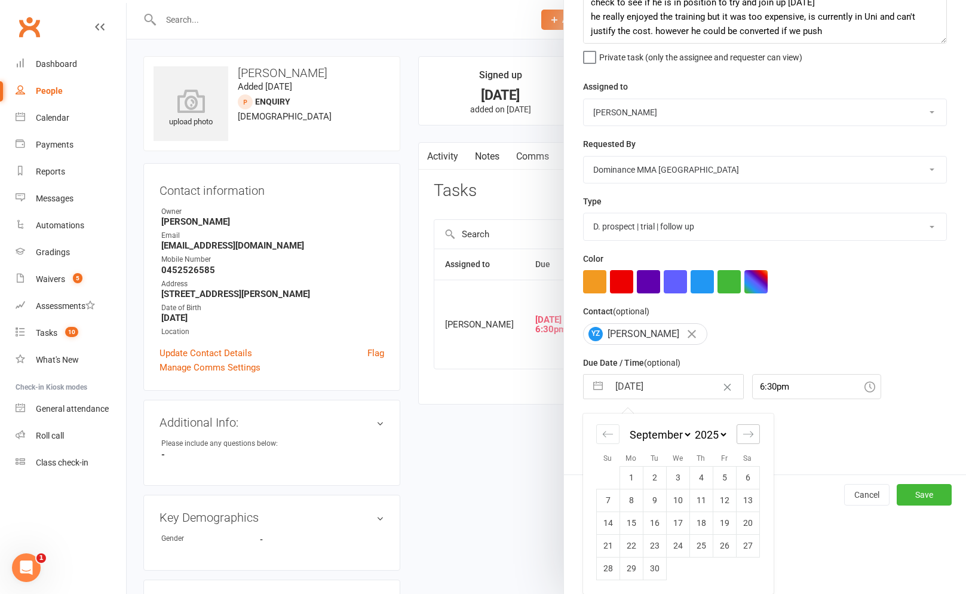
select select "2025"
click at [725, 477] on td "3" at bounding box center [724, 477] width 23 height 23
type input "[DATE]"
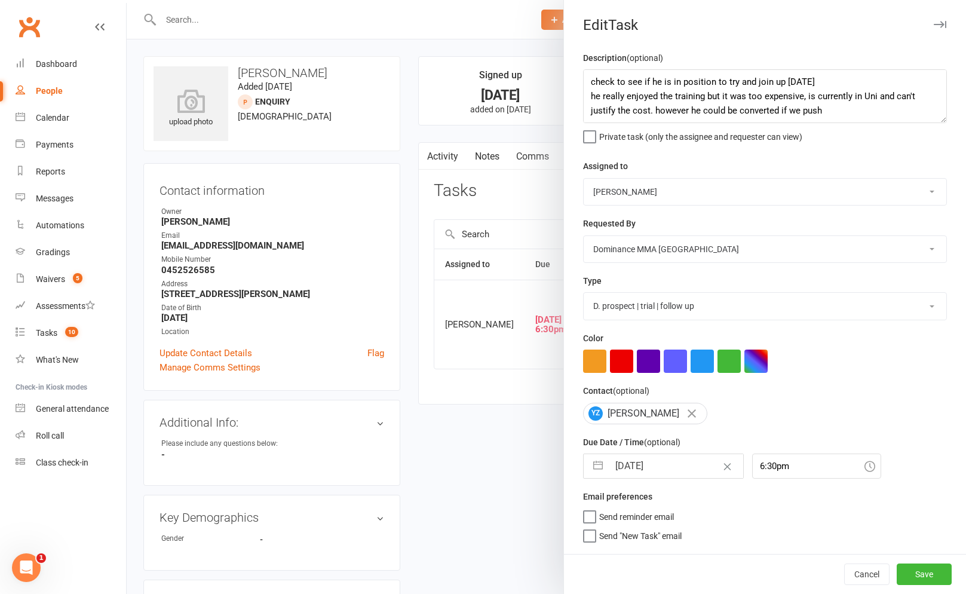
scroll to position [0, 0]
click at [924, 566] on button "Save" at bounding box center [924, 575] width 55 height 22
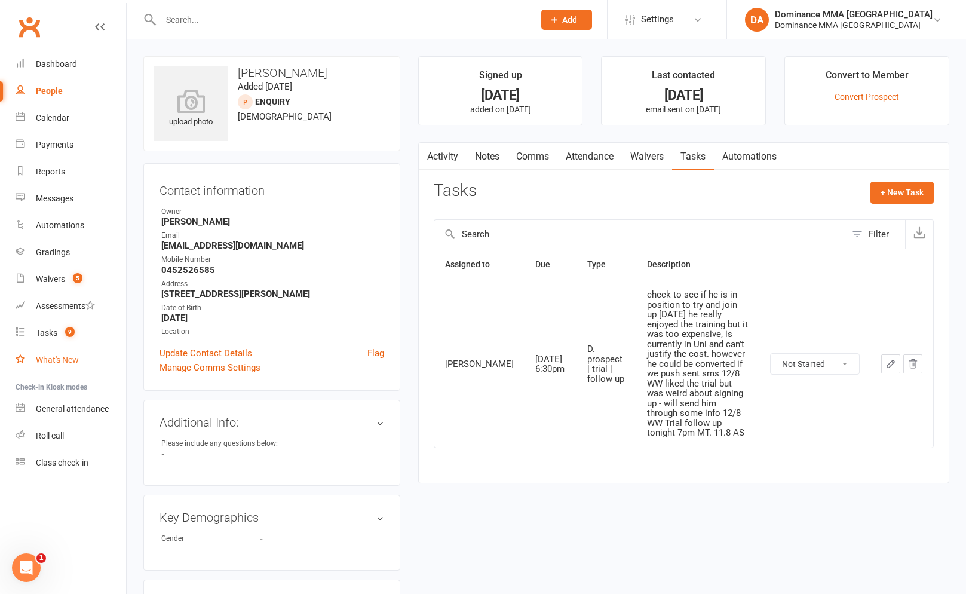
scroll to position [7, 0]
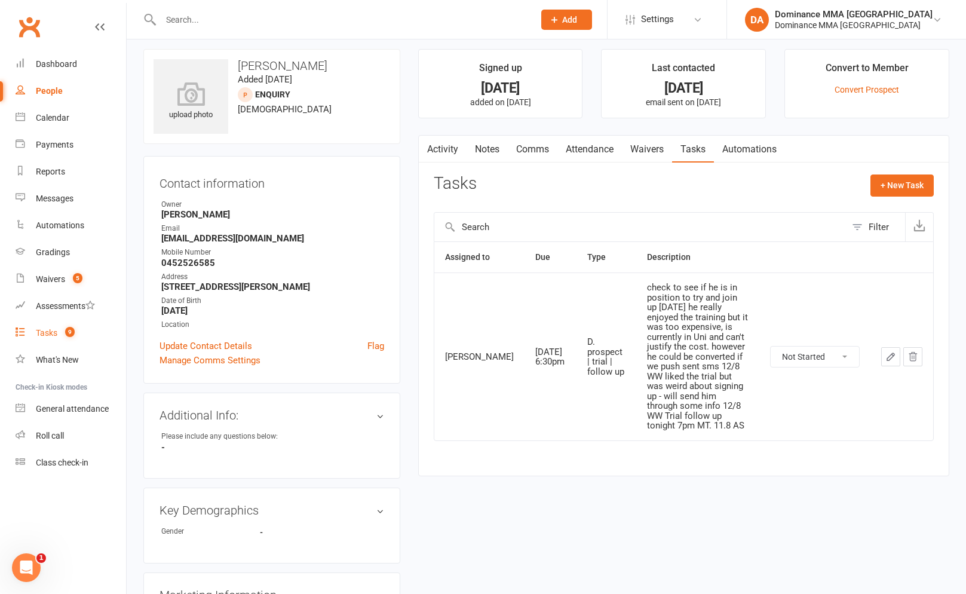
drag, startPoint x: 54, startPoint y: 340, endPoint x: 65, endPoint y: 330, distance: 14.8
click at [54, 340] on link "Tasks 9" at bounding box center [71, 333] width 111 height 27
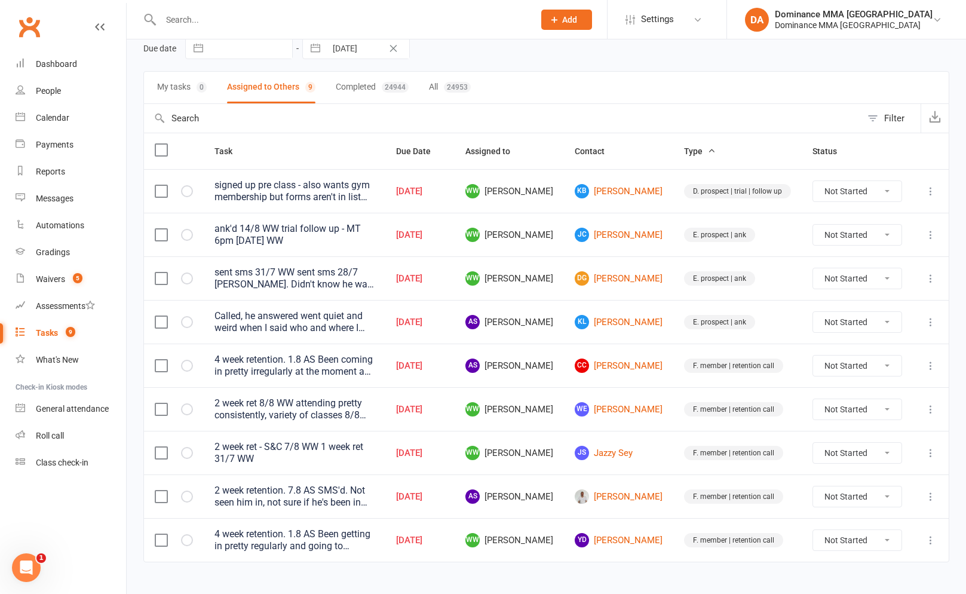
scroll to position [72, 0]
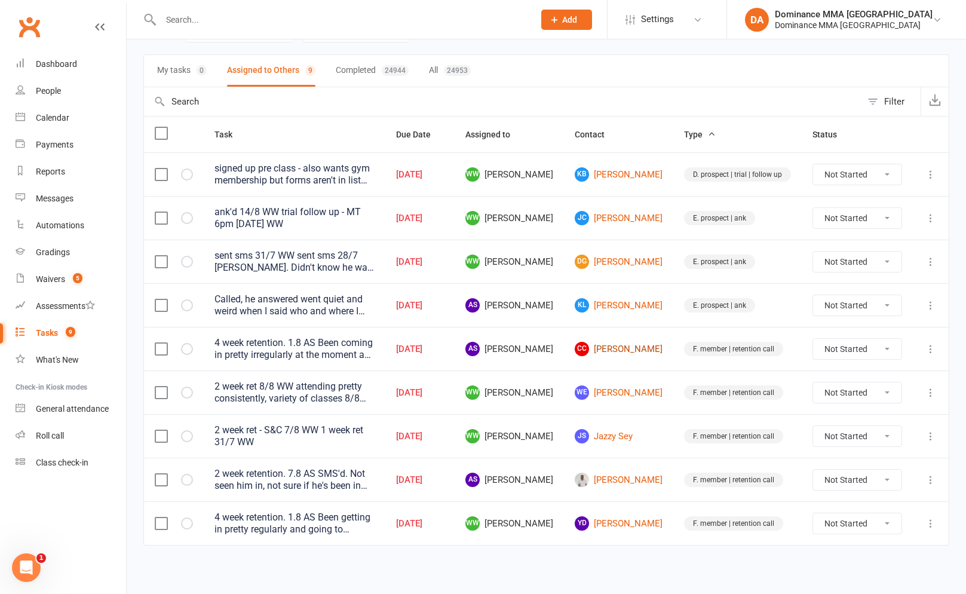
click at [615, 356] on link "CC [PERSON_NAME]" at bounding box center [619, 349] width 88 height 14
click at [0, 0] on div "Loading" at bounding box center [0, 0] width 0 height 0
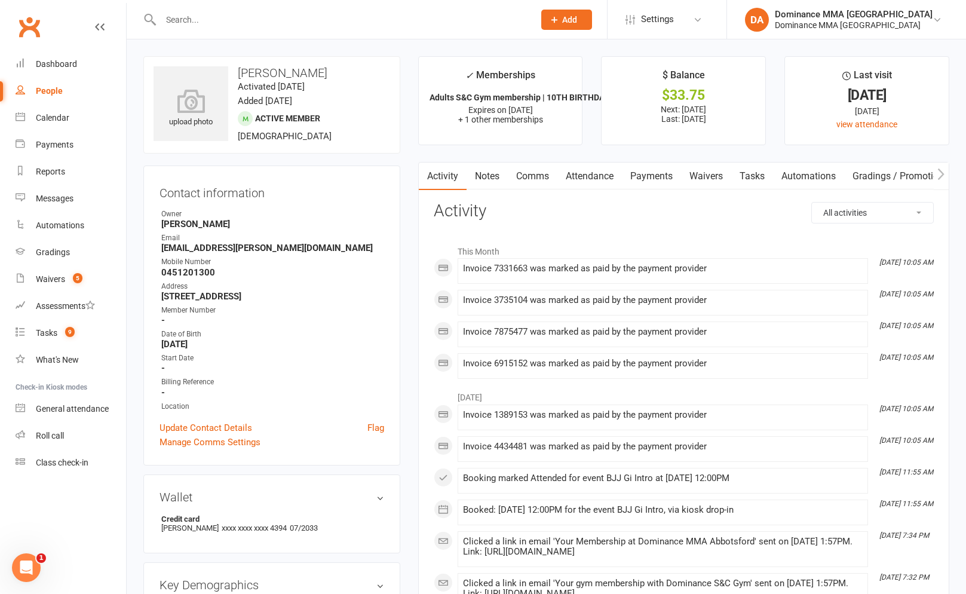
click at [688, 169] on link "Waivers" at bounding box center [706, 176] width 50 height 27
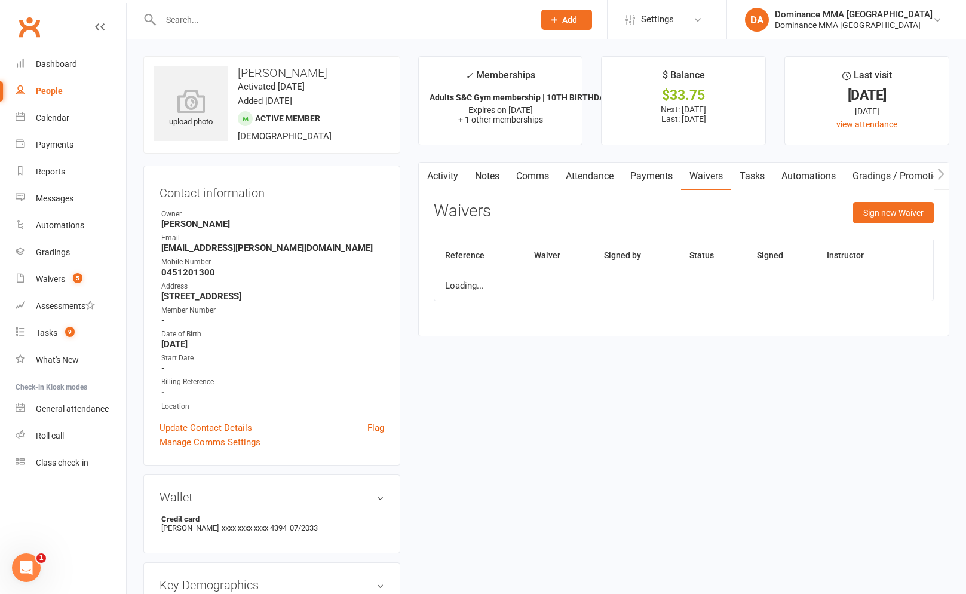
drag, startPoint x: 666, startPoint y: 180, endPoint x: 659, endPoint y: 186, distance: 8.5
click at [666, 180] on link "Payments" at bounding box center [651, 176] width 59 height 27
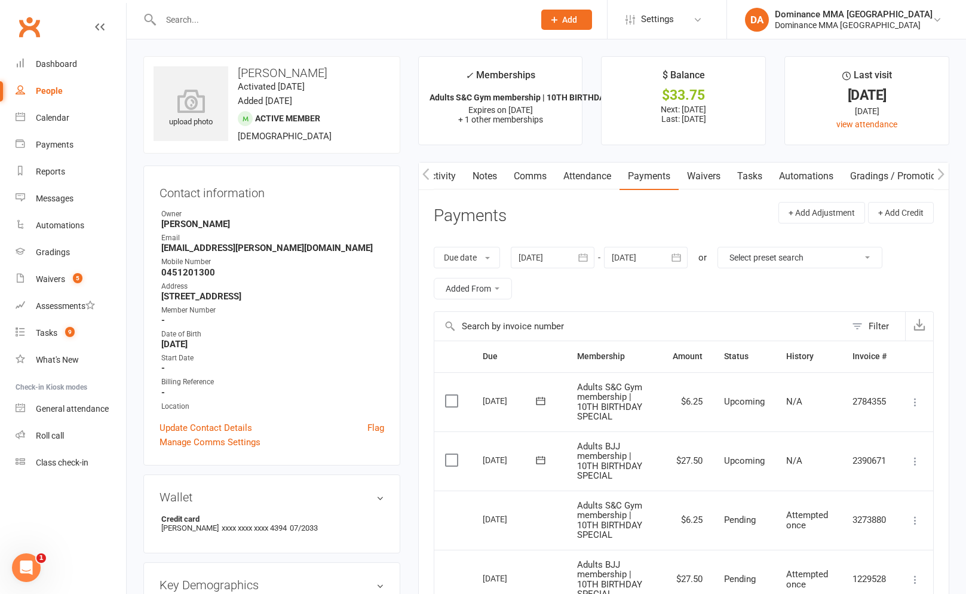
click at [736, 177] on link "Tasks" at bounding box center [750, 176] width 42 height 27
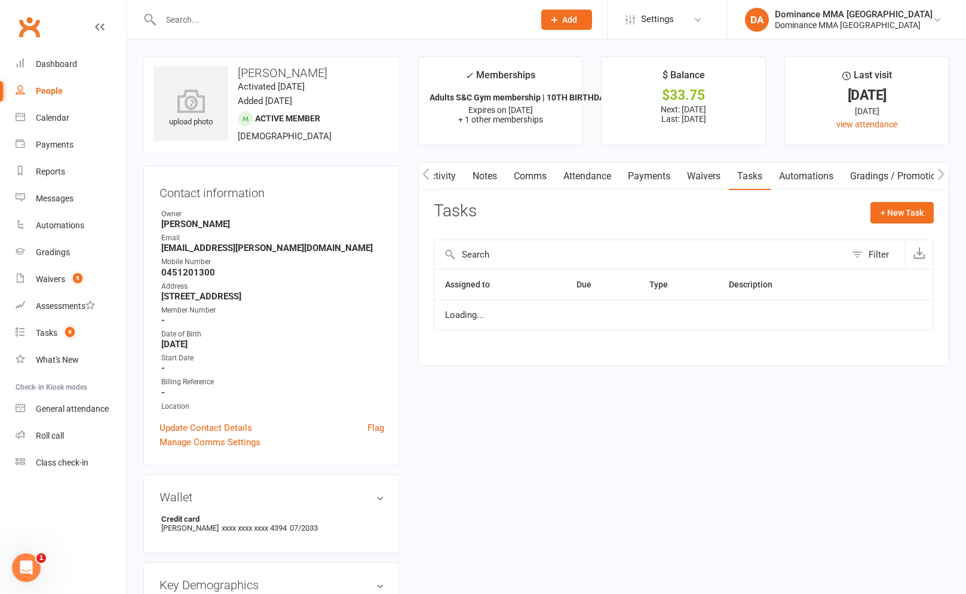
scroll to position [0, 2]
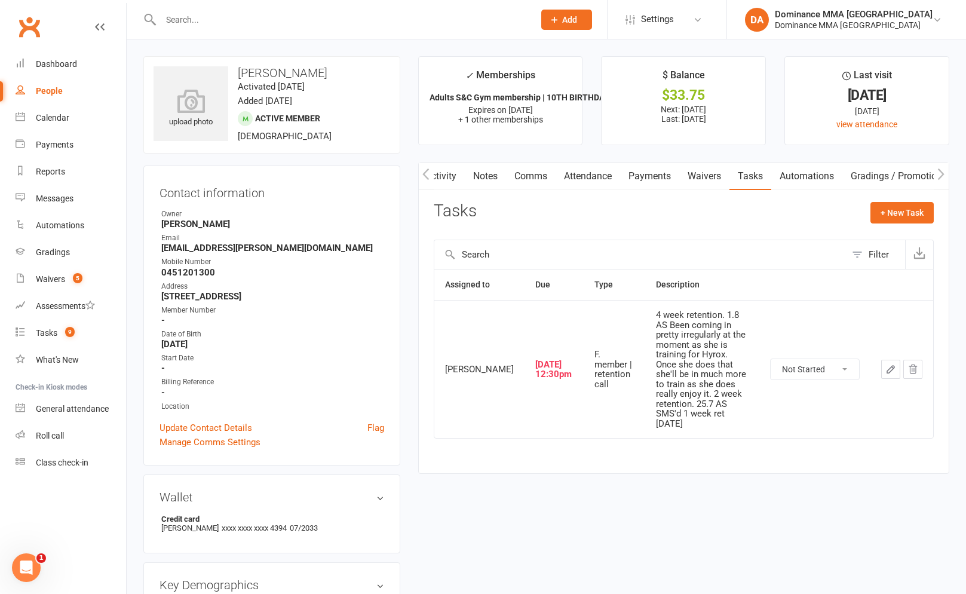
click at [893, 360] on button "button" at bounding box center [890, 369] width 19 height 19
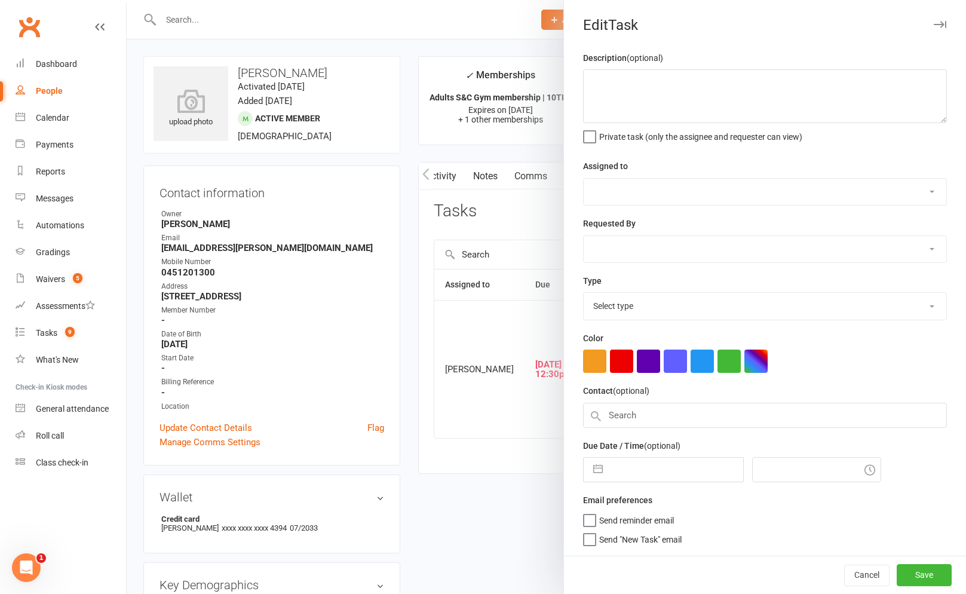
type textarea "4 week retention. 1.8 AS Been coming in pretty irregularly at the moment as she…"
select select "50862"
select select "12631"
type input "[DATE]"
type input "12:30pm"
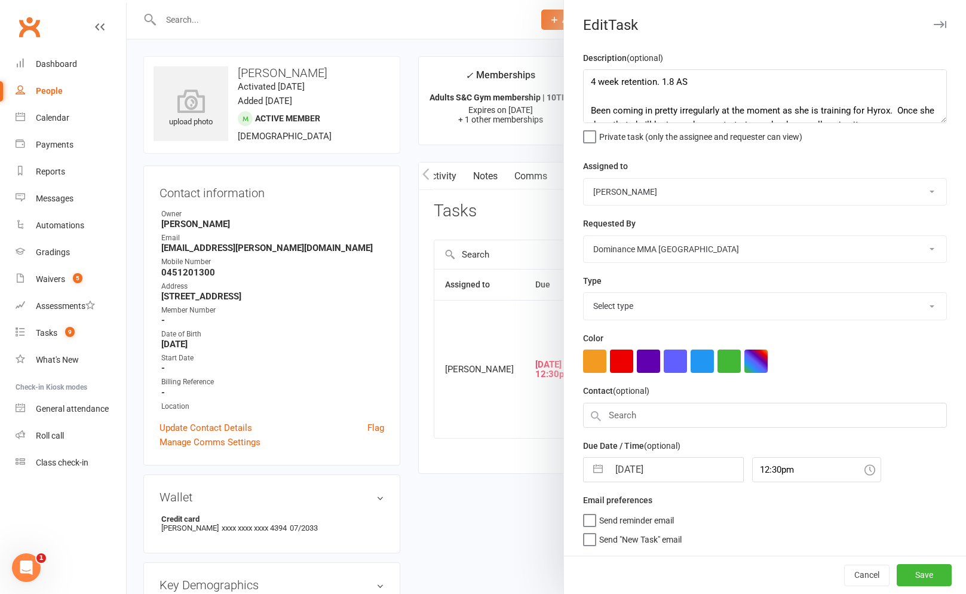
select select "3865"
click at [513, 256] on div at bounding box center [547, 297] width 840 height 594
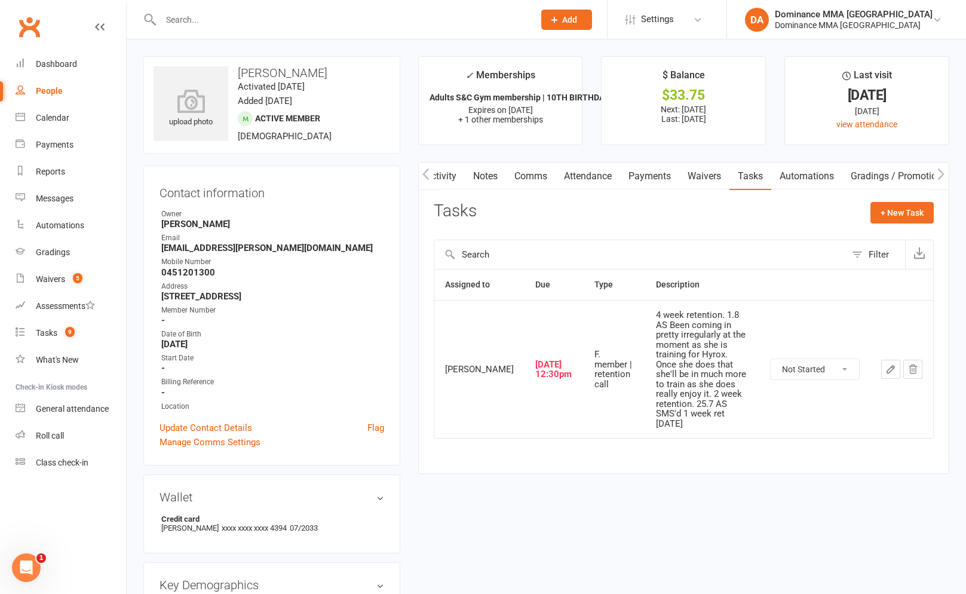
click at [779, 359] on select "Not Started In Progress Waiting Complete" at bounding box center [815, 369] width 88 height 20
select select "unstarted"
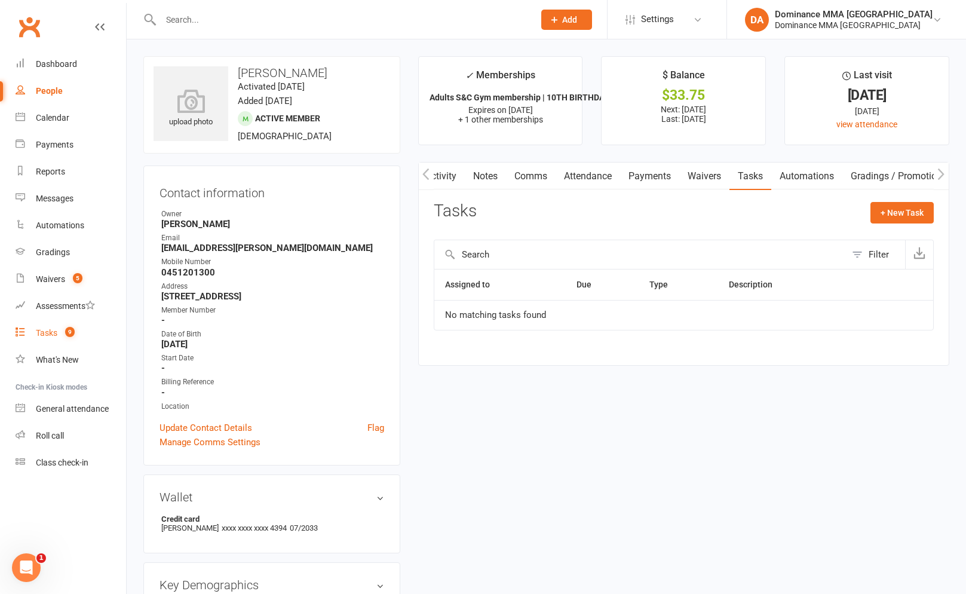
click at [59, 338] on link "Tasks 9" at bounding box center [71, 333] width 111 height 27
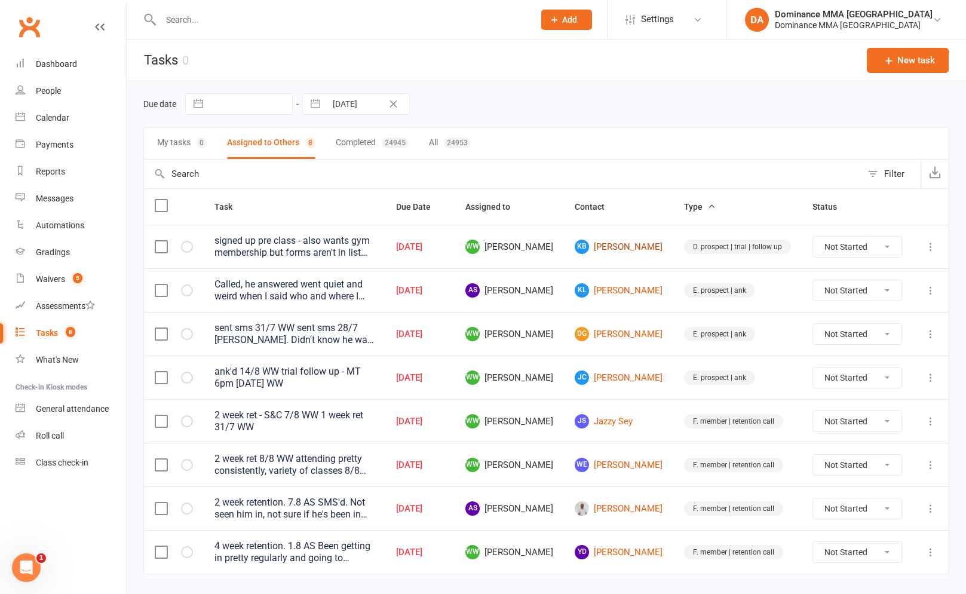
click at [651, 244] on link "KB [PERSON_NAME]" at bounding box center [619, 247] width 88 height 14
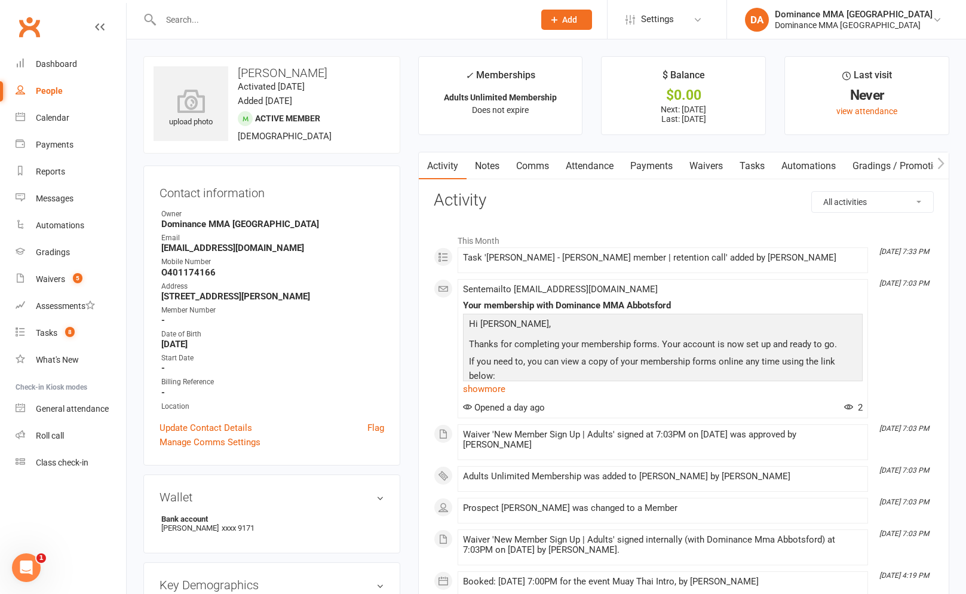
drag, startPoint x: 750, startPoint y: 172, endPoint x: 754, endPoint y: 183, distance: 11.9
click at [750, 172] on link "Tasks" at bounding box center [752, 165] width 42 height 27
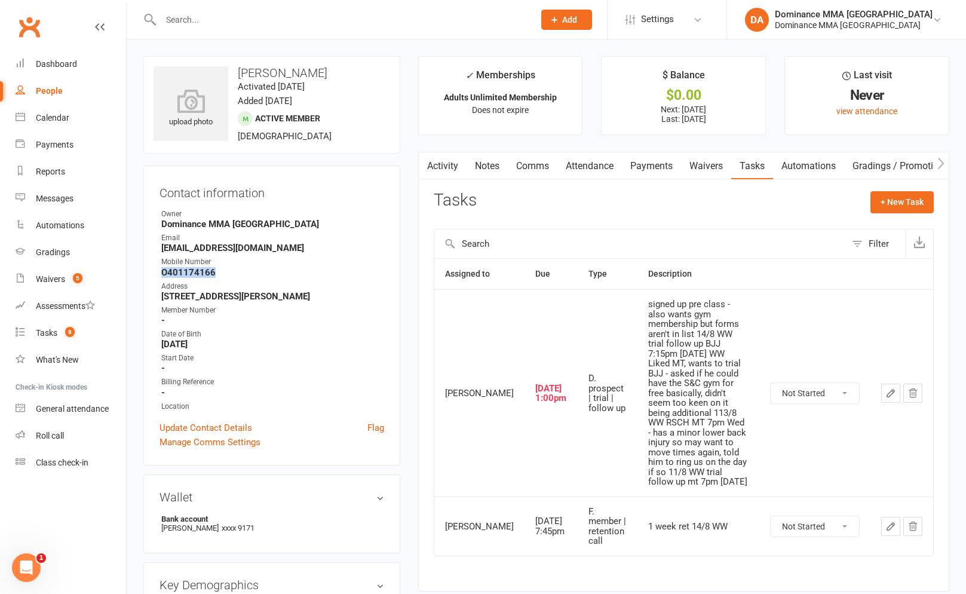
drag, startPoint x: 163, startPoint y: 273, endPoint x: 217, endPoint y: 268, distance: 54.6
click at [218, 267] on strong "O401174166" at bounding box center [272, 272] width 223 height 11
copy strong "O401174166"
click at [883, 384] on button "button" at bounding box center [890, 393] width 19 height 19
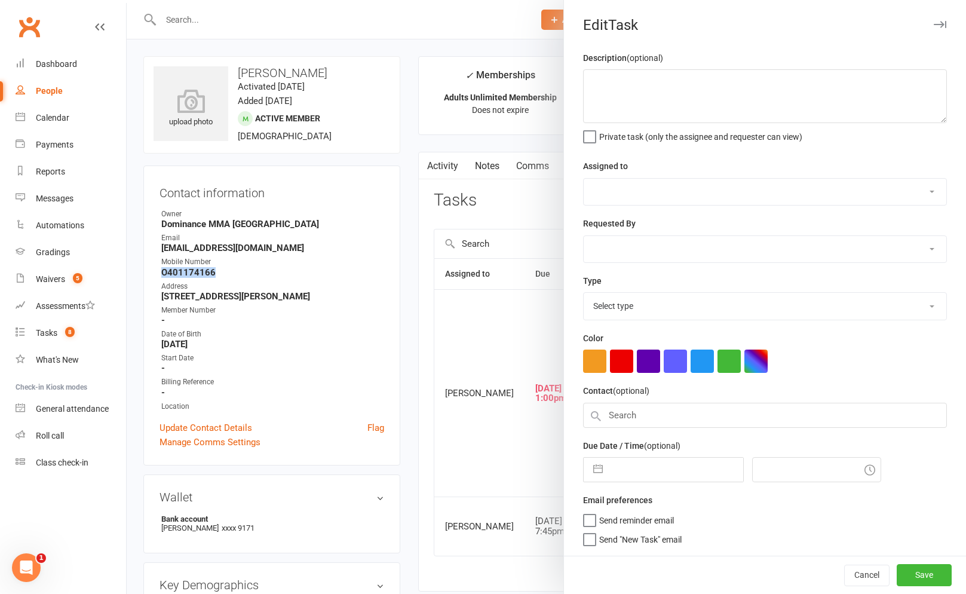
type textarea "signed up pre class - also wants gym membership but forms aren't in list 14/8 W…"
select select "49757"
select select "12631"
type input "[DATE]"
type input "1:00pm"
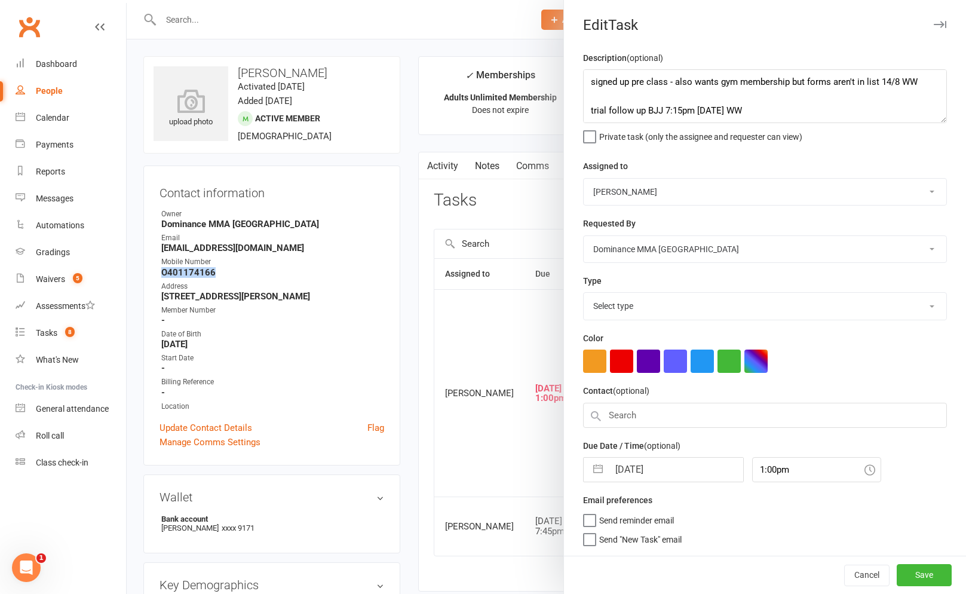
select select "3863"
click at [583, 79] on textarea "signed up pre class - also wants gym membership but forms aren't in list 14/8 W…" at bounding box center [765, 96] width 364 height 54
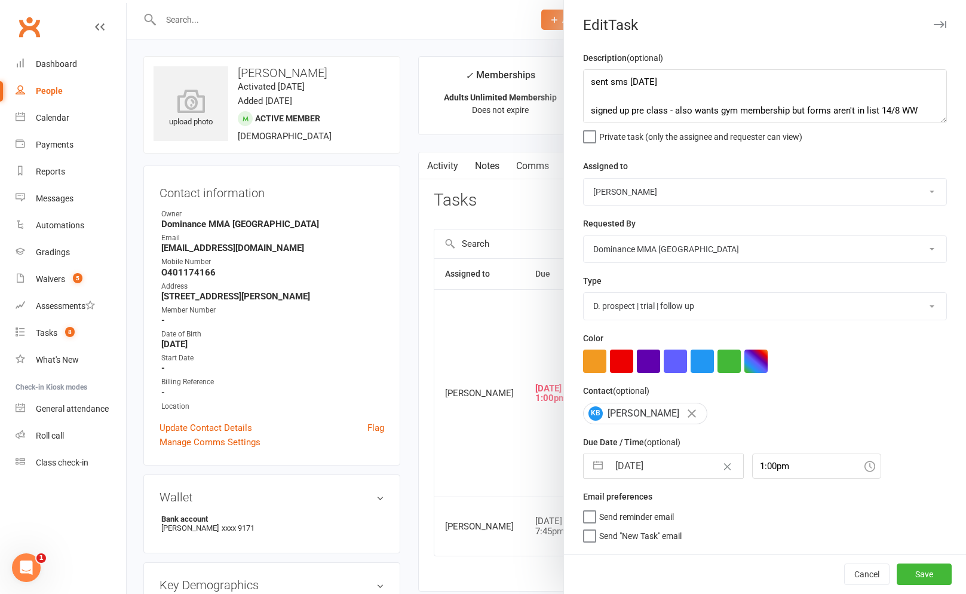
click at [538, 333] on div at bounding box center [547, 297] width 840 height 594
click at [628, 85] on textarea "sent sms [DATE] signed up pre class - also wants gym membership but forms aren'…" at bounding box center [765, 96] width 364 height 54
type textarea "sent sms checking on S&C [DATE] signed up pre class - also wants gym membership…"
drag, startPoint x: 657, startPoint y: 458, endPoint x: 656, endPoint y: 464, distance: 6.1
click at [657, 458] on input "[DATE]" at bounding box center [676, 466] width 134 height 24
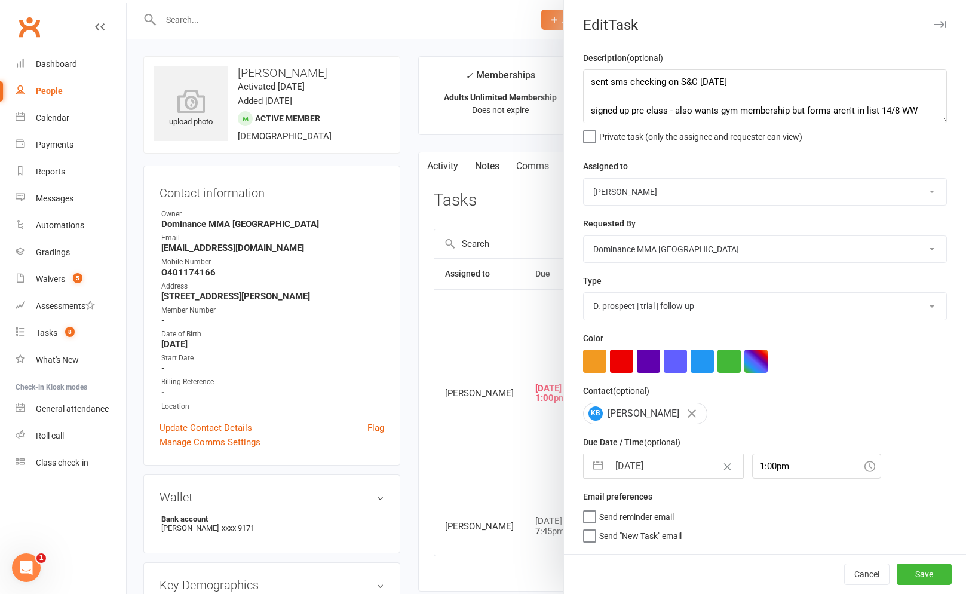
select select "6"
select select "2025"
select select "7"
select select "2025"
select select "8"
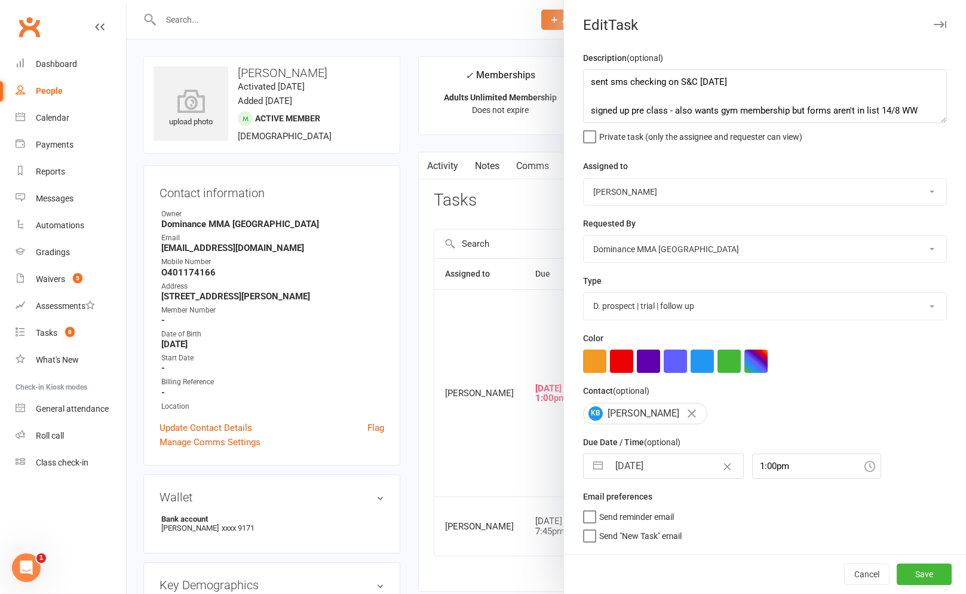
select select "2025"
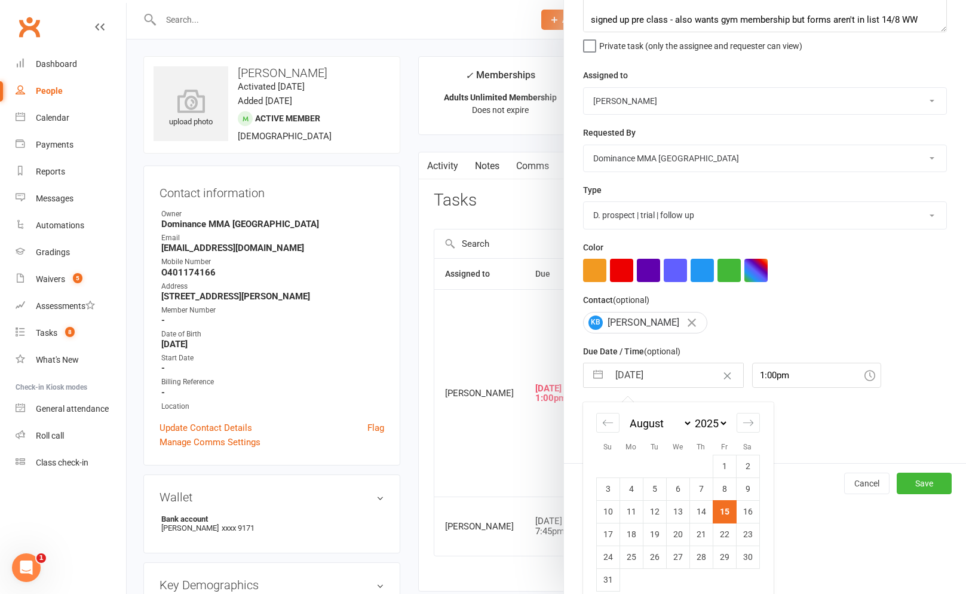
scroll to position [4, 0]
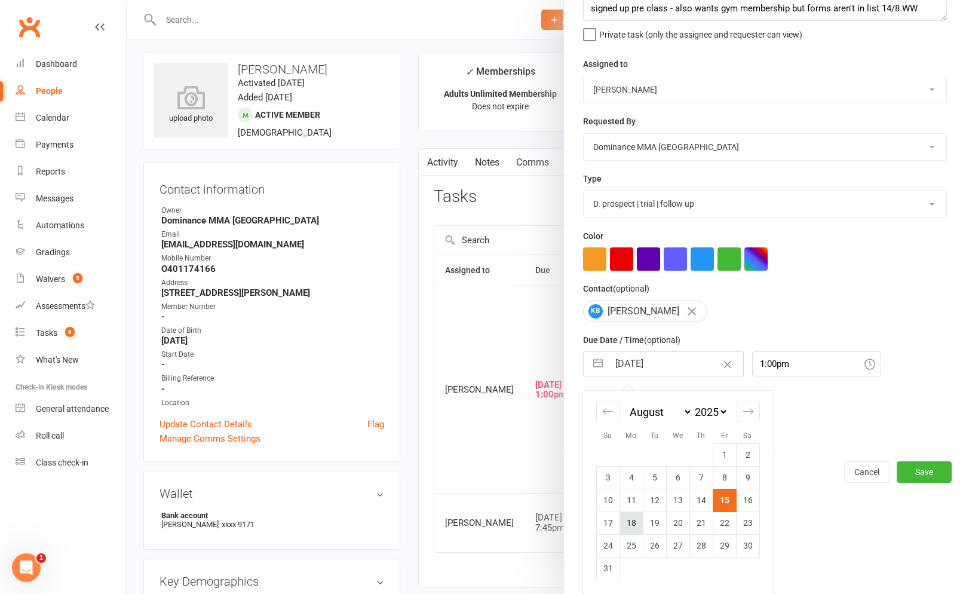
click at [626, 521] on td "18" at bounding box center [631, 523] width 23 height 23
type input "[DATE]"
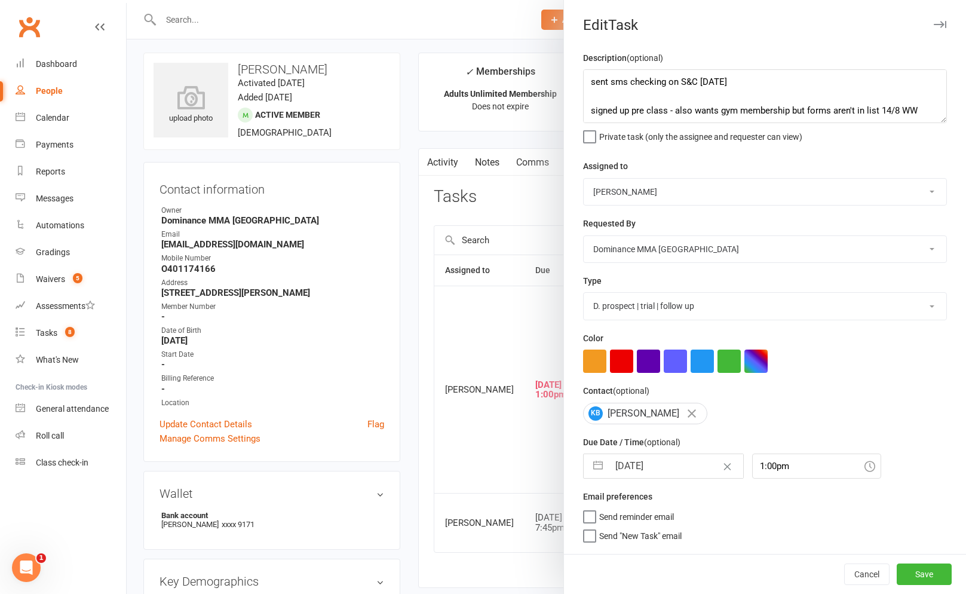
scroll to position [0, 0]
click at [879, 552] on div "Description (optional) sent sms checking on S&C [DATE] signed up pre class - al…" at bounding box center [765, 302] width 402 height 503
drag, startPoint x: 926, startPoint y: 577, endPoint x: 856, endPoint y: 565, distance: 70.3
click at [923, 577] on button "Save" at bounding box center [924, 575] width 55 height 22
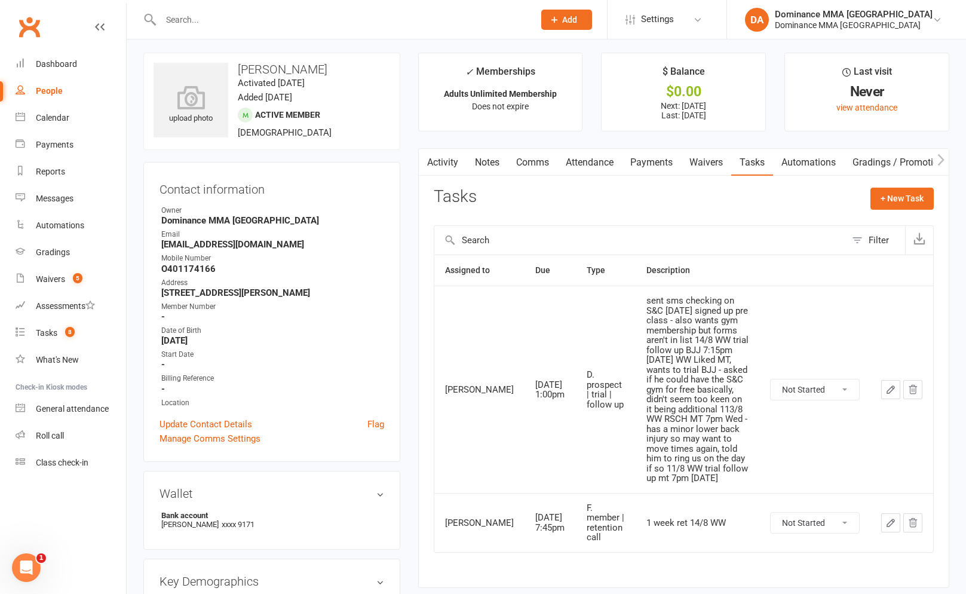
click at [846, 379] on select "Not Started In Progress Waiting Complete" at bounding box center [815, 389] width 88 height 20
select select "unstarted"
click at [53, 342] on link "Tasks 7" at bounding box center [71, 333] width 111 height 27
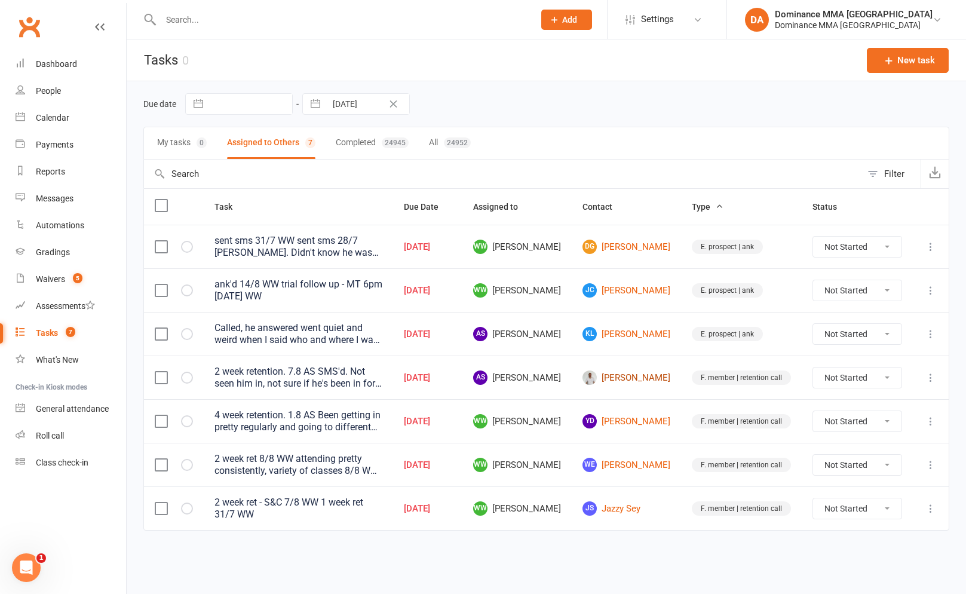
click at [617, 371] on link "[PERSON_NAME]" at bounding box center [627, 378] width 88 height 14
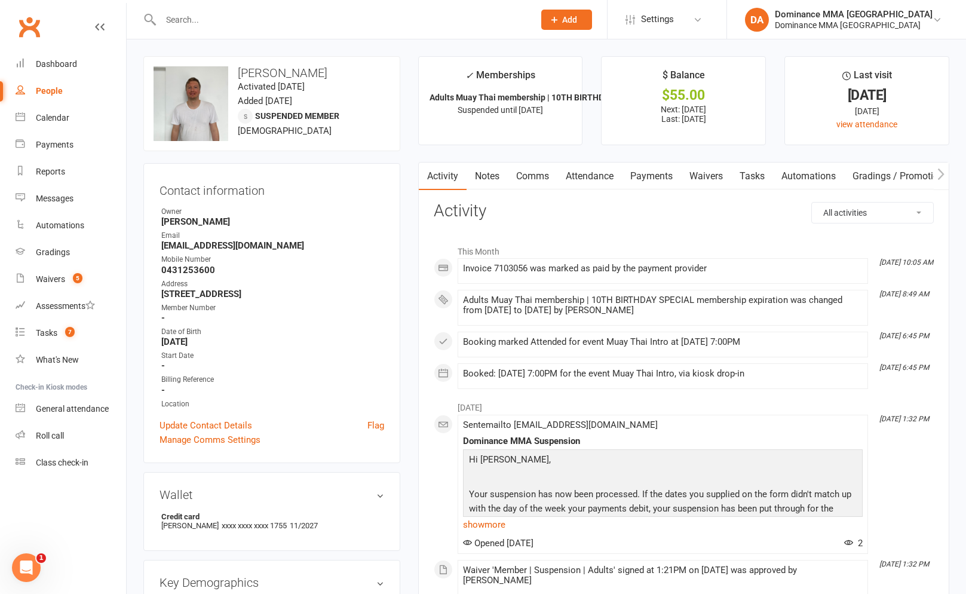
click at [626, 177] on link "Payments" at bounding box center [651, 176] width 59 height 27
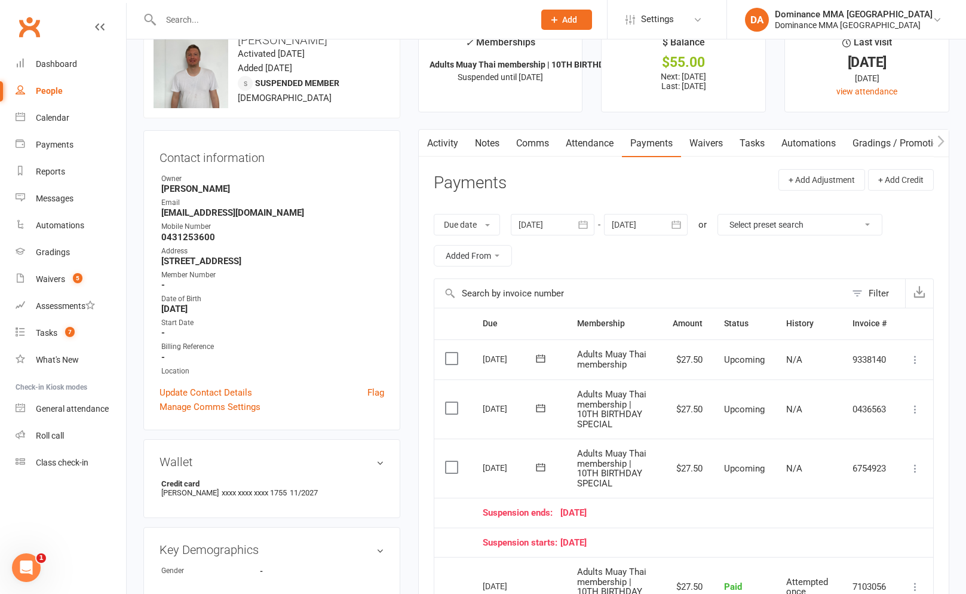
scroll to position [33, 0]
drag, startPoint x: 754, startPoint y: 146, endPoint x: 753, endPoint y: 155, distance: 9.6
click at [754, 146] on link "Tasks" at bounding box center [752, 142] width 42 height 27
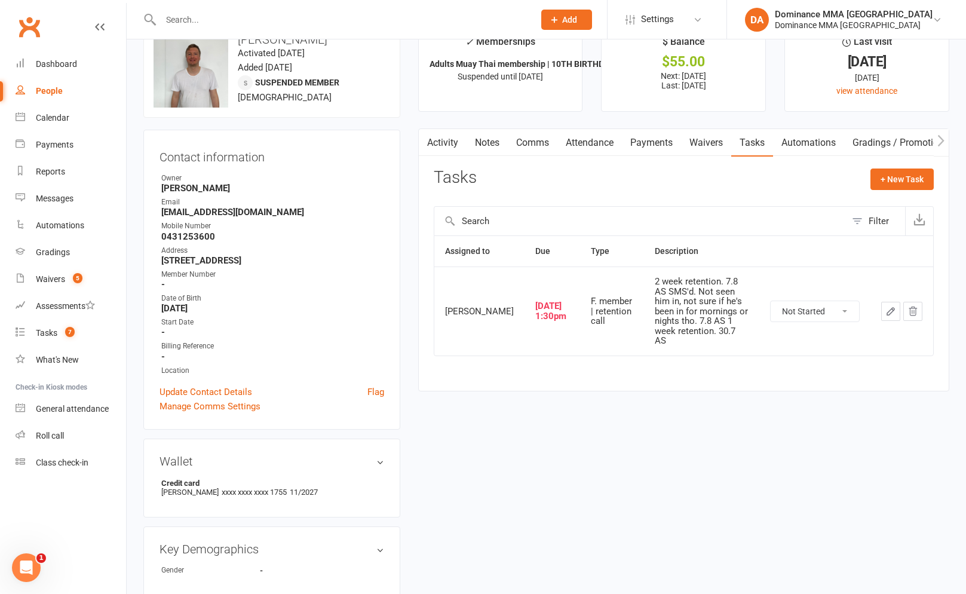
click at [882, 303] on button "button" at bounding box center [890, 311] width 19 height 19
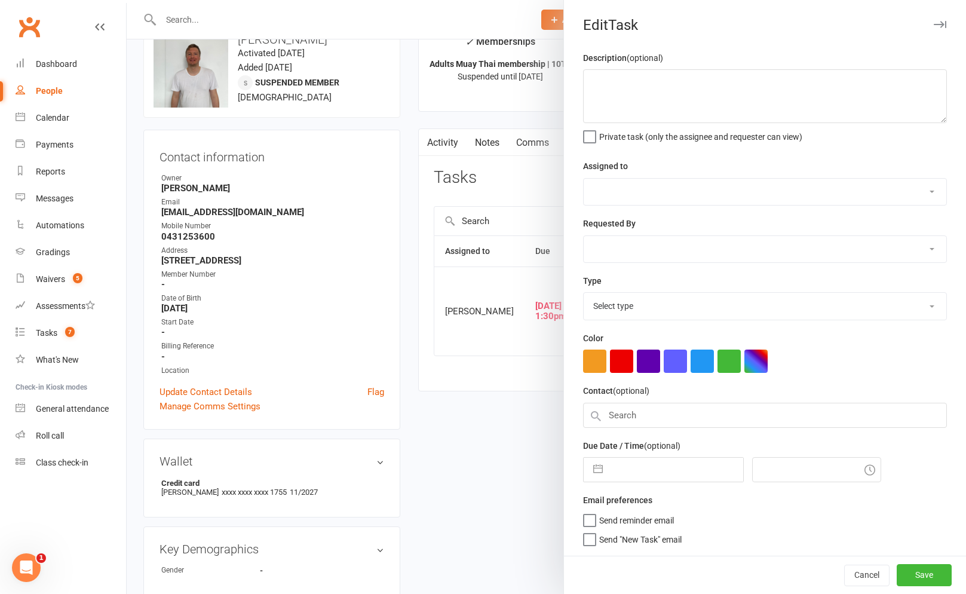
type textarea "2 week retention. 7.8 AS SMS'd. Not seen him in, not sure if he's been in for m…"
select select "50862"
type input "[DATE]"
type input "1:30pm"
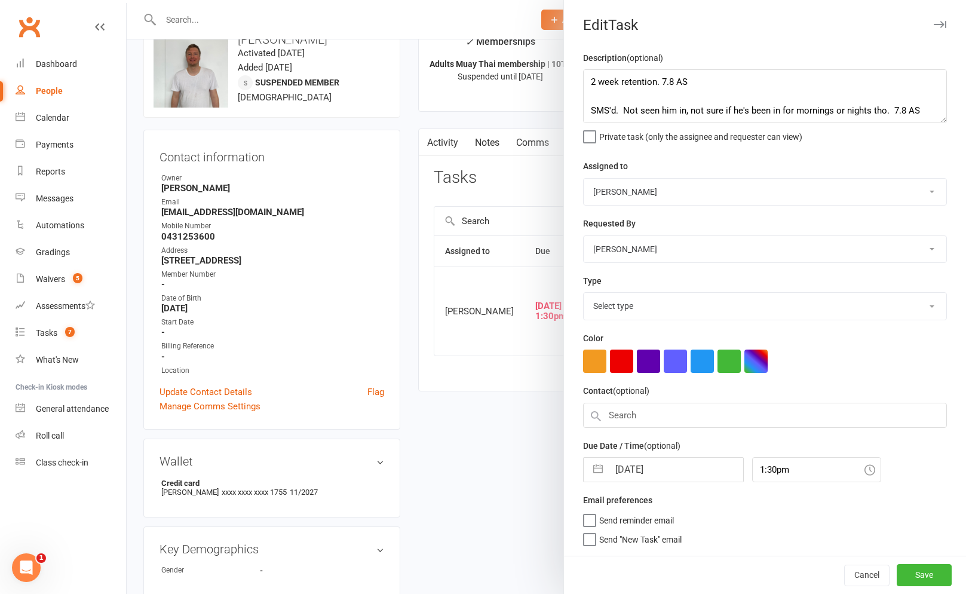
select select "3865"
click at [590, 85] on textarea "2 week retention. 7.8 AS SMS'd. Not seen him in, not sure if he's been in for m…" at bounding box center [765, 96] width 364 height 54
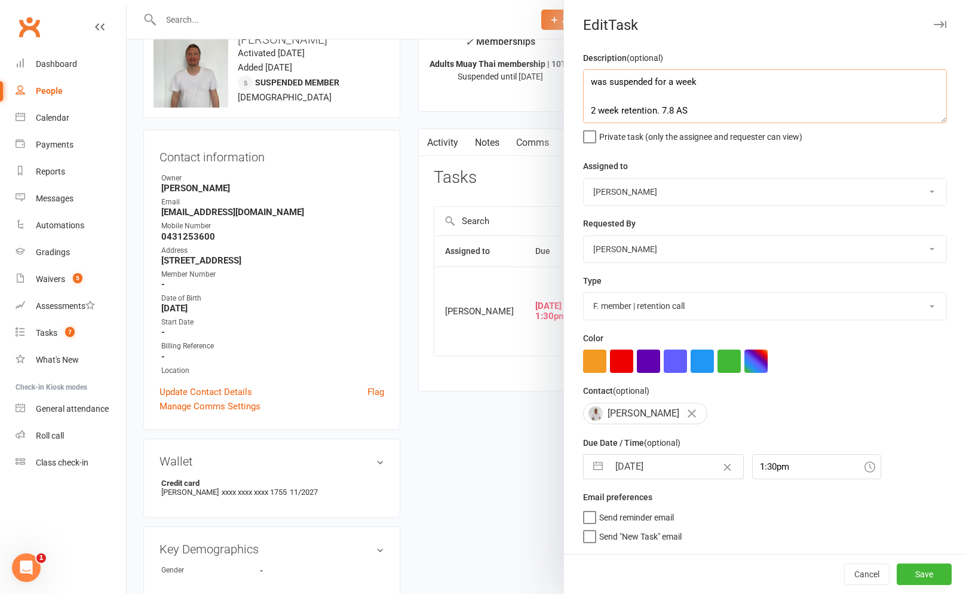
type textarea "was suspended for a week 2 week retention. 7.8 AS SMS'd. Not seen him in, not s…"
click at [662, 240] on select "[PERSON_NAME] [PERSON_NAME] [PERSON_NAME] [PERSON_NAME] Will [PERSON_NAME] [PER…" at bounding box center [765, 249] width 363 height 26
select select "12631"
drag, startPoint x: 634, startPoint y: 454, endPoint x: 641, endPoint y: 466, distance: 13.4
click at [634, 454] on div "Due Date / Time (optional) [DATE] Navigate forward to interact with the calenda…" at bounding box center [765, 458] width 364 height 44
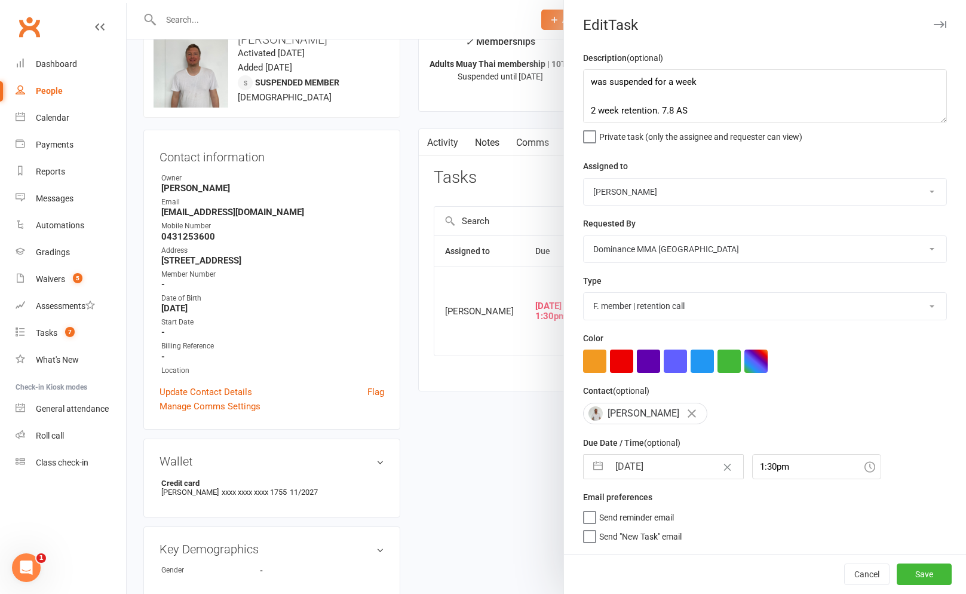
click at [641, 466] on input "[DATE]" at bounding box center [676, 467] width 134 height 24
select select "6"
select select "2025"
select select "7"
select select "2025"
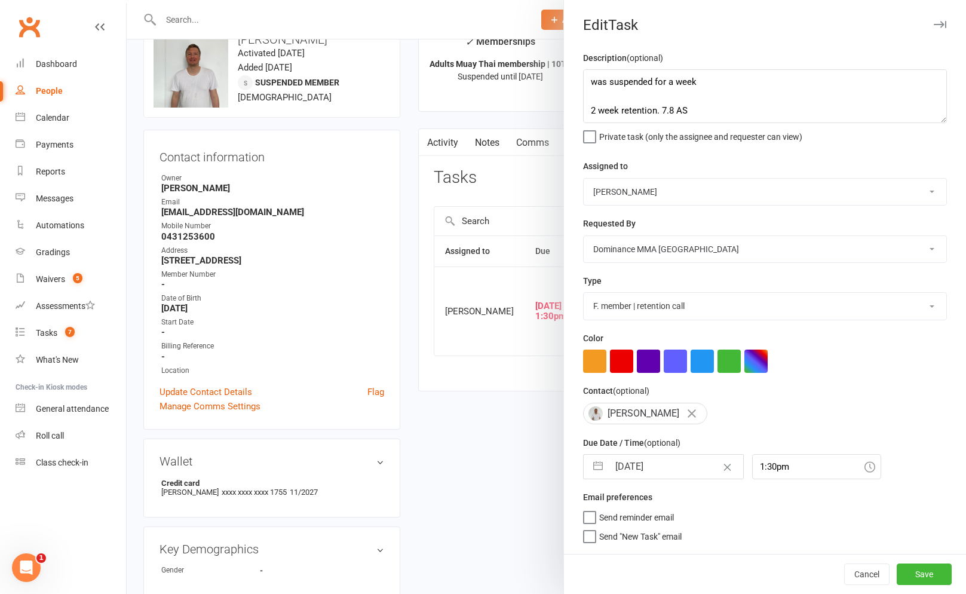
select select "8"
select select "2025"
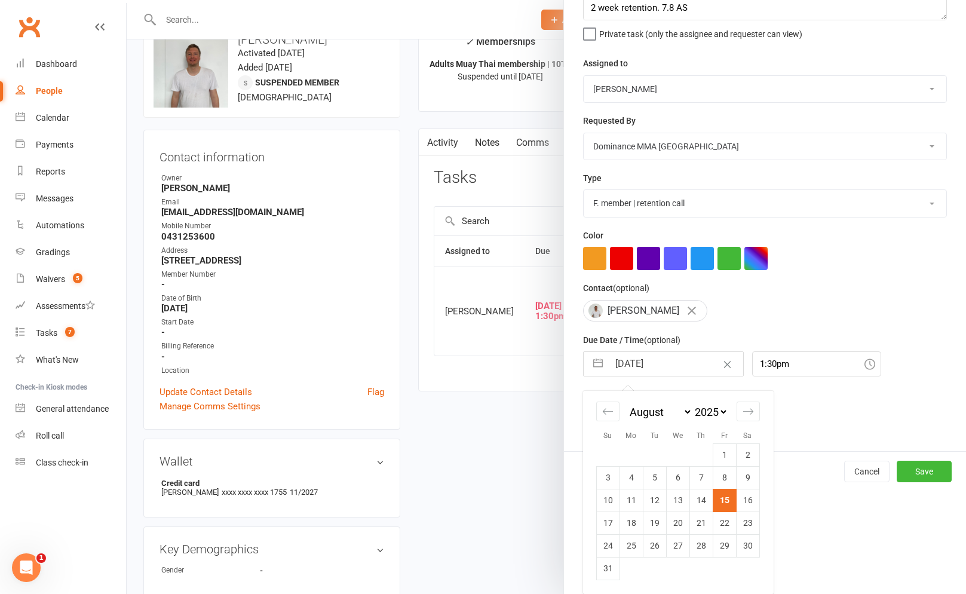
click at [724, 528] on td "22" at bounding box center [724, 523] width 23 height 23
type input "[DATE]"
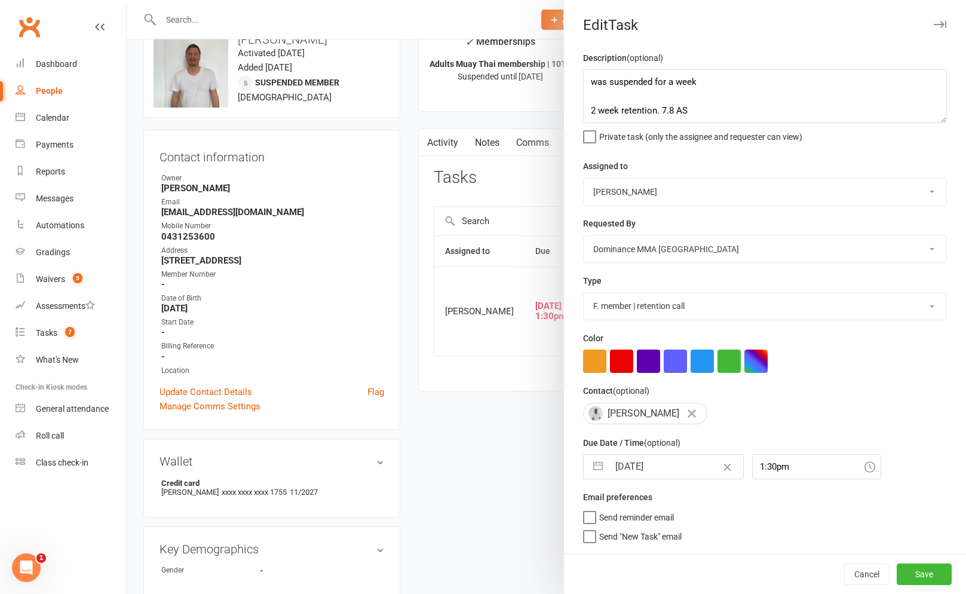
scroll to position [0, 0]
click at [906, 571] on button "Save" at bounding box center [924, 575] width 55 height 22
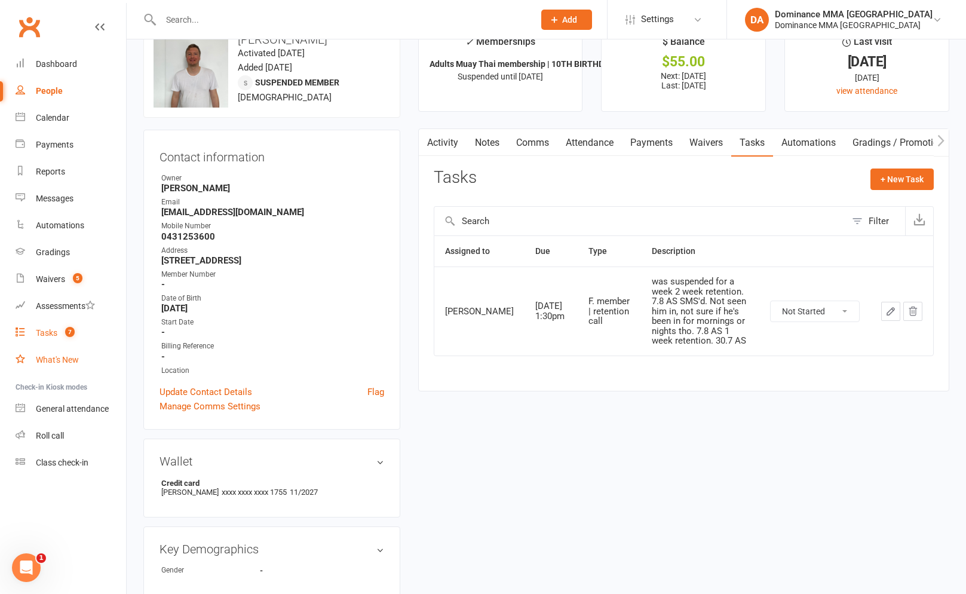
drag, startPoint x: 39, startPoint y: 356, endPoint x: 57, endPoint y: 338, distance: 24.9
click at [39, 356] on div "What's New" at bounding box center [57, 360] width 43 height 10
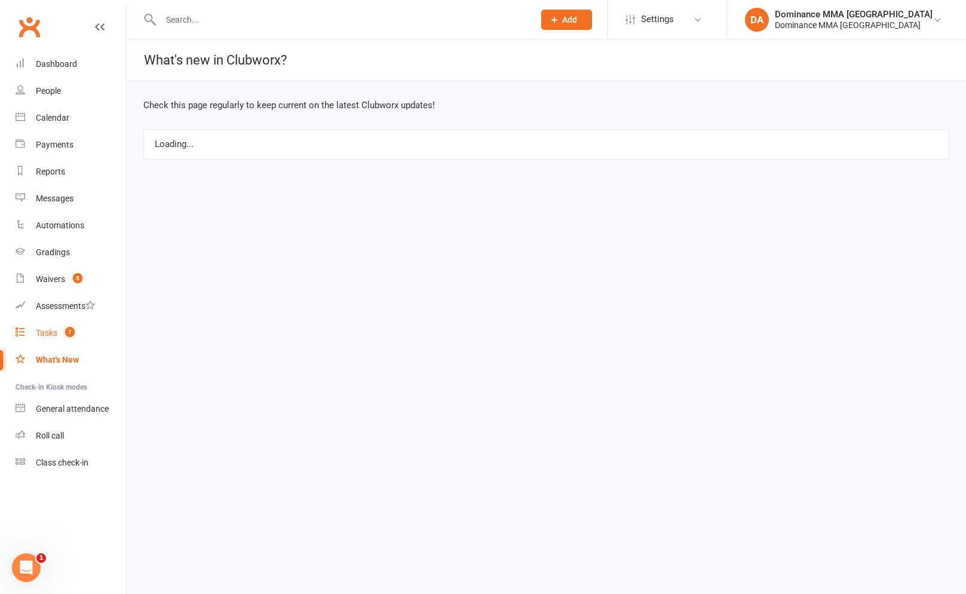
click at [58, 336] on link "Tasks 7" at bounding box center [71, 333] width 111 height 27
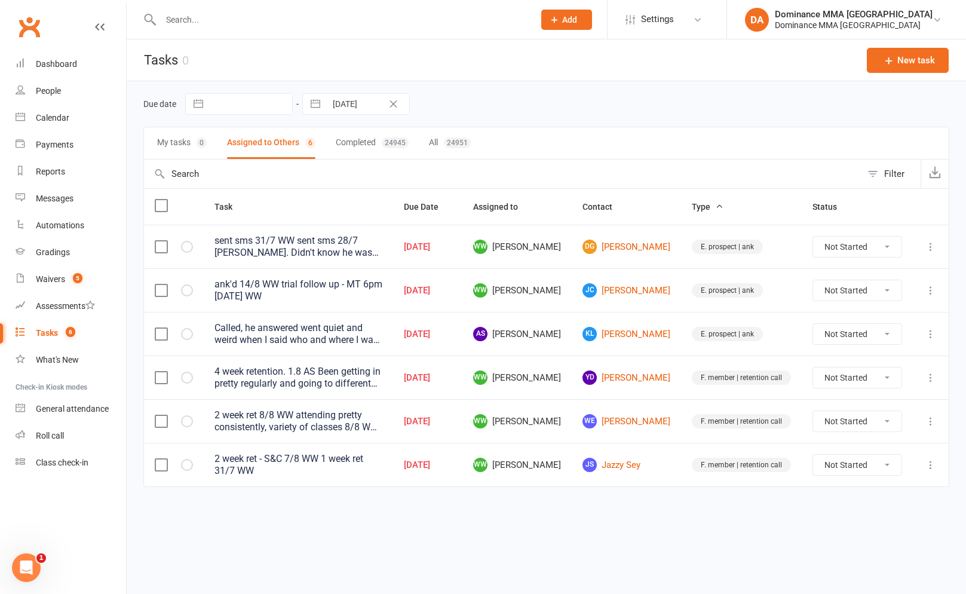
click at [881, 380] on select "Not Started In Progress Waiting Complete" at bounding box center [857, 378] width 88 height 20
select select "unstarted"
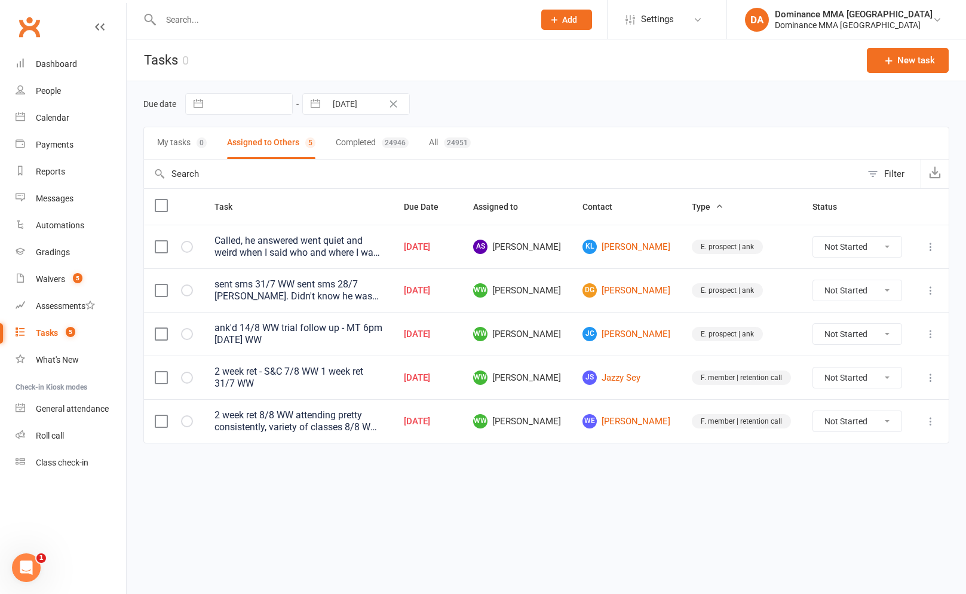
click at [639, 375] on link "JS Jazzy Sey" at bounding box center [627, 378] width 88 height 14
click at [0, 0] on div "Loading" at bounding box center [0, 0] width 0 height 0
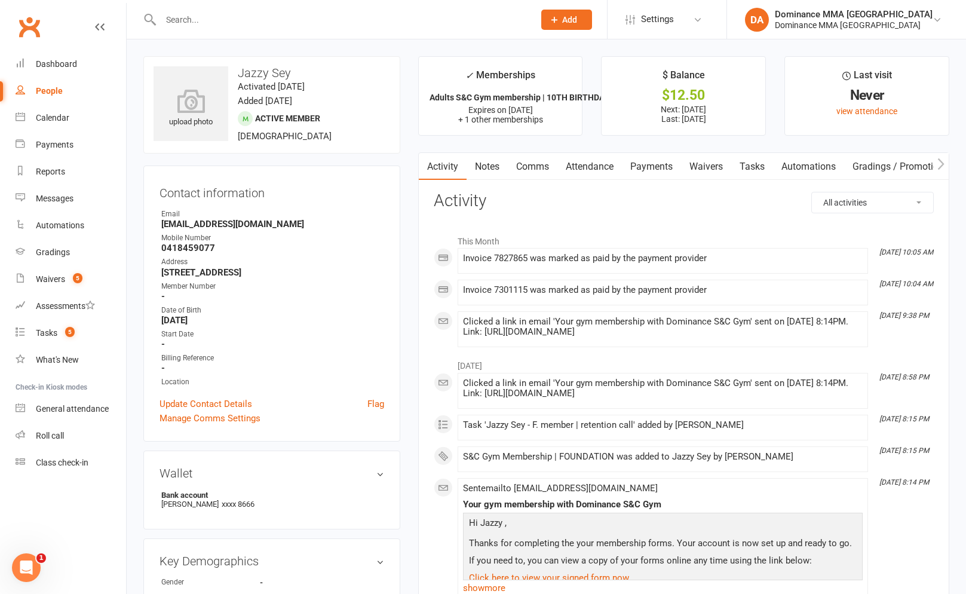
click at [206, 247] on strong "0418459077" at bounding box center [272, 248] width 223 height 11
copy strong "0418459077"
click at [201, 17] on input "text" at bounding box center [341, 19] width 369 height 17
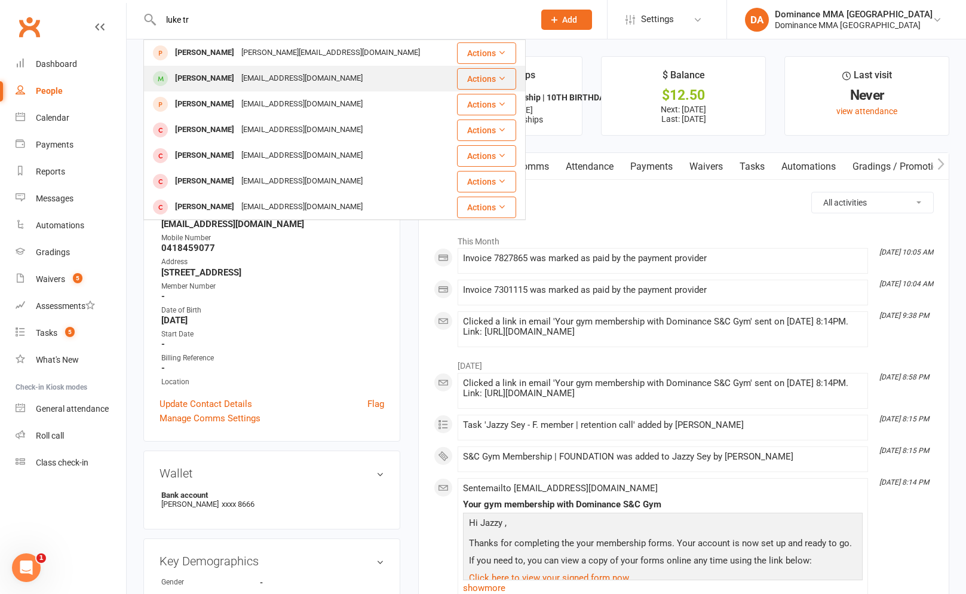
type input "luke tr"
click at [244, 72] on div "[EMAIL_ADDRESS][DOMAIN_NAME]" at bounding box center [302, 78] width 128 height 17
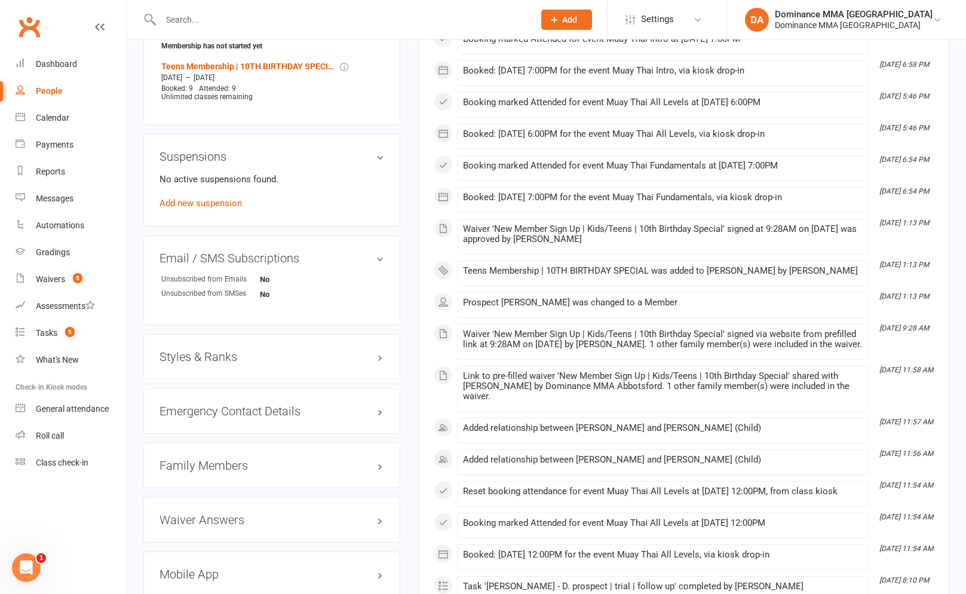
scroll to position [690, 0]
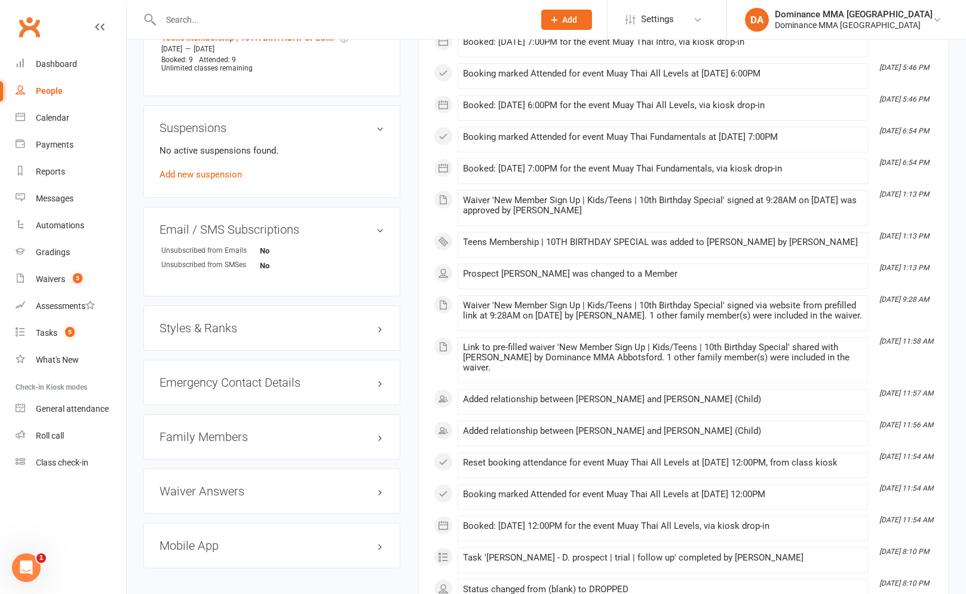
click at [222, 433] on h3 "Family Members" at bounding box center [272, 436] width 225 height 13
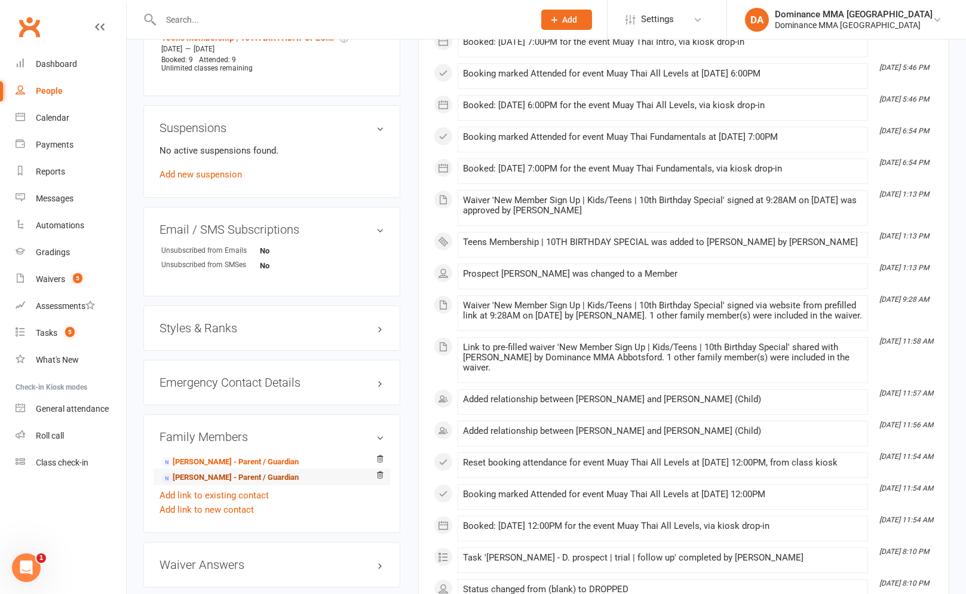
click at [215, 473] on link "[PERSON_NAME] - Parent / Guardian" at bounding box center [229, 478] width 137 height 13
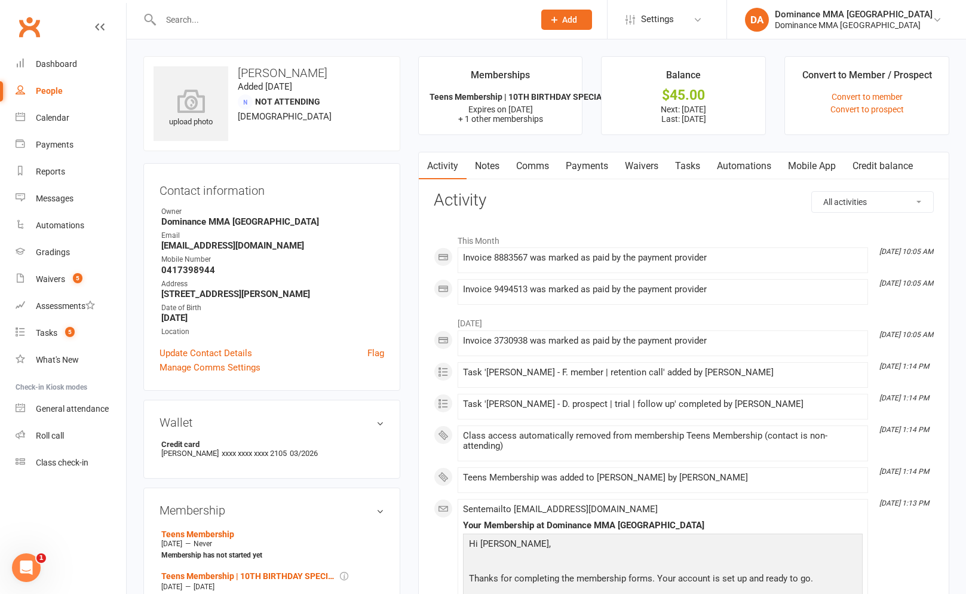
click at [469, 169] on link "Notes" at bounding box center [487, 165] width 41 height 27
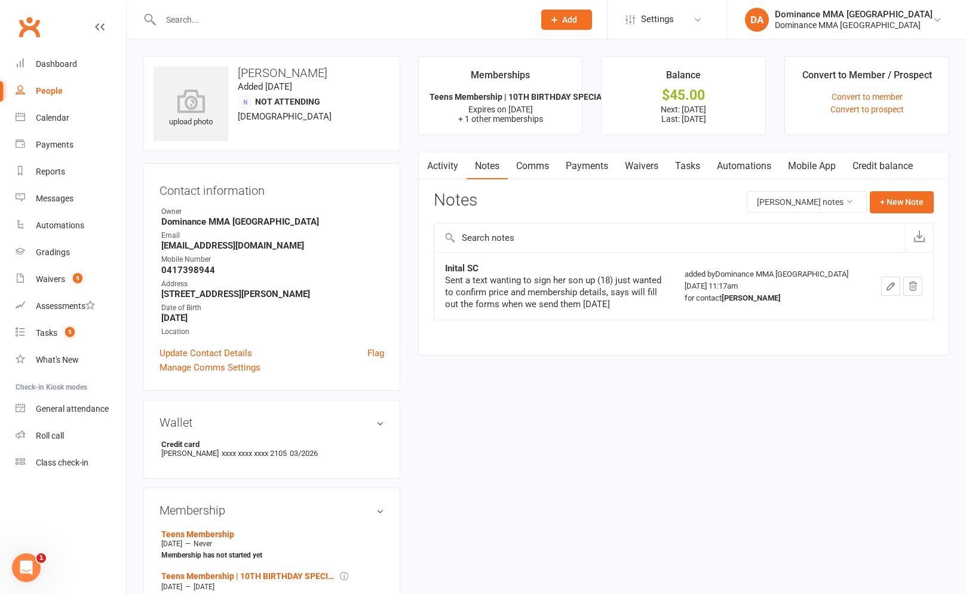
click at [705, 165] on link "Tasks" at bounding box center [688, 165] width 42 height 27
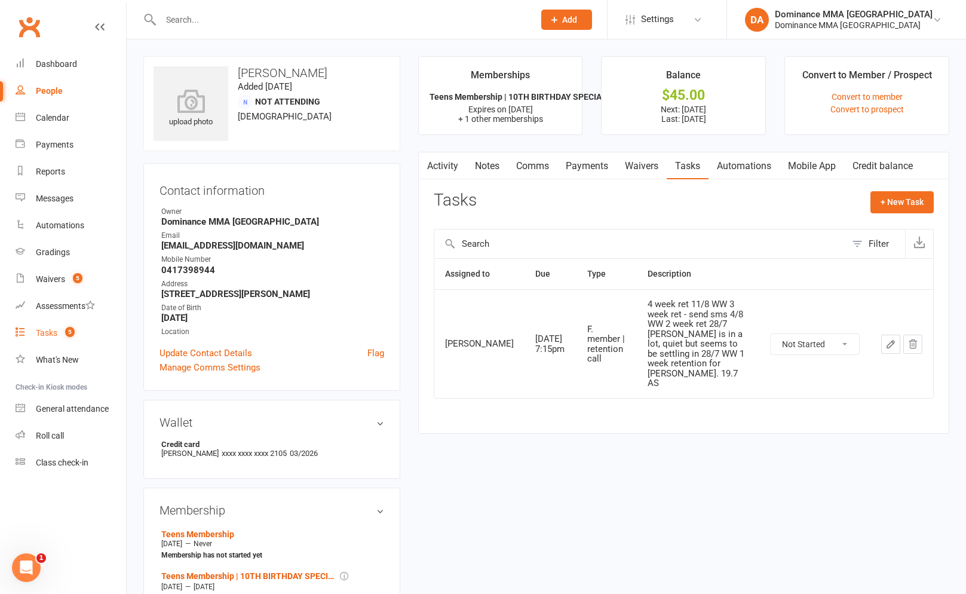
click at [54, 339] on link "Tasks 5" at bounding box center [71, 333] width 111 height 27
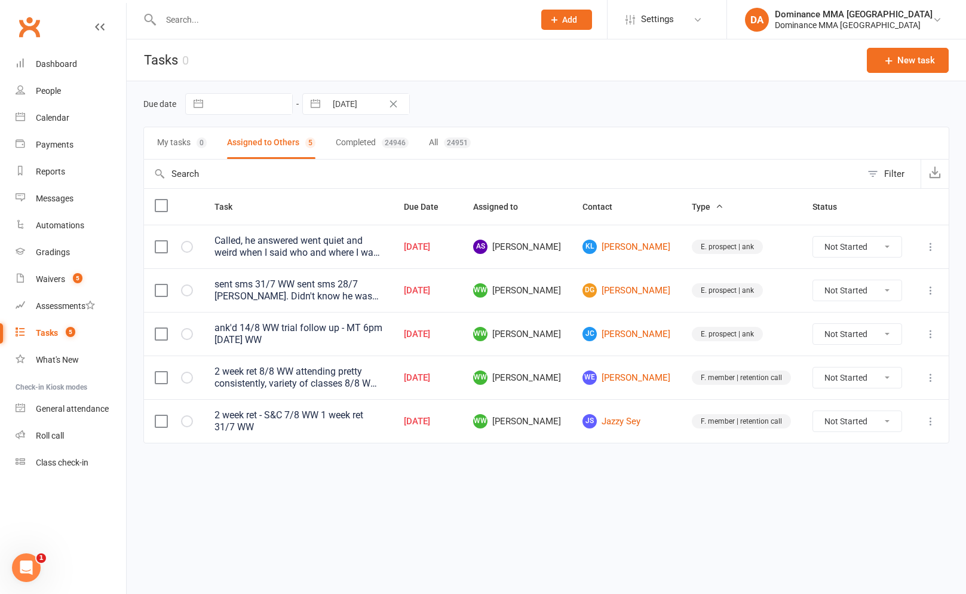
click at [206, 19] on input "text" at bounding box center [341, 19] width 369 height 17
paste input "0418459077"
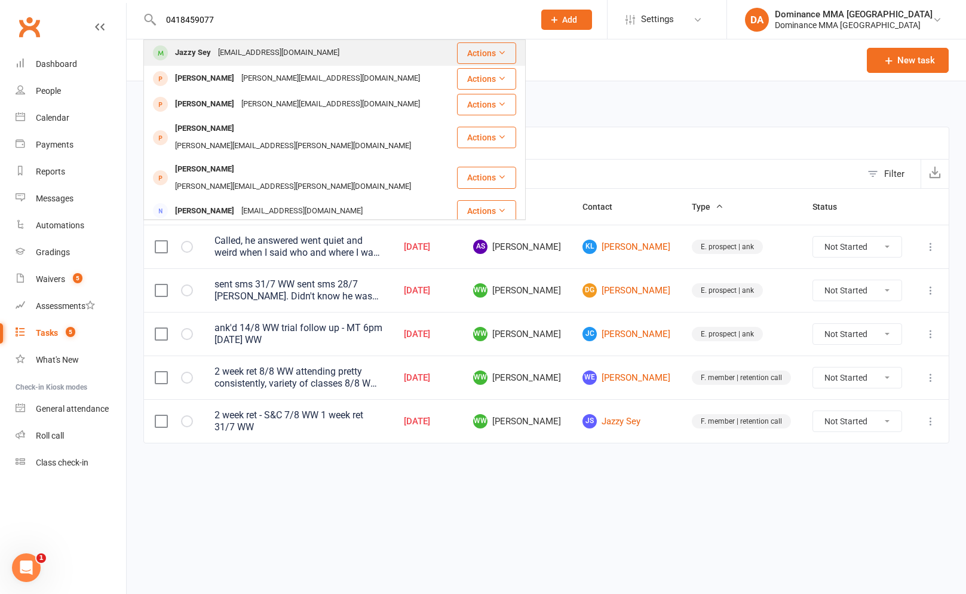
type input "0418459077"
click at [271, 60] on div "[EMAIL_ADDRESS][DOMAIN_NAME]" at bounding box center [279, 52] width 128 height 17
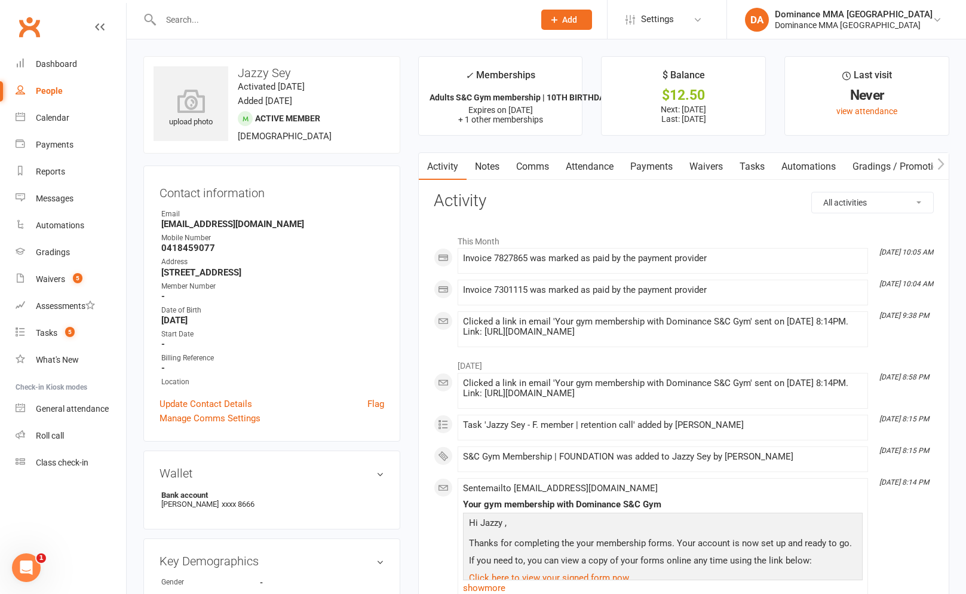
click at [727, 163] on link "Waivers" at bounding box center [706, 166] width 50 height 27
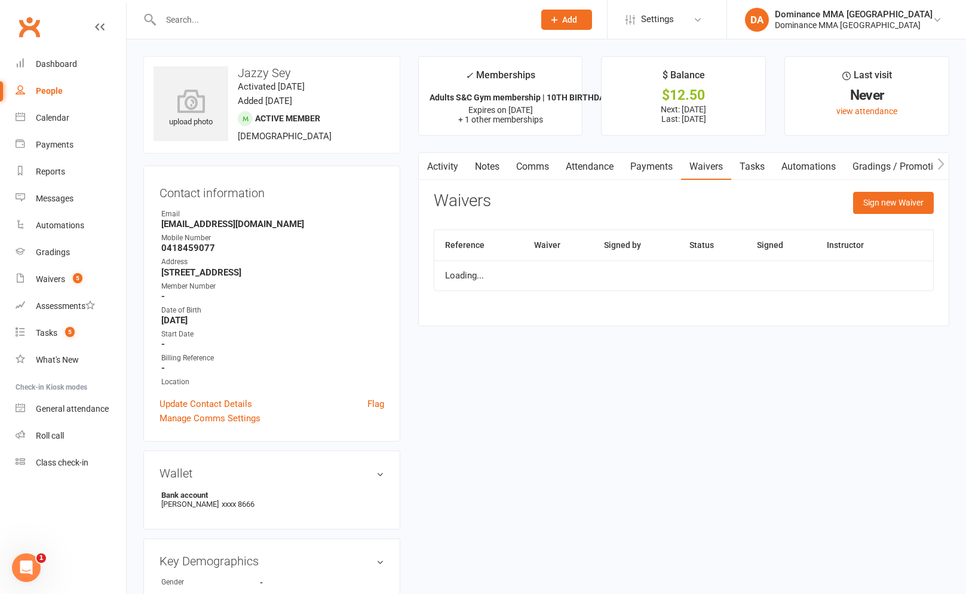
drag, startPoint x: 733, startPoint y: 164, endPoint x: 748, endPoint y: 171, distance: 16.6
click at [731, 164] on link "Waivers" at bounding box center [706, 166] width 50 height 27
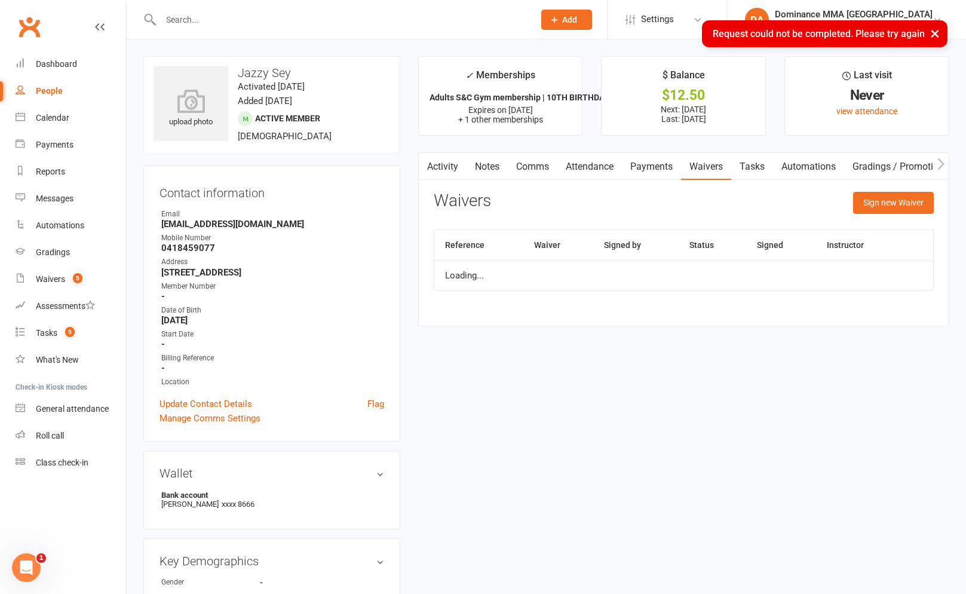
click at [750, 171] on link "Tasks" at bounding box center [752, 166] width 42 height 27
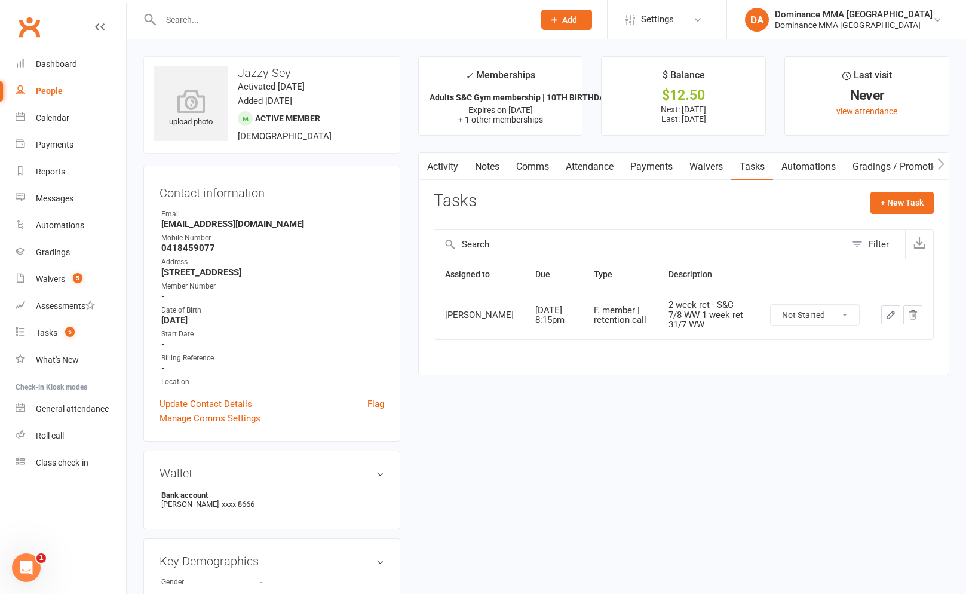
click at [899, 324] on button "button" at bounding box center [890, 314] width 19 height 19
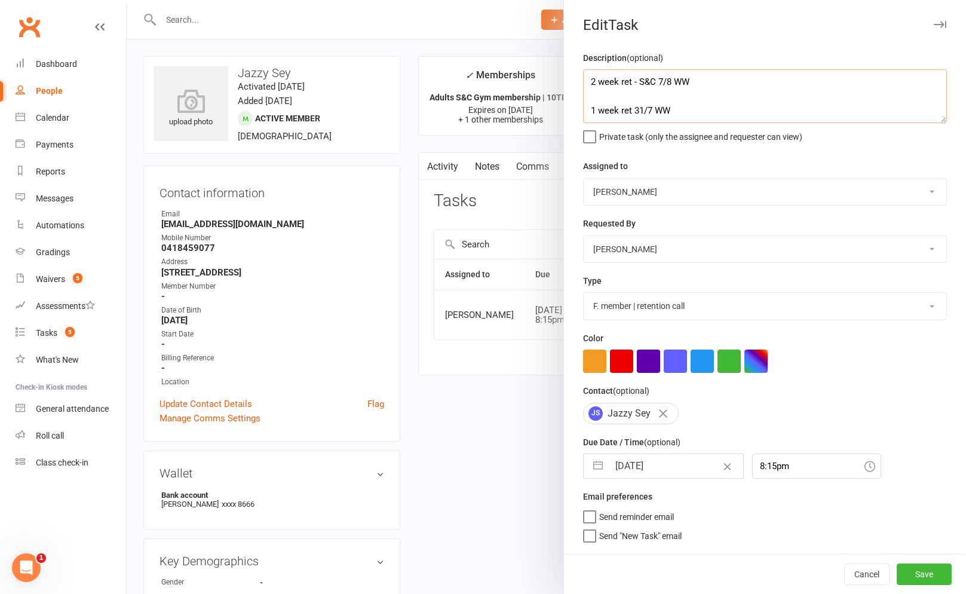
click at [589, 82] on textarea "2 week ret - S&C 7/8 WW 1 week ret 31/7 WW" at bounding box center [765, 96] width 364 height 54
click at [646, 188] on select "[PERSON_NAME] [PERSON_NAME] [PERSON_NAME] [PERSON_NAME] Will [PERSON_NAME] [PER…" at bounding box center [765, 192] width 363 height 26
click at [641, 258] on select "[PERSON_NAME] [PERSON_NAME] [PERSON_NAME] [PERSON_NAME] Will [PERSON_NAME] [PER…" at bounding box center [765, 249] width 363 height 26
click at [642, 475] on input "[DATE]" at bounding box center [676, 466] width 134 height 24
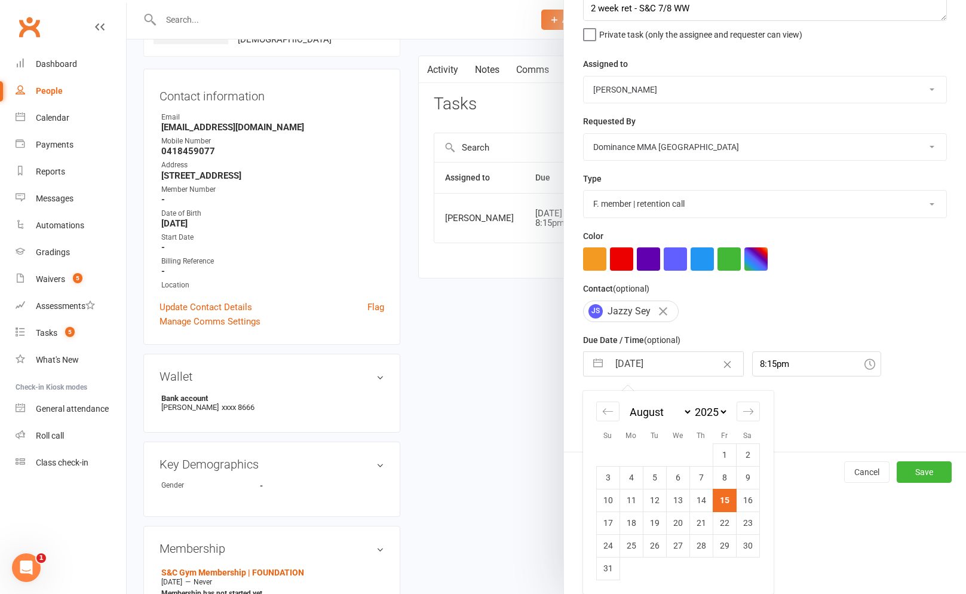
scroll to position [99, 0]
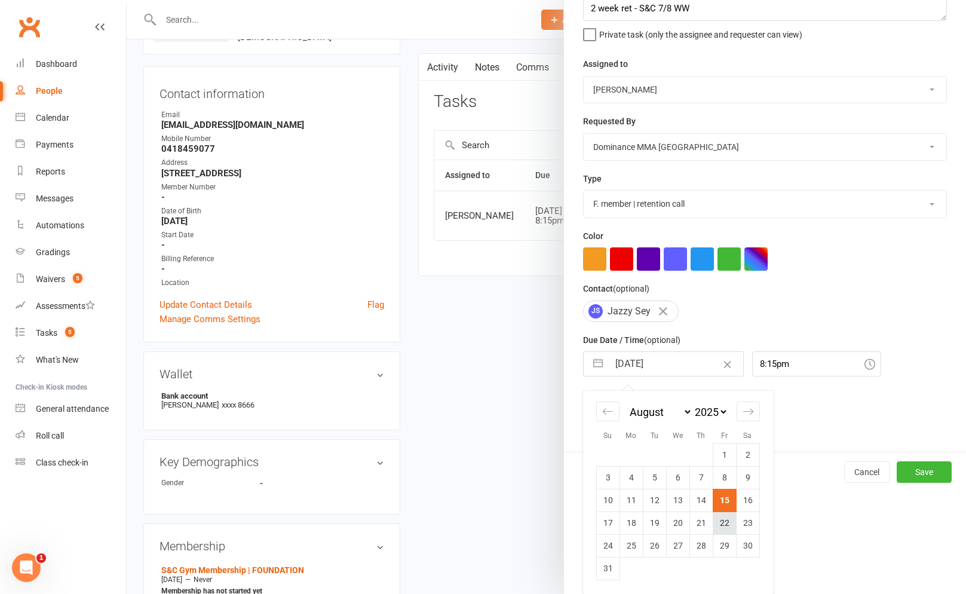
click at [716, 519] on td "22" at bounding box center [724, 523] width 23 height 23
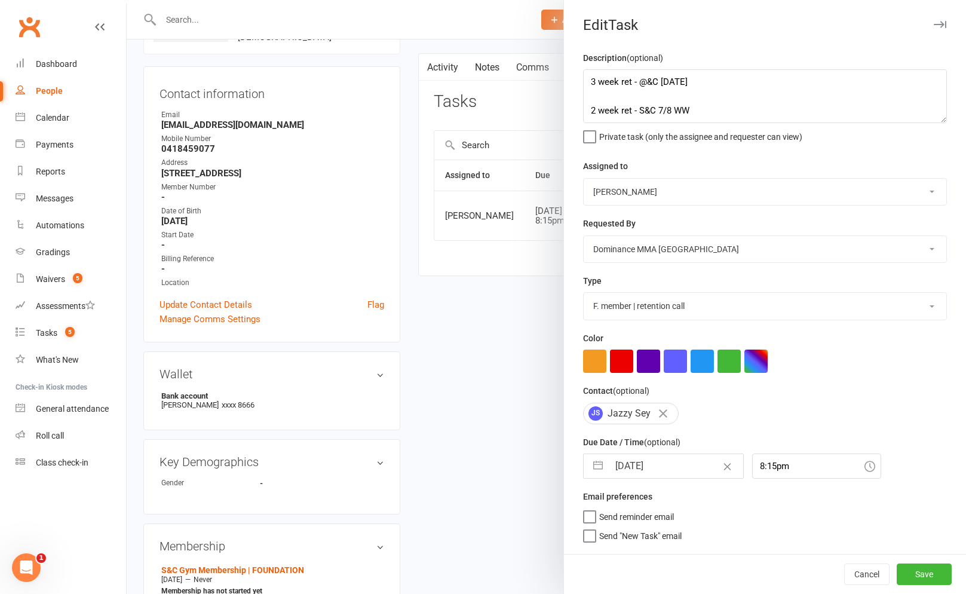
scroll to position [0, 0]
drag, startPoint x: 904, startPoint y: 559, endPoint x: 926, endPoint y: 570, distance: 23.8
click at [905, 560] on div "Cancel Save" at bounding box center [765, 574] width 402 height 40
click at [926, 570] on button "Save" at bounding box center [924, 575] width 55 height 22
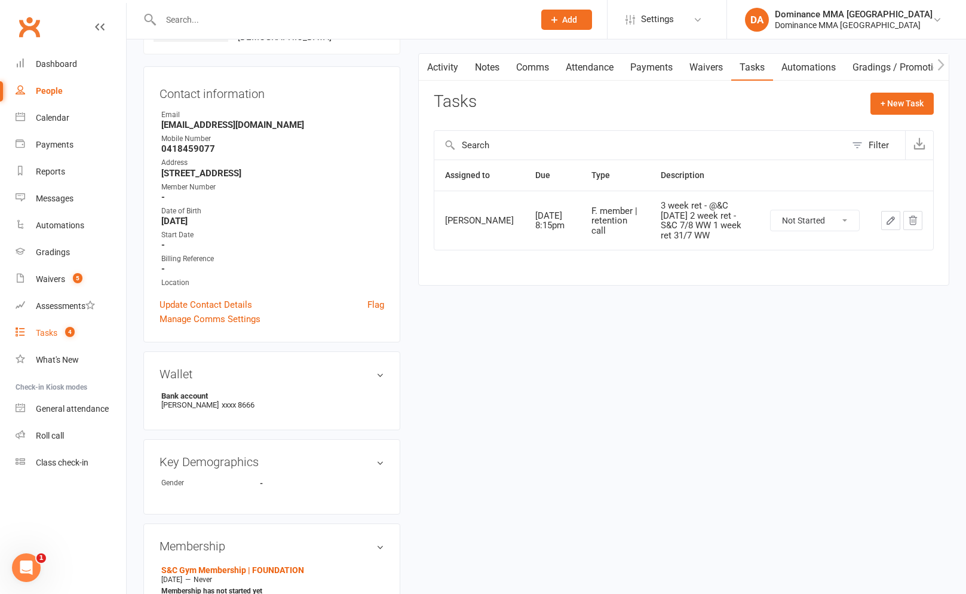
drag, startPoint x: 81, startPoint y: 333, endPoint x: 47, endPoint y: 335, distance: 33.5
click at [80, 334] on link "Tasks 4" at bounding box center [71, 333] width 111 height 27
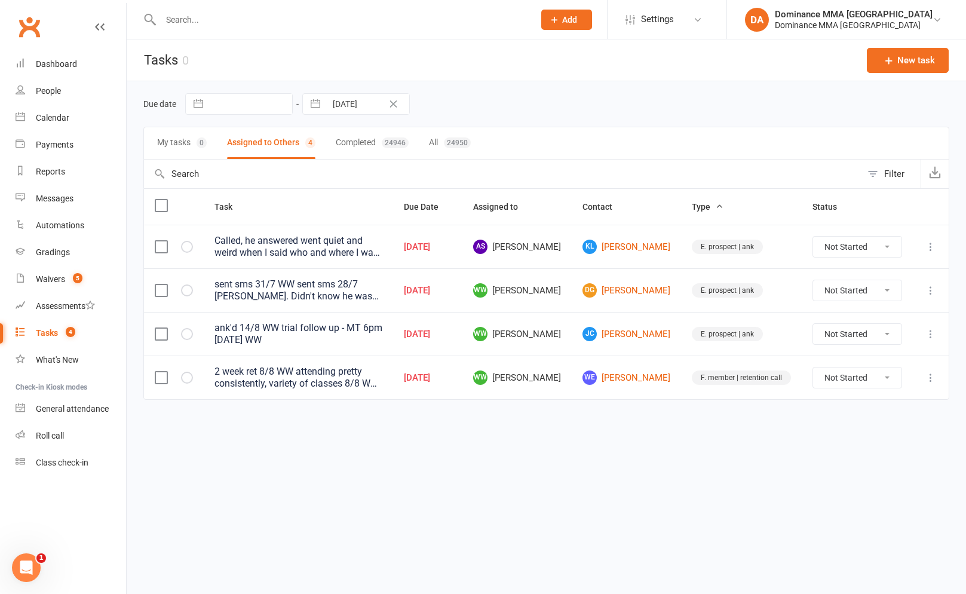
click at [650, 387] on td "WE [PERSON_NAME]" at bounding box center [626, 378] width 109 height 44
click at [644, 378] on link "WE [PERSON_NAME]" at bounding box center [627, 378] width 88 height 14
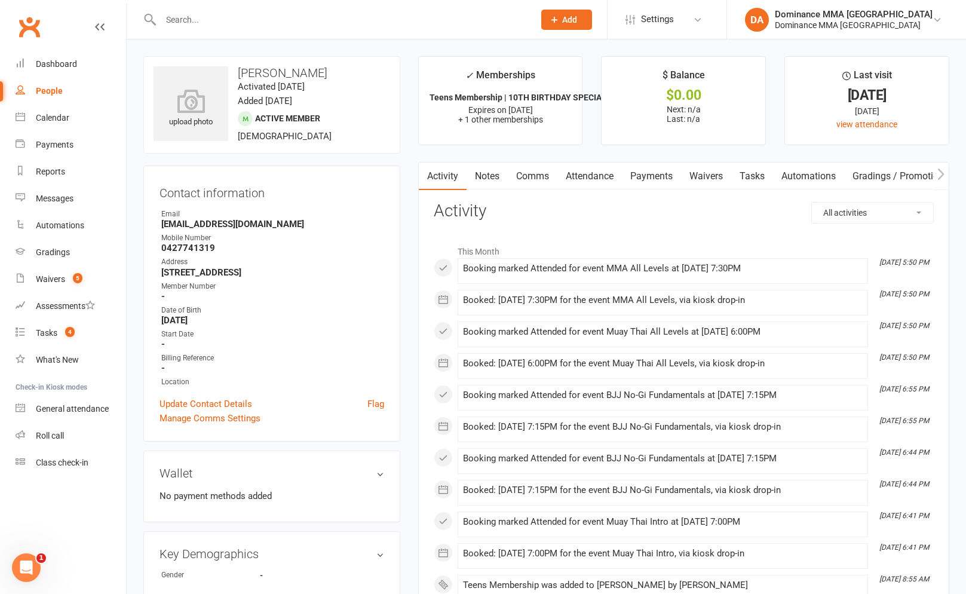
click at [94, 27] on div "Clubworx" at bounding box center [63, 34] width 126 height 44
click at [97, 26] on icon at bounding box center [100, 27] width 10 height 10
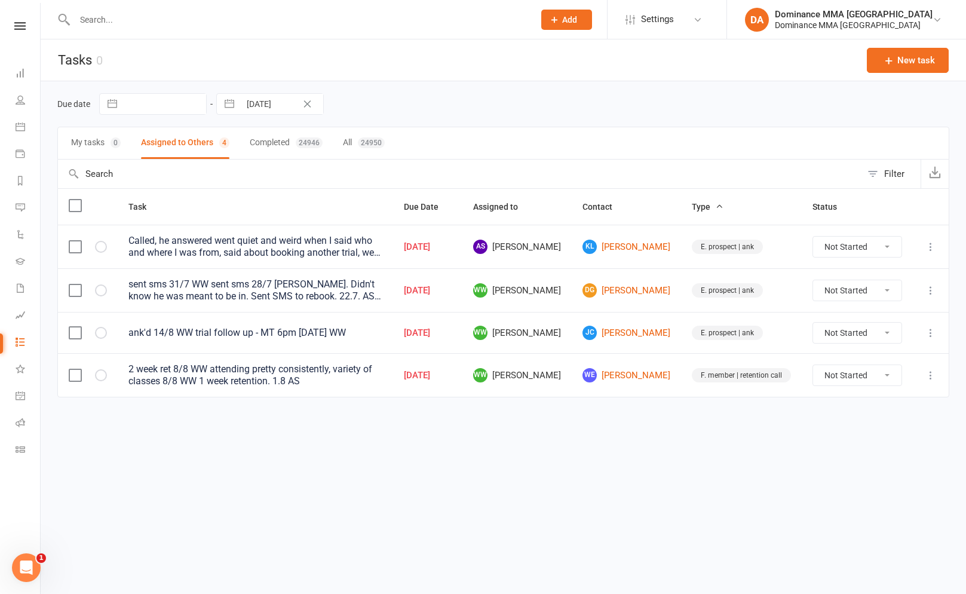
click at [925, 330] on icon at bounding box center [931, 333] width 12 height 12
drag, startPoint x: 892, startPoint y: 379, endPoint x: 885, endPoint y: 381, distance: 6.7
click at [892, 379] on link "Edit" at bounding box center [878, 380] width 118 height 24
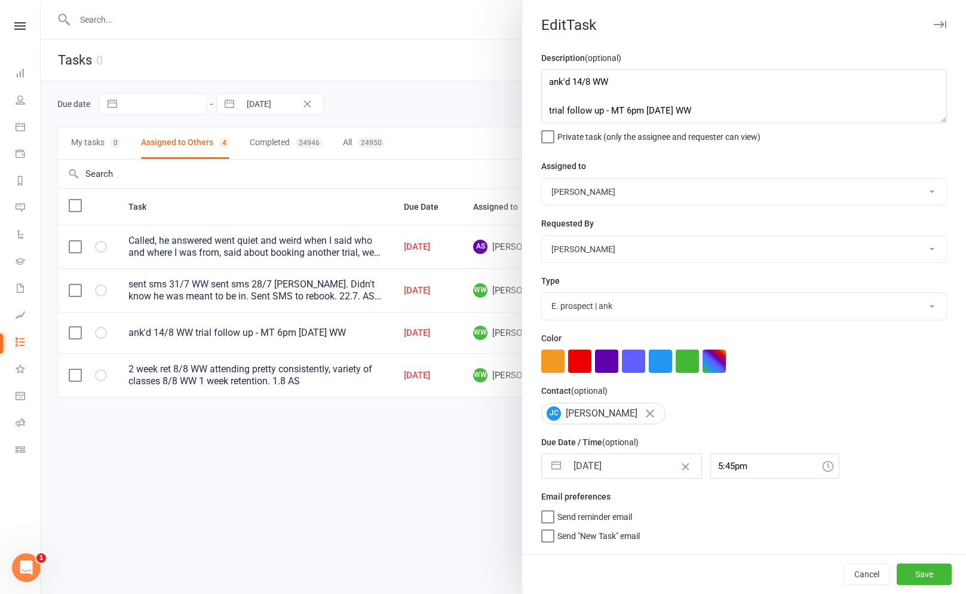
click at [619, 460] on input "[DATE]" at bounding box center [634, 466] width 134 height 24
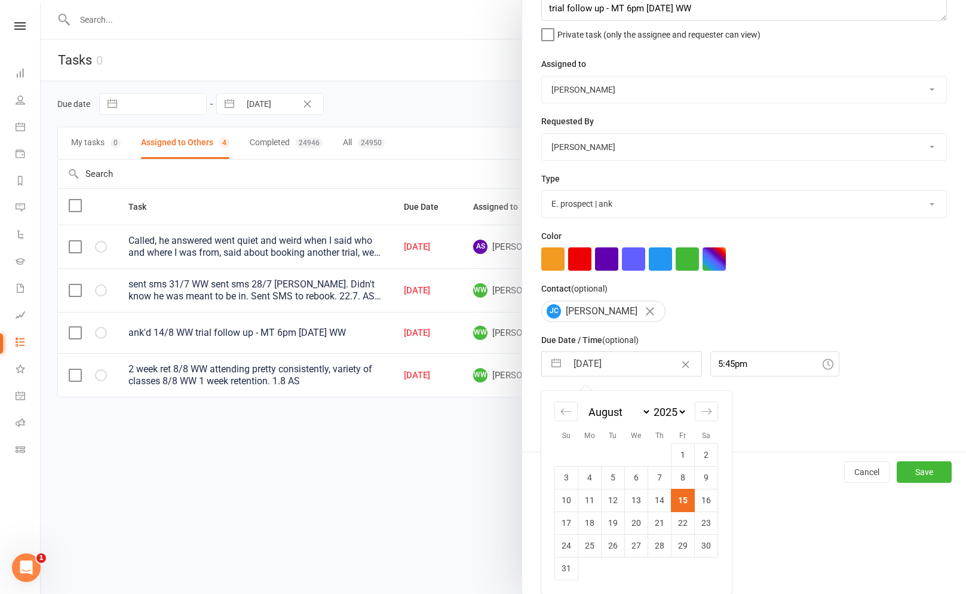
click at [704, 504] on td "16" at bounding box center [706, 500] width 23 height 23
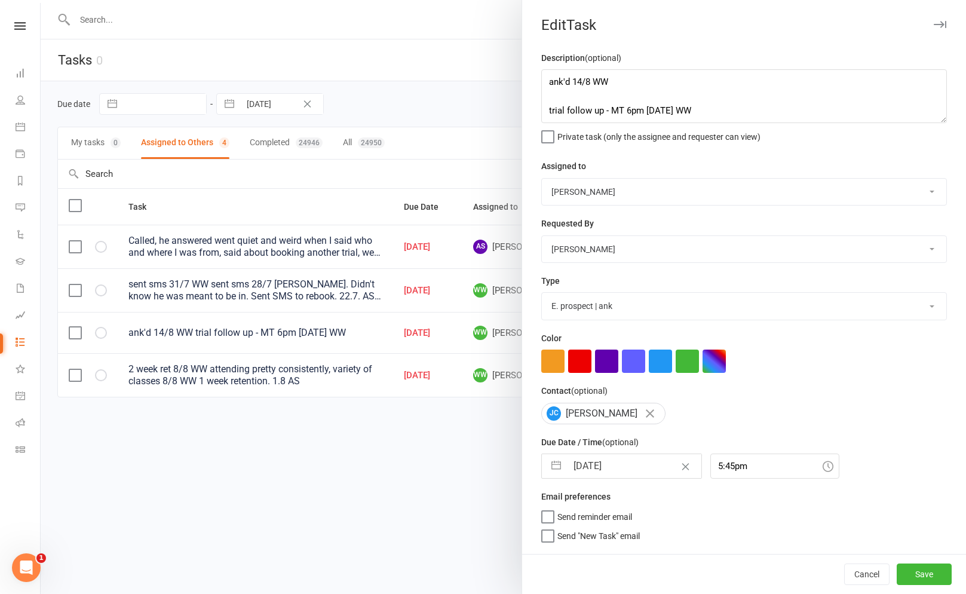
scroll to position [0, 0]
click at [552, 82] on textarea "ank'd 14/8 WW trial follow up - MT 6pm [DATE] WW" at bounding box center [744, 96] width 406 height 54
drag, startPoint x: 619, startPoint y: 470, endPoint x: 613, endPoint y: 466, distance: 7.7
click at [619, 470] on input "[DATE]" at bounding box center [634, 466] width 134 height 24
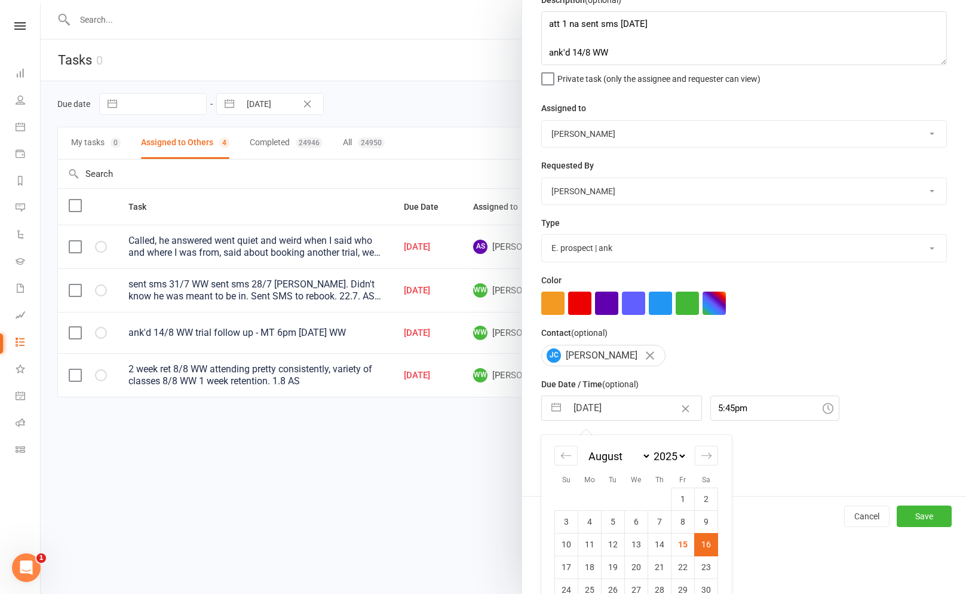
scroll to position [104, 0]
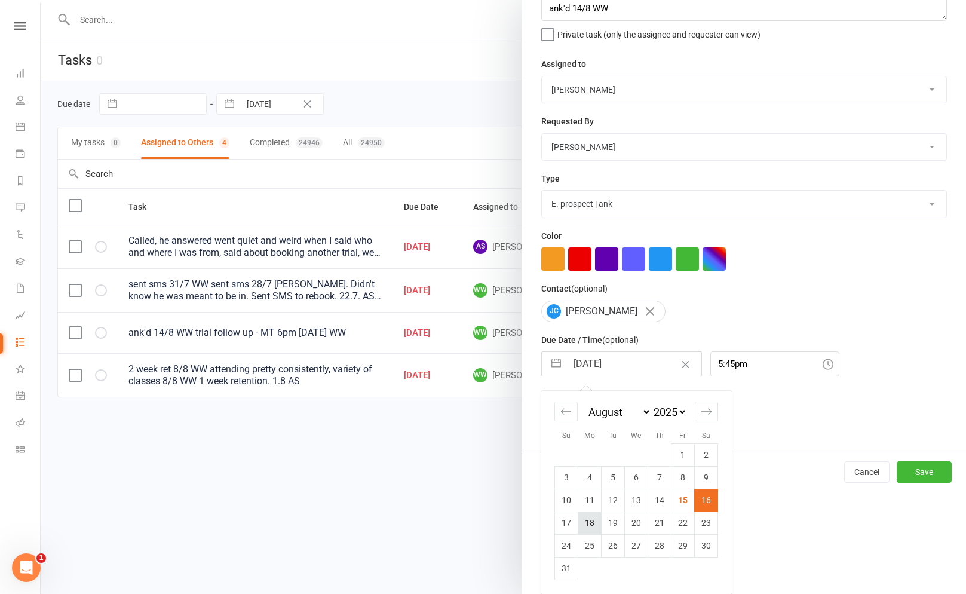
click at [597, 521] on td "18" at bounding box center [589, 523] width 23 height 23
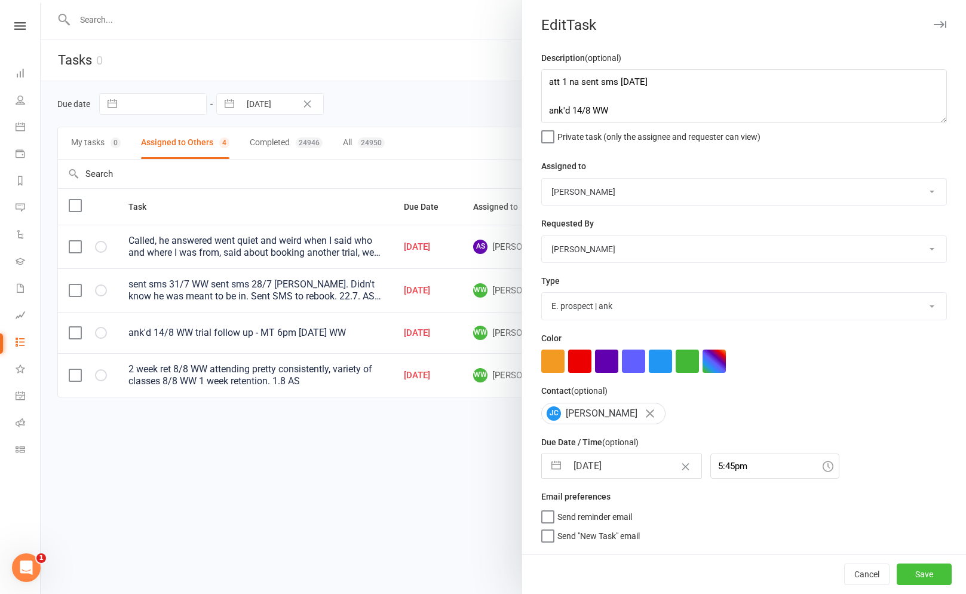
click at [922, 581] on button "Save" at bounding box center [924, 575] width 55 height 22
